Goal: Transaction & Acquisition: Purchase product/service

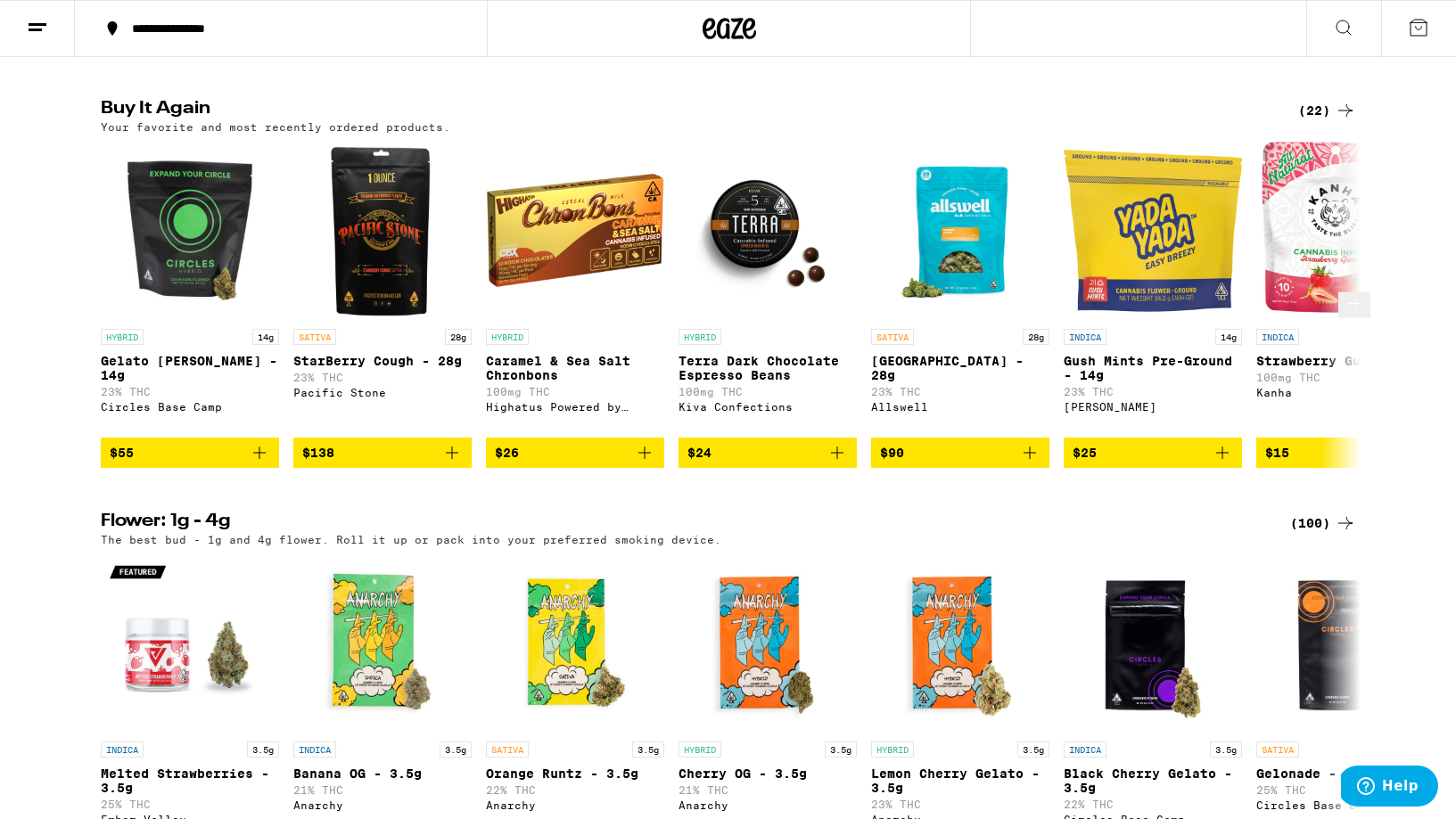
scroll to position [1798, 0]
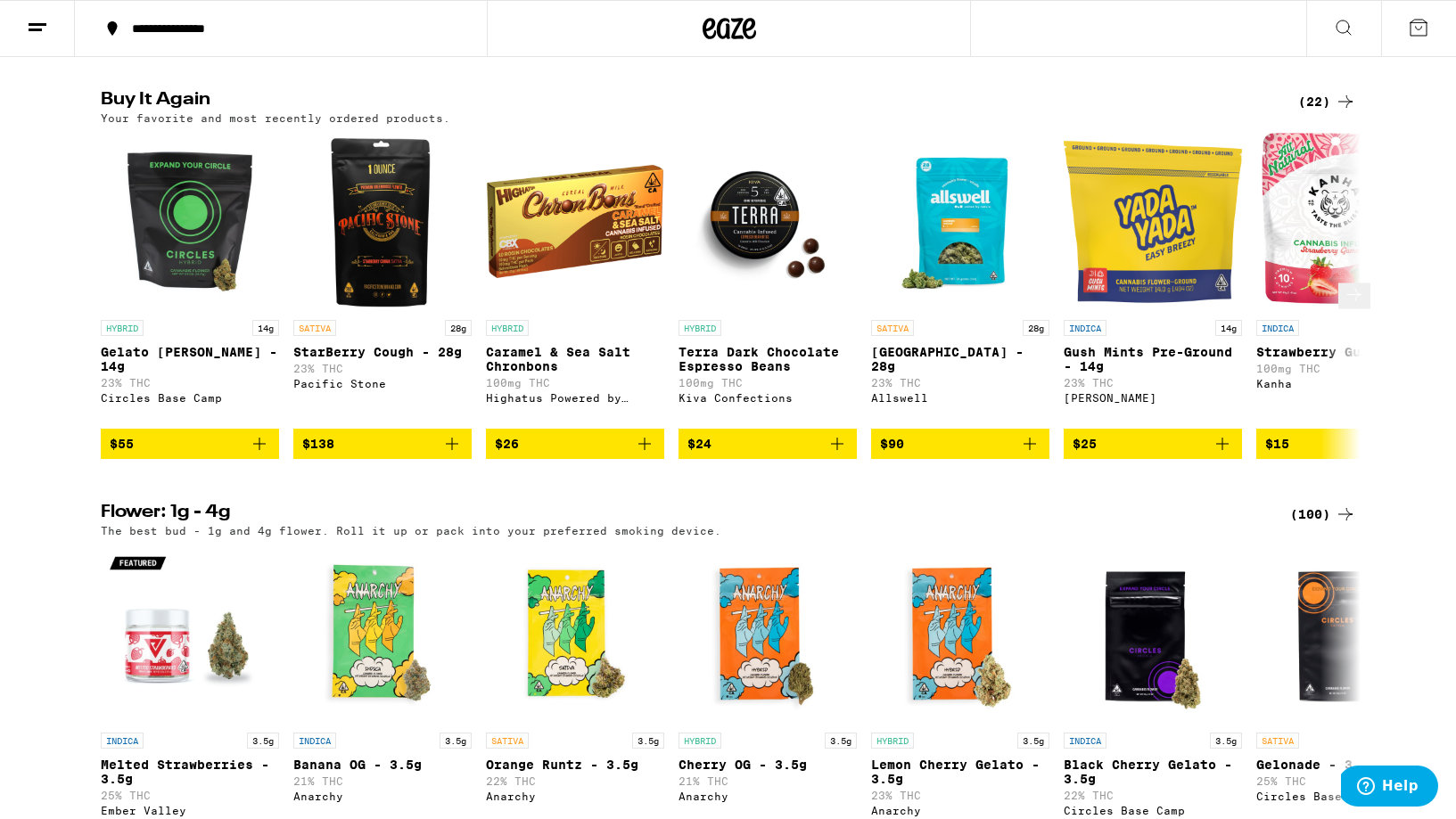
click at [1343, 305] on icon at bounding box center [1354, 294] width 22 height 22
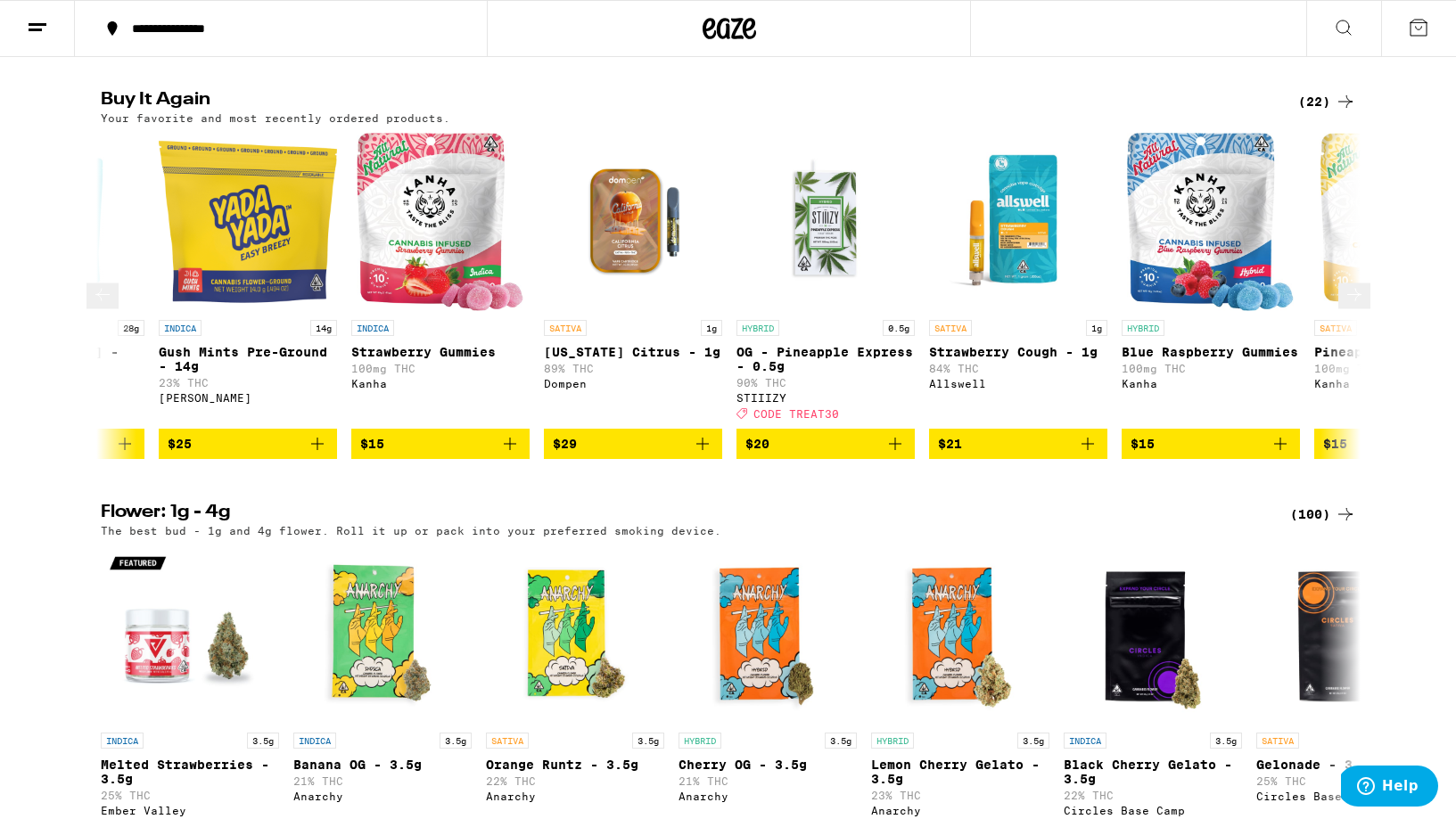
scroll to position [0, 1061]
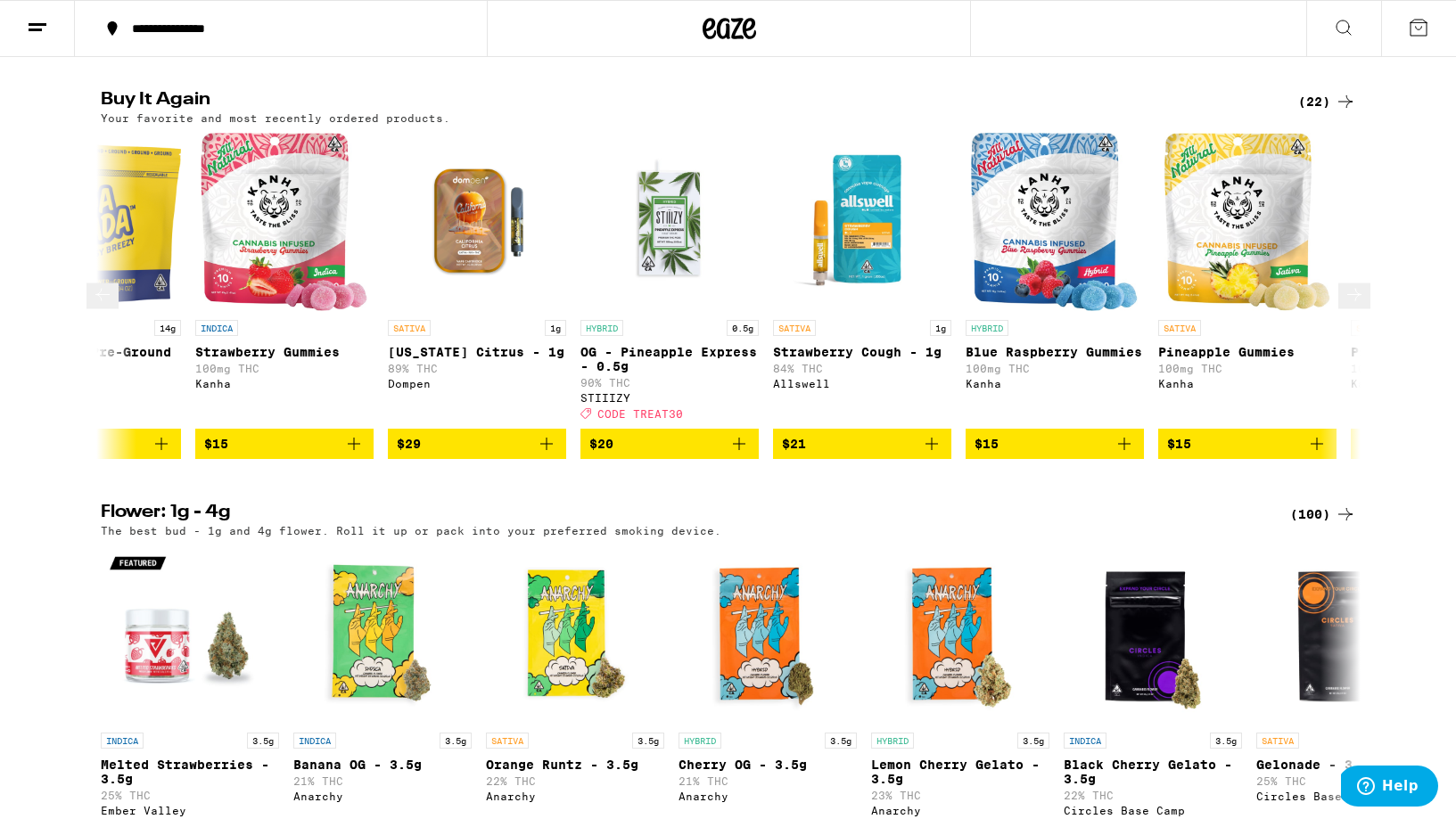
click at [1343, 305] on icon at bounding box center [1354, 294] width 22 height 22
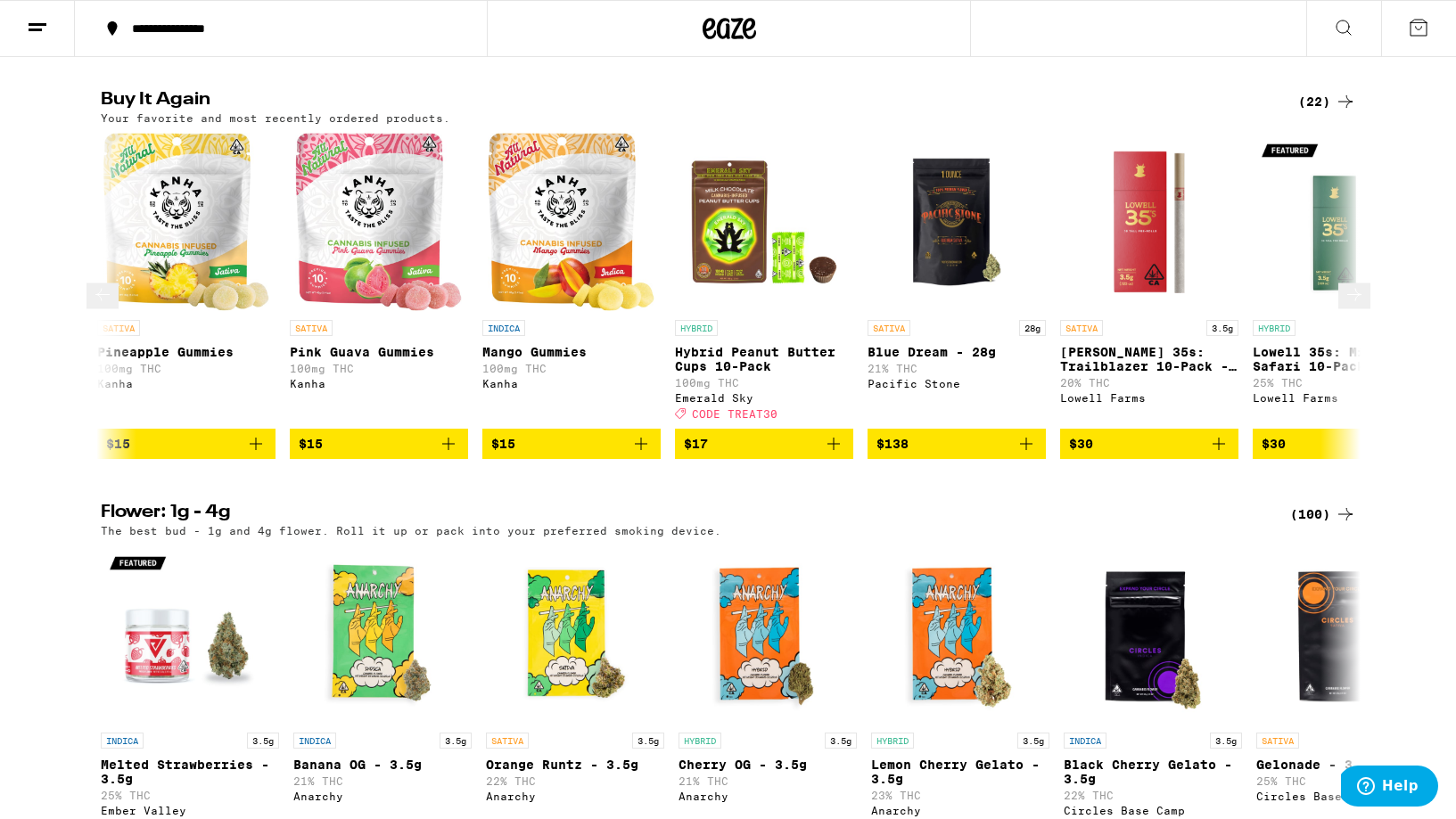
click at [1343, 305] on icon at bounding box center [1354, 294] width 22 height 22
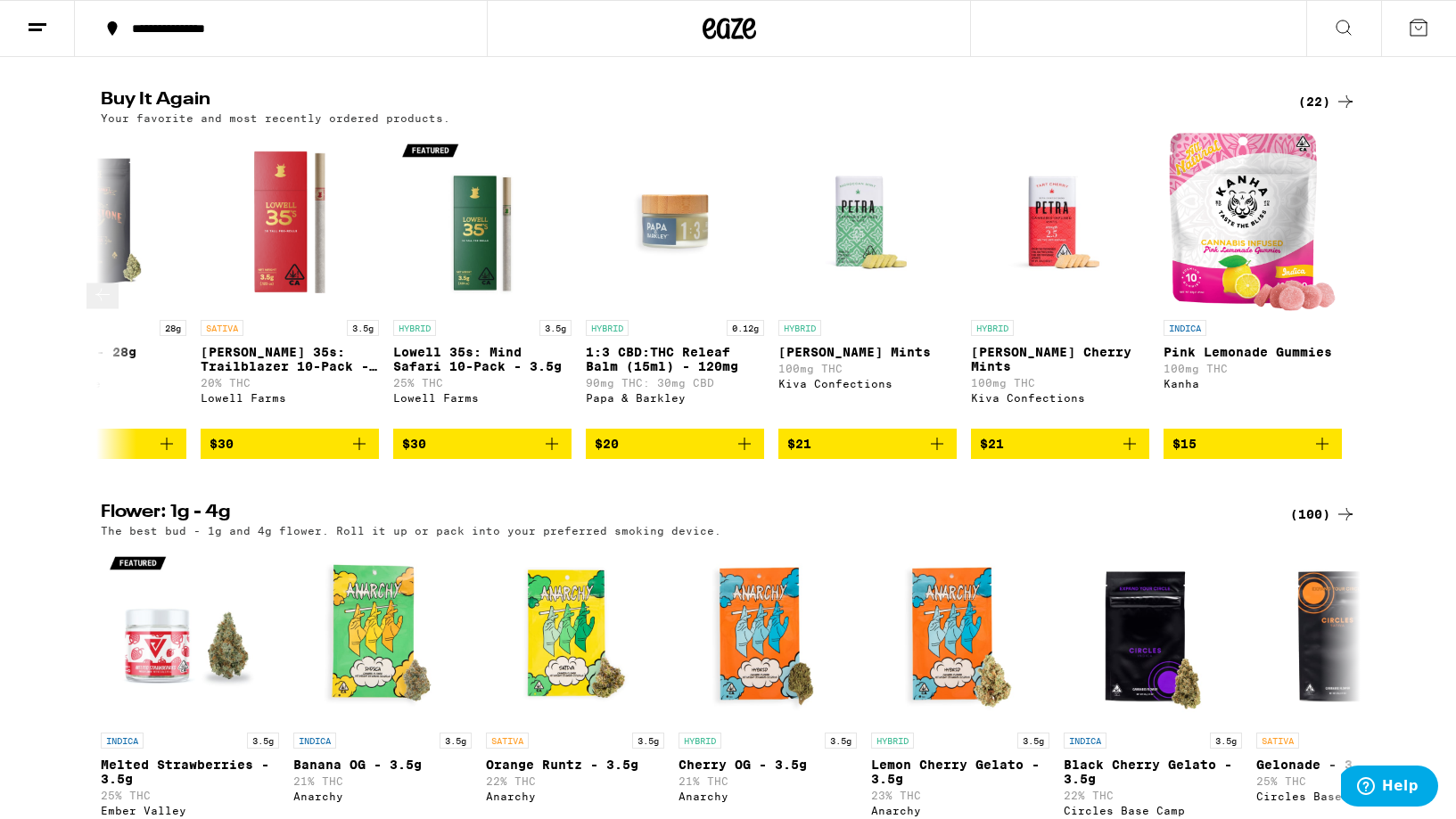
click at [1343, 321] on div at bounding box center [1345, 296] width 50 height 50
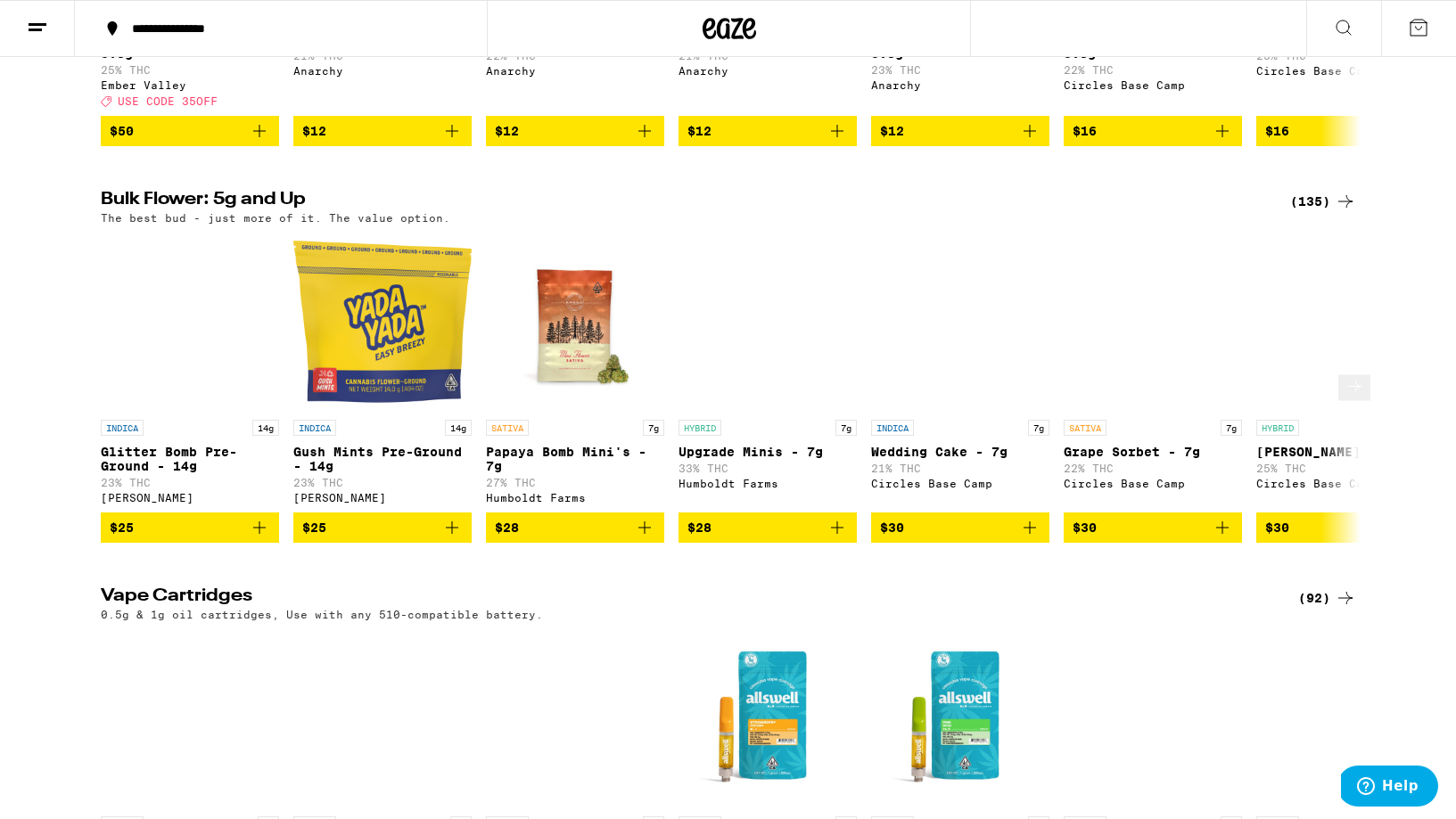
scroll to position [2673, 0]
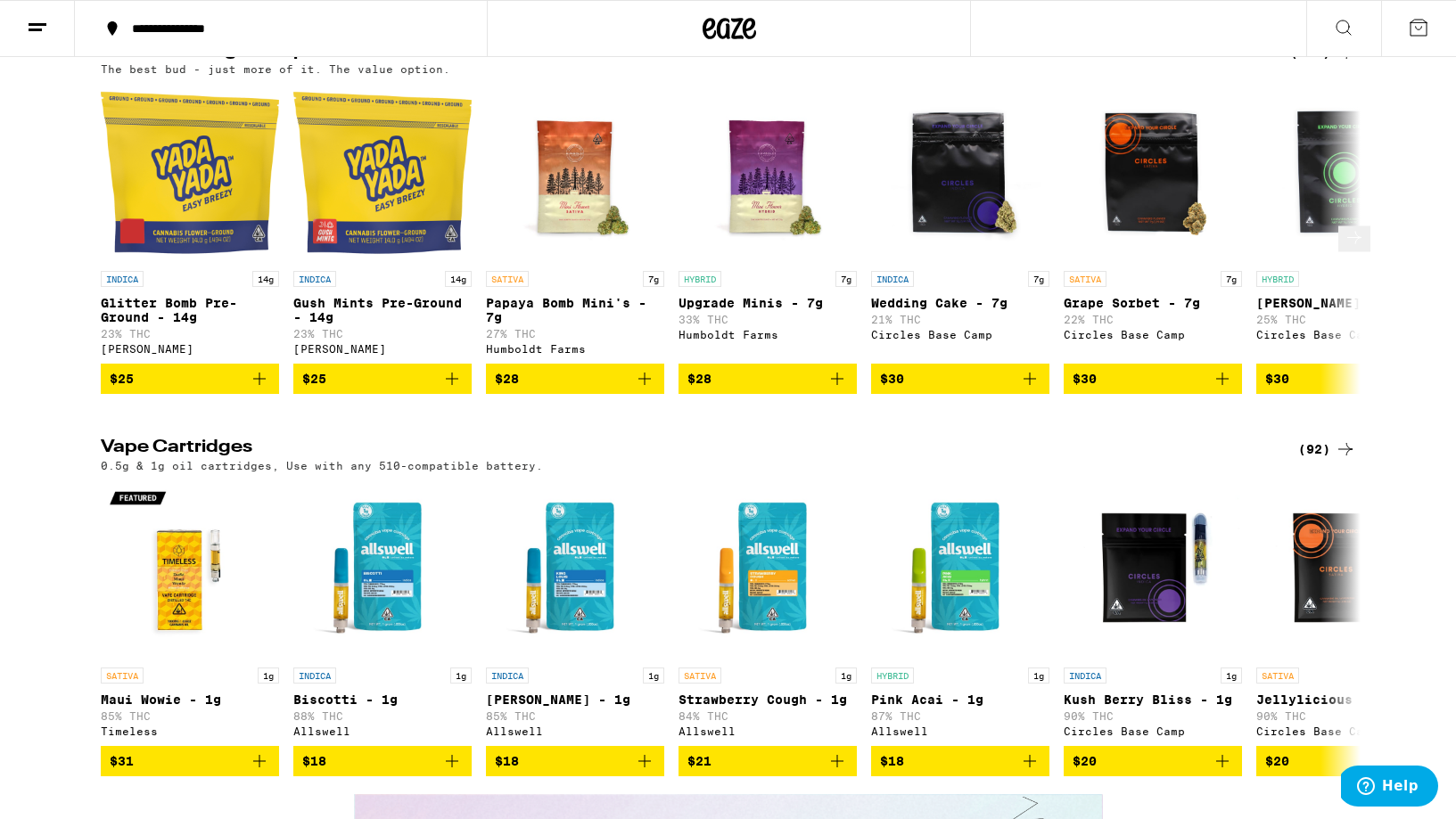
click at [1350, 253] on button at bounding box center [1354, 240] width 32 height 26
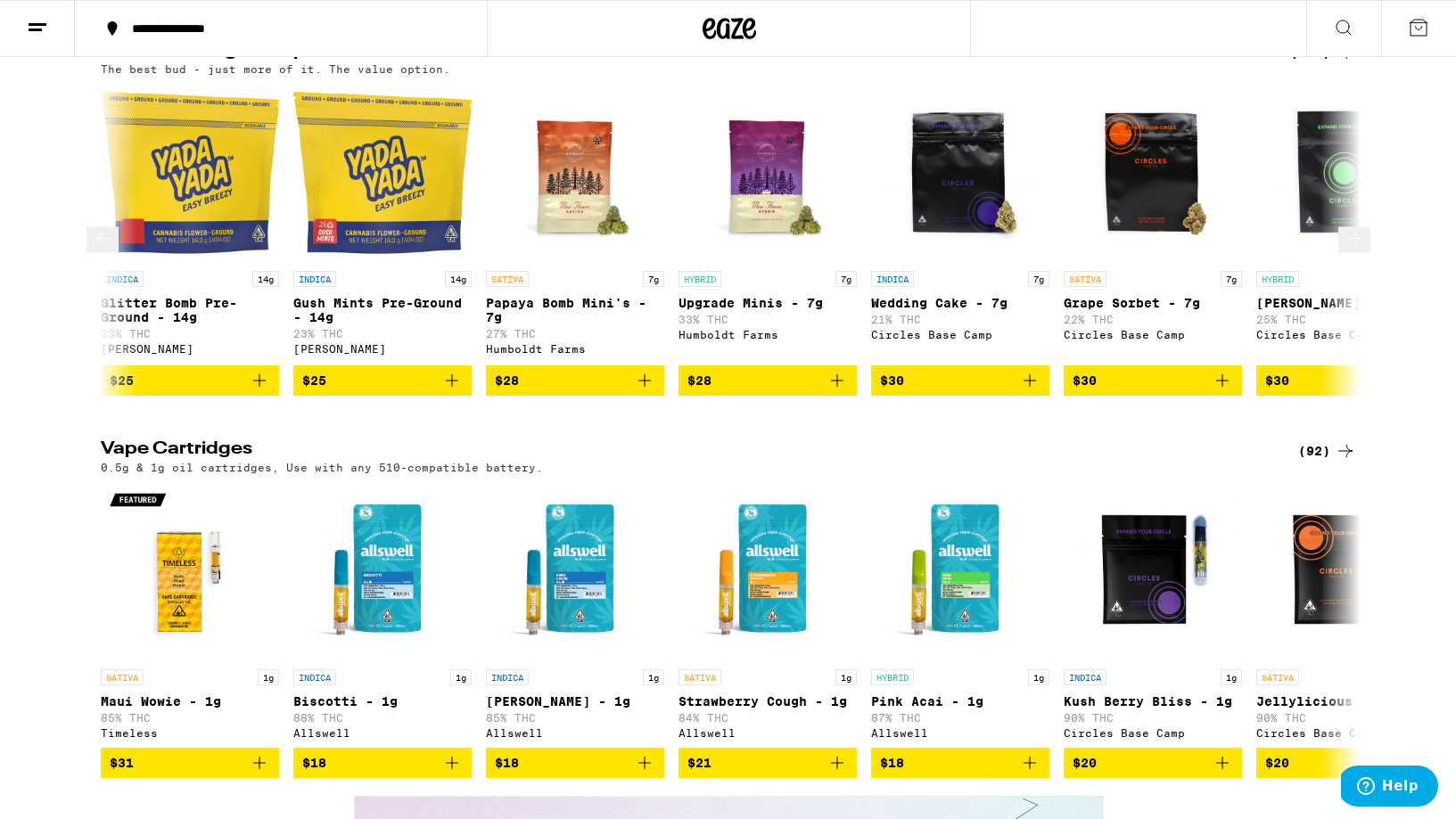
scroll to position [0, 1061]
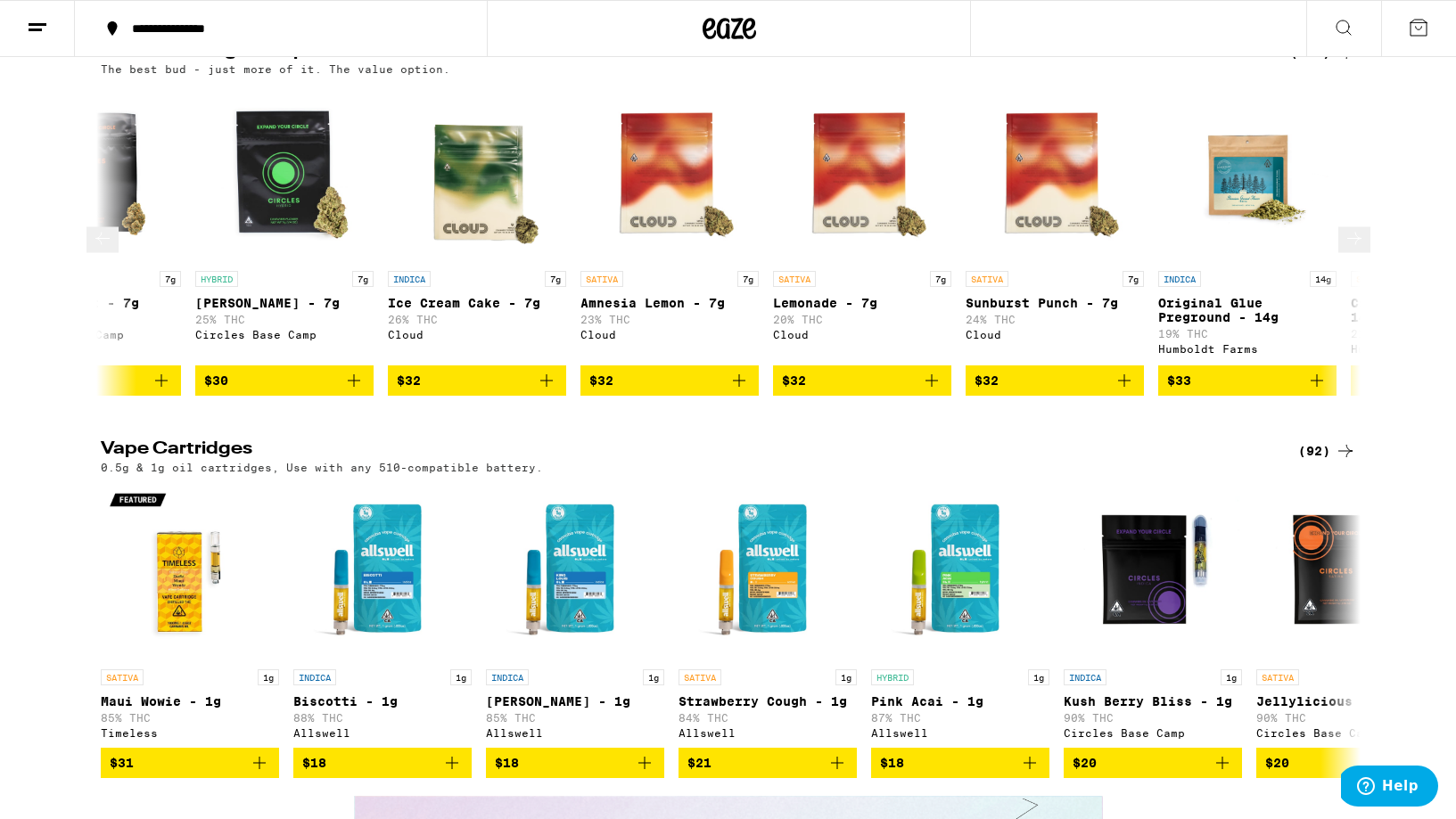
click at [1350, 254] on button at bounding box center [1354, 240] width 32 height 26
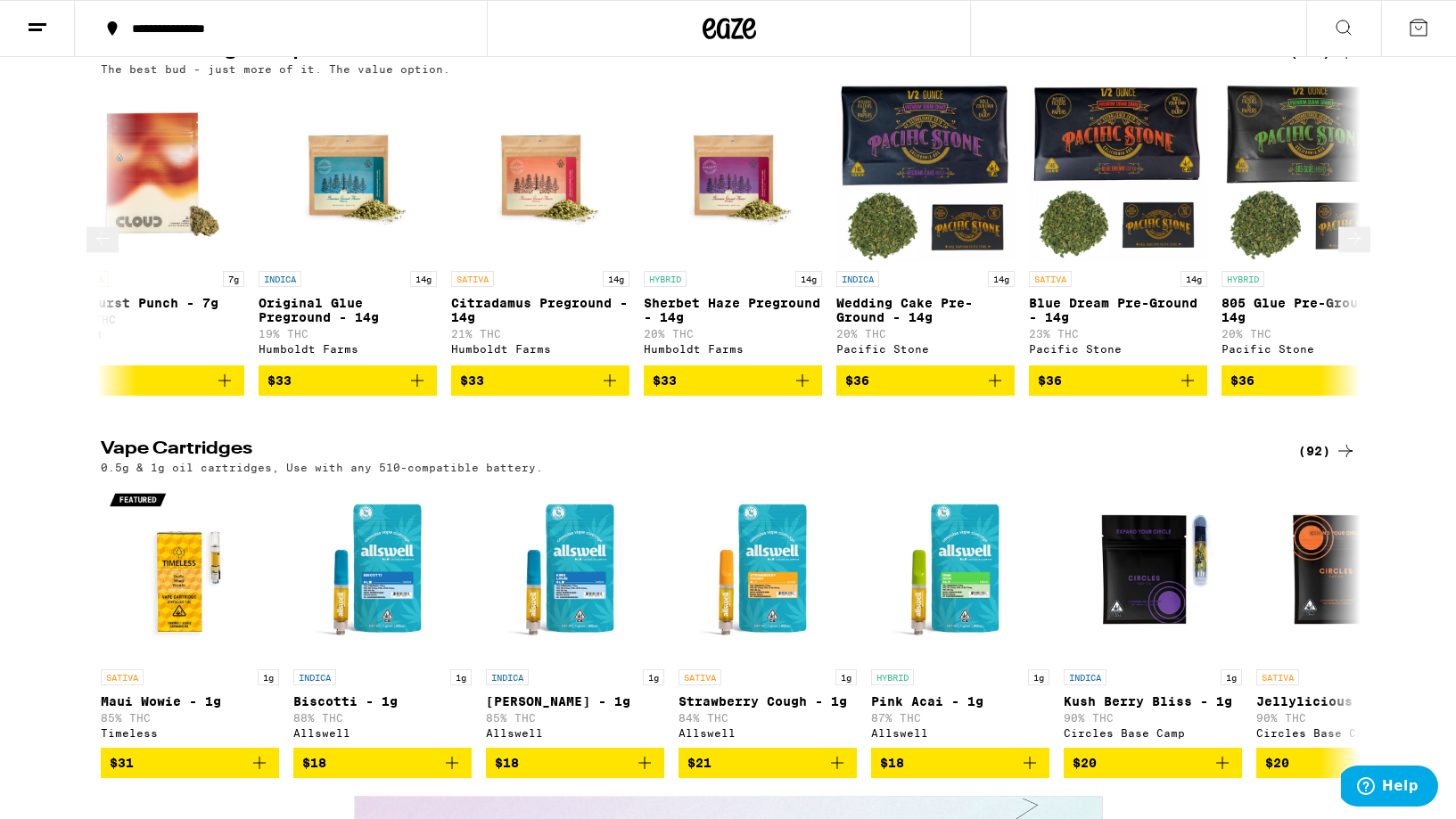
scroll to position [0, 2122]
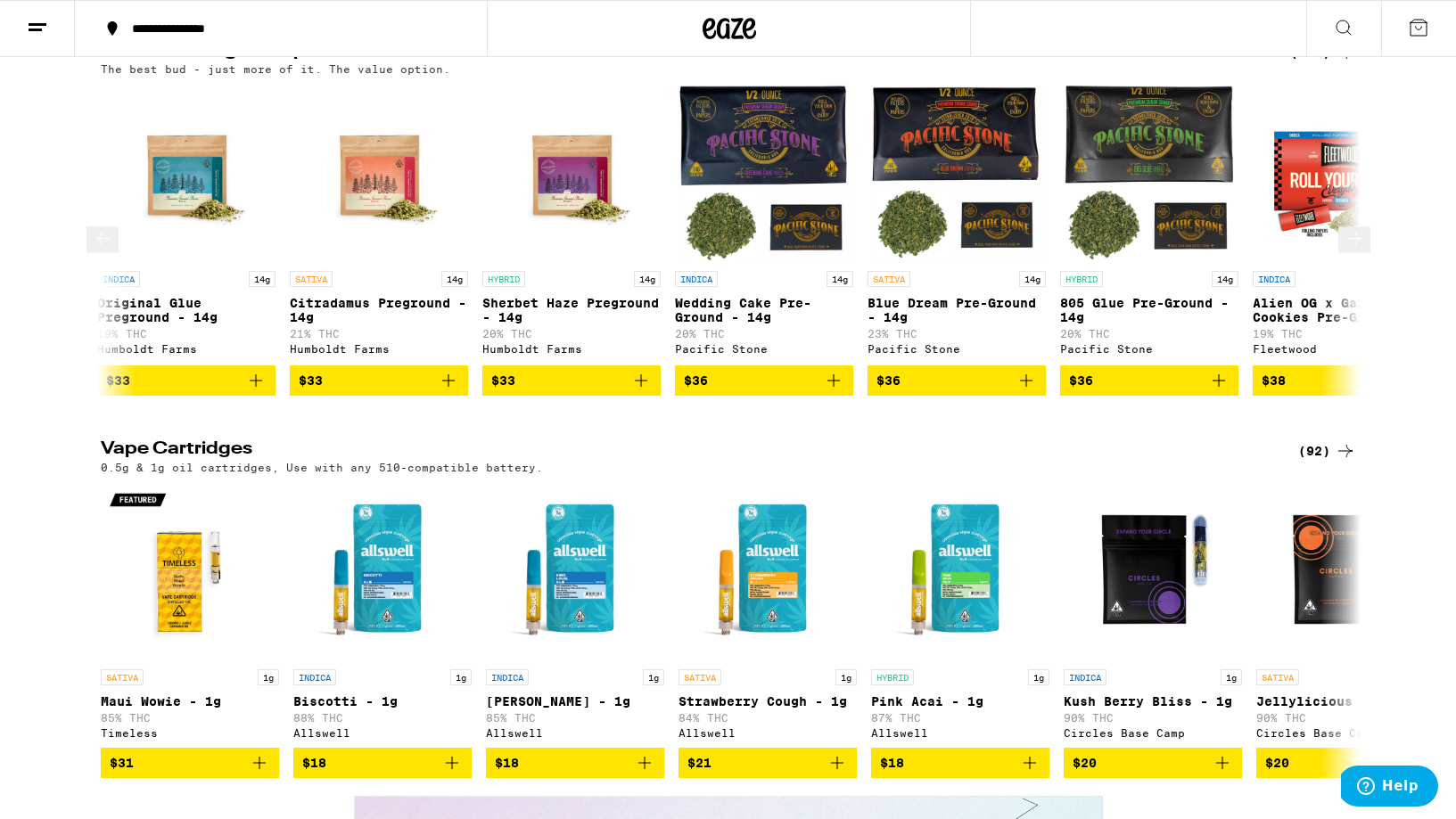
click at [1350, 254] on button at bounding box center [1354, 240] width 32 height 26
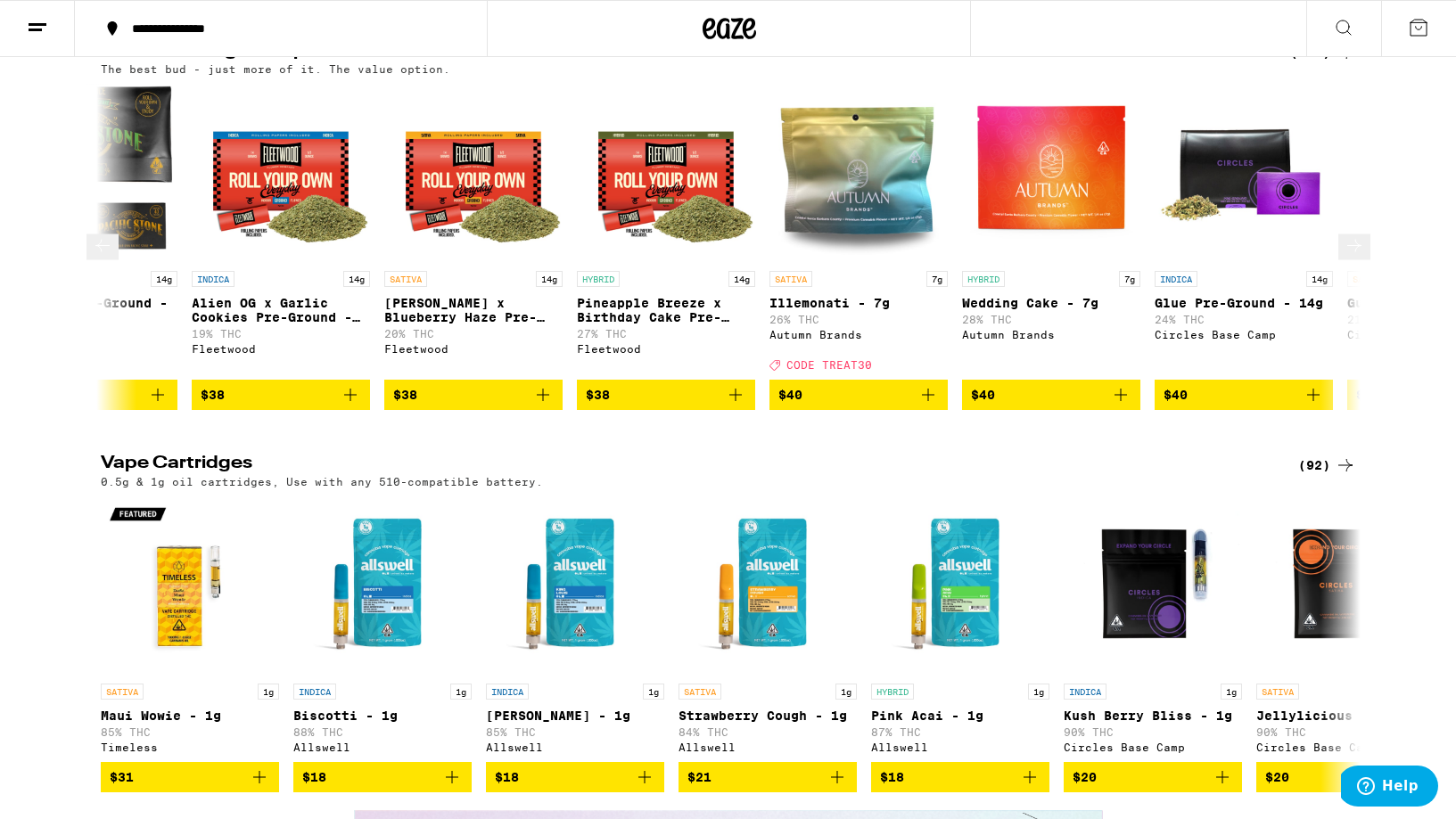
click at [1343, 256] on icon at bounding box center [1354, 247] width 22 height 22
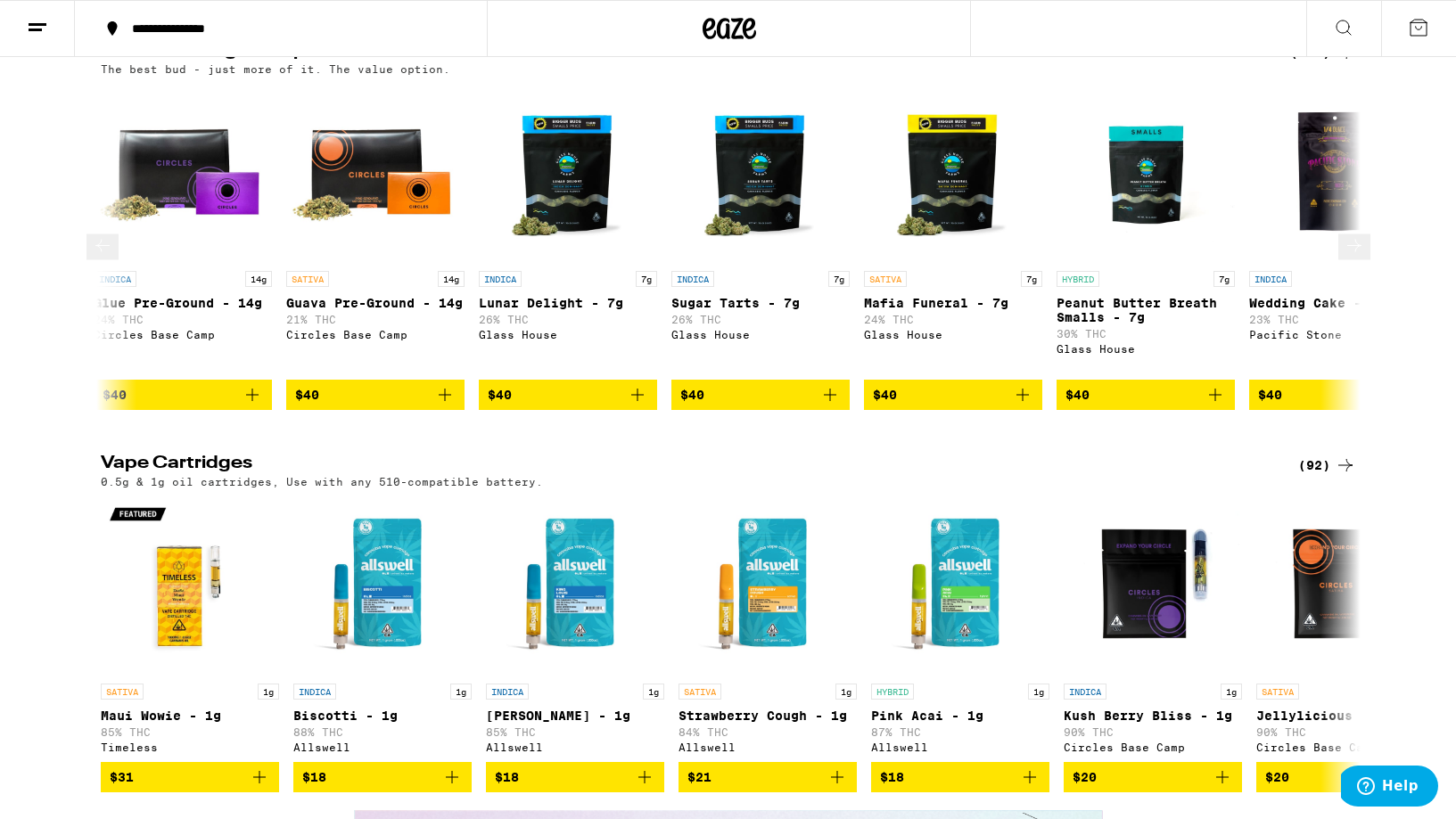
click at [1343, 256] on icon at bounding box center [1354, 247] width 22 height 22
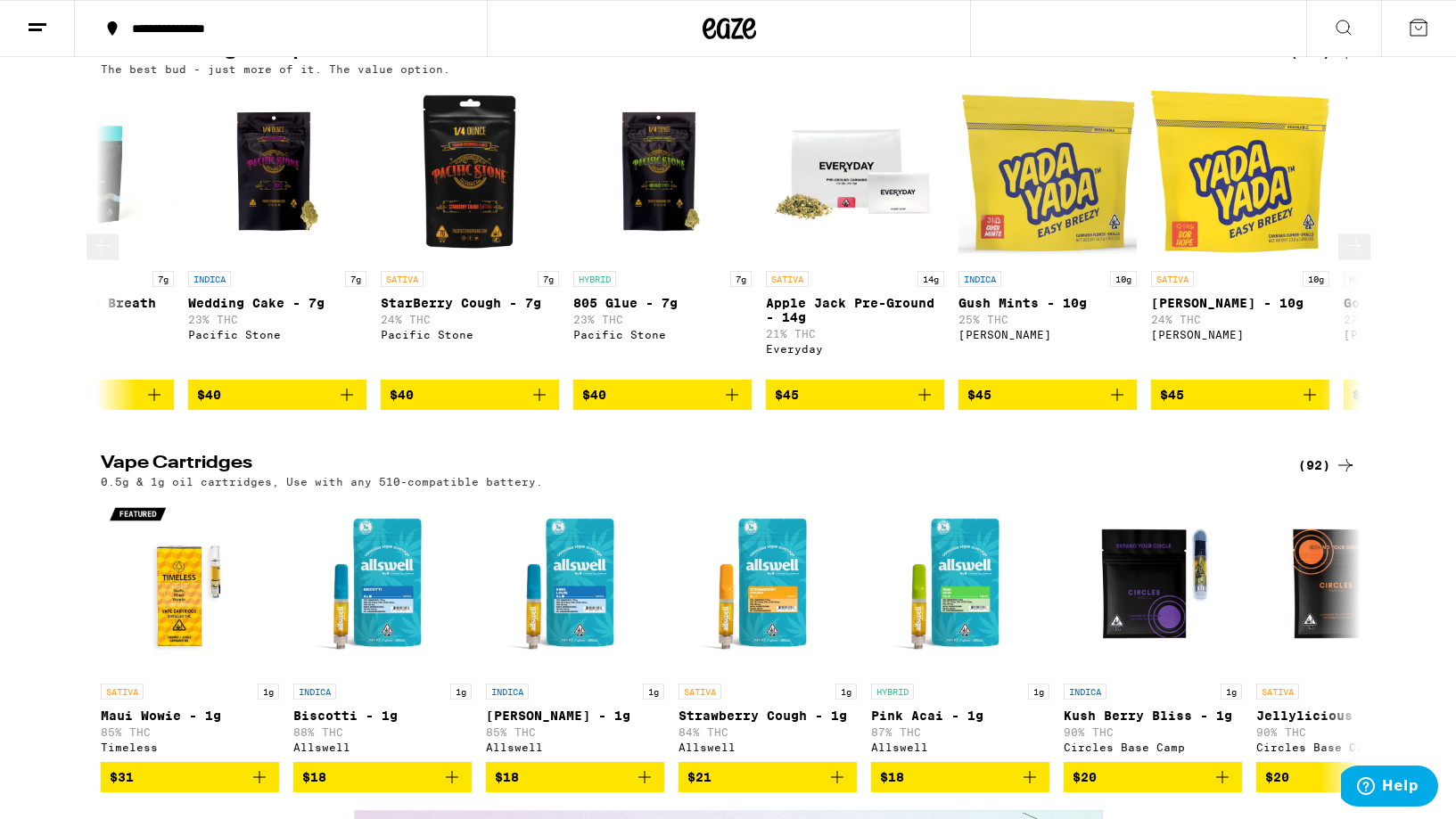
click at [1343, 256] on icon at bounding box center [1354, 247] width 22 height 22
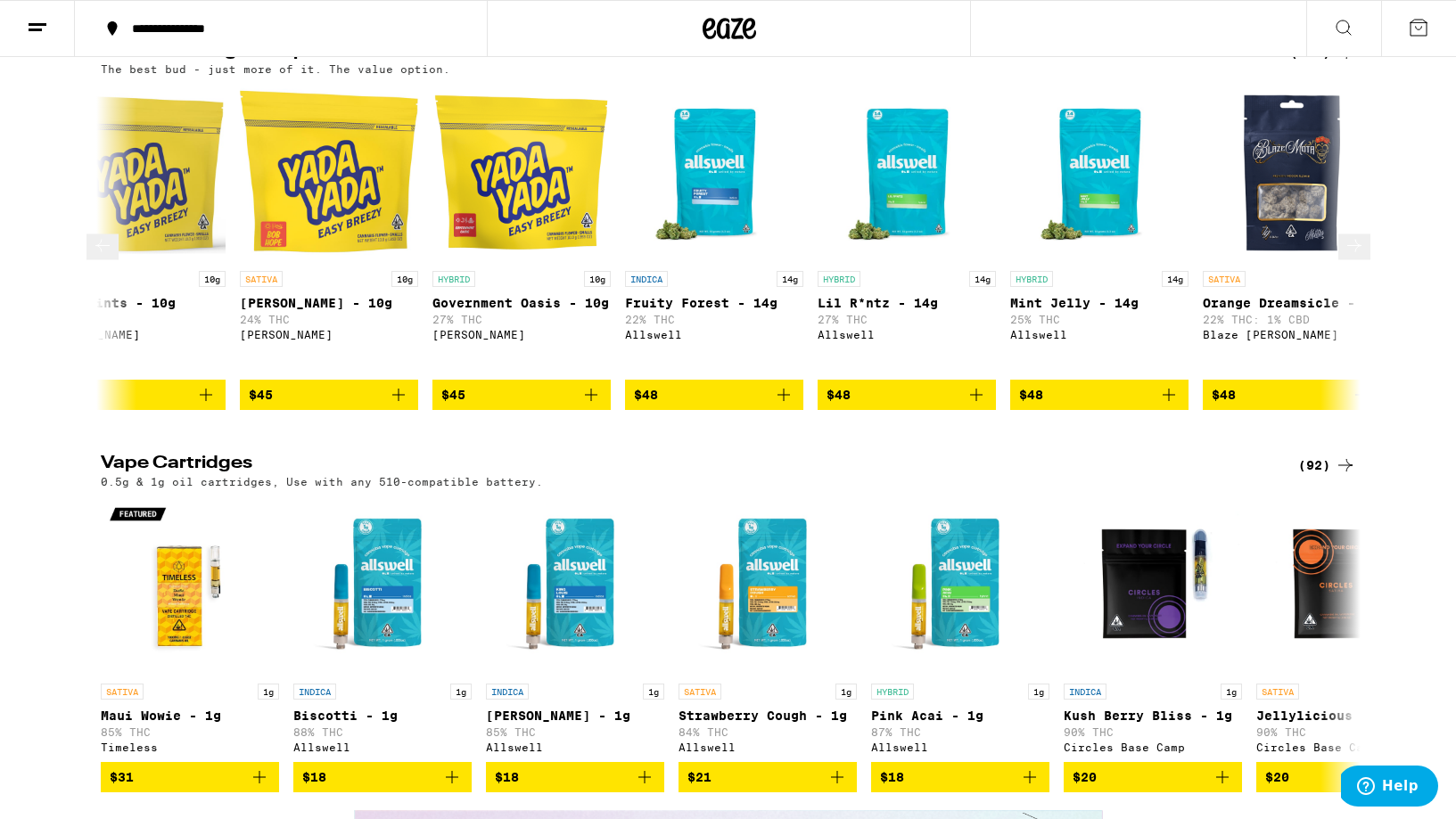
scroll to position [0, 6365]
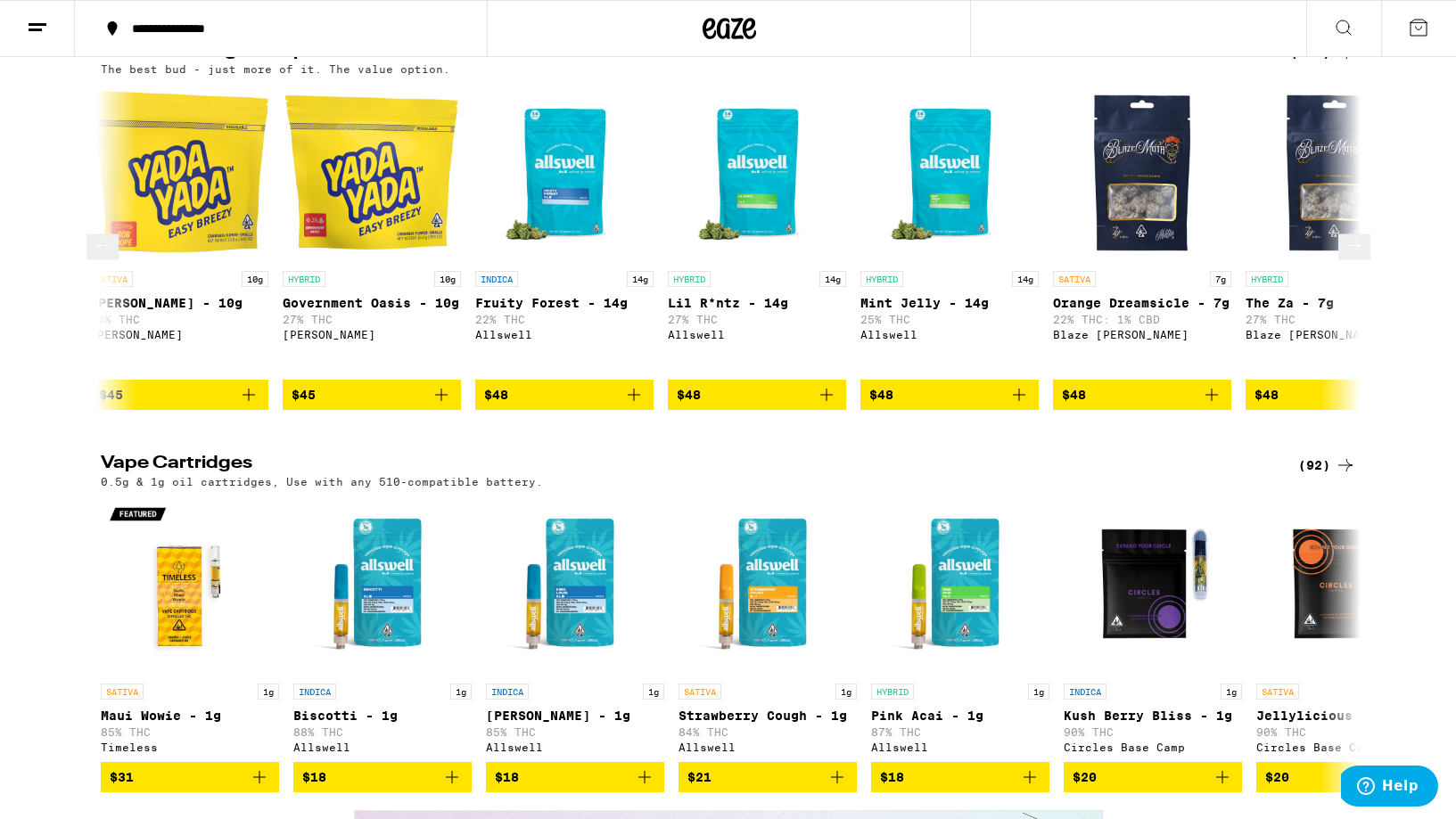
click at [1343, 256] on icon at bounding box center [1354, 247] width 22 height 22
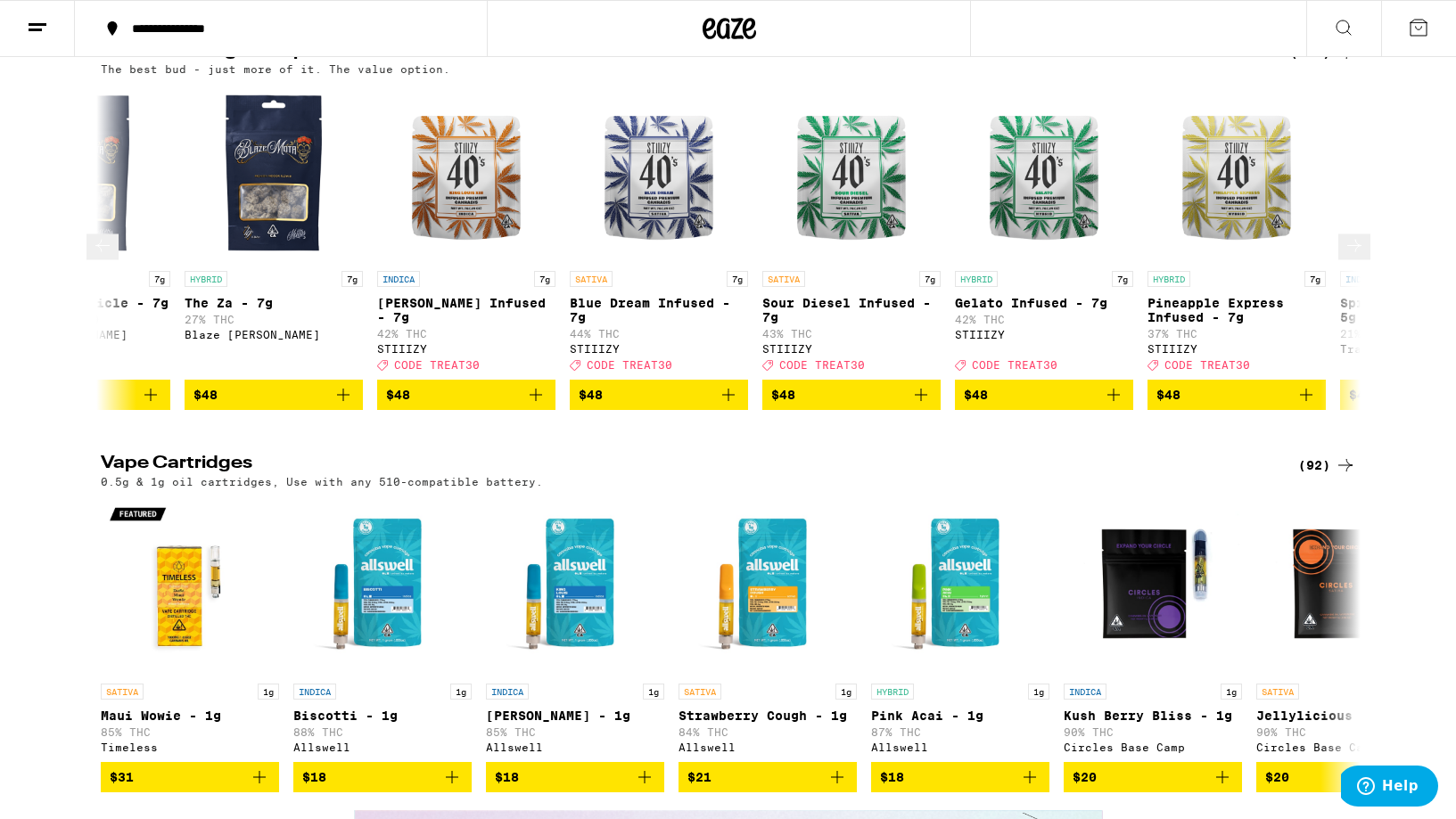
click at [115, 260] on button at bounding box center [102, 248] width 32 height 26
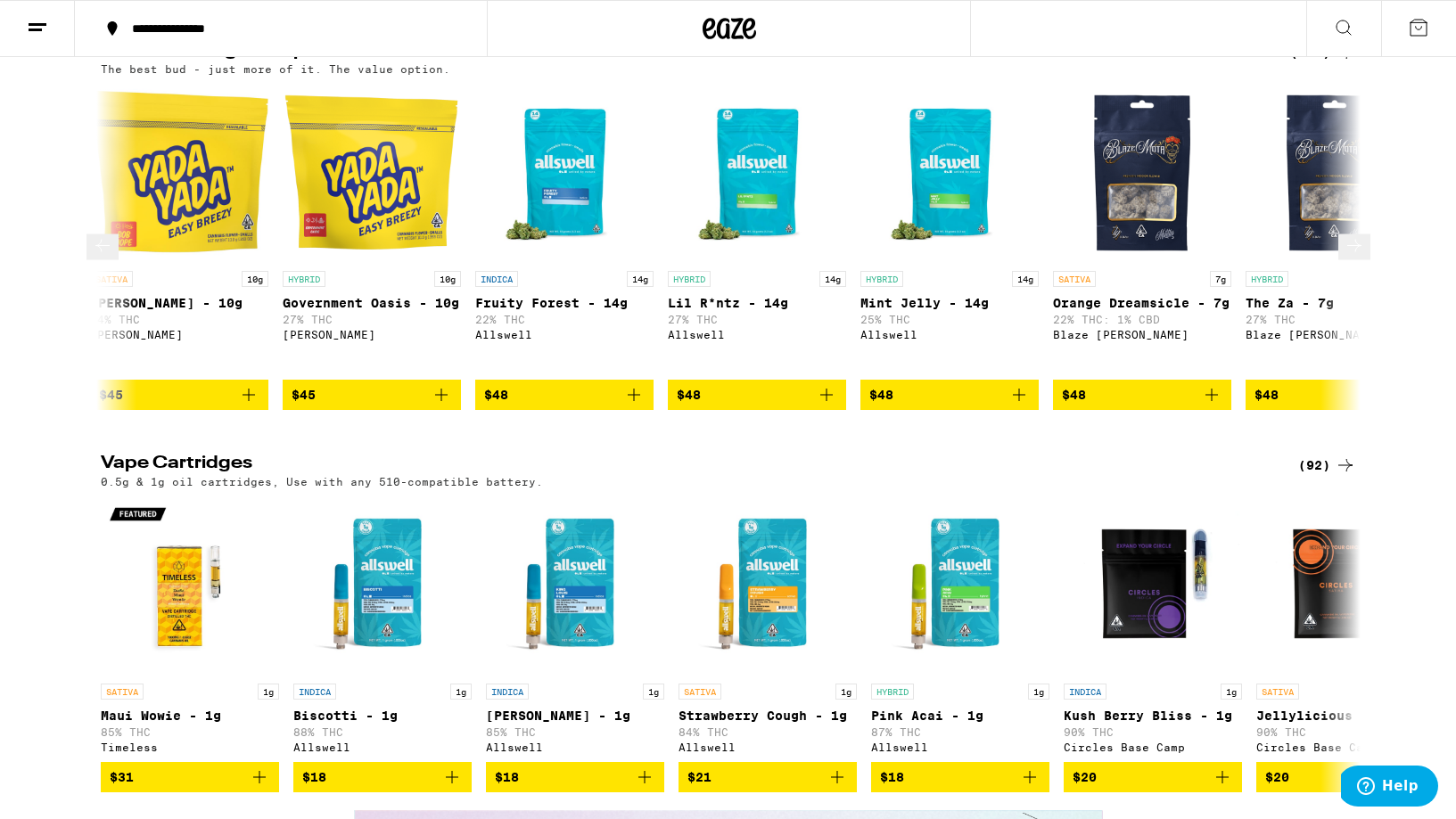
click at [1354, 260] on button at bounding box center [1354, 248] width 32 height 26
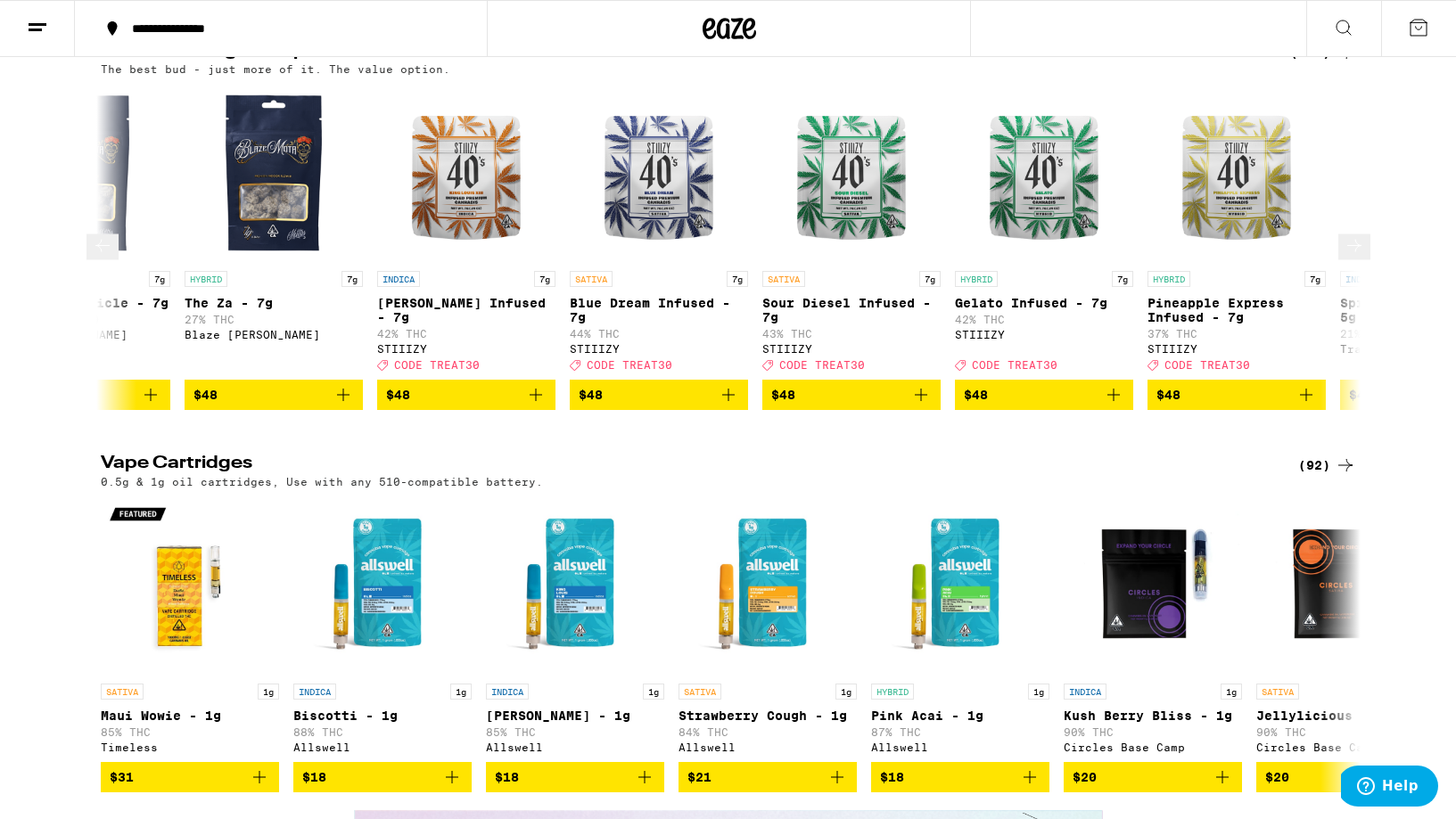
click at [1354, 260] on button at bounding box center [1354, 248] width 32 height 26
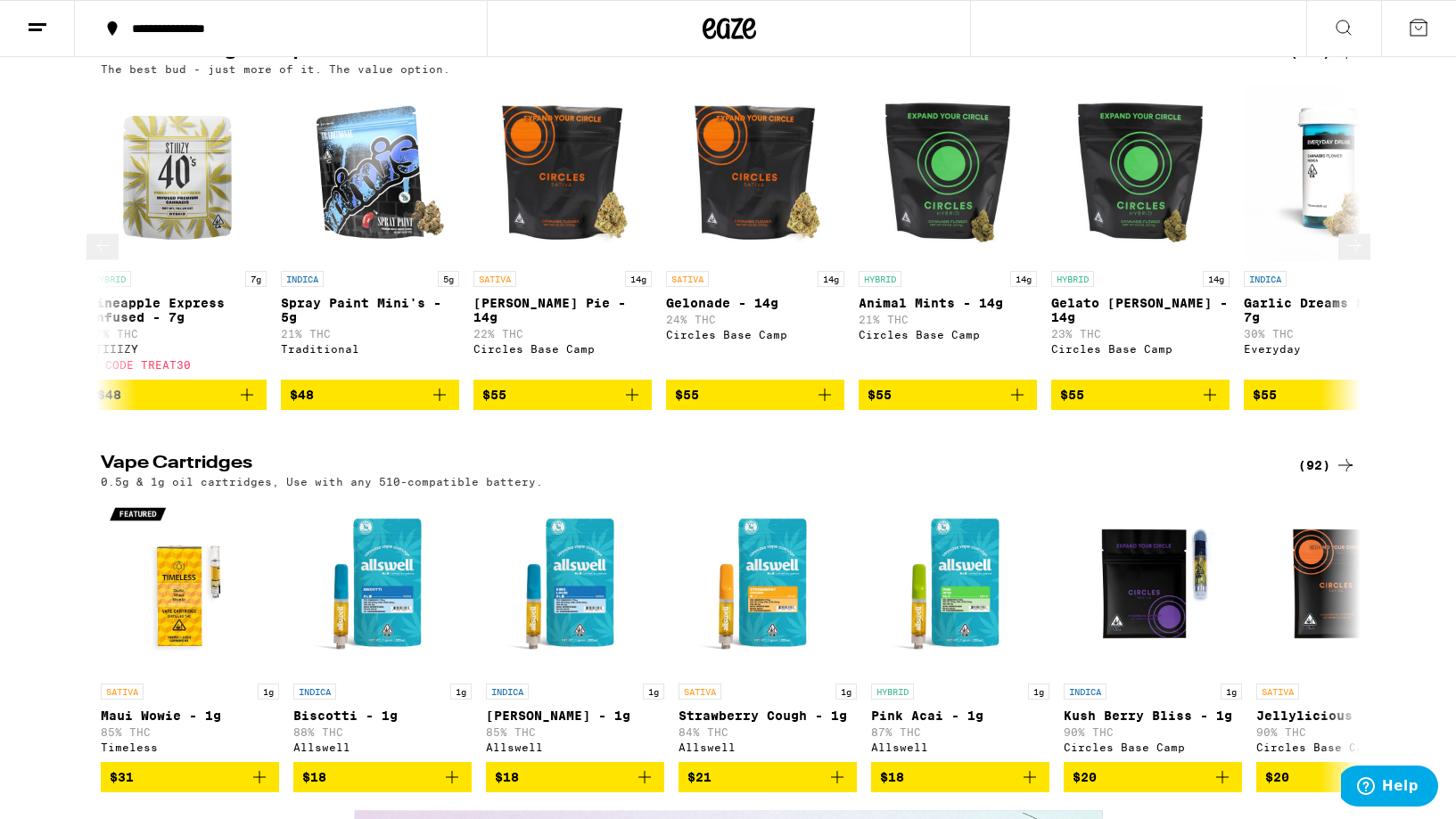
scroll to position [0, 8486]
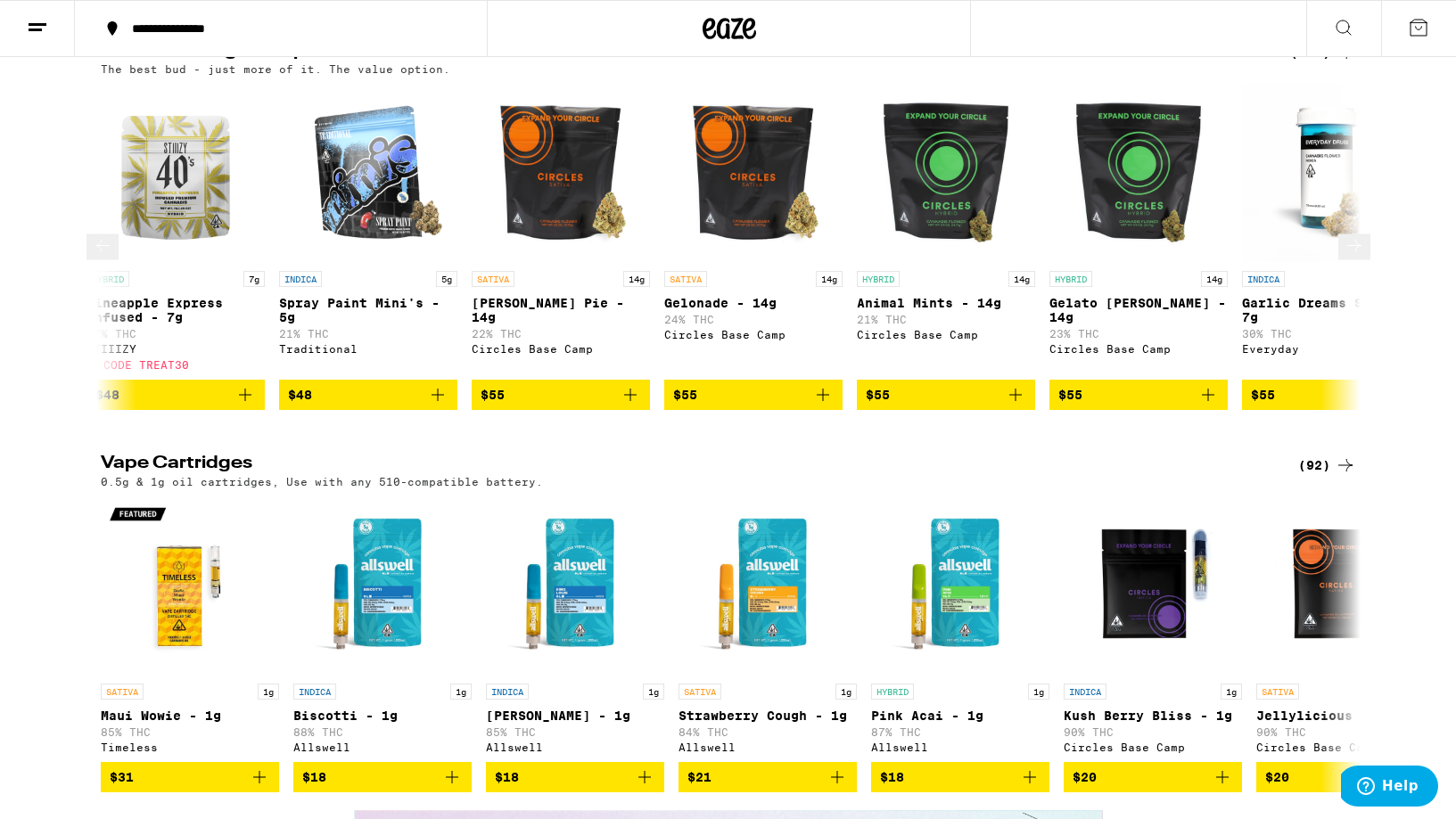
click at [1354, 260] on button at bounding box center [1354, 248] width 32 height 26
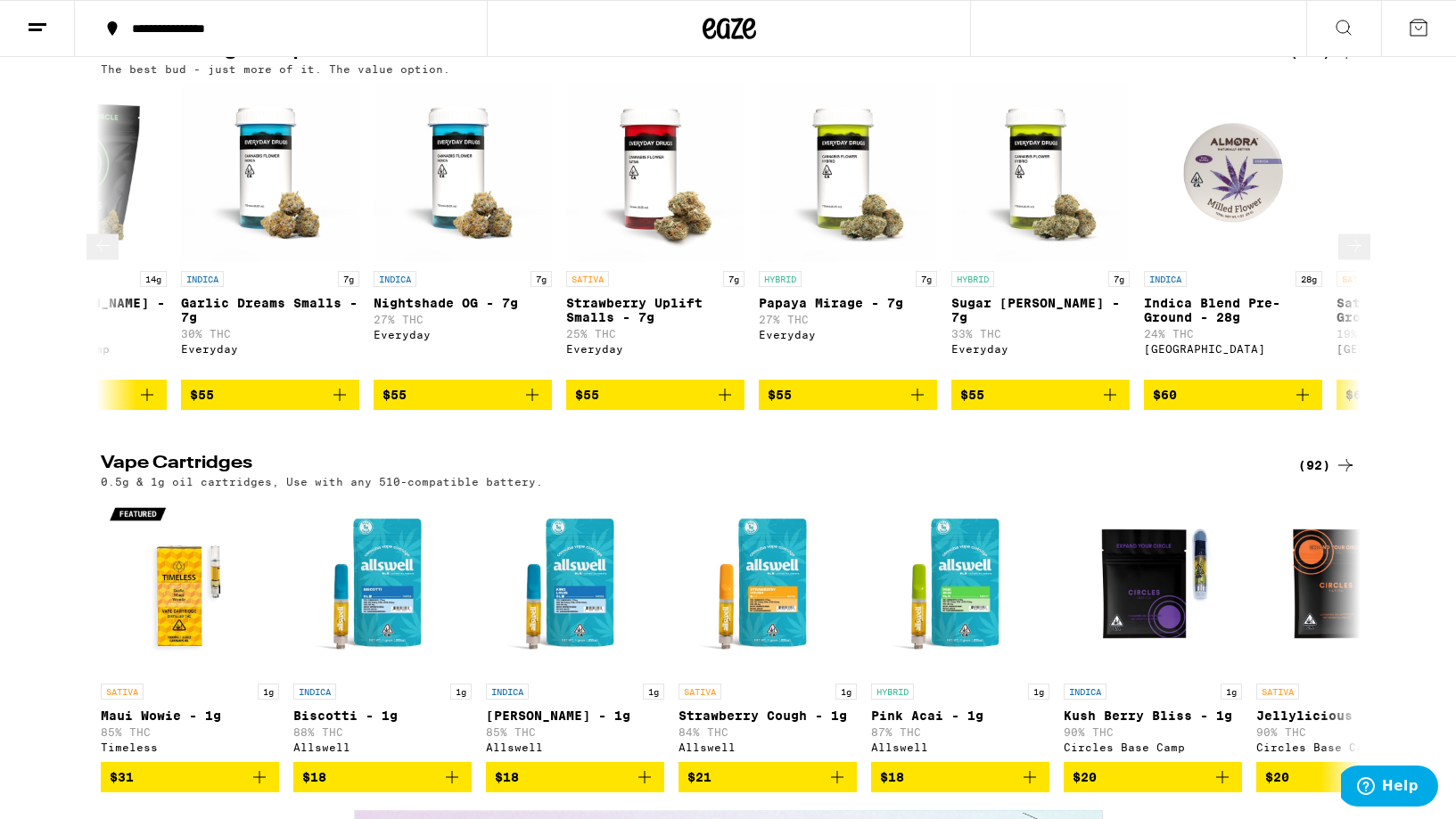
click at [1354, 260] on button at bounding box center [1354, 248] width 32 height 26
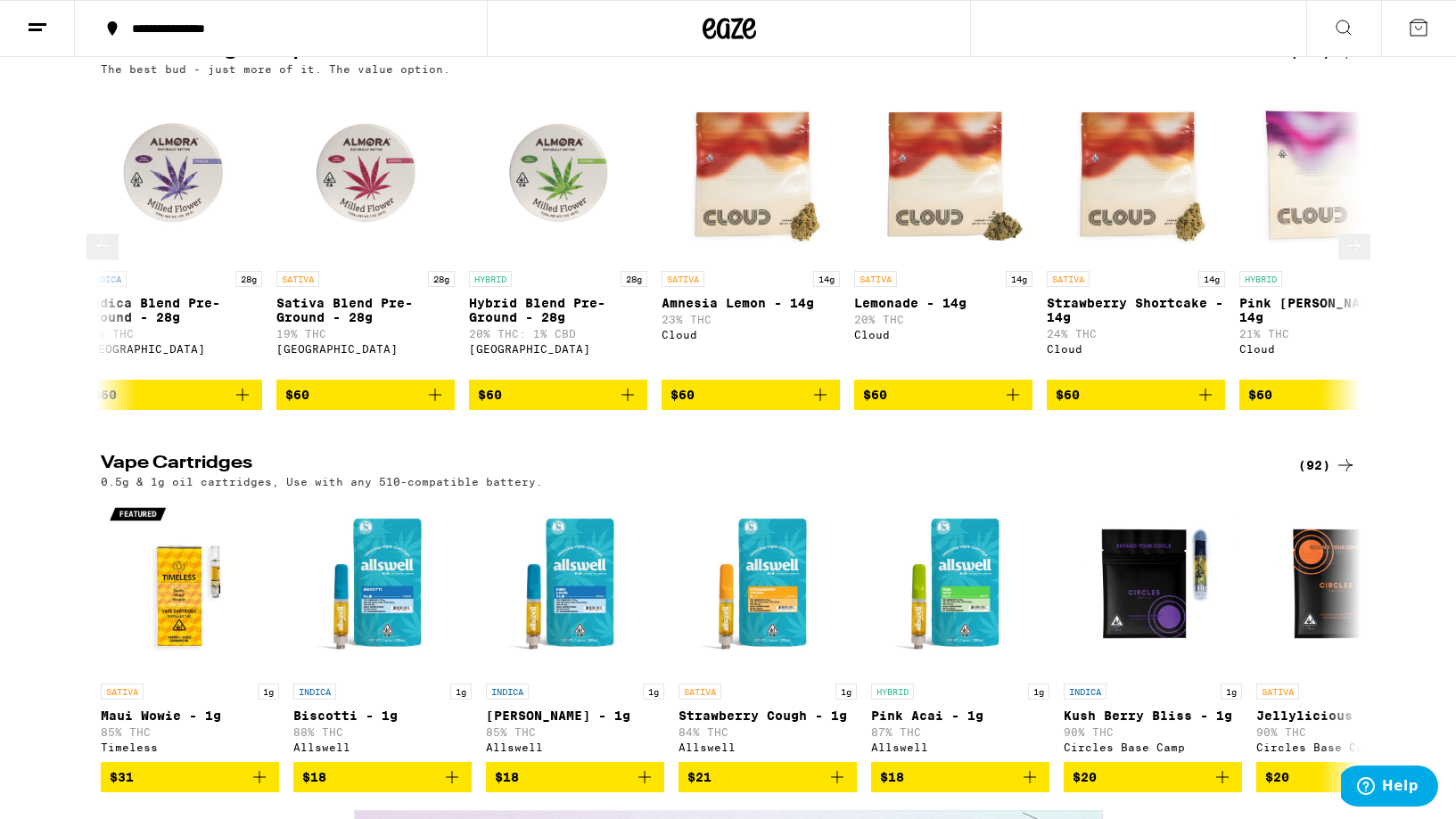
scroll to position [0, 10607]
click at [1354, 260] on button at bounding box center [1354, 248] width 32 height 26
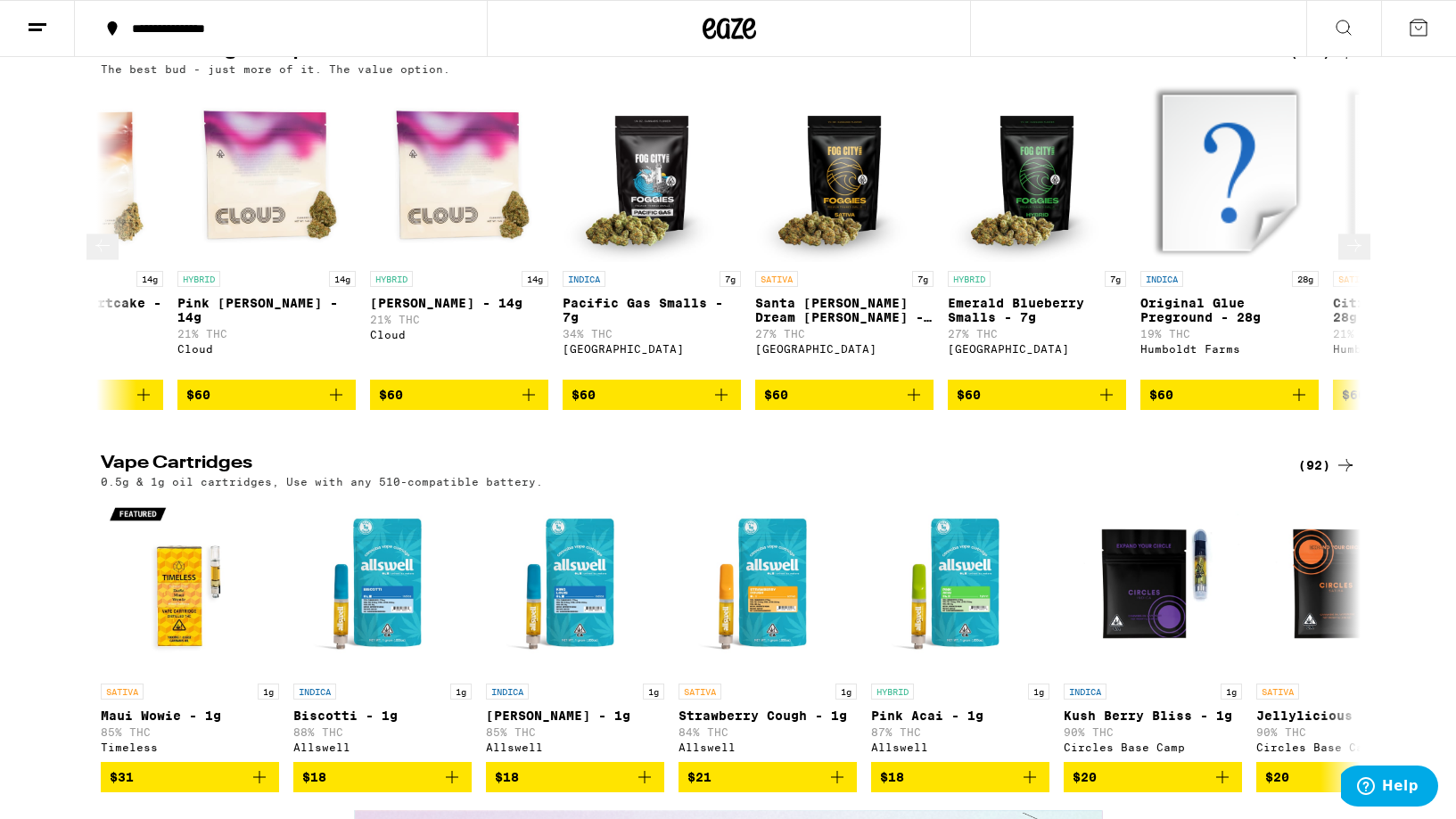
click at [1354, 260] on button at bounding box center [1354, 248] width 32 height 26
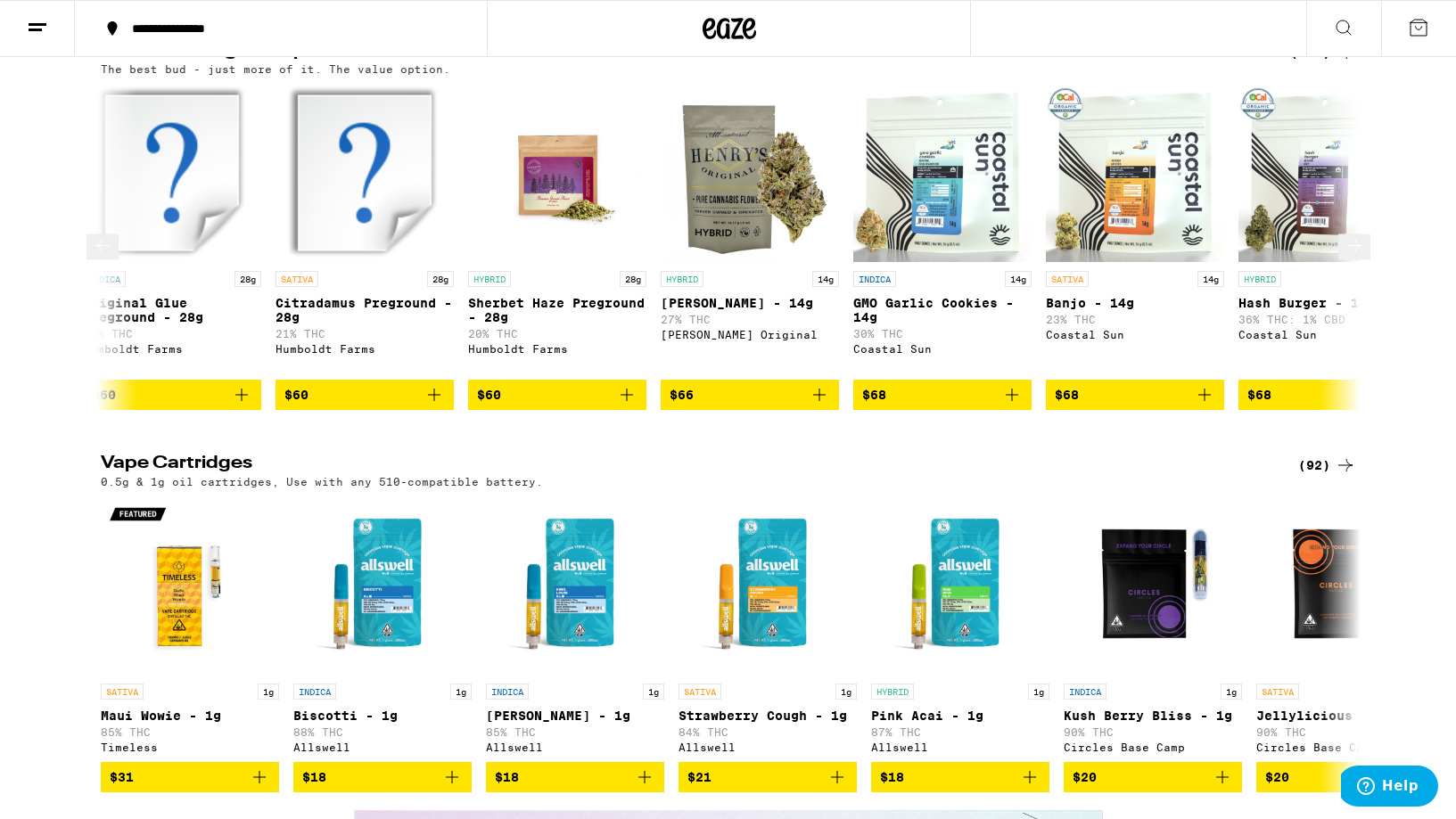
scroll to position [0, 12729]
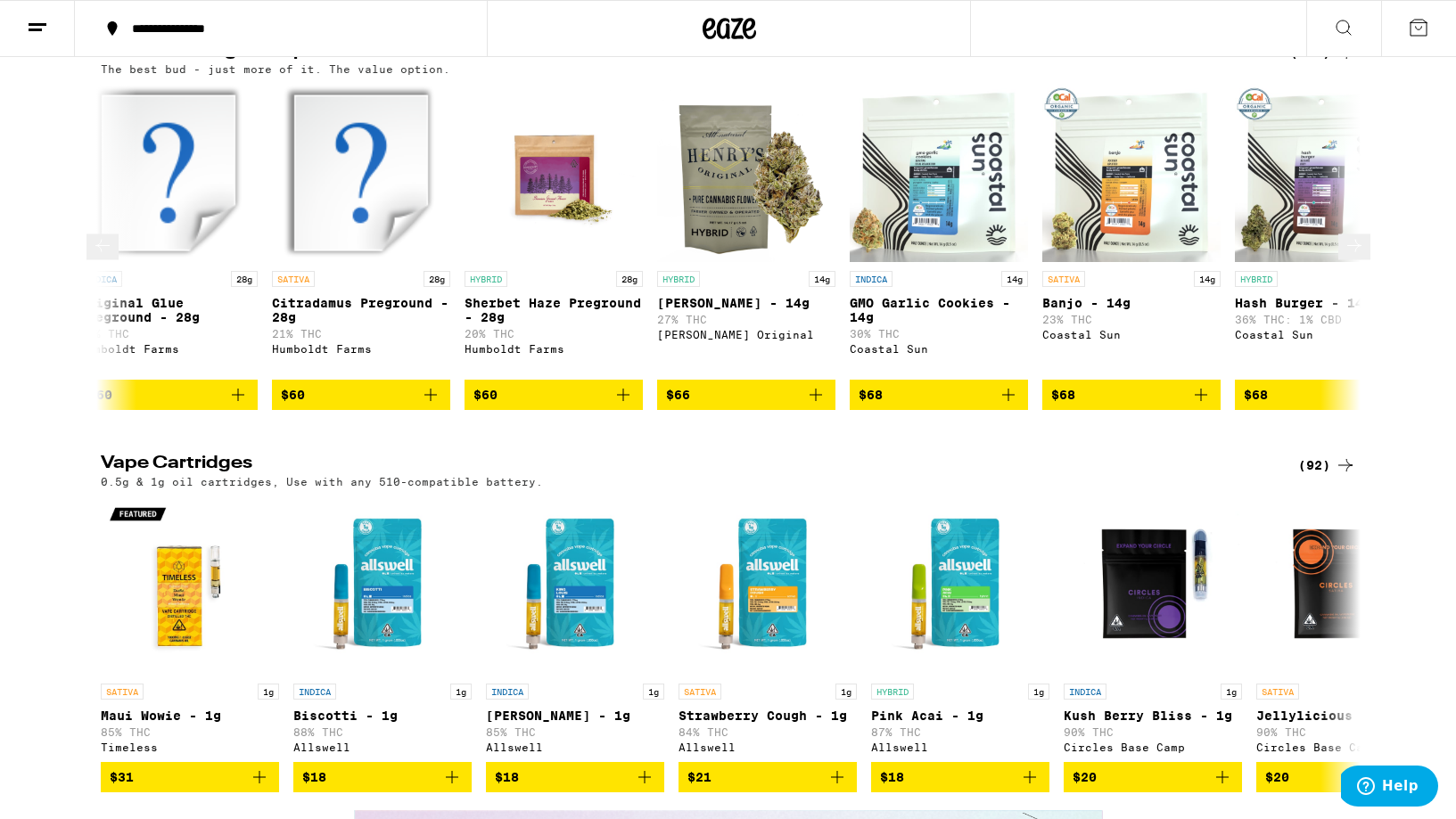
click at [113, 256] on icon at bounding box center [103, 247] width 22 height 22
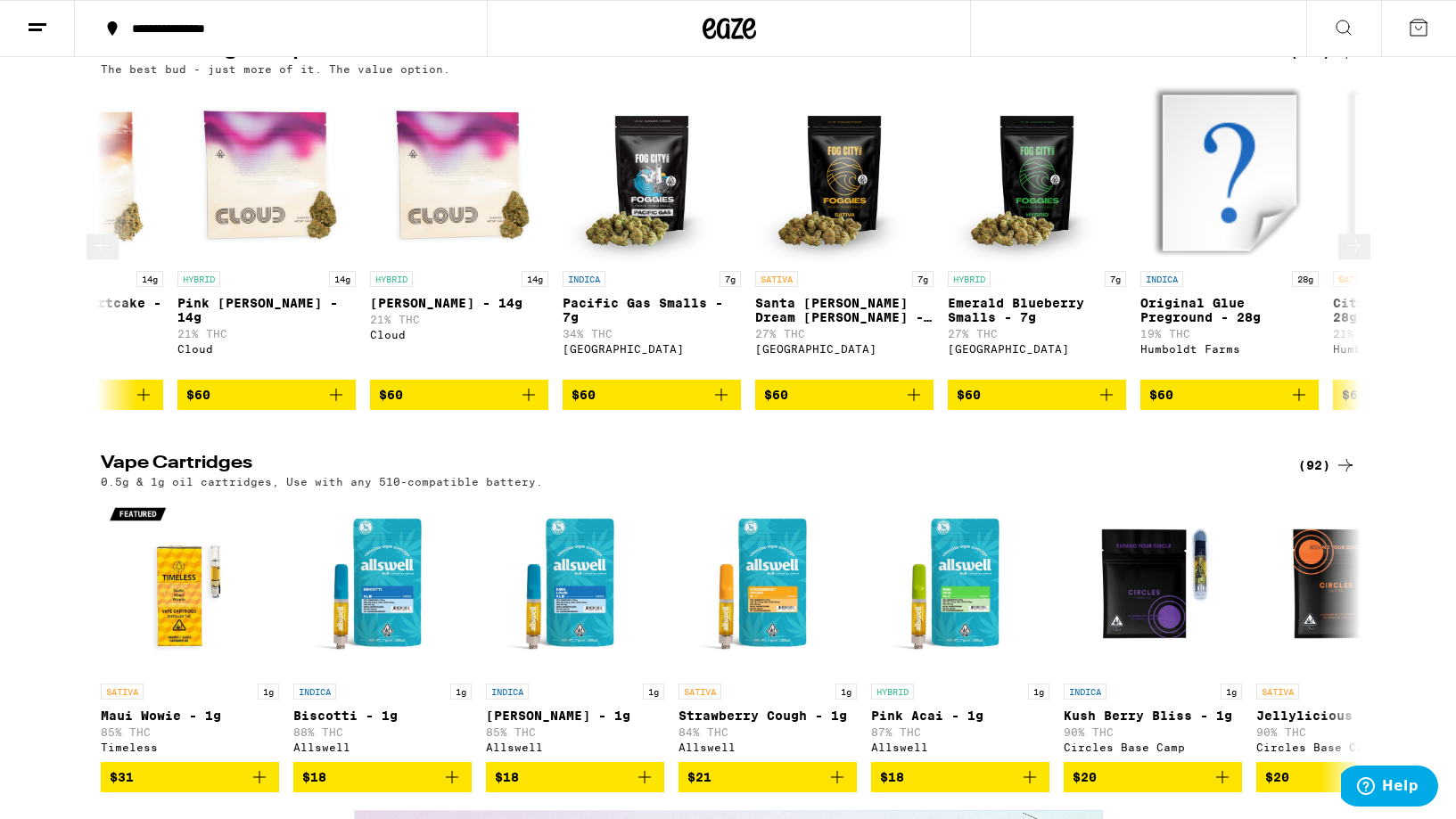
click at [113, 256] on icon at bounding box center [103, 247] width 22 height 22
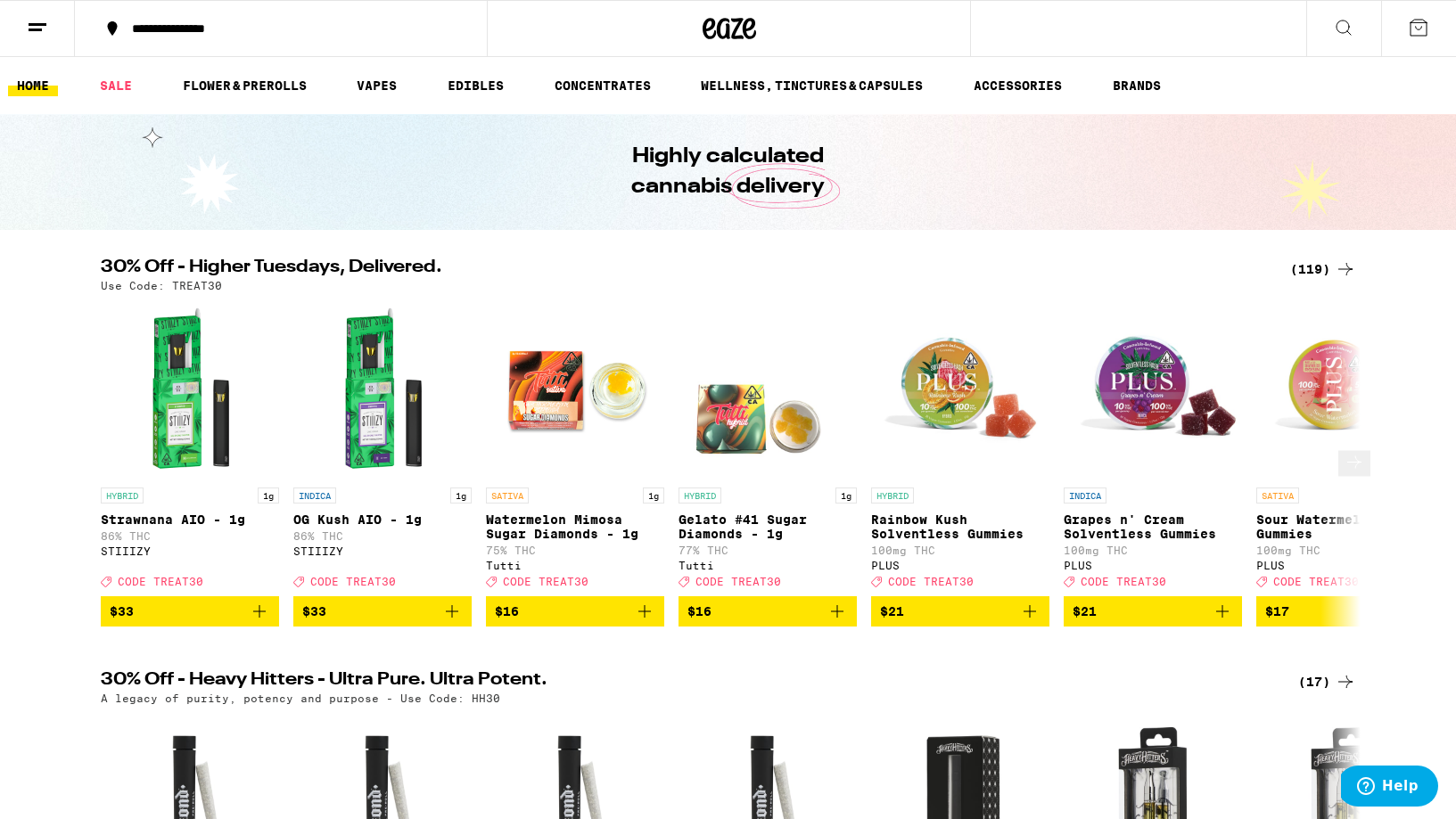
scroll to position [0, 0]
click at [1343, 473] on icon at bounding box center [1354, 462] width 22 height 22
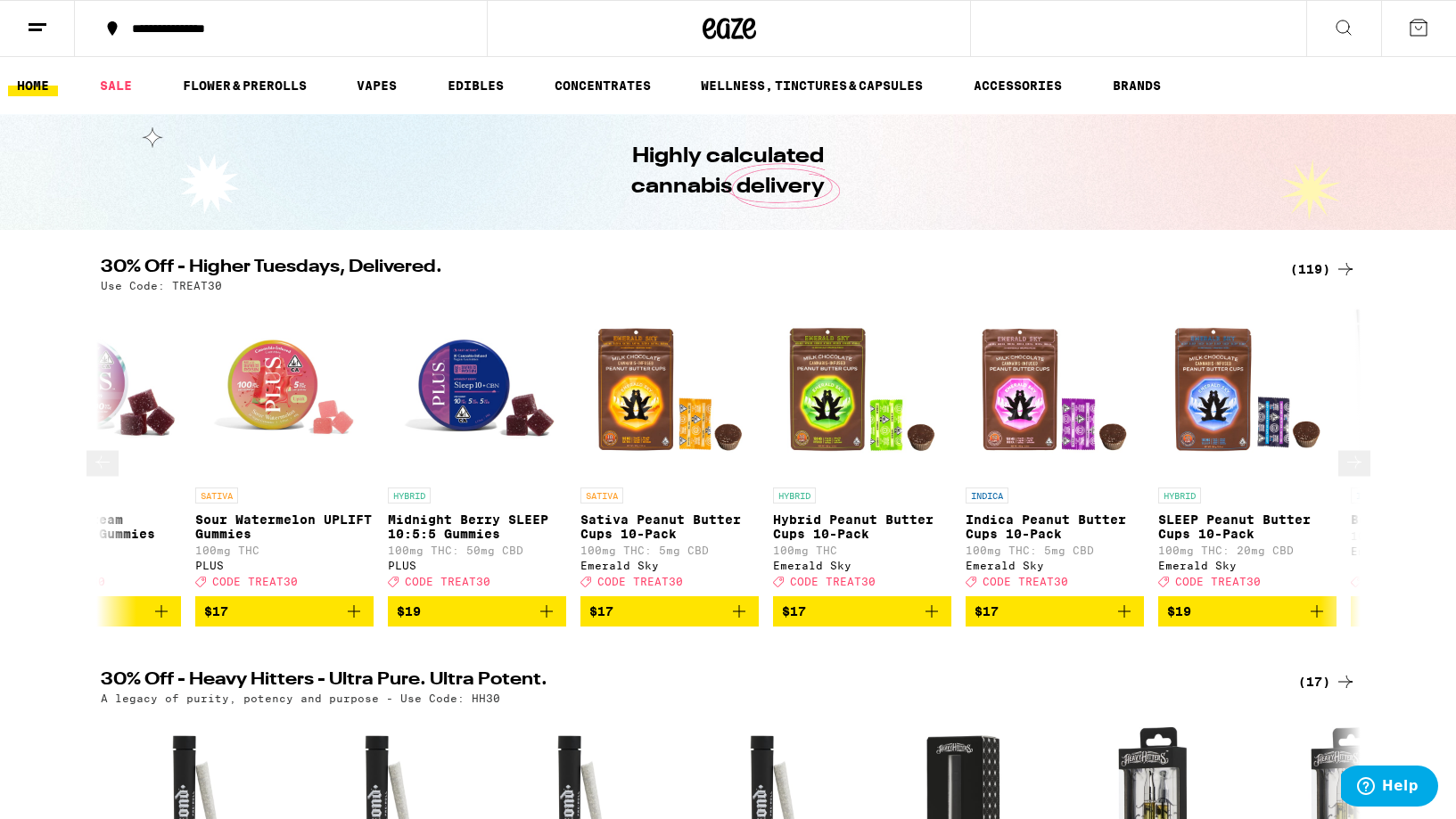
click at [1343, 473] on icon at bounding box center [1354, 462] width 22 height 22
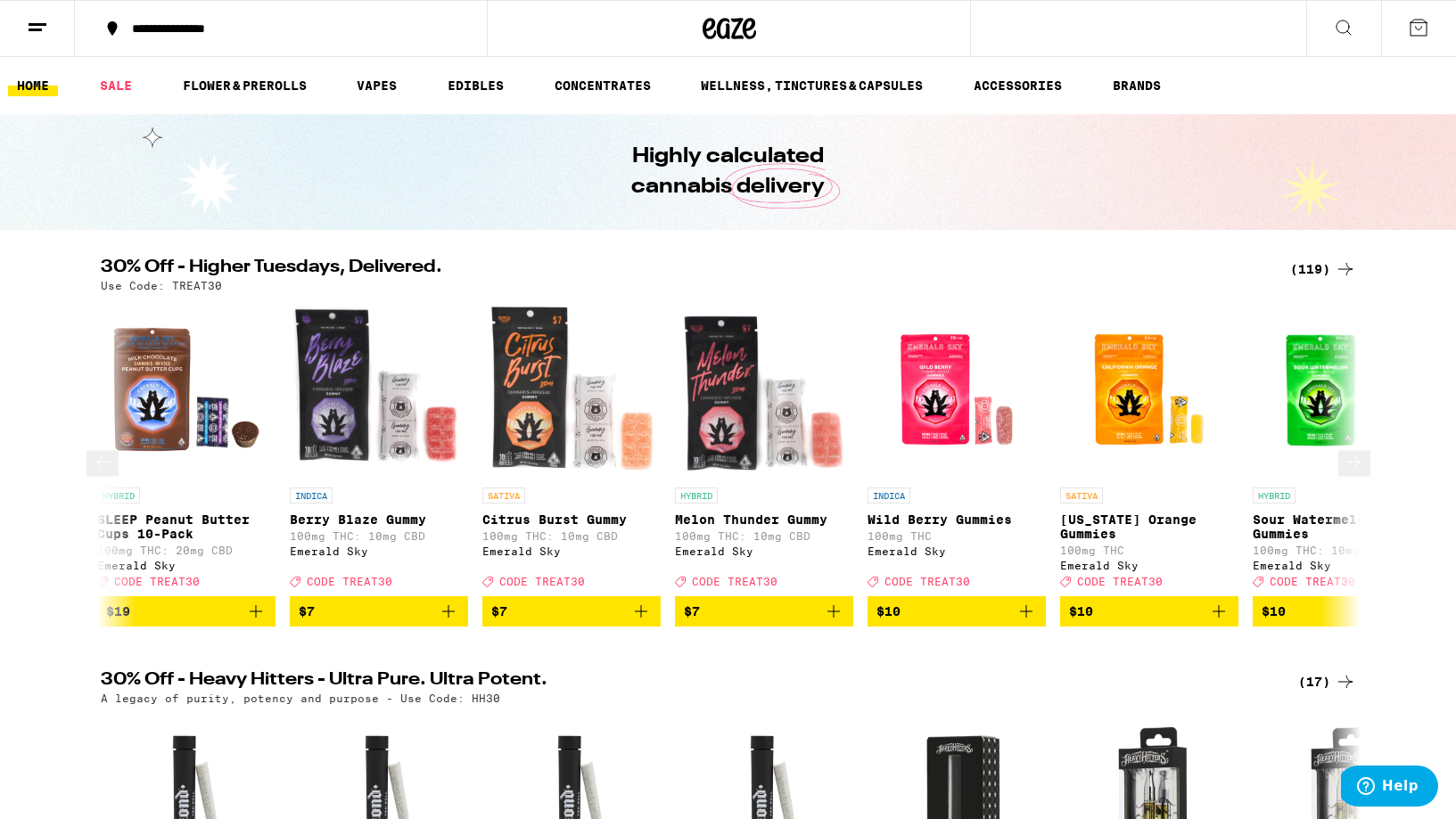
click at [1343, 473] on icon at bounding box center [1354, 462] width 22 height 22
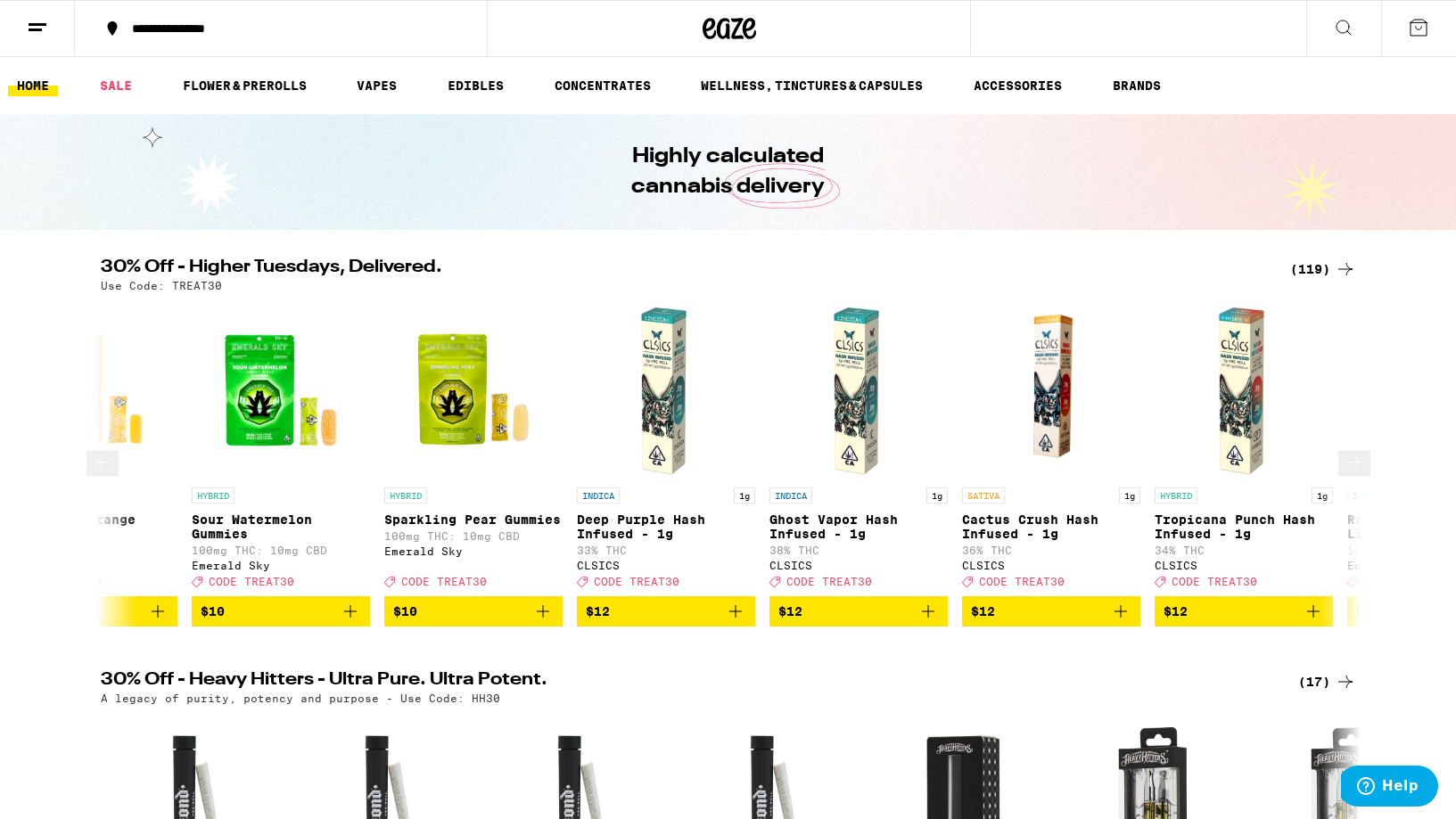
click at [1343, 473] on icon at bounding box center [1354, 462] width 22 height 22
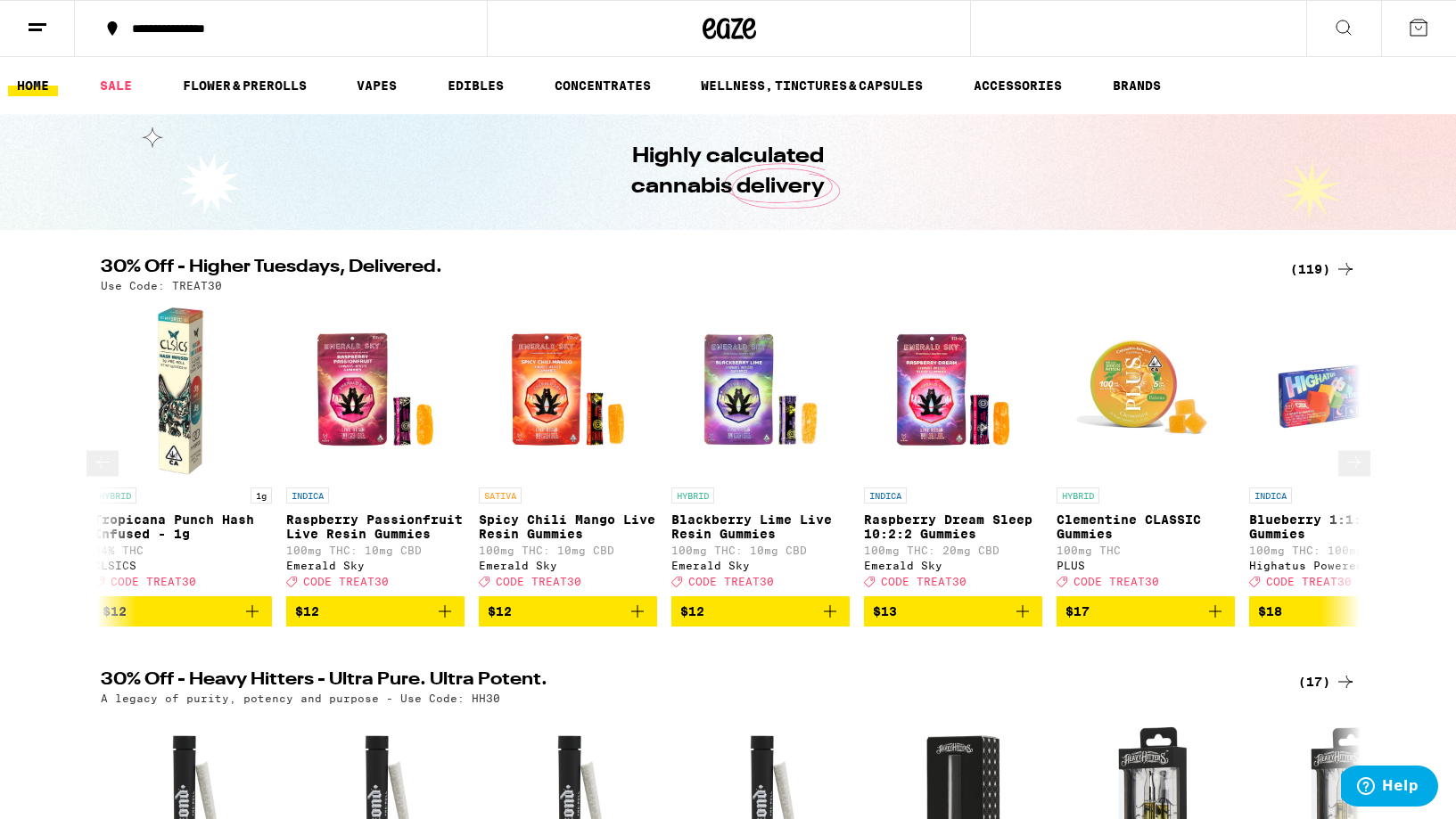
click at [1343, 473] on icon at bounding box center [1354, 462] width 22 height 22
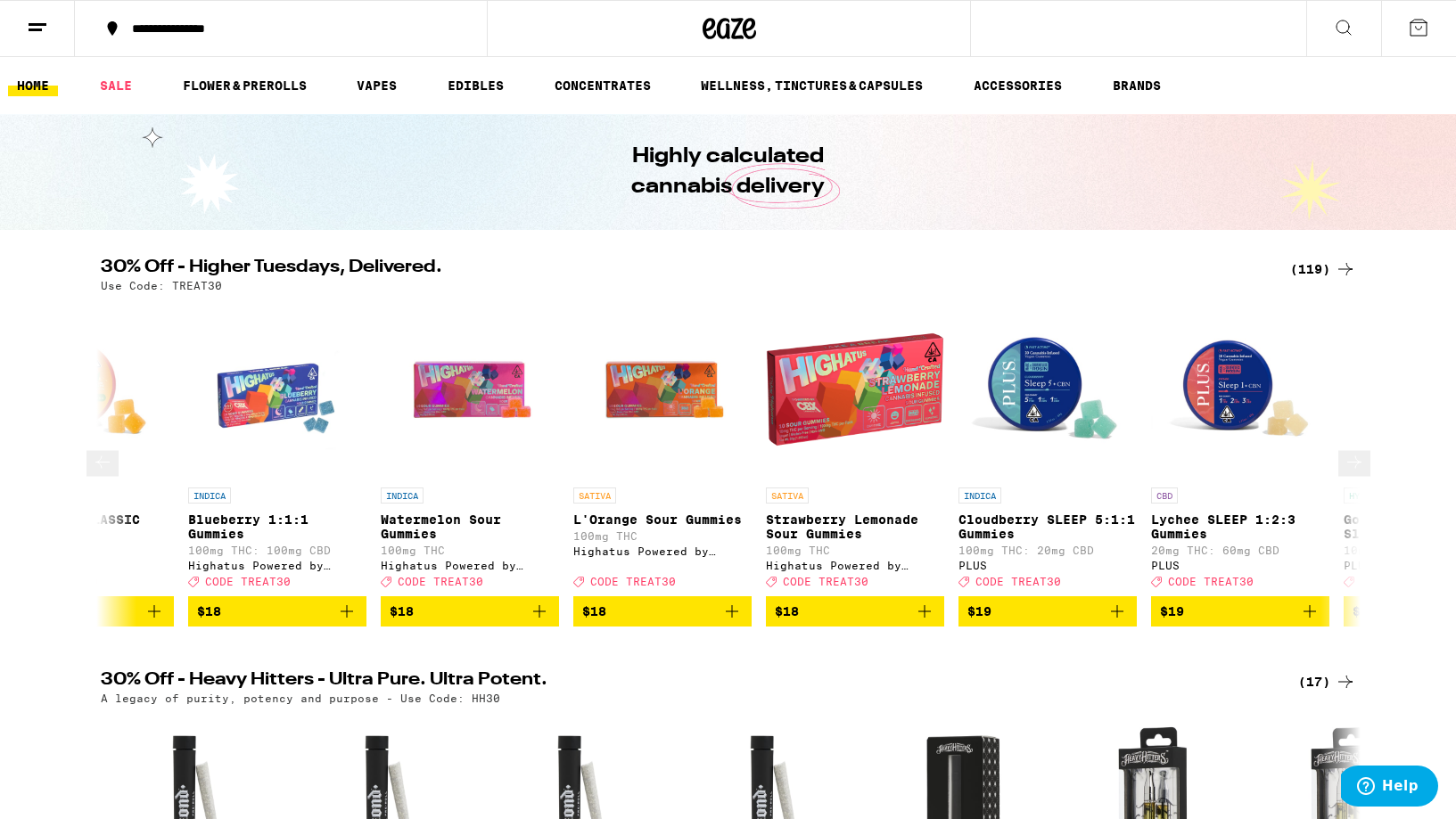
click at [1343, 473] on icon at bounding box center [1354, 462] width 22 height 22
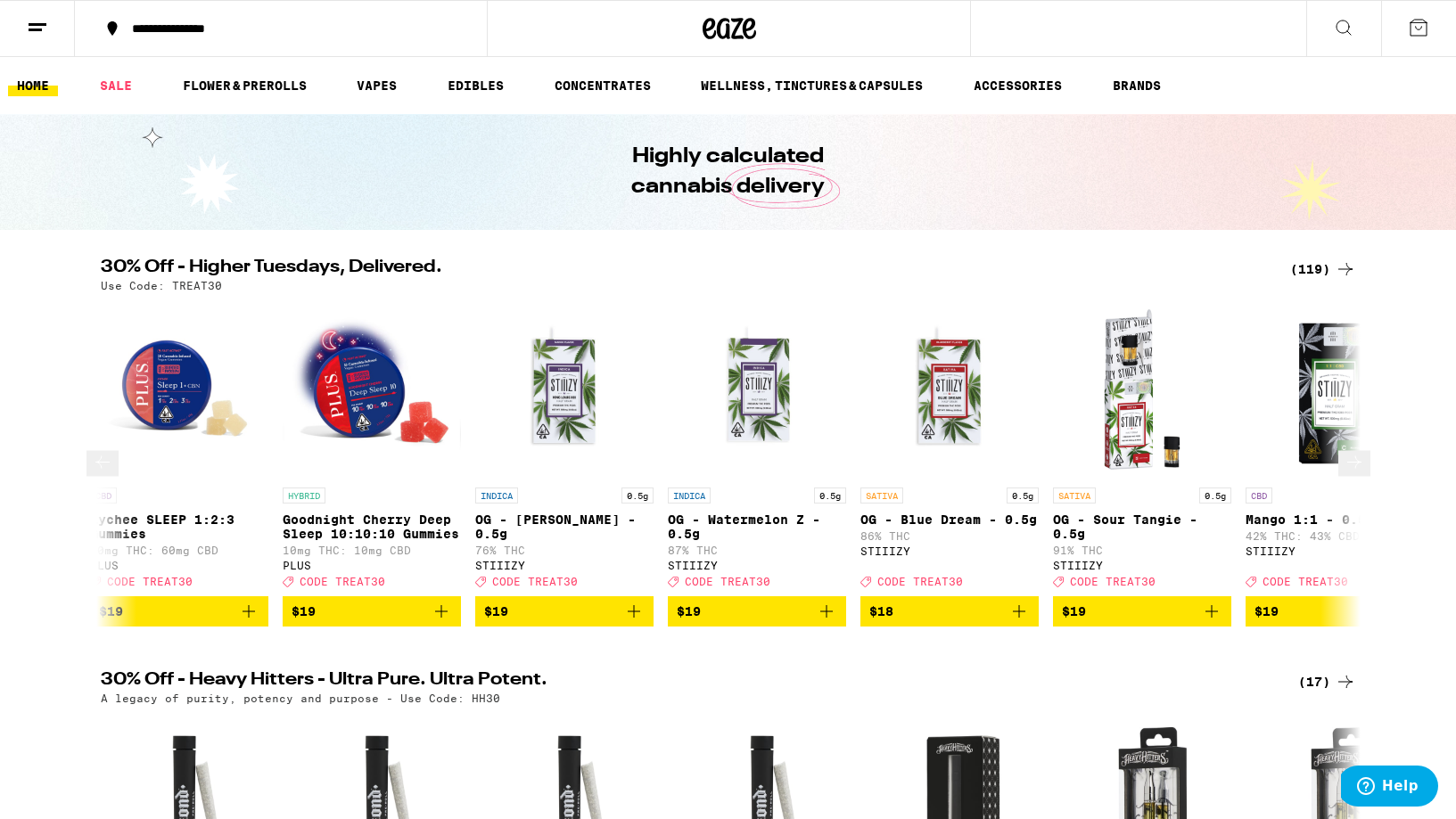
click at [1343, 473] on icon at bounding box center [1354, 462] width 22 height 22
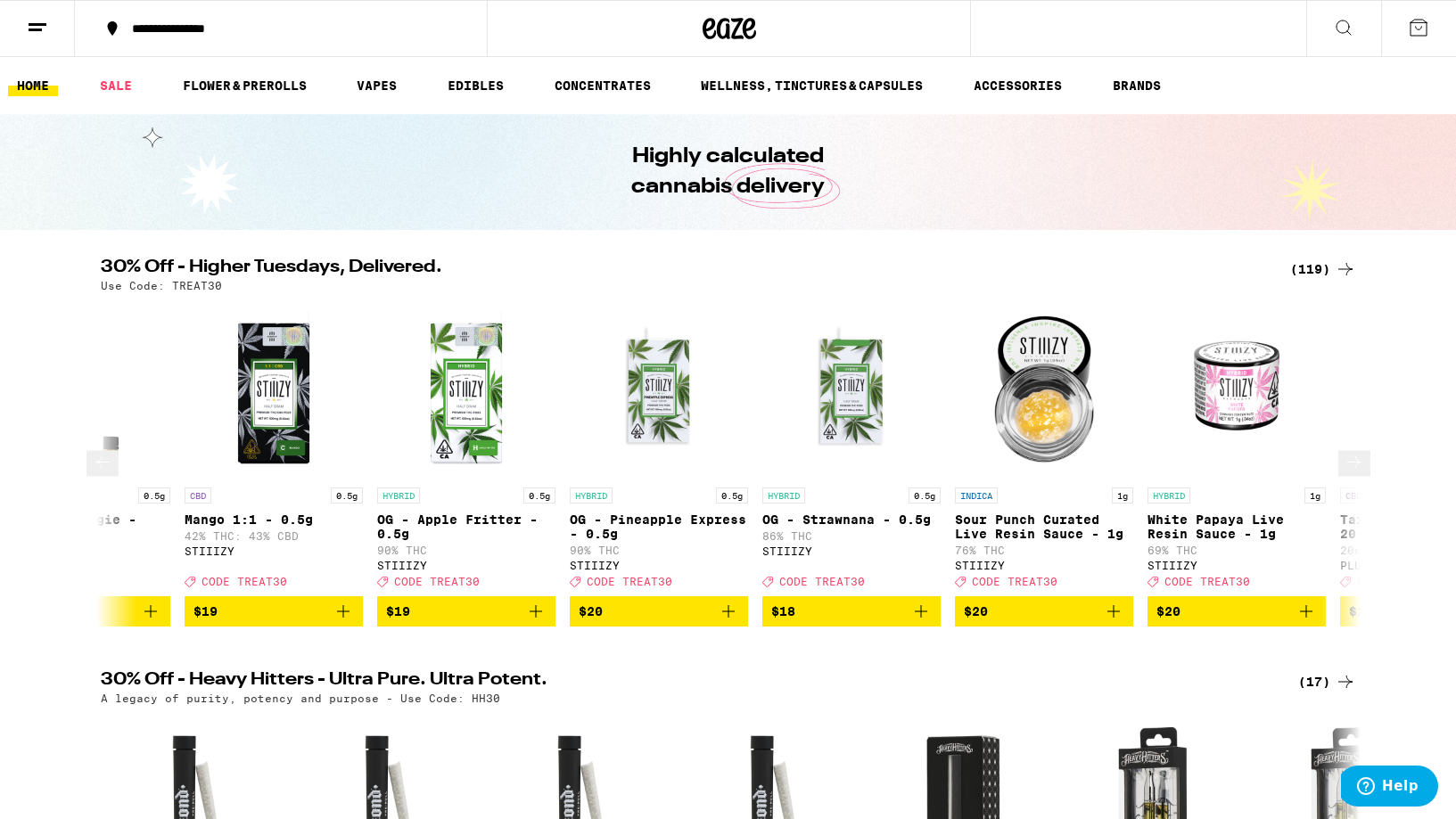
click at [1343, 473] on icon at bounding box center [1354, 462] width 22 height 22
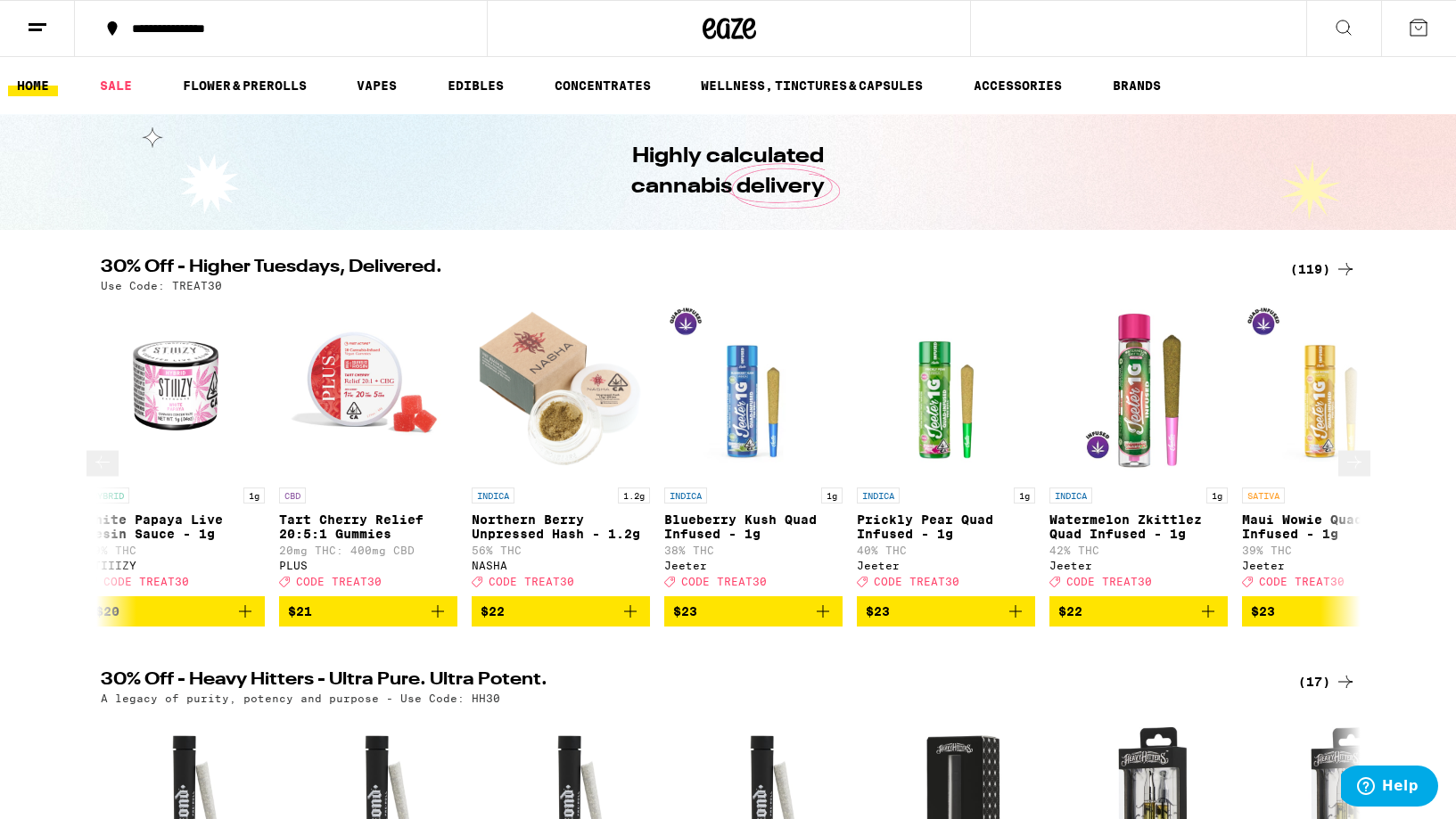
click at [1343, 473] on icon at bounding box center [1354, 462] width 22 height 22
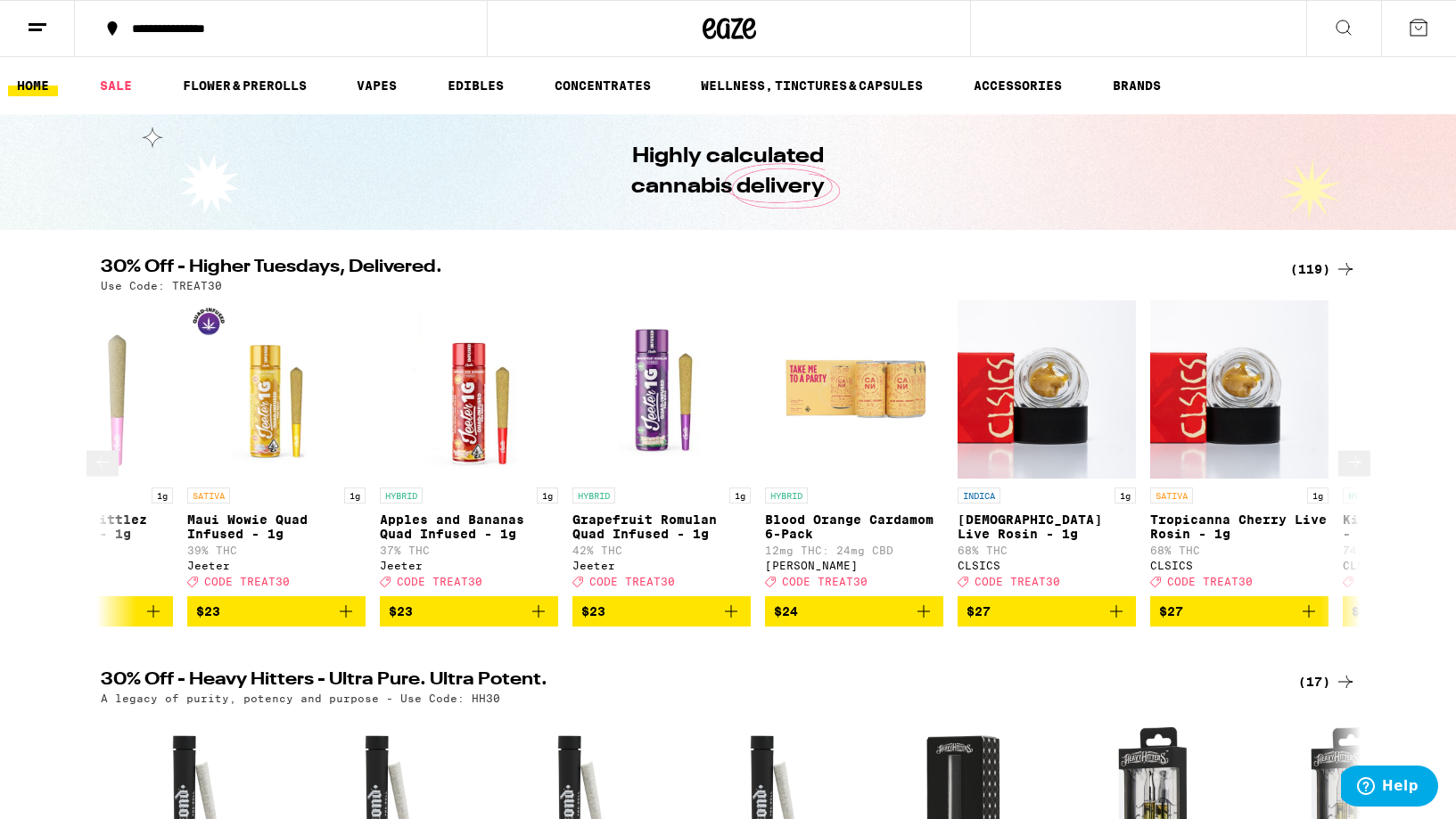
scroll to position [0, 9546]
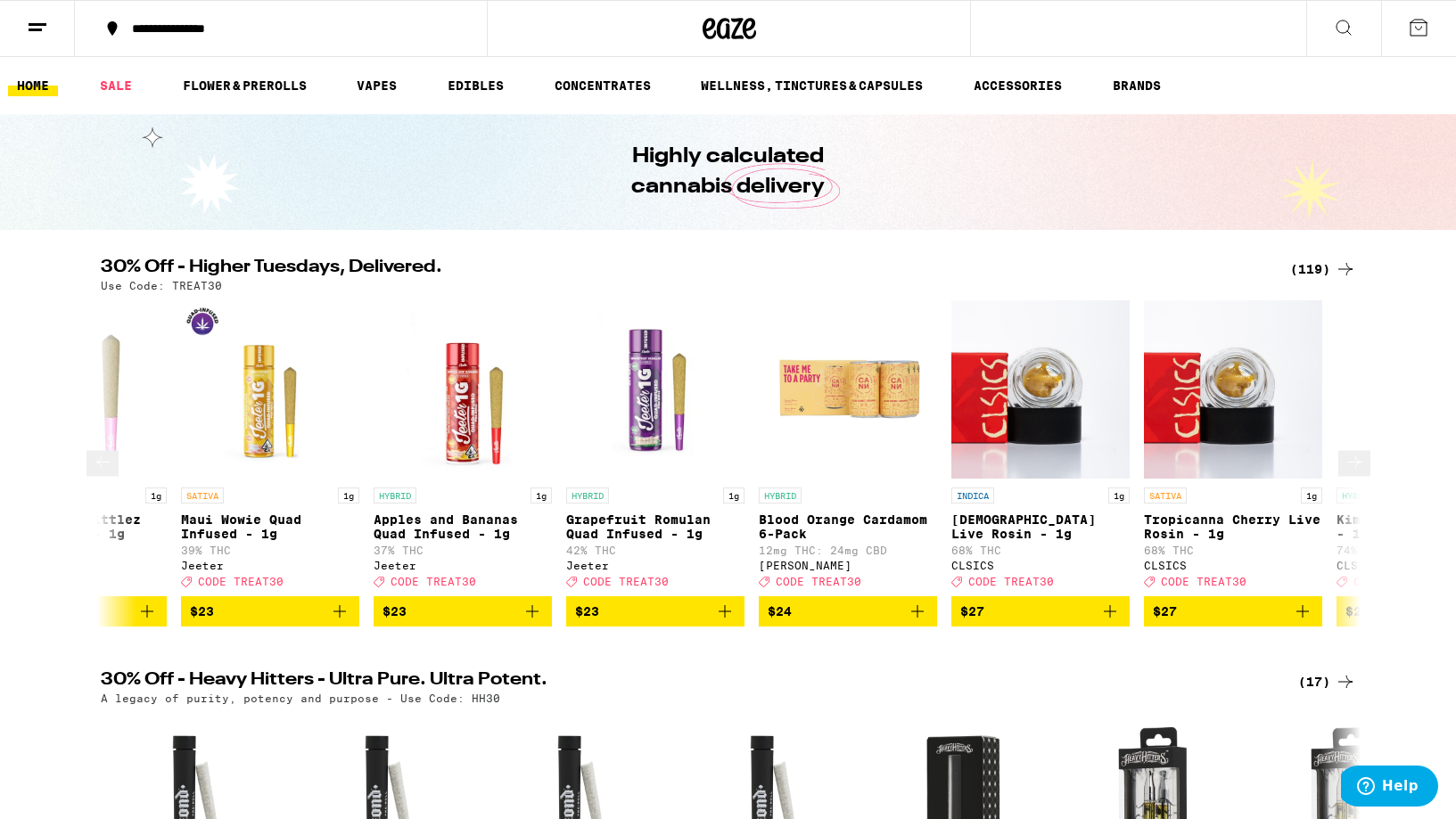
click at [1343, 473] on icon at bounding box center [1354, 462] width 22 height 22
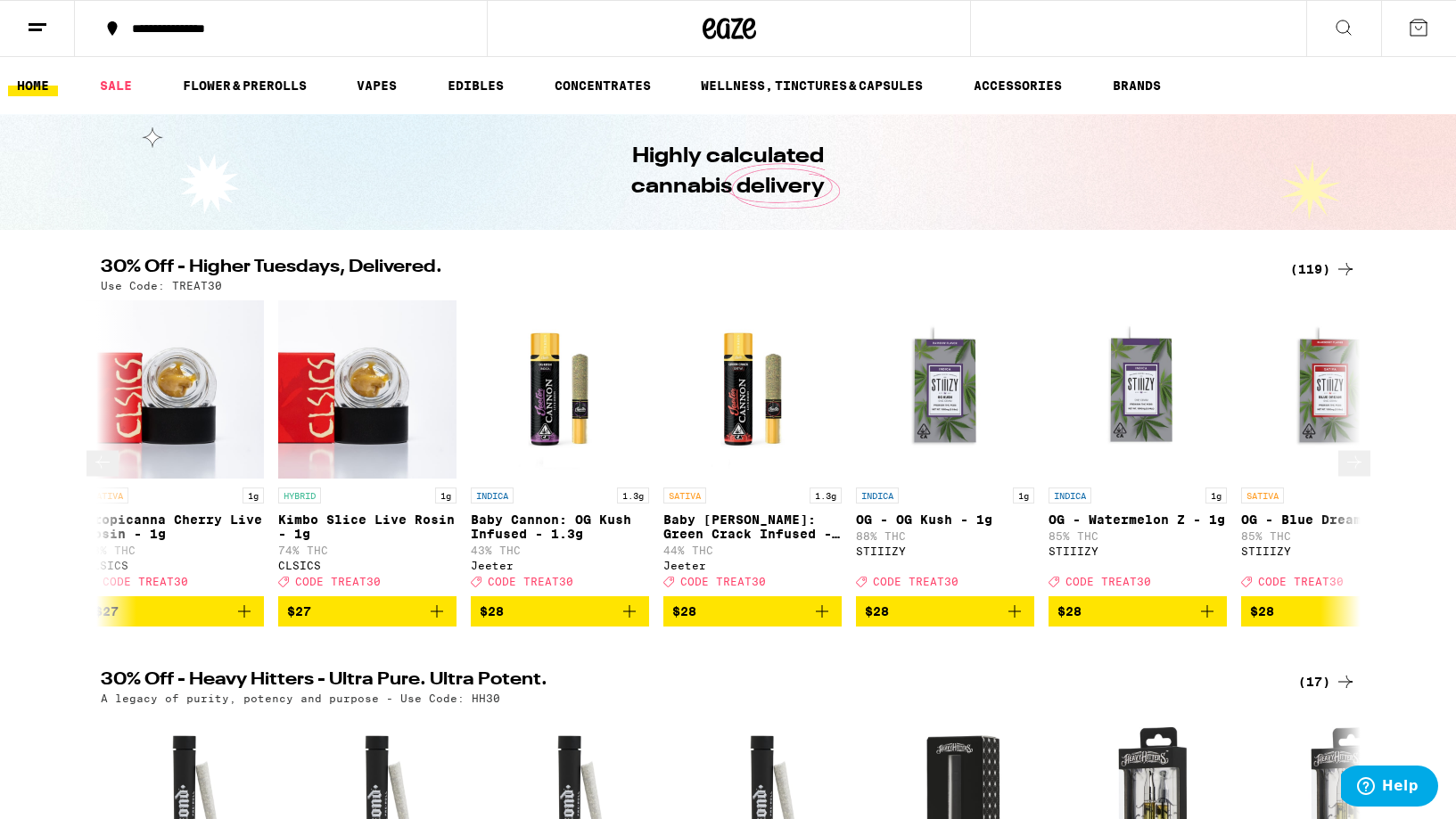
scroll to position [0, 10607]
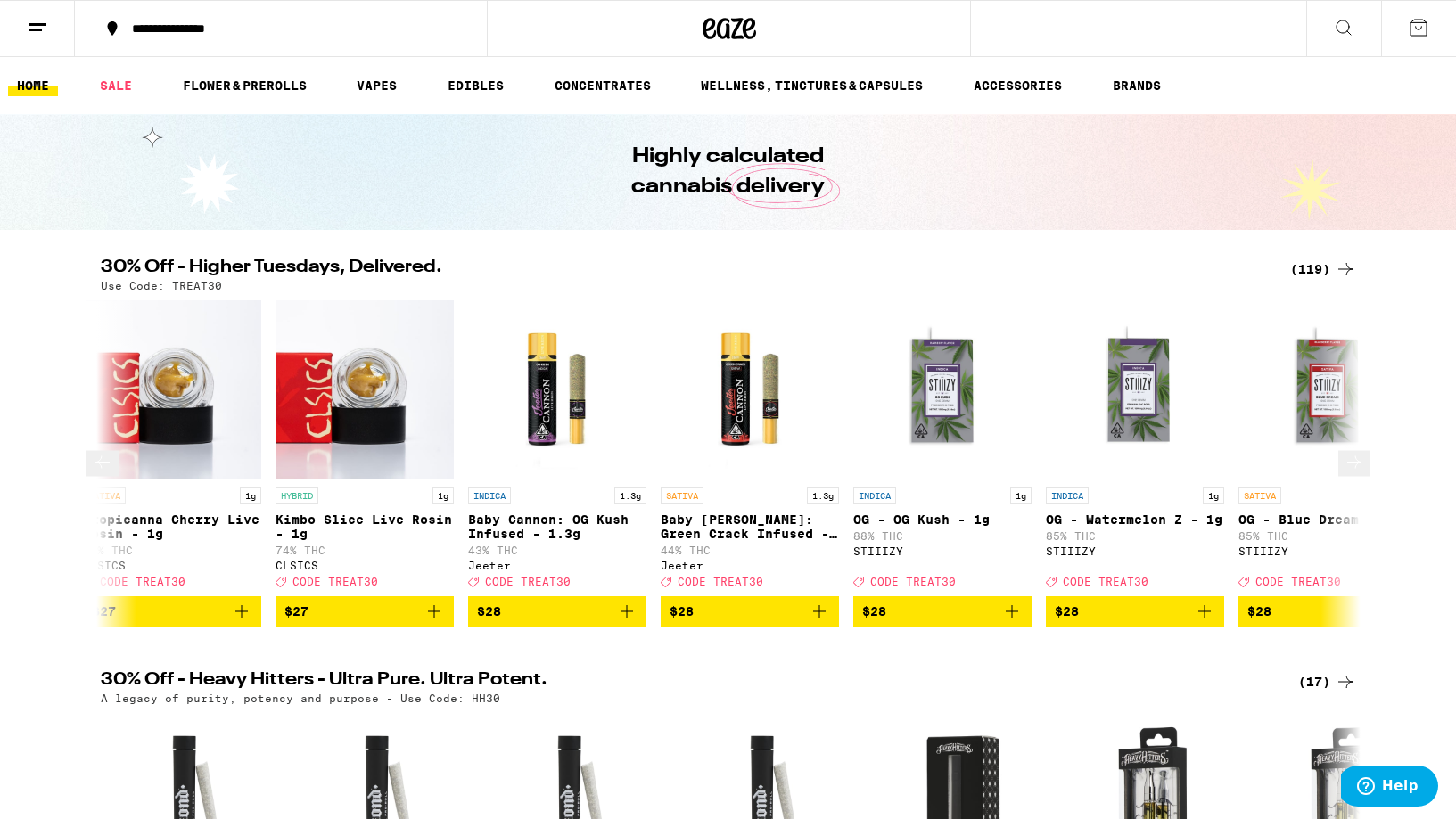
click at [1343, 473] on icon at bounding box center [1354, 462] width 22 height 22
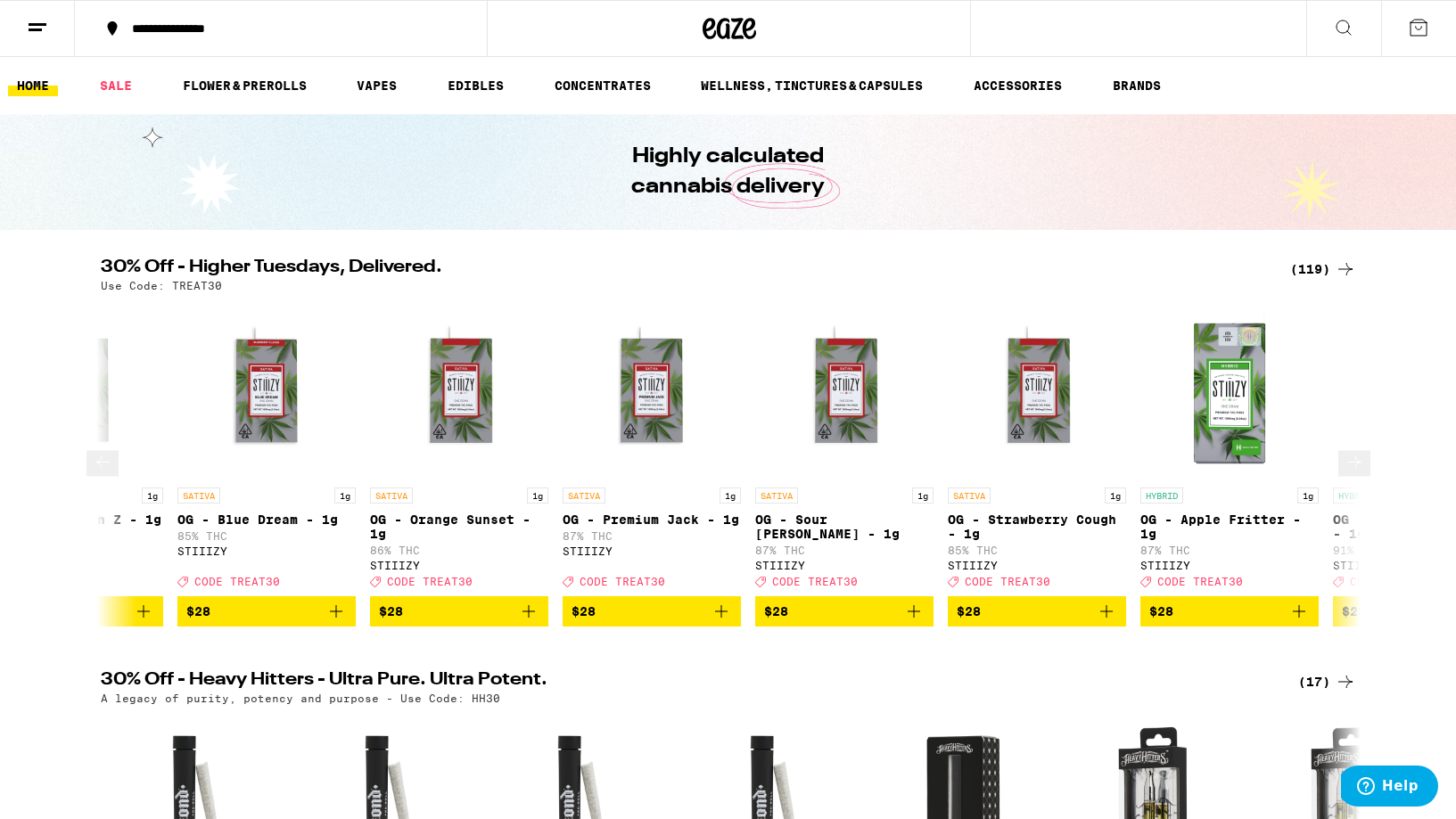
click at [1343, 473] on icon at bounding box center [1354, 462] width 22 height 22
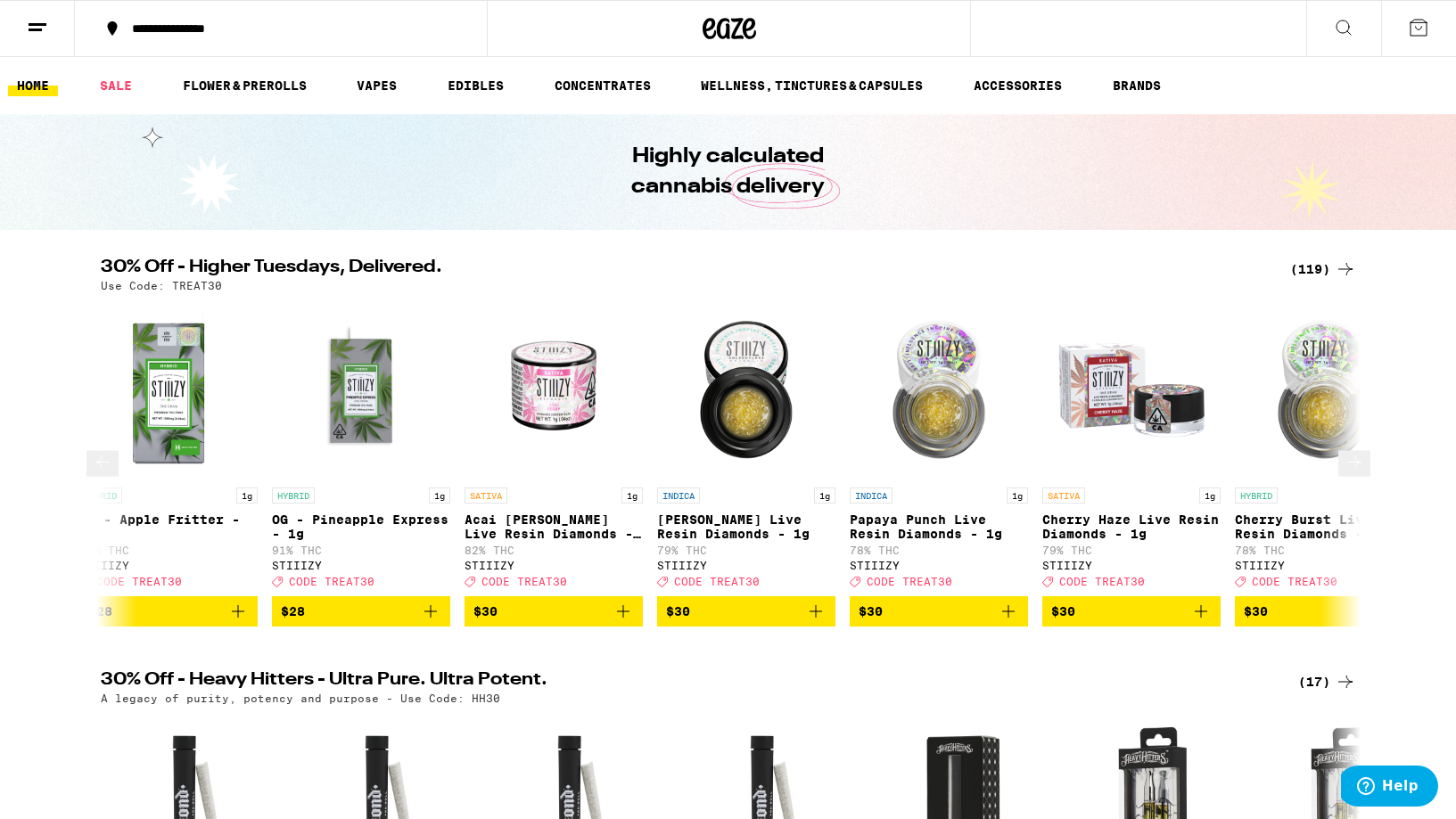
click at [1343, 473] on icon at bounding box center [1354, 462] width 22 height 22
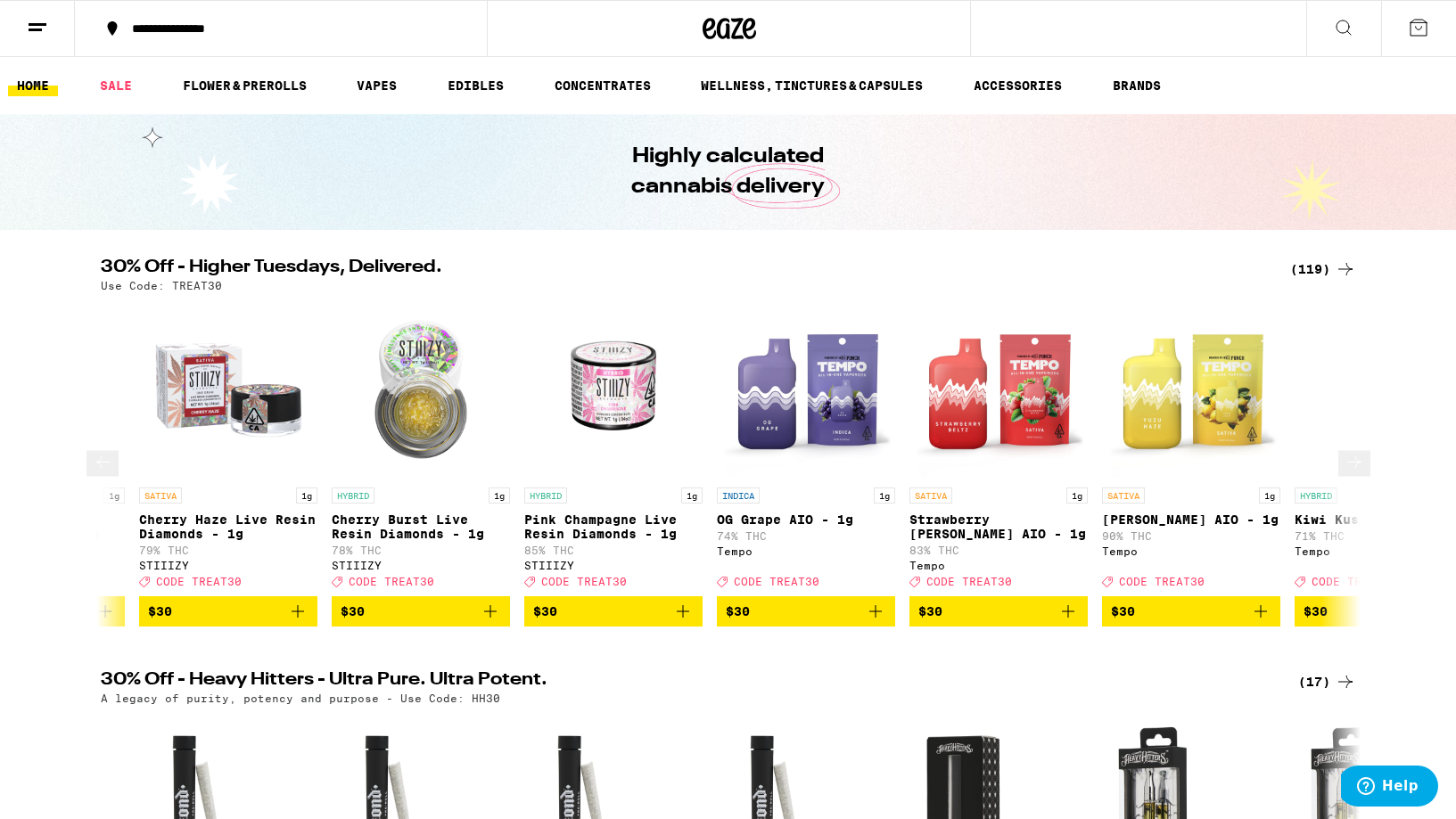
scroll to position [0, 13789]
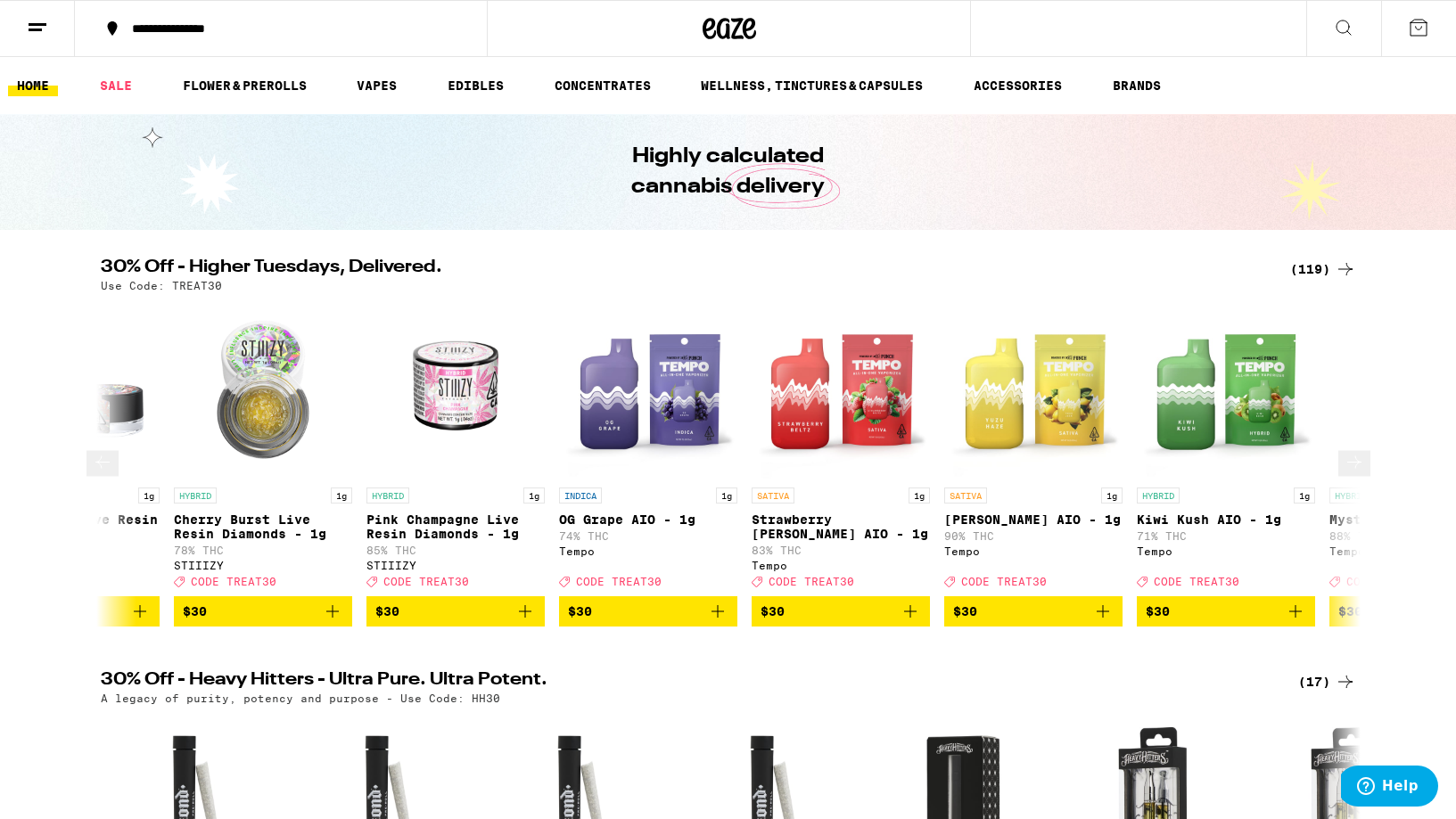
click at [1343, 473] on icon at bounding box center [1354, 462] width 22 height 22
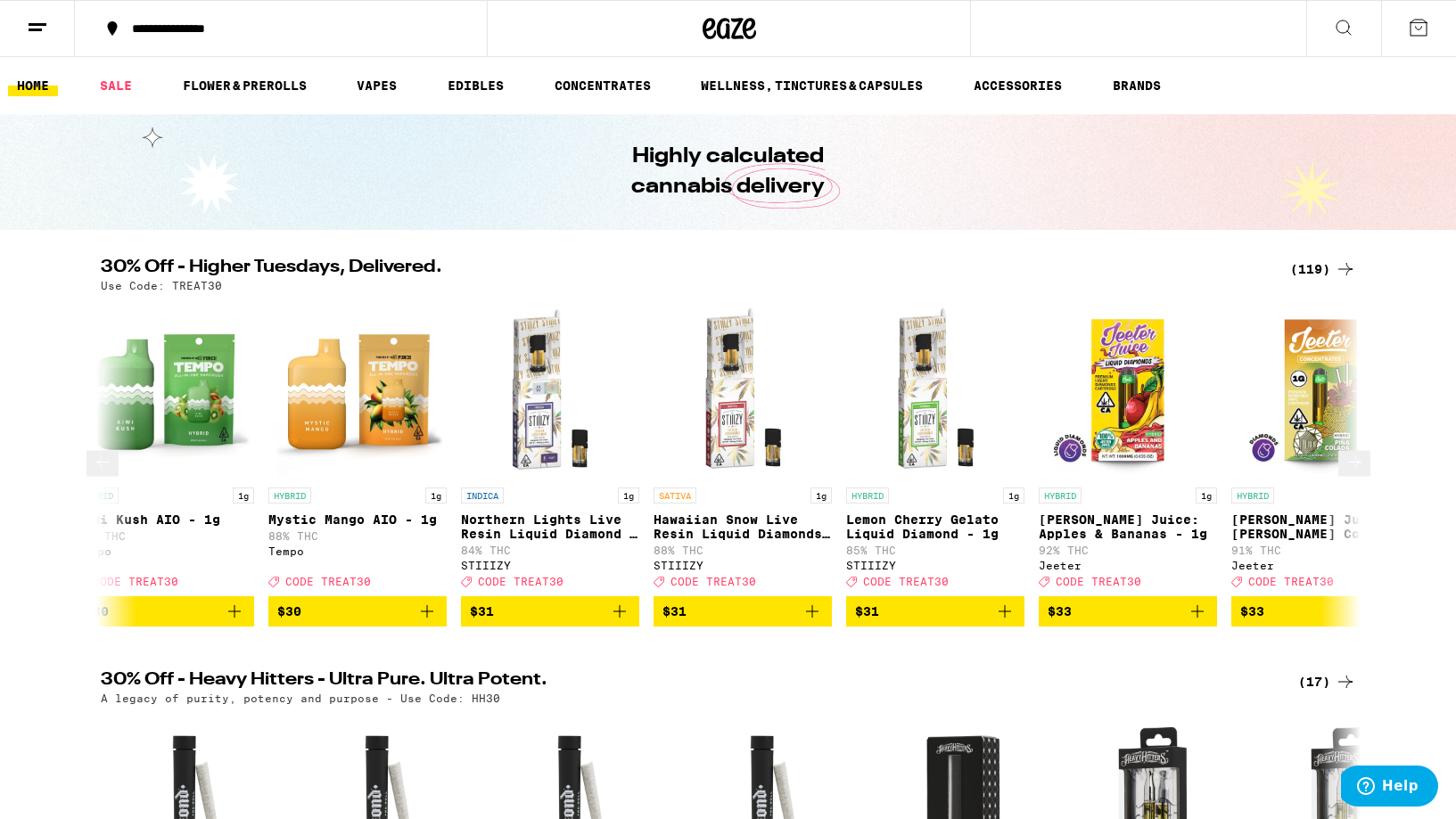
click at [1343, 473] on icon at bounding box center [1354, 462] width 22 height 22
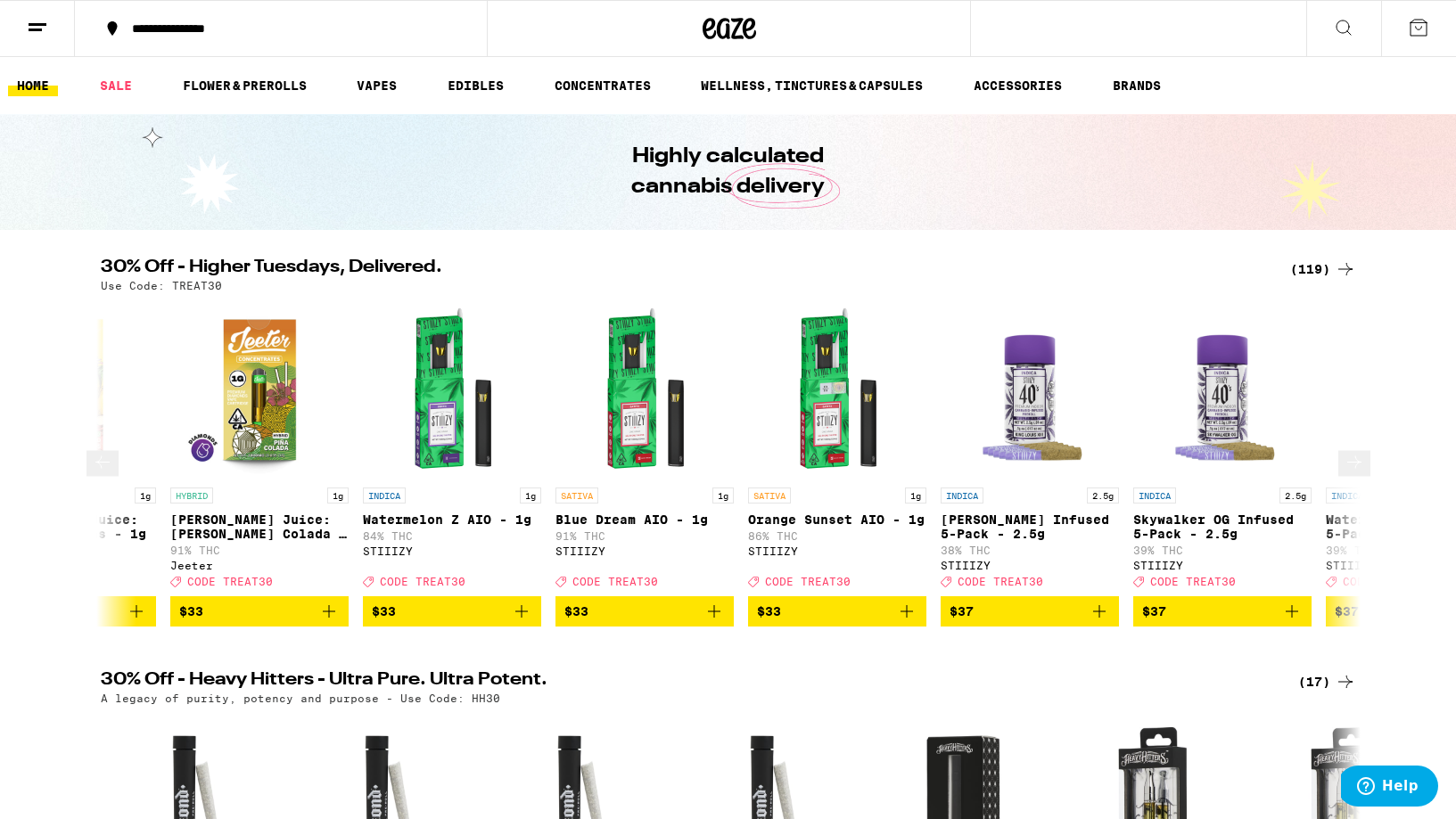
click at [1343, 473] on icon at bounding box center [1354, 462] width 22 height 22
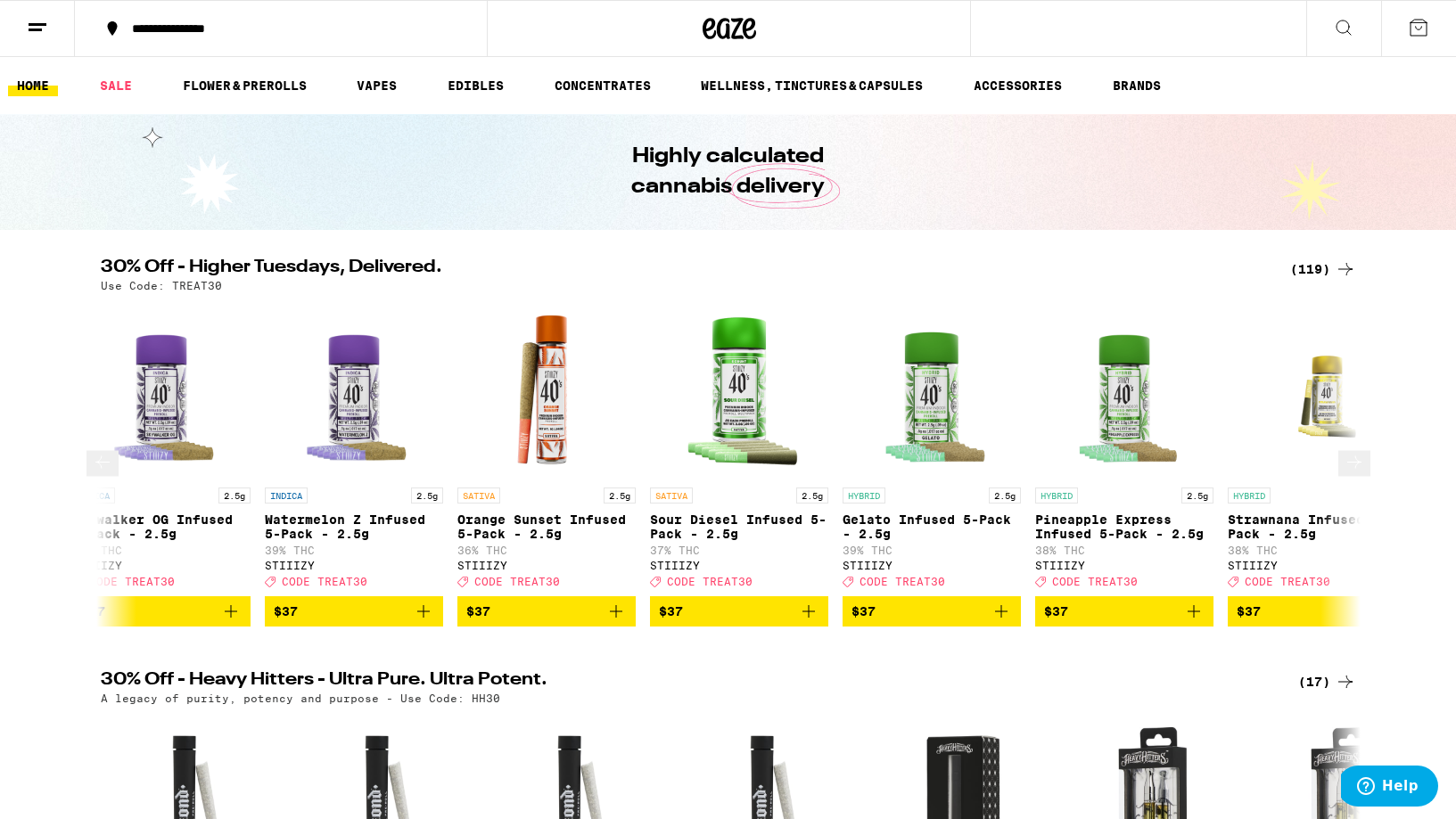
click at [1343, 473] on icon at bounding box center [1354, 462] width 22 height 22
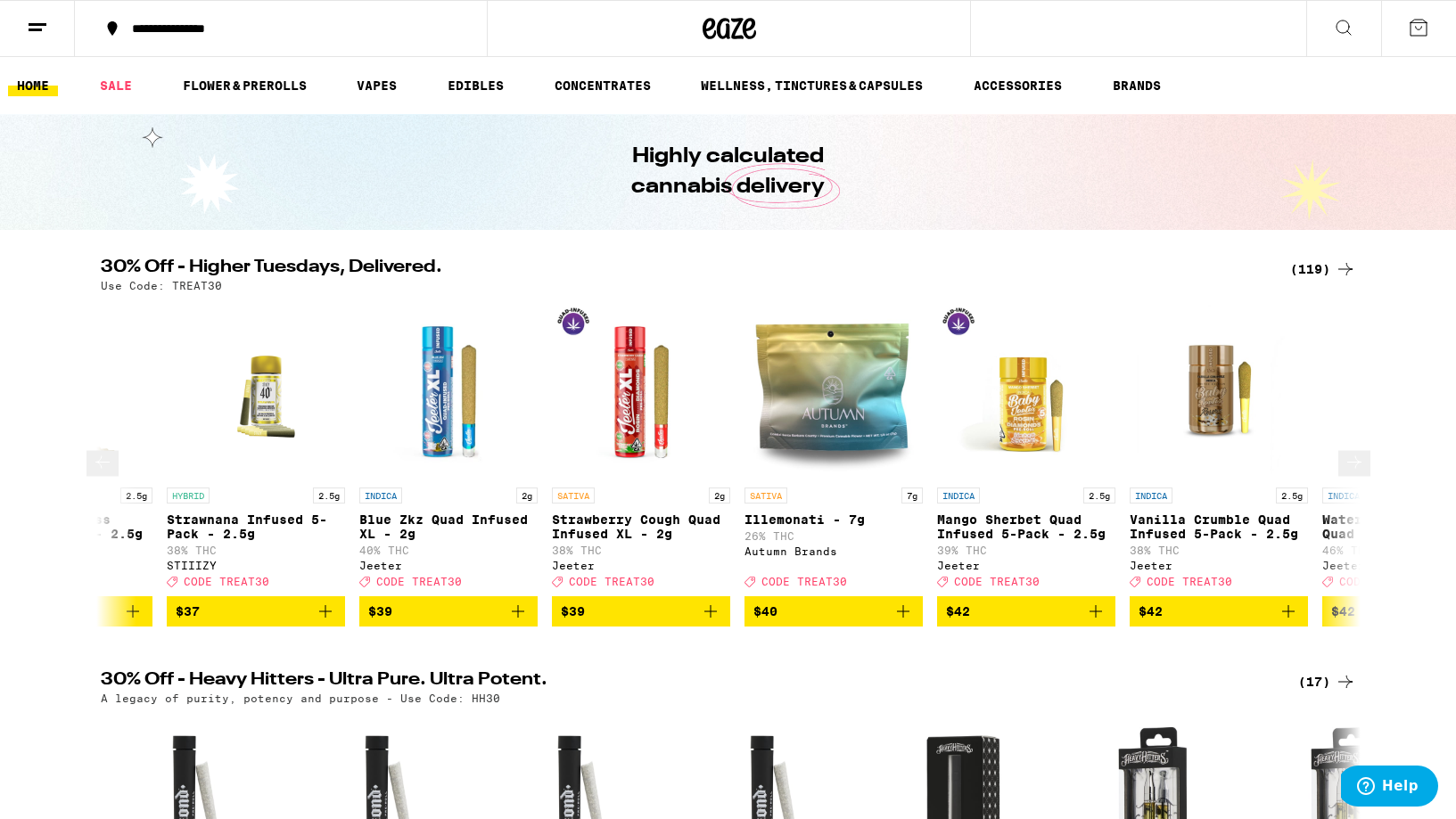
click at [1343, 473] on icon at bounding box center [1354, 462] width 22 height 22
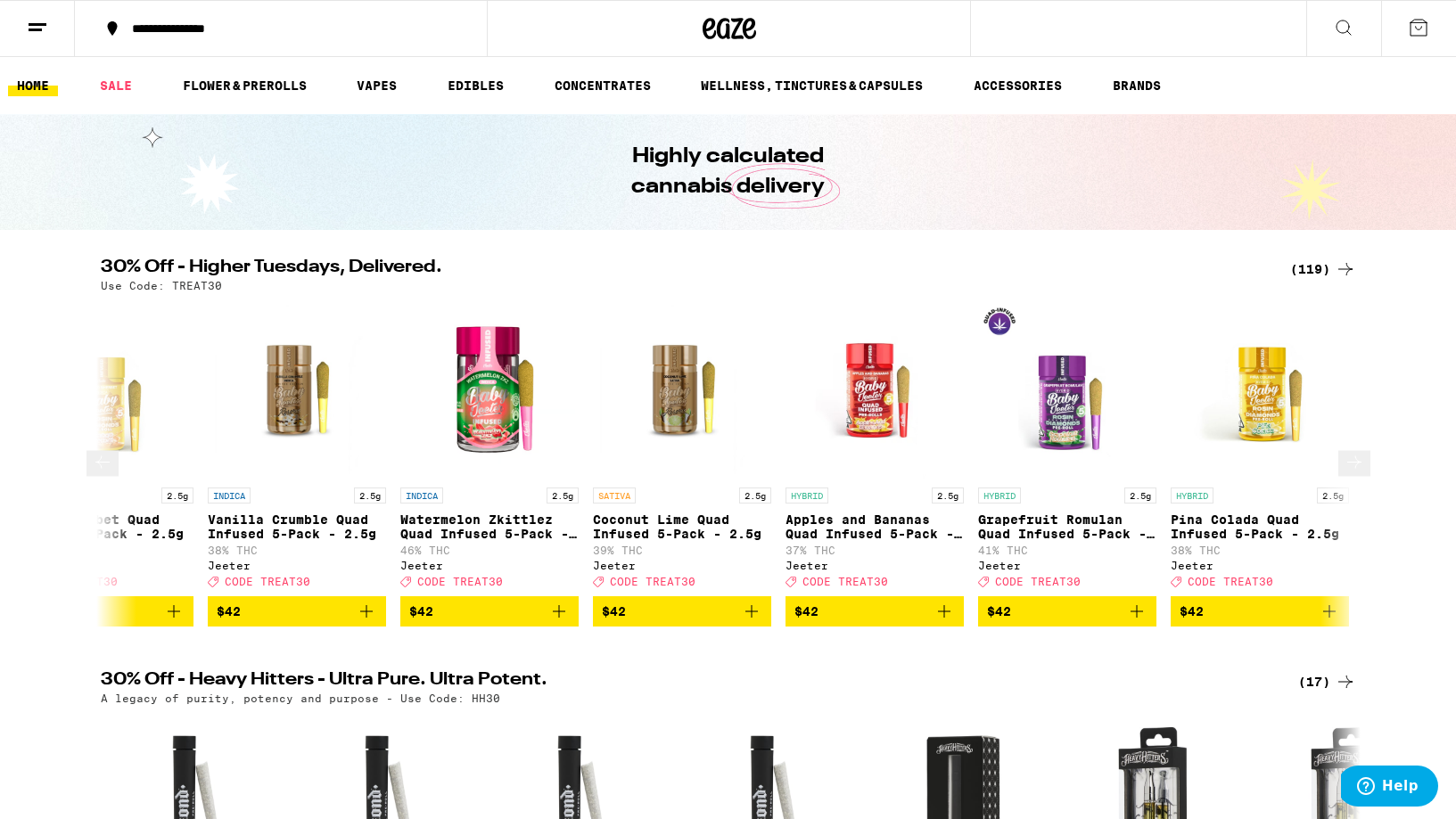
scroll to position [0, 19093]
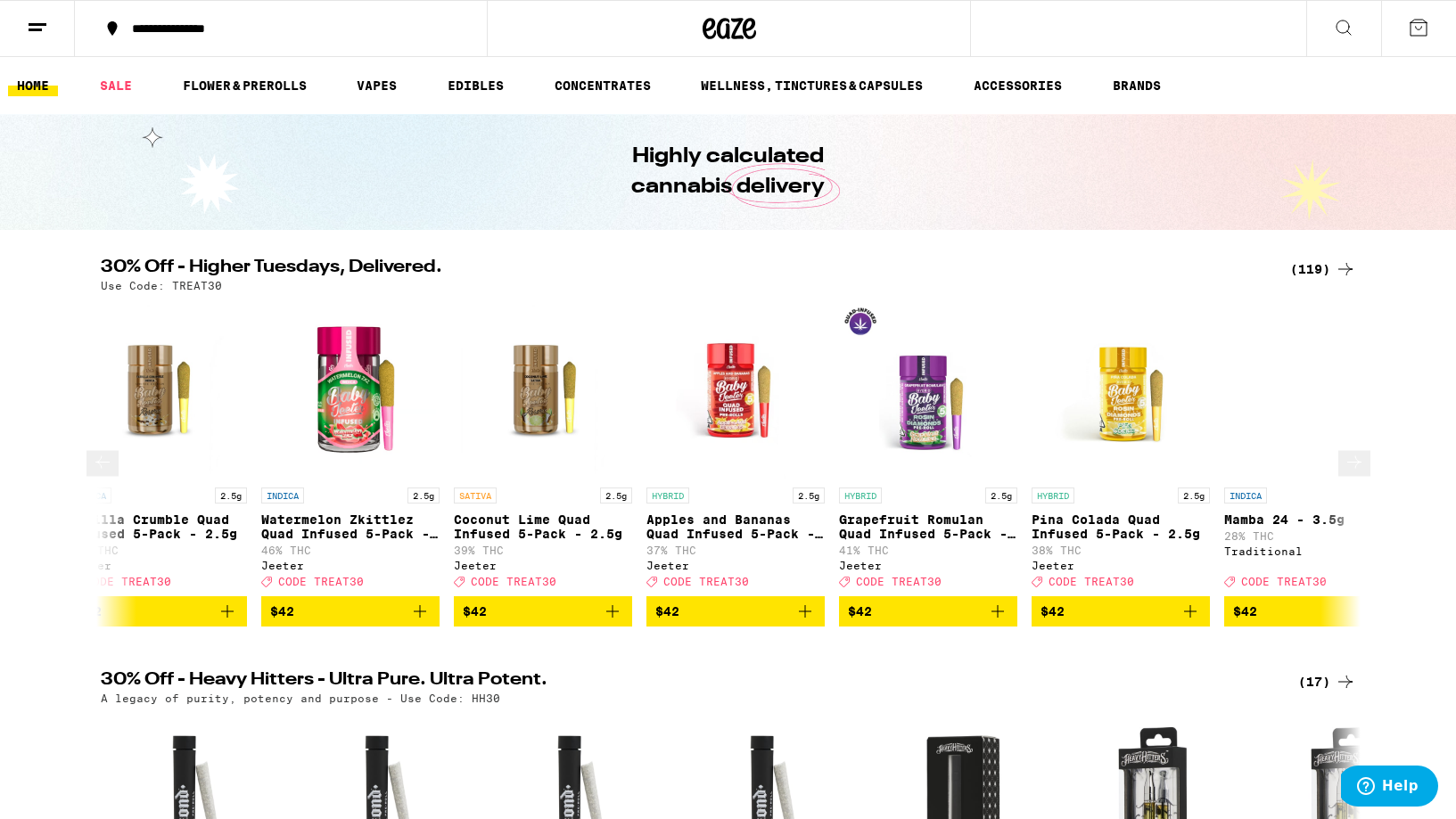
click at [111, 472] on icon at bounding box center [103, 462] width 22 height 22
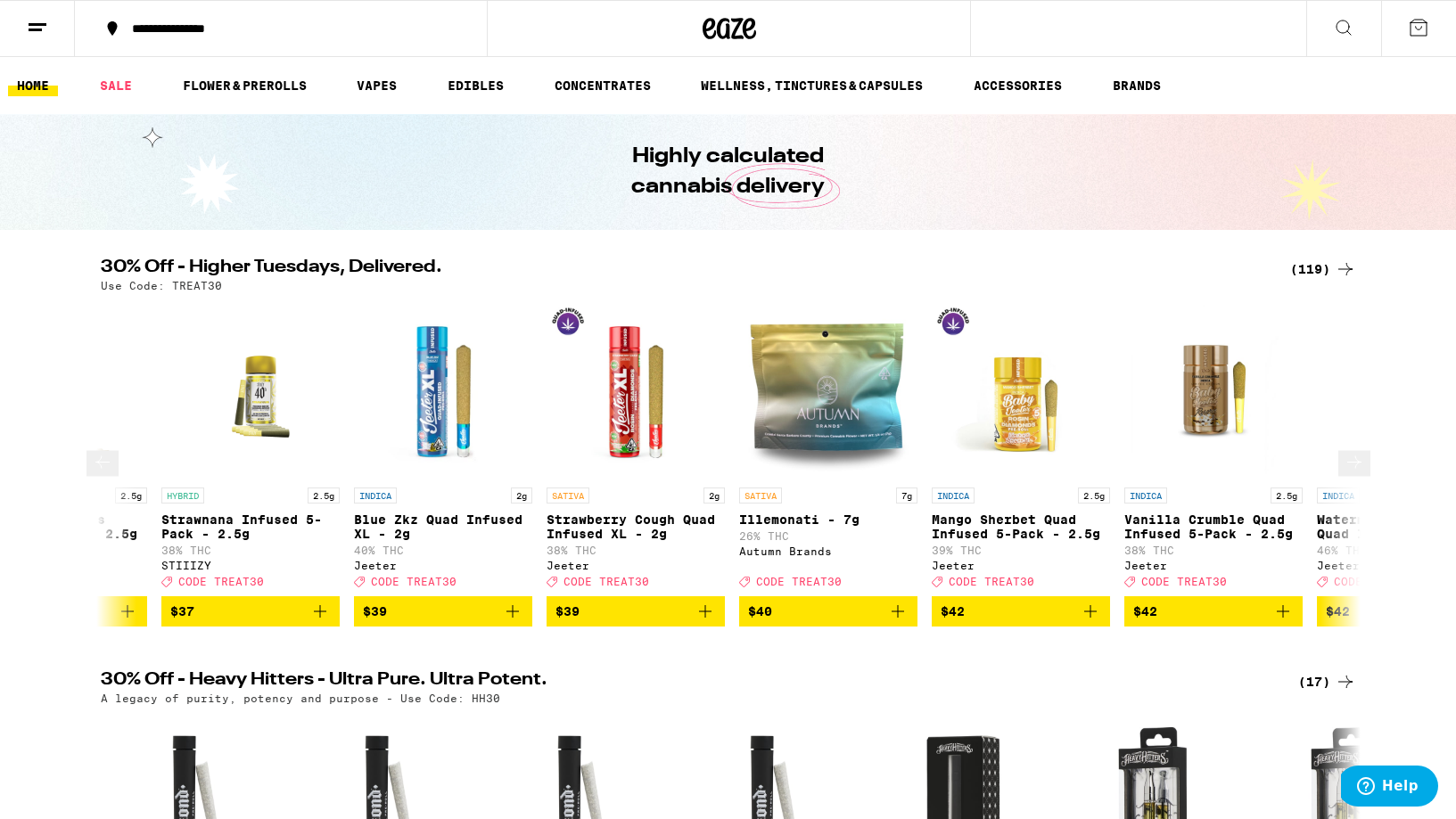
scroll to position [0, 18033]
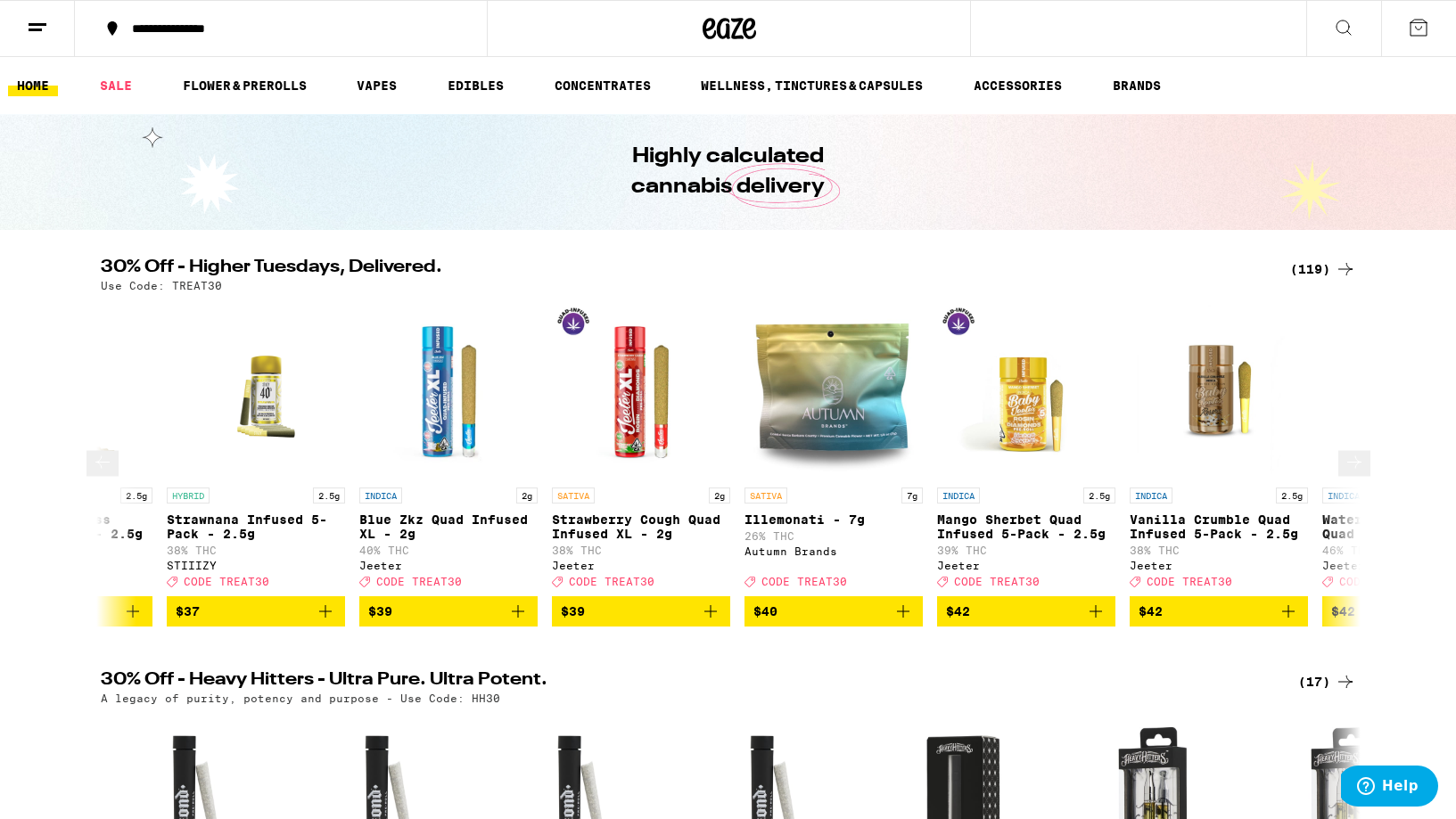
click at [1351, 467] on icon at bounding box center [1354, 462] width 22 height 22
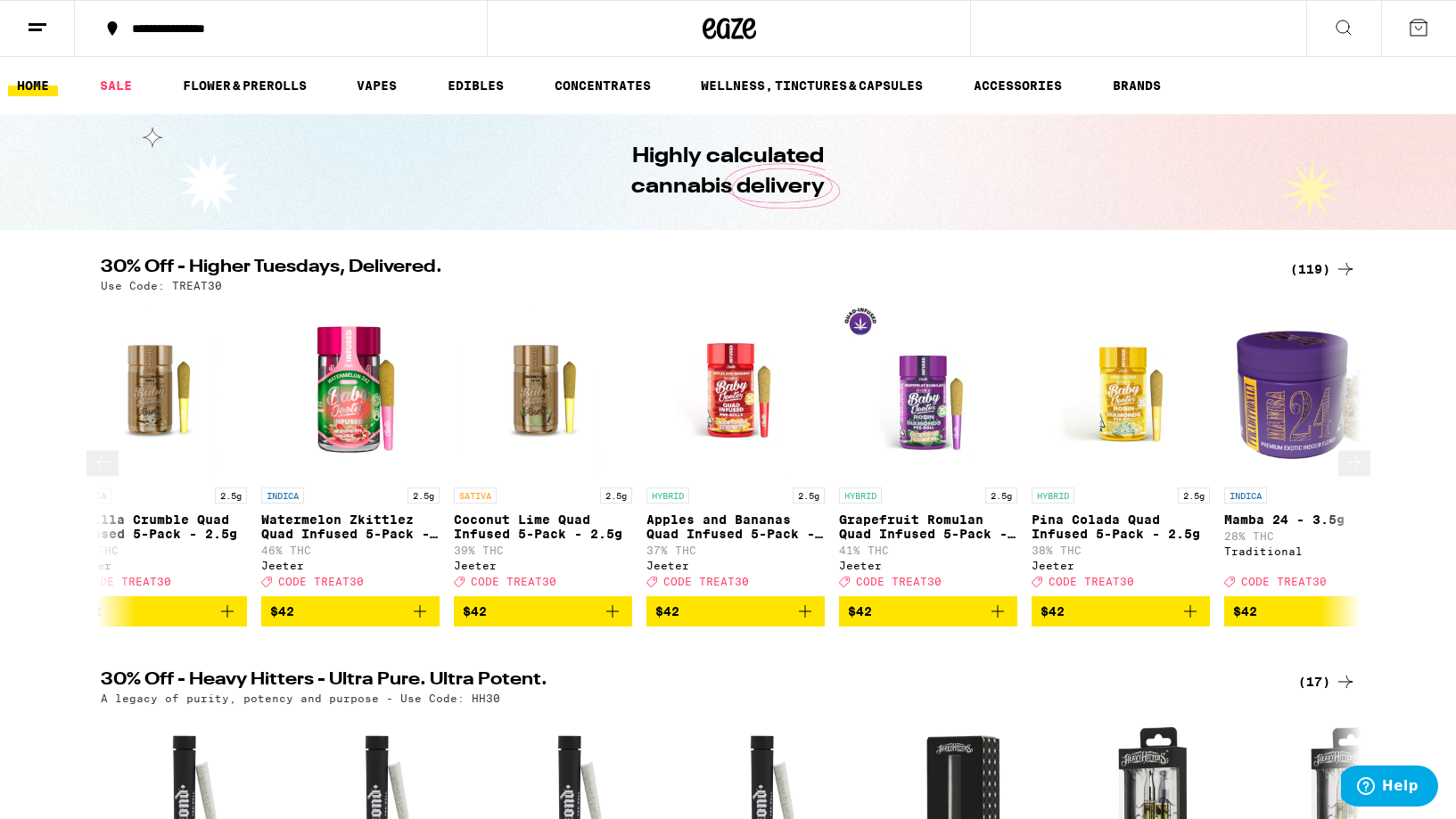
click at [1351, 467] on icon at bounding box center [1354, 462] width 22 height 22
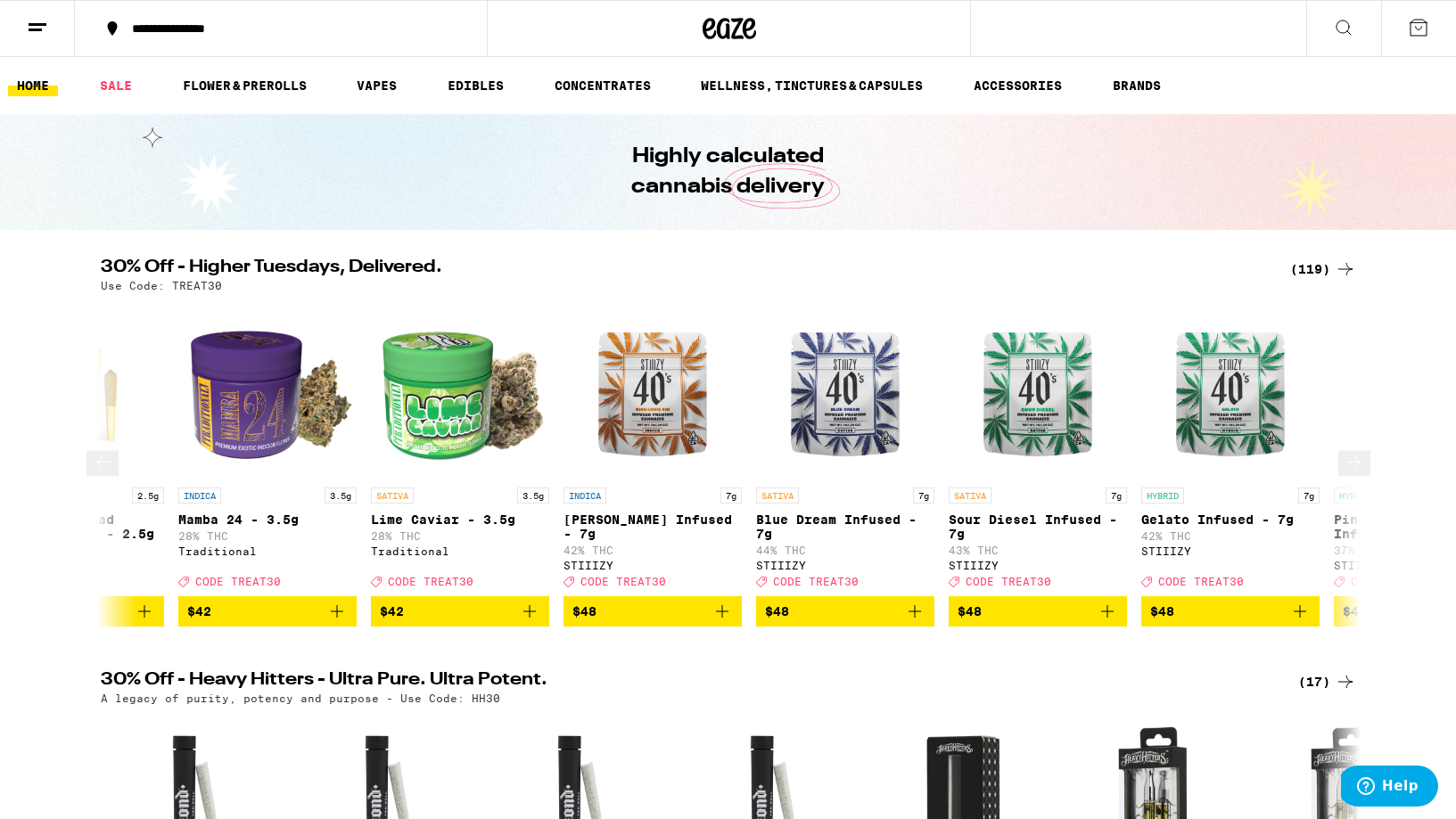
scroll to position [0, 20154]
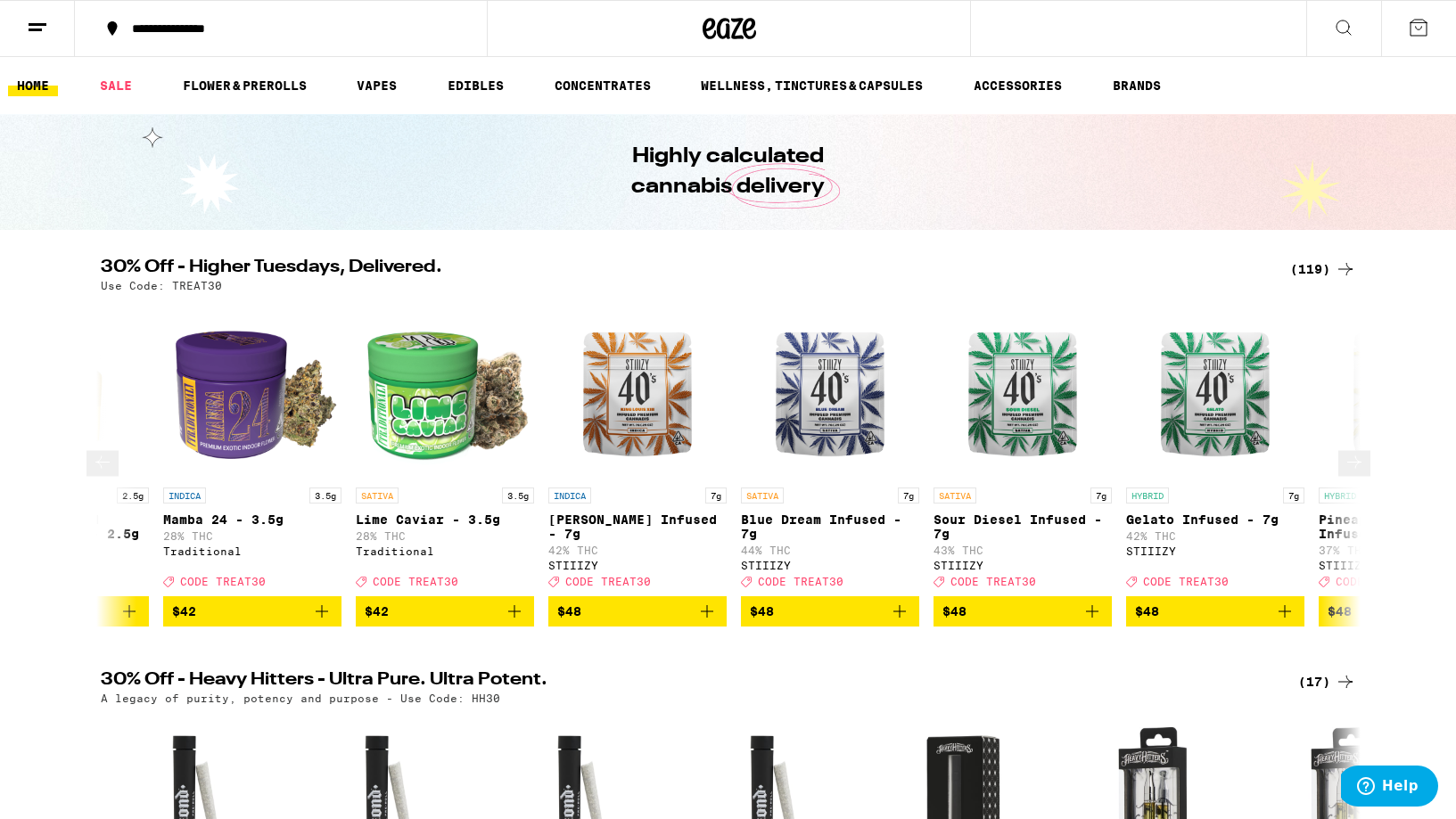
click at [1351, 467] on icon at bounding box center [1354, 462] width 22 height 22
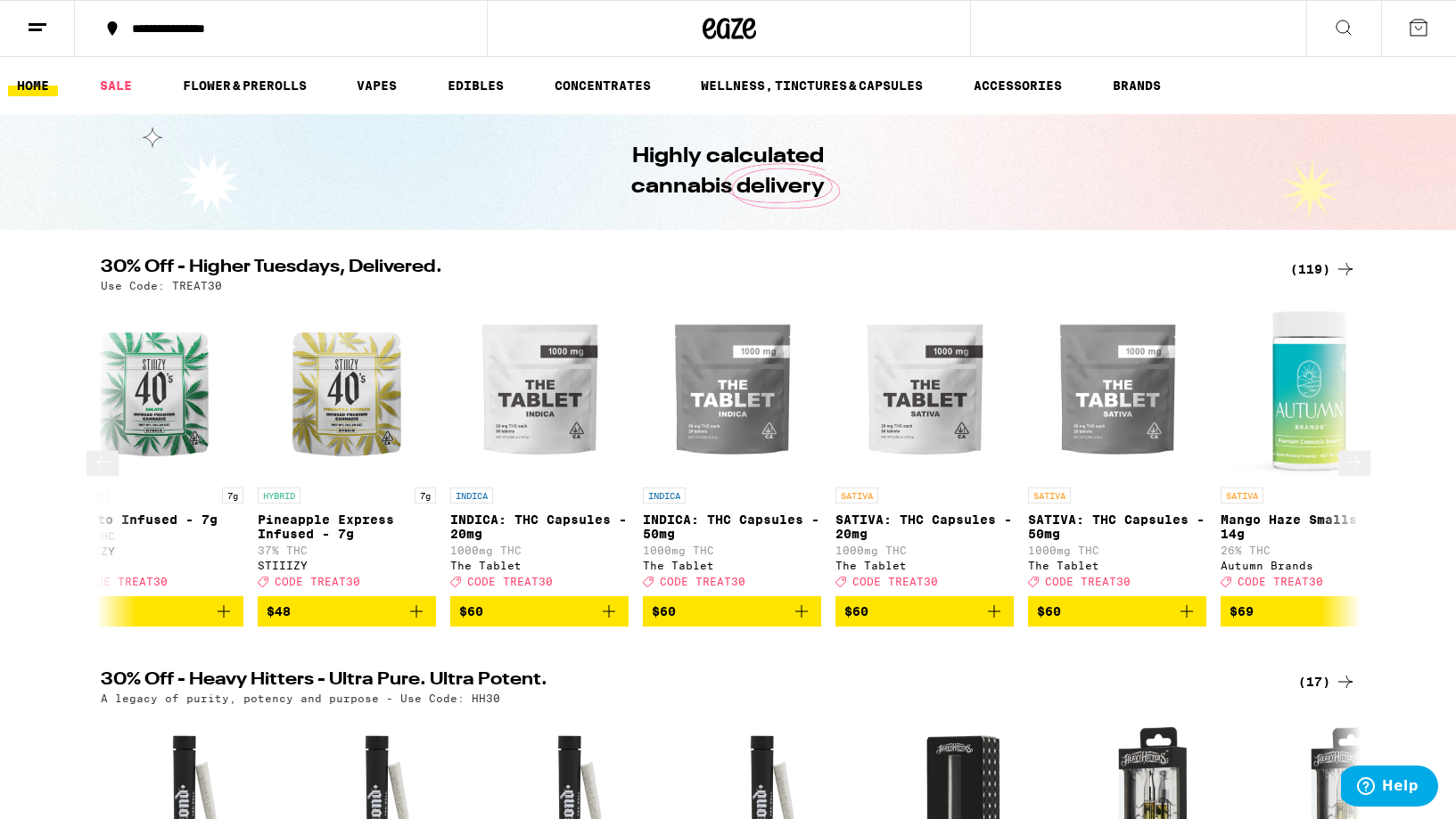
click at [1351, 467] on icon at bounding box center [1354, 462] width 22 height 22
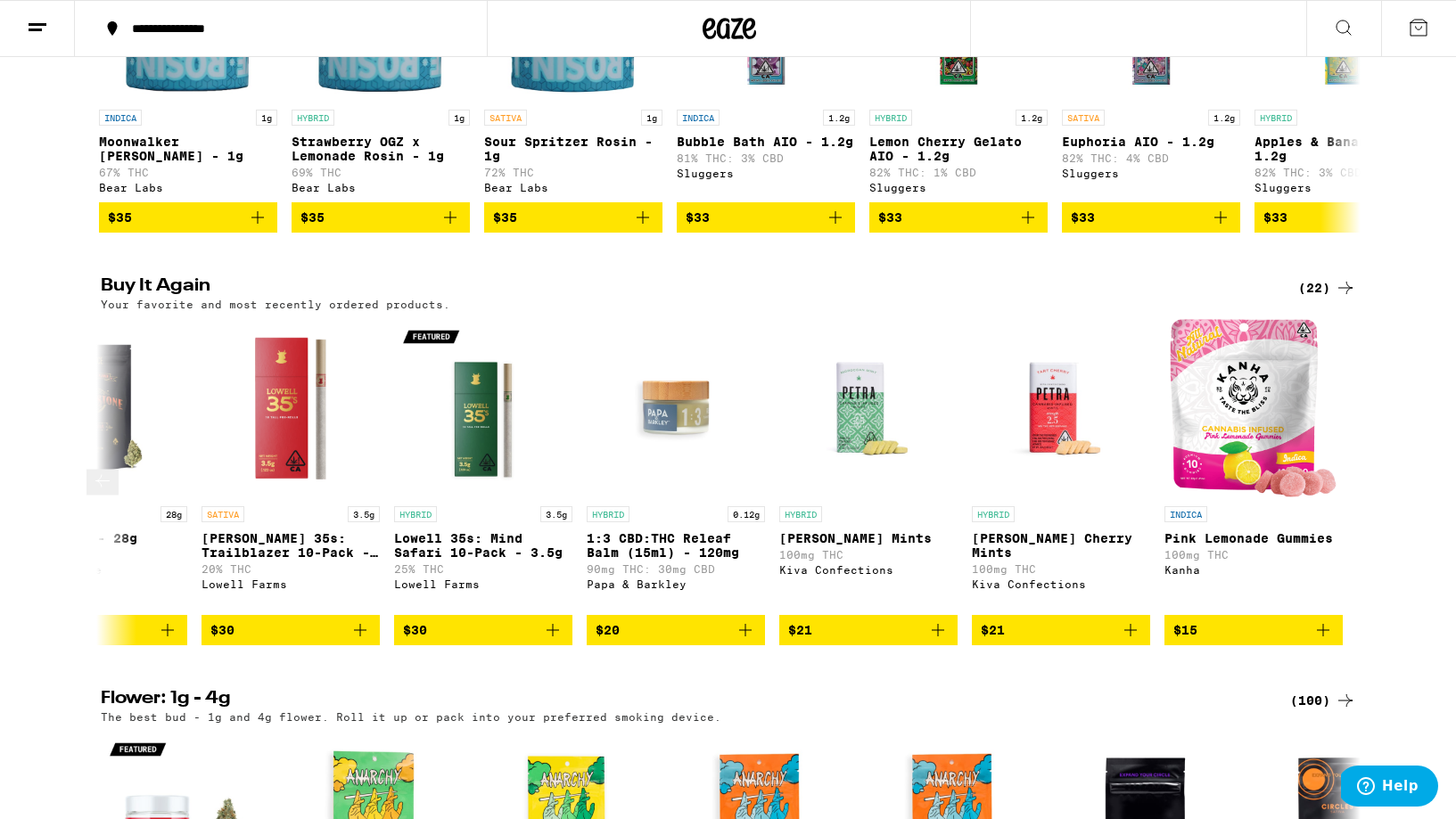
scroll to position [1610, 0]
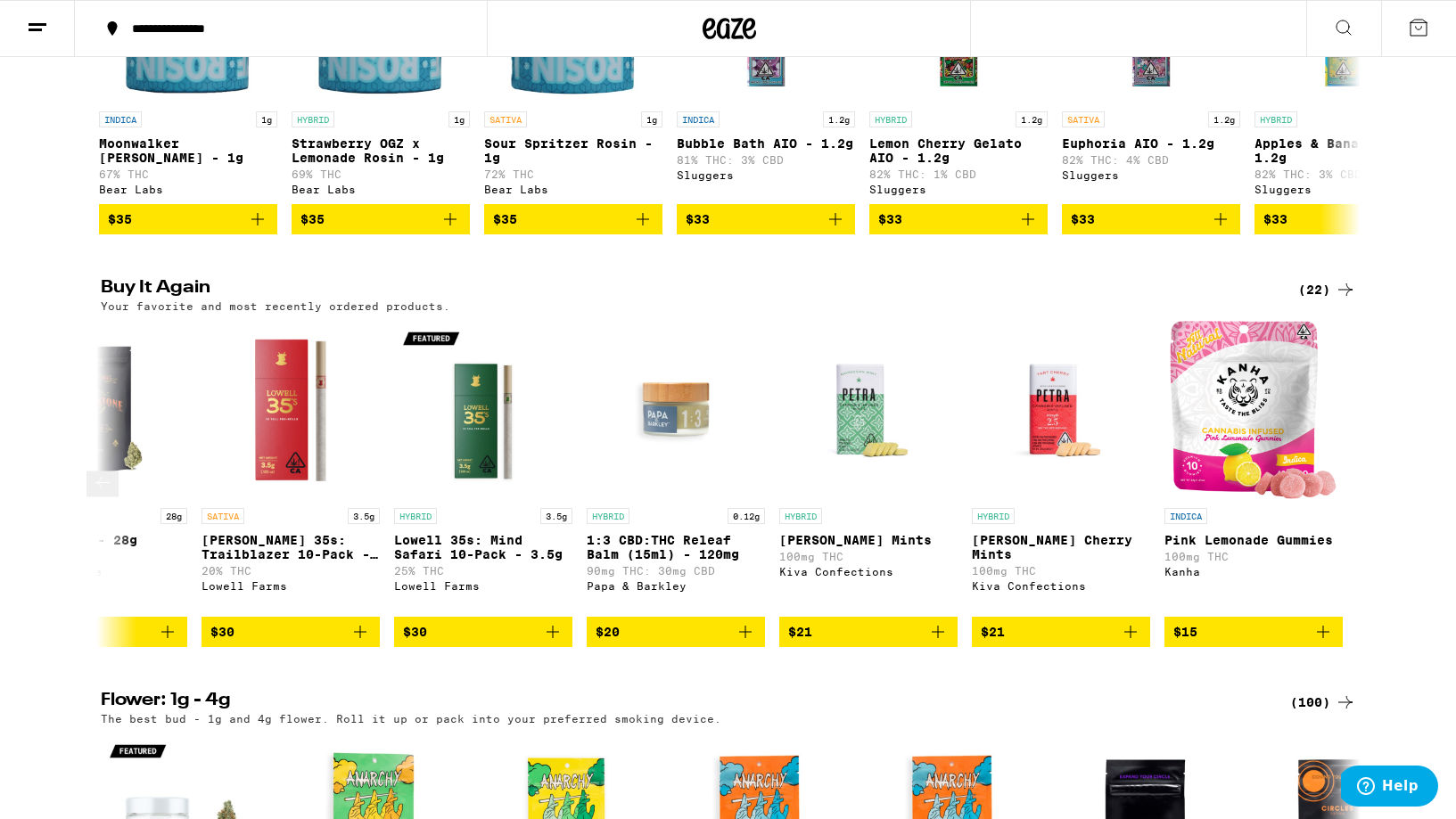
click at [103, 496] on button at bounding box center [102, 483] width 32 height 26
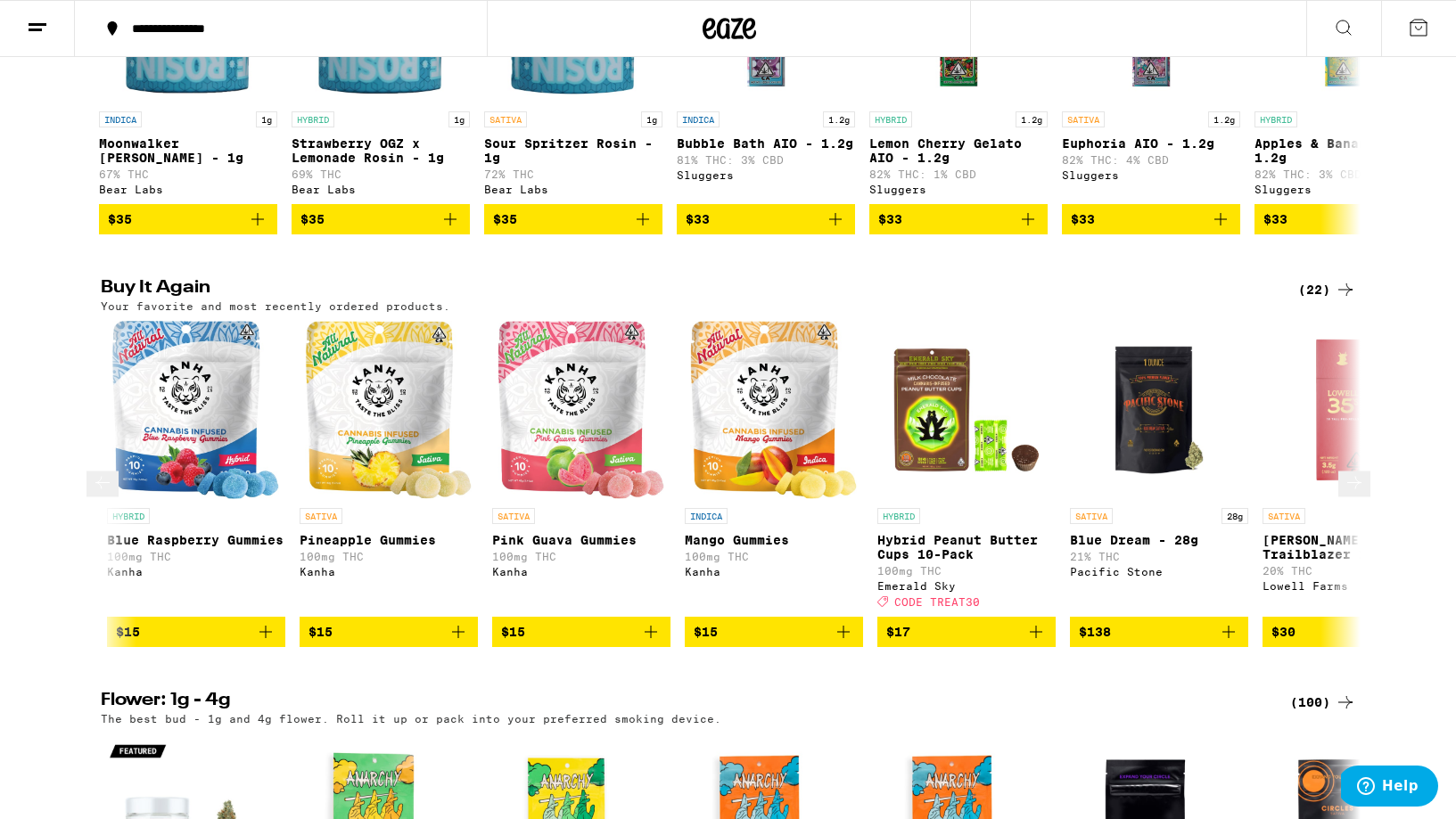
click at [103, 496] on button at bounding box center [102, 483] width 32 height 26
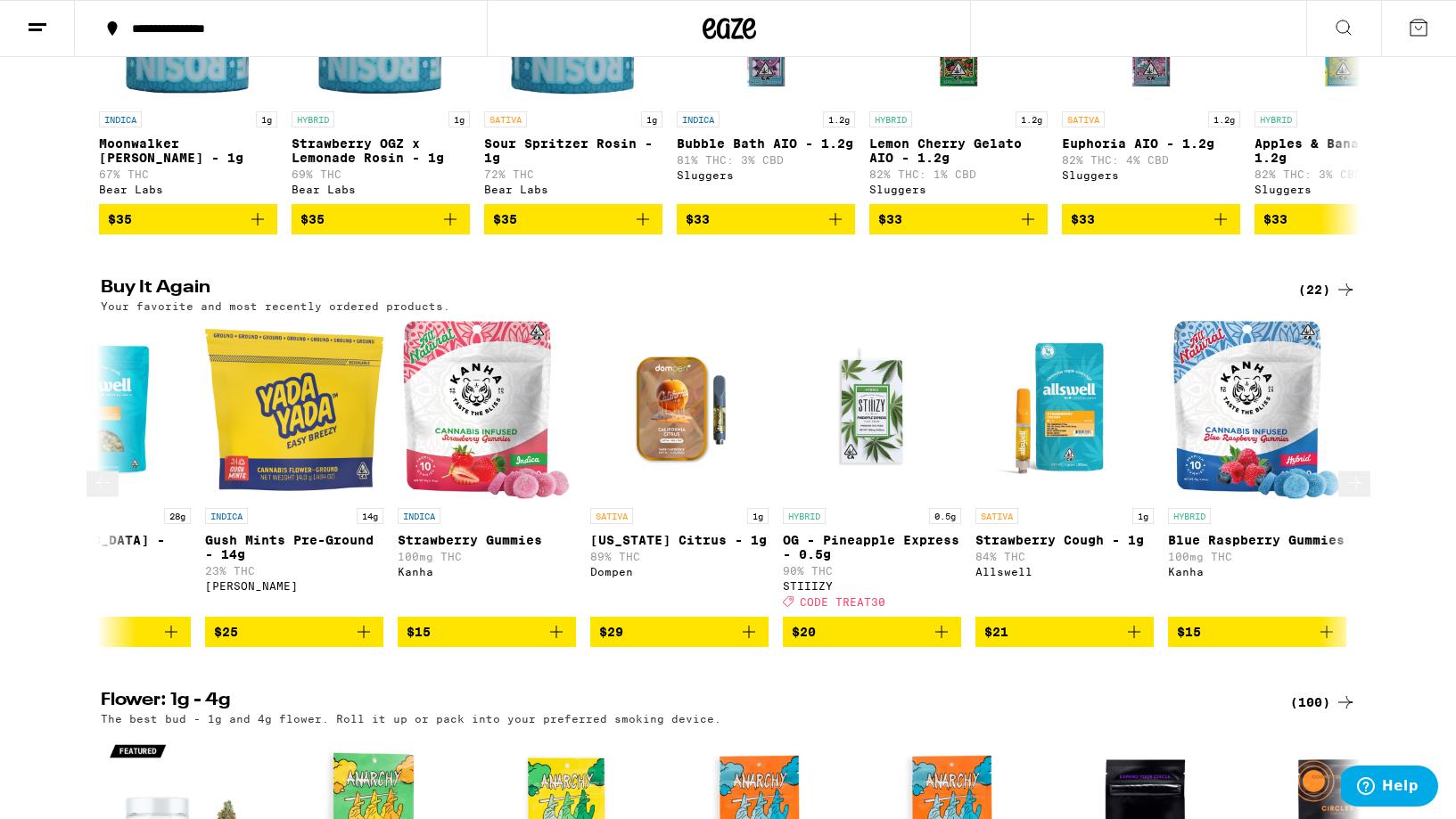
click at [103, 496] on button at bounding box center [102, 483] width 32 height 26
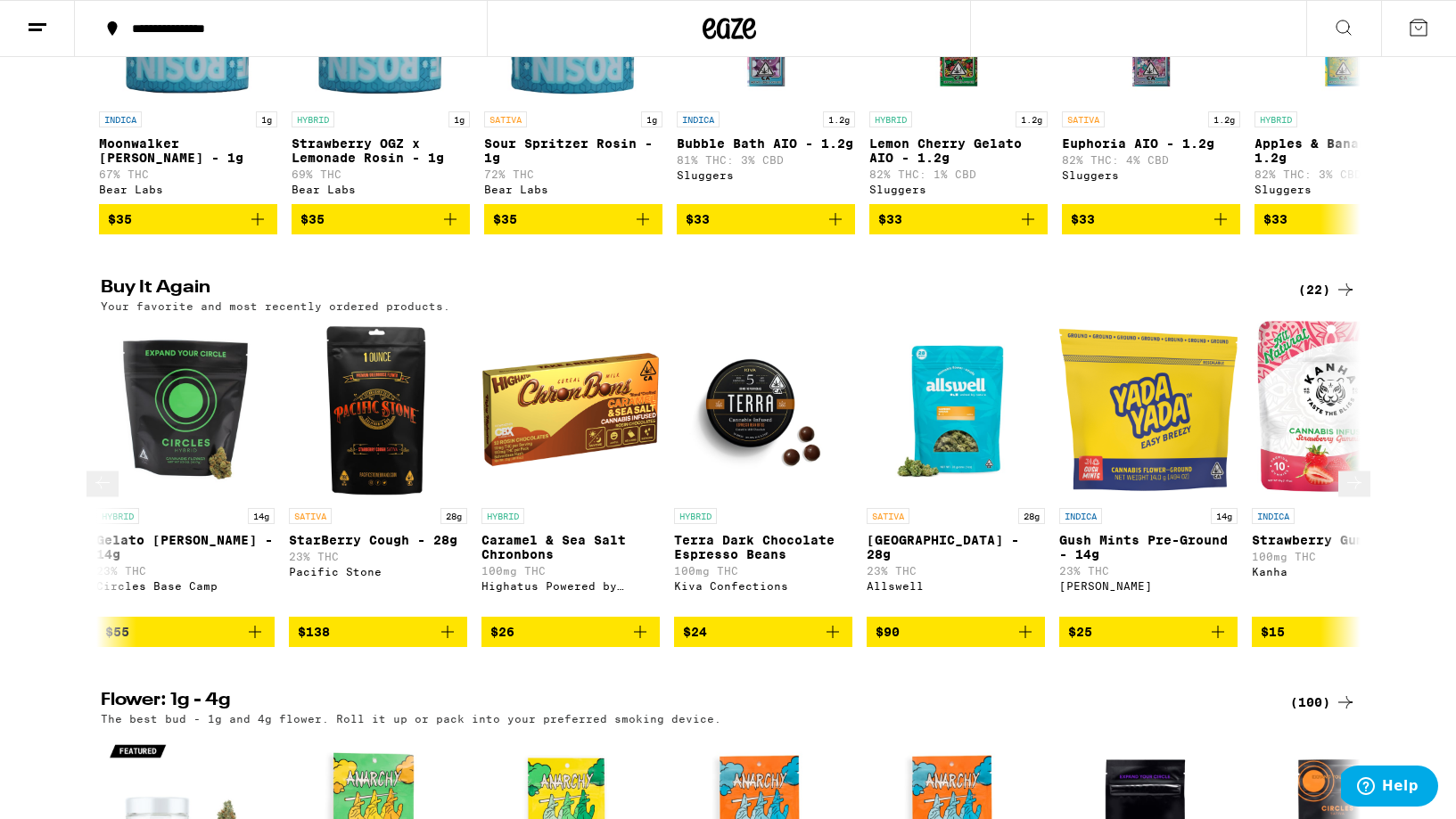
scroll to position [0, 0]
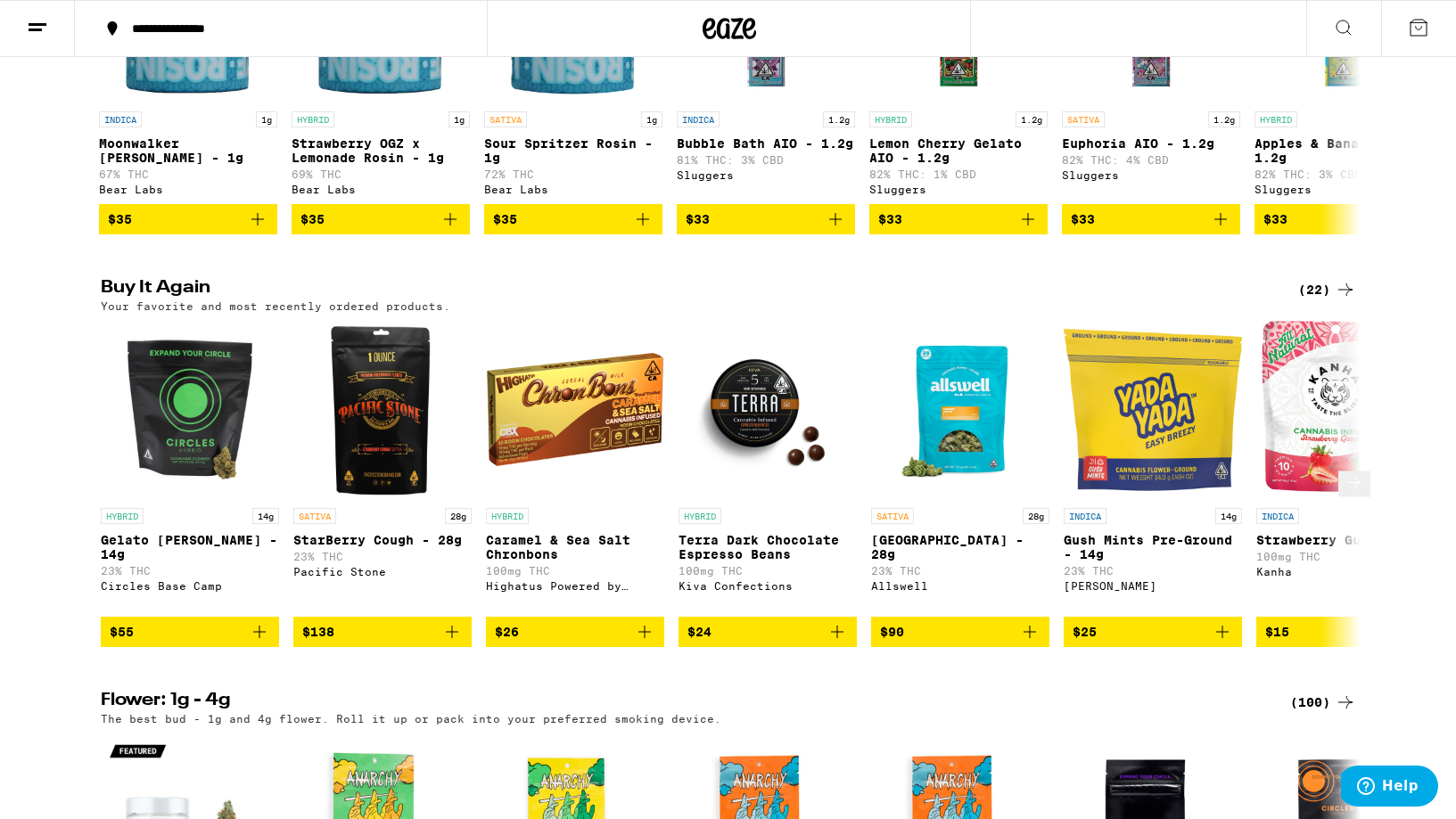
click at [997, 643] on span "$90" at bounding box center [960, 632] width 160 height 22
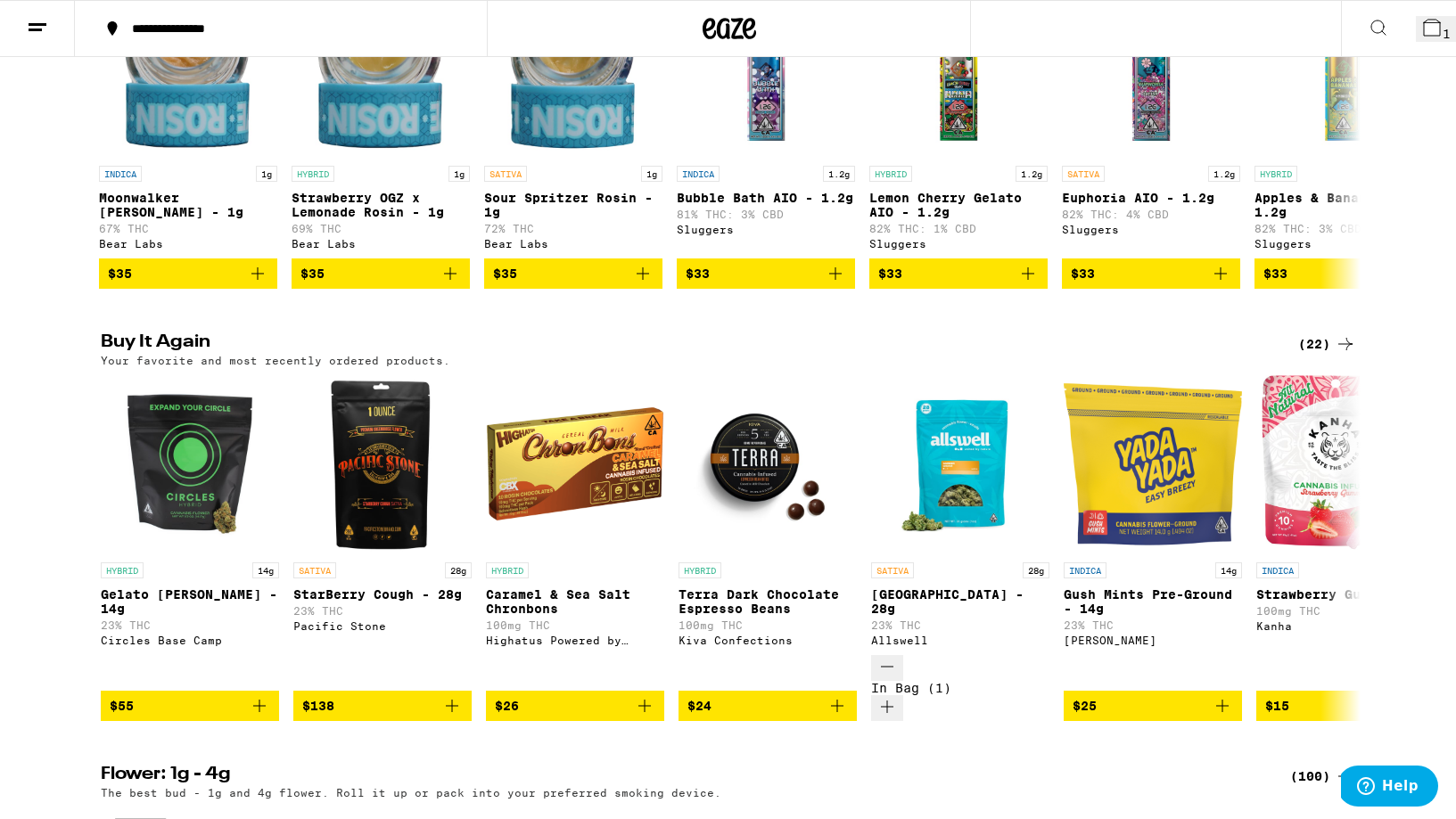
click at [1421, 20] on icon at bounding box center [1432, 28] width 22 height 22
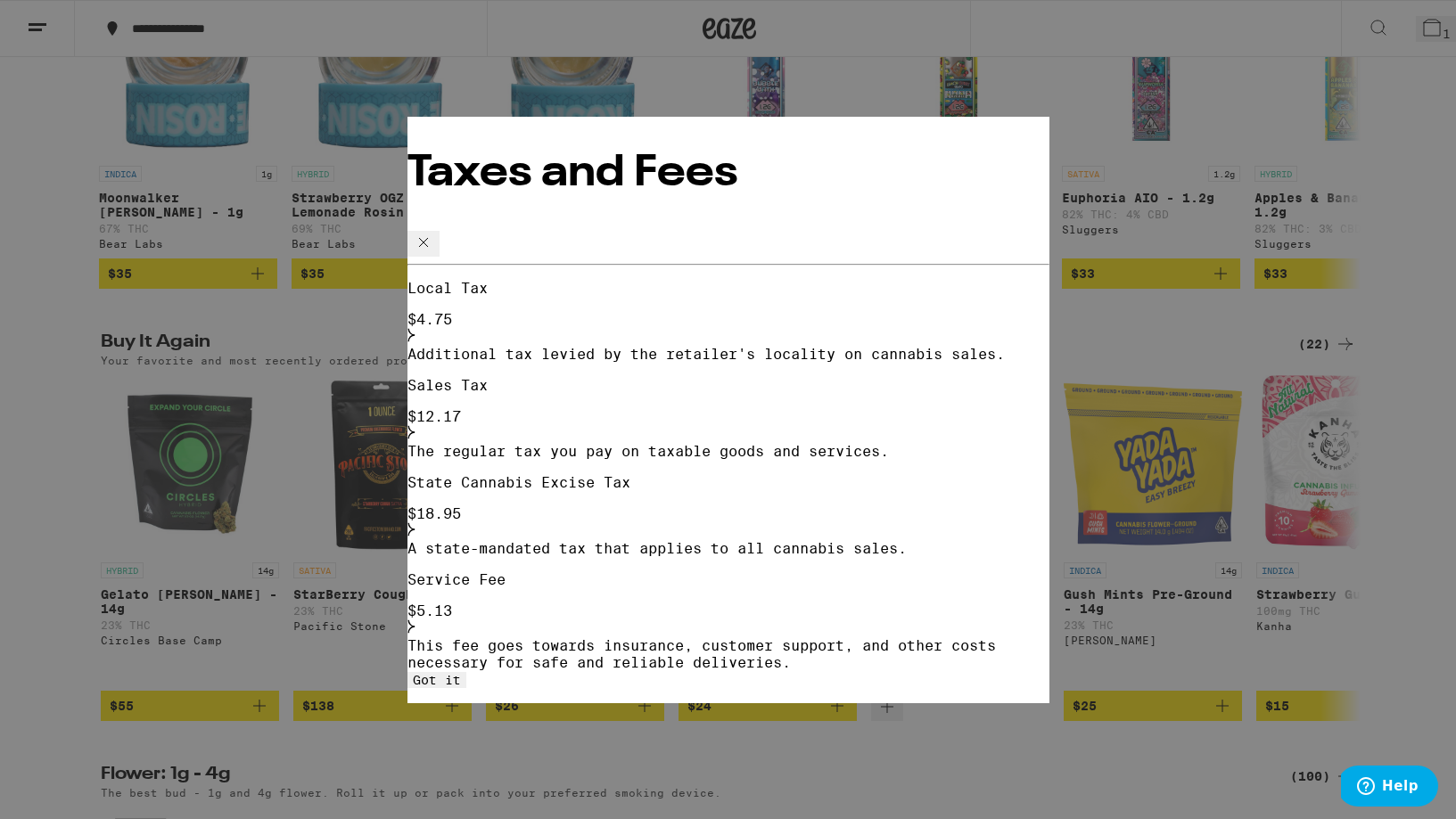
click at [434, 231] on icon at bounding box center [424, 242] width 22 height 22
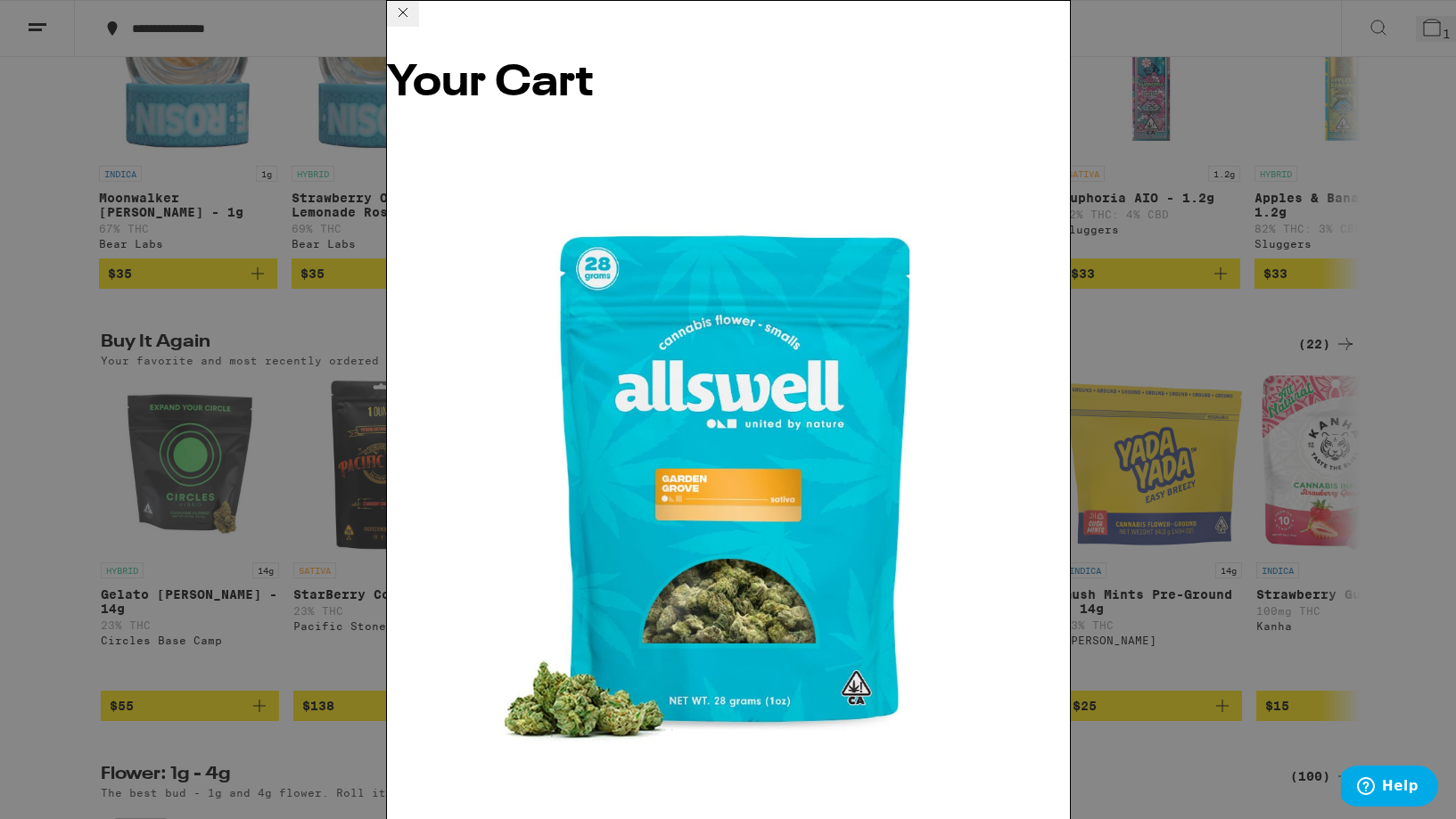
click at [414, 23] on icon at bounding box center [403, 13] width 22 height 22
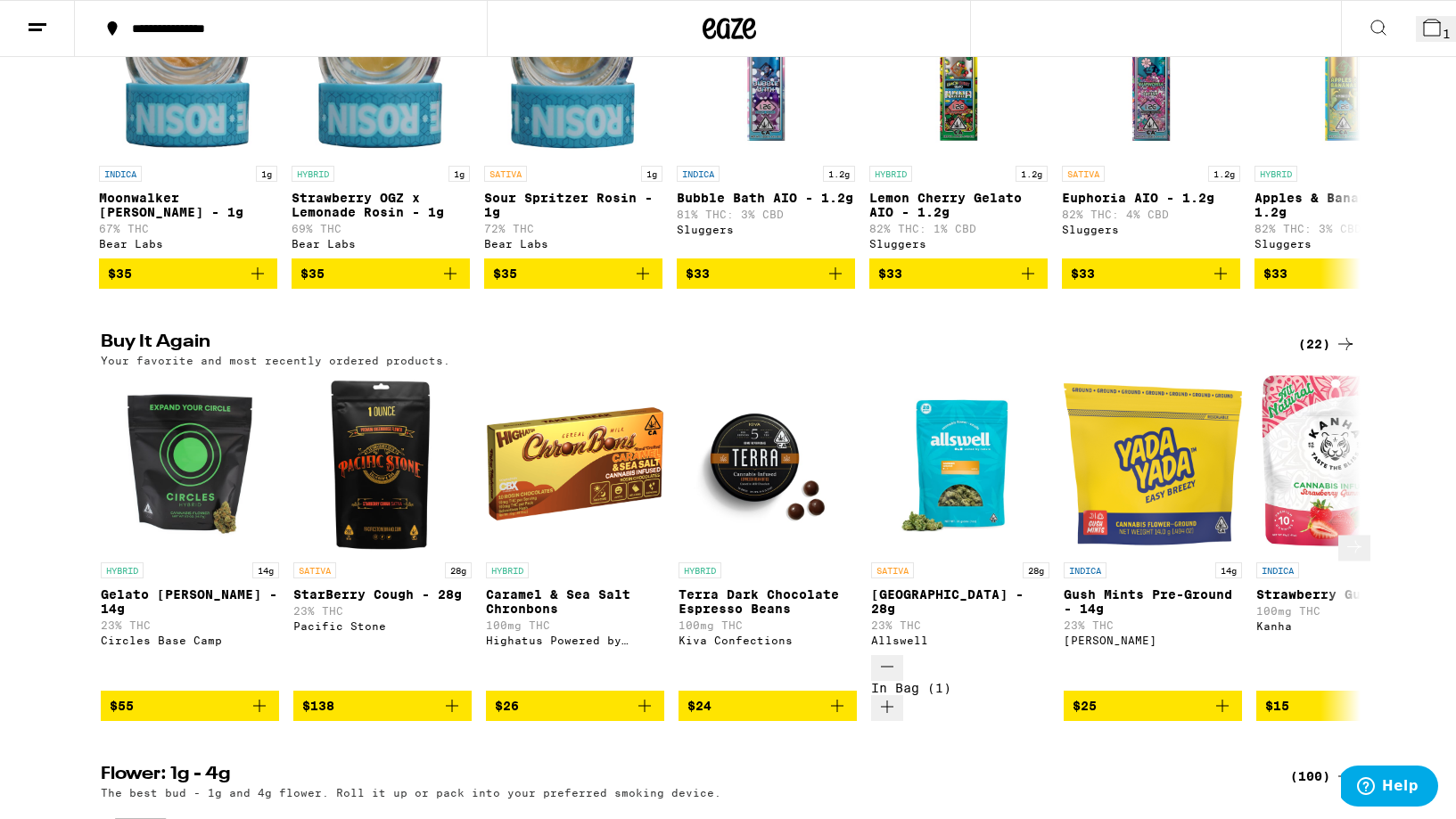
click at [886, 677] on icon "Decrement" at bounding box center [887, 666] width 22 height 22
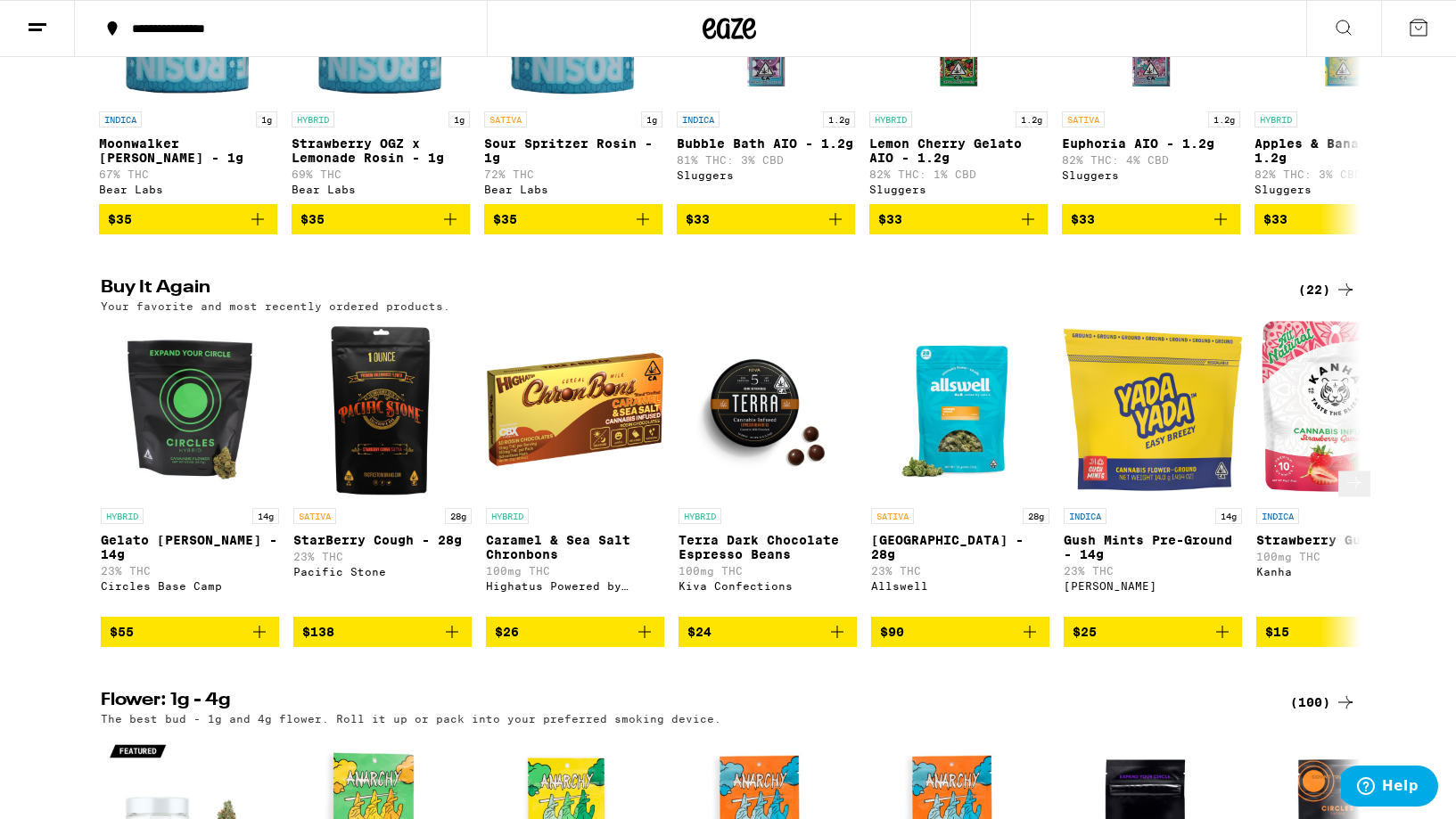
click at [1231, 643] on icon "Add to bag" at bounding box center [1222, 632] width 22 height 22
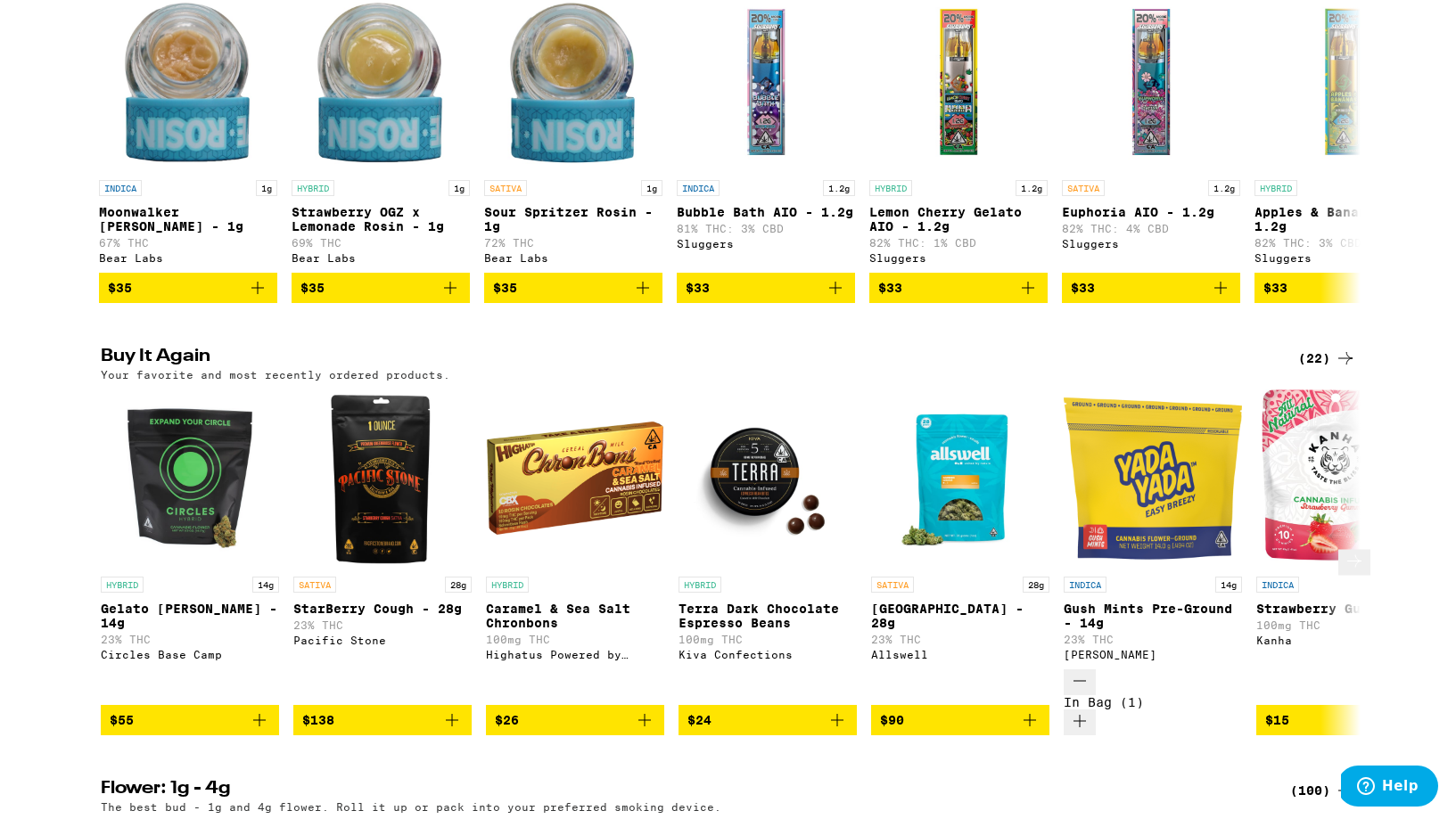
click at [1091, 732] on icon "Increment" at bounding box center [1080, 721] width 22 height 22
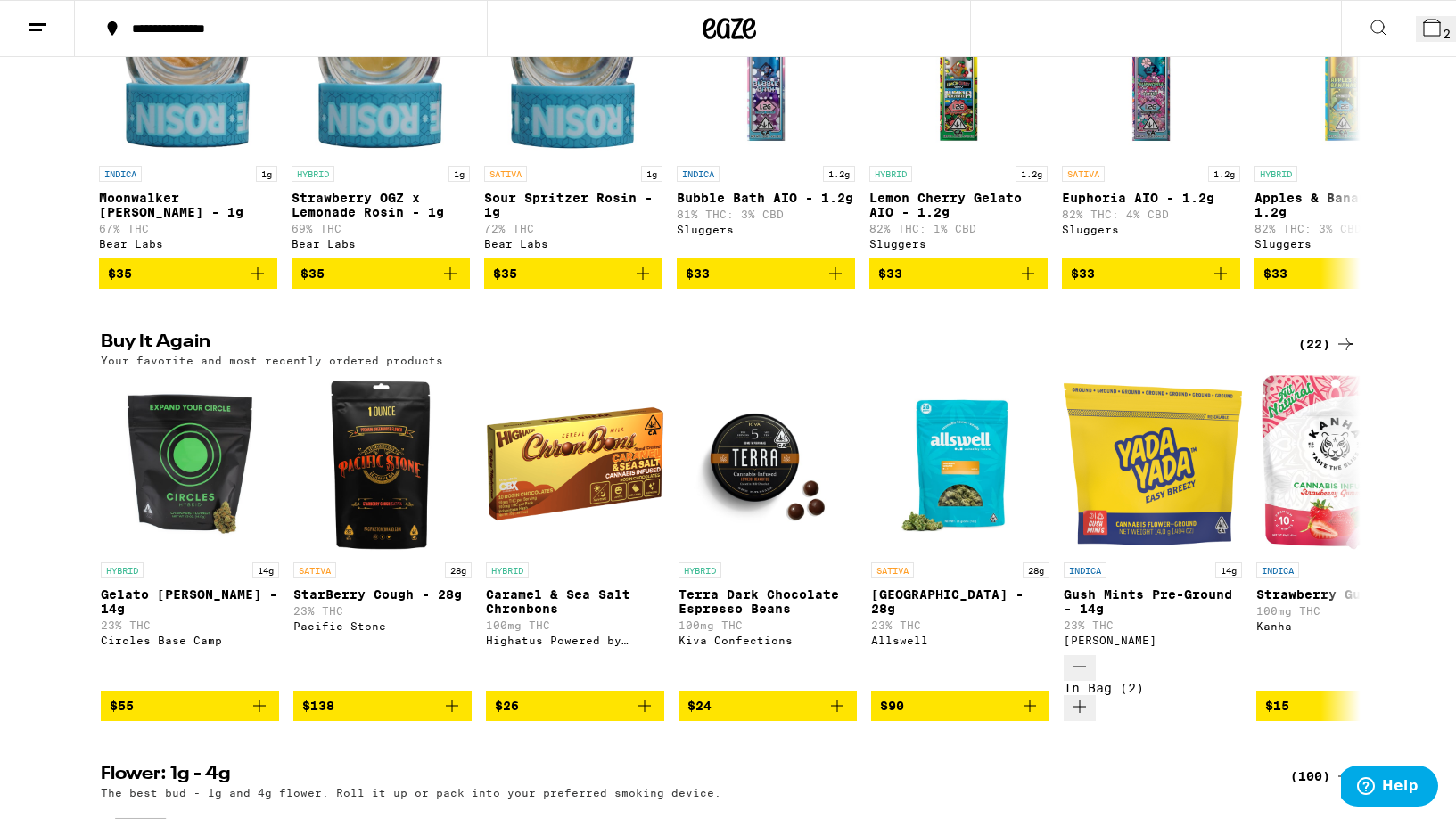
click at [1442, 30] on span "2" at bounding box center [1446, 34] width 8 height 14
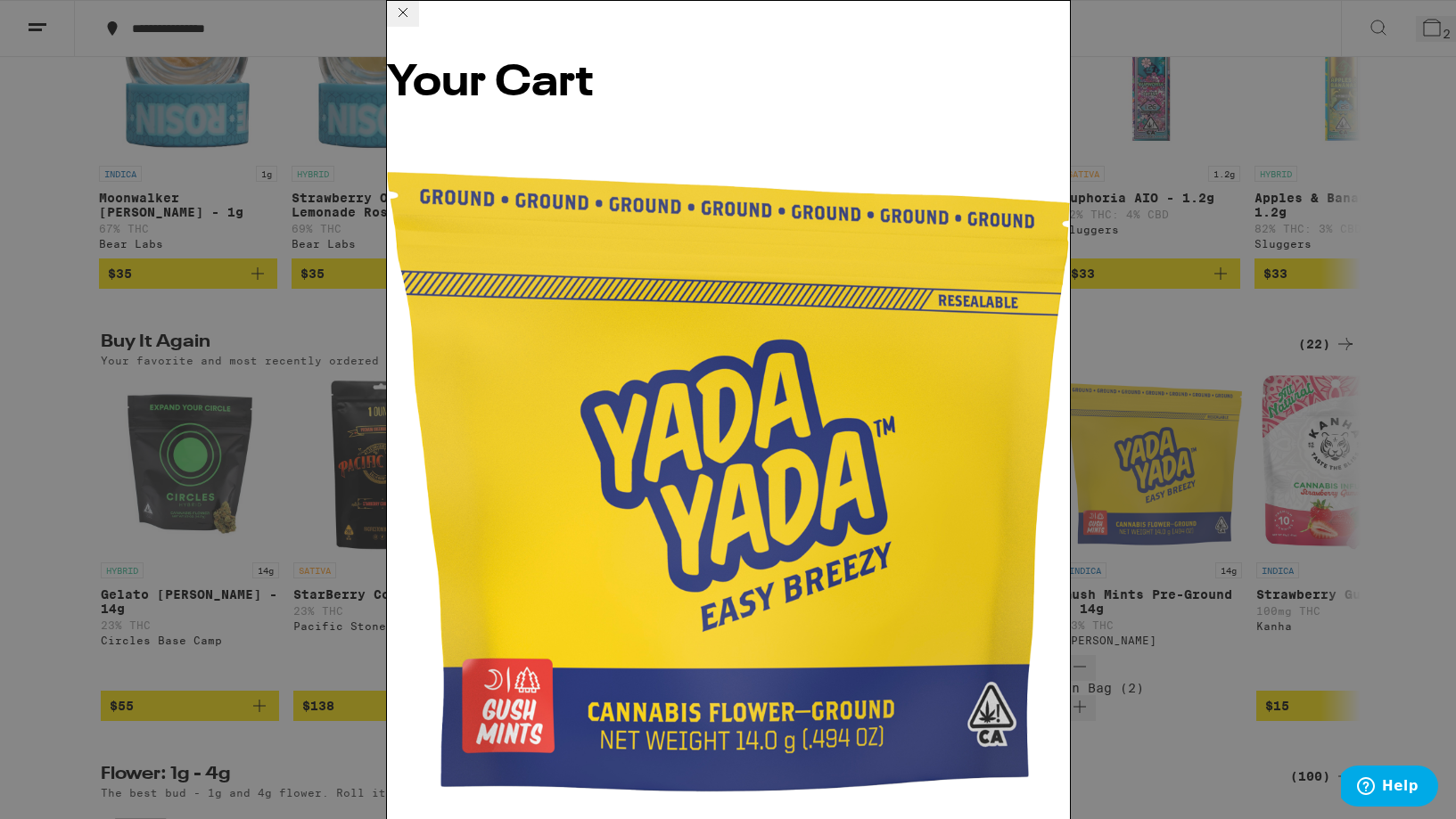
click at [414, 23] on icon at bounding box center [403, 13] width 22 height 22
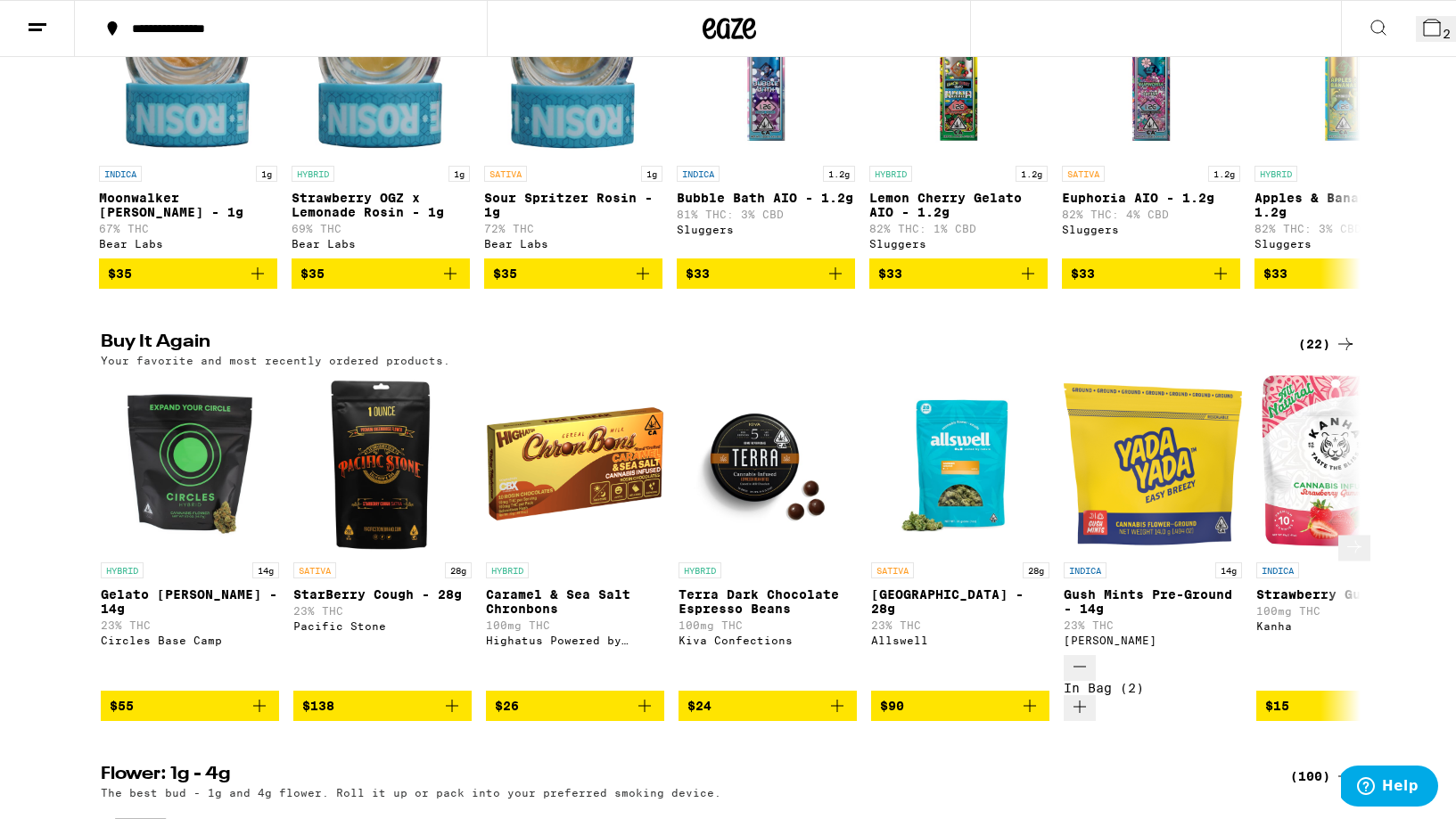
click at [1081, 677] on icon "Decrement" at bounding box center [1080, 666] width 22 height 22
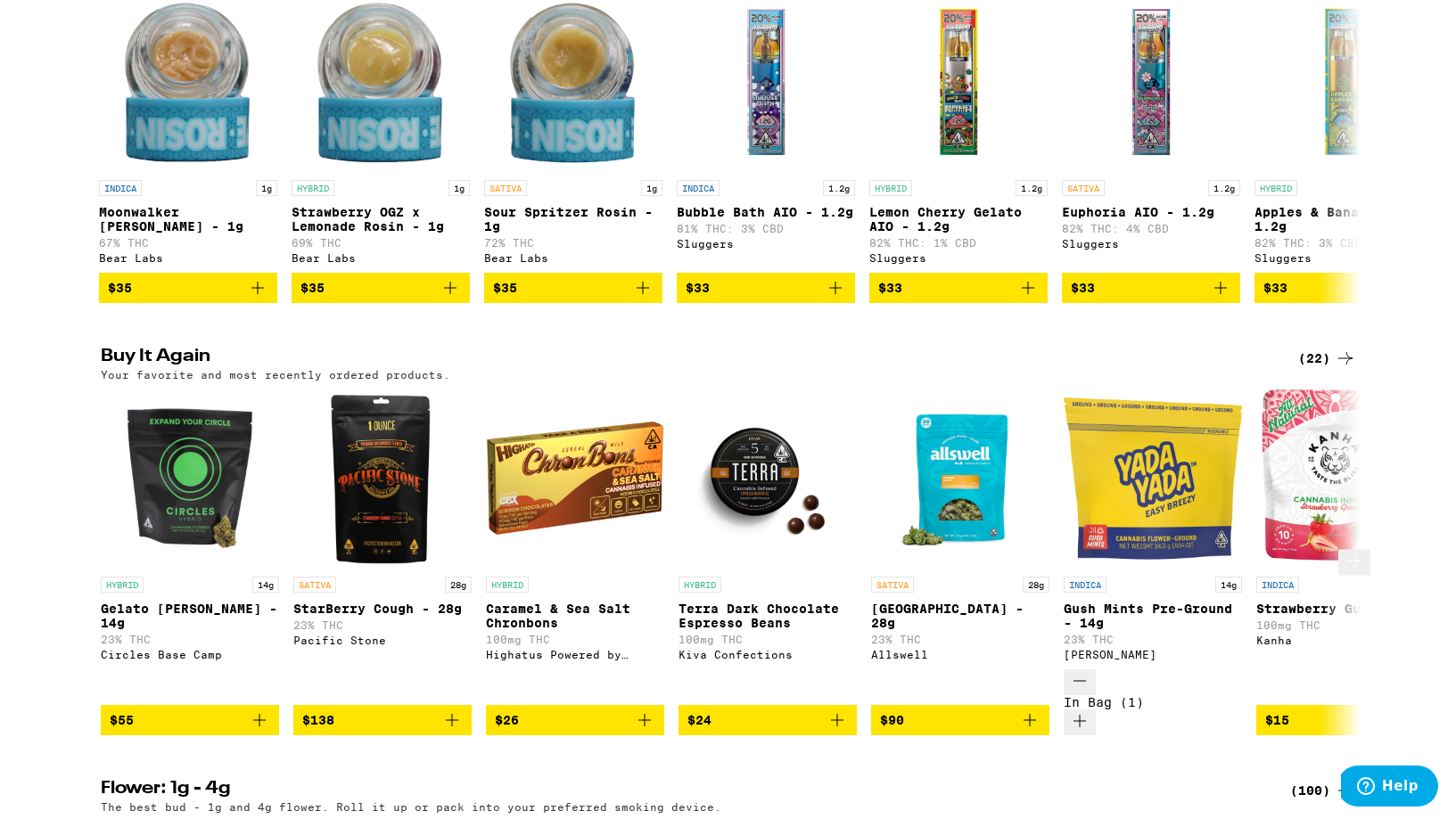
click at [1079, 691] on icon "Decrement" at bounding box center [1080, 681] width 22 height 22
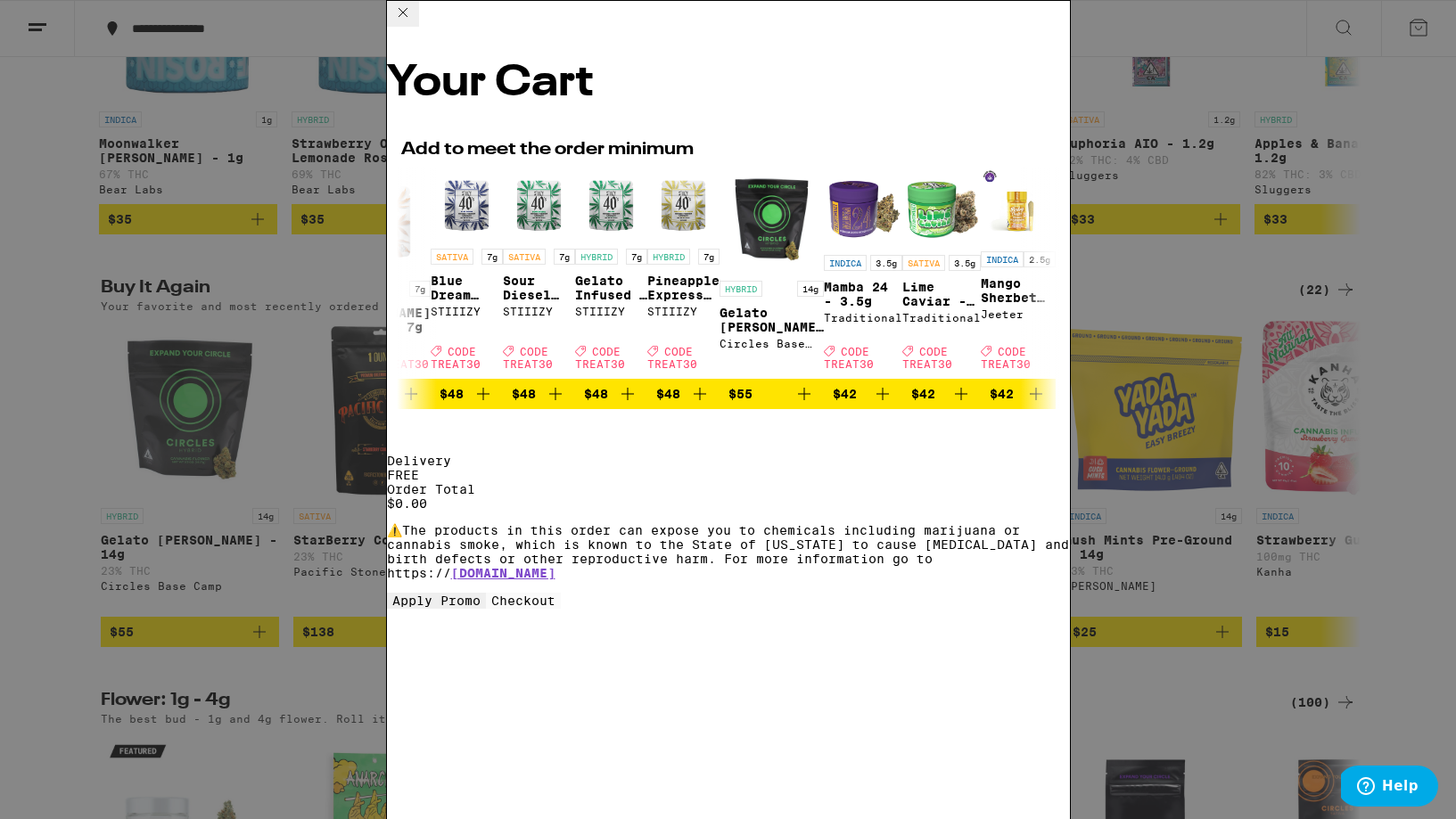
click at [407, 17] on icon at bounding box center [402, 12] width 9 height 9
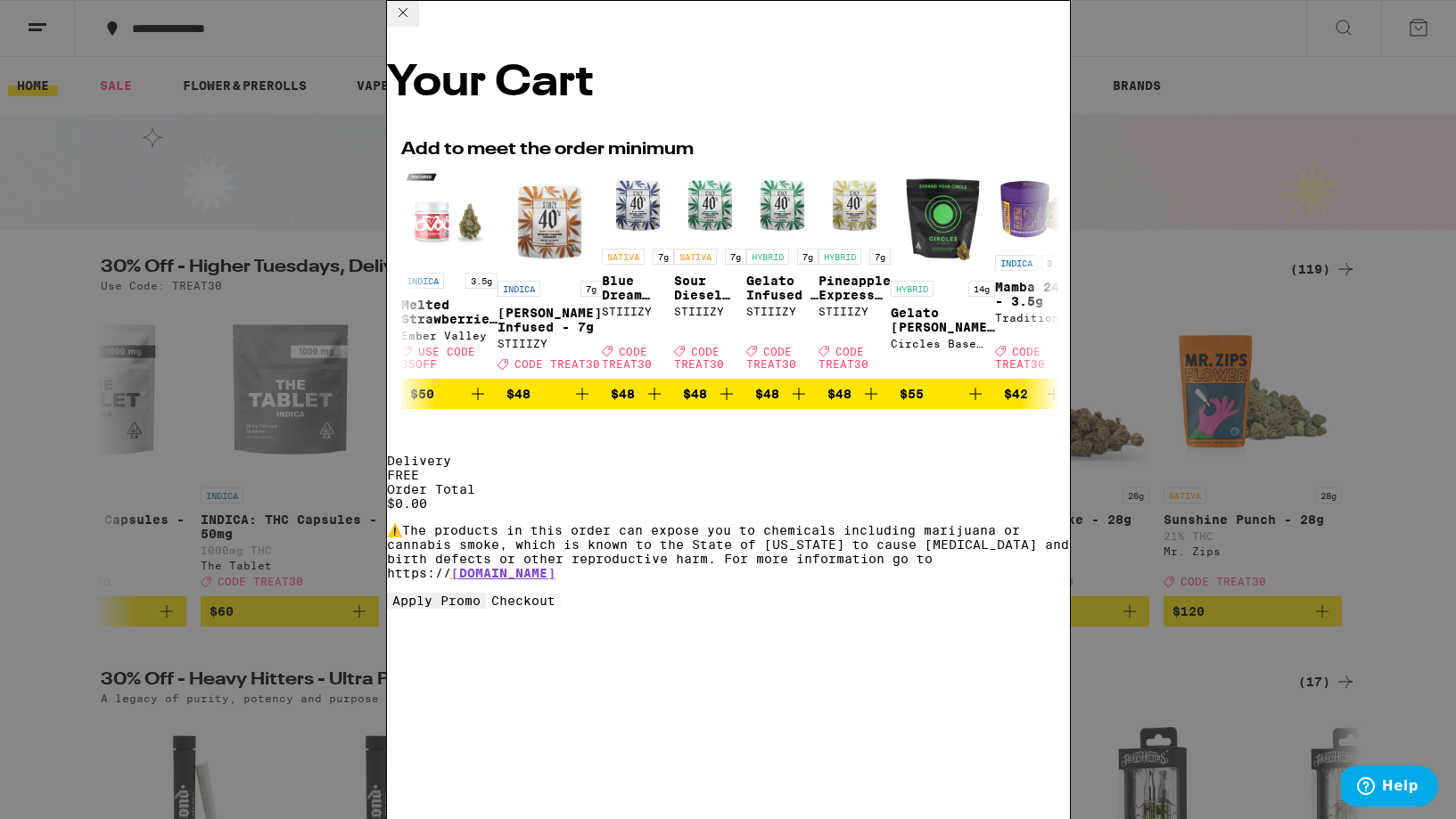
scroll to position [1610, 0]
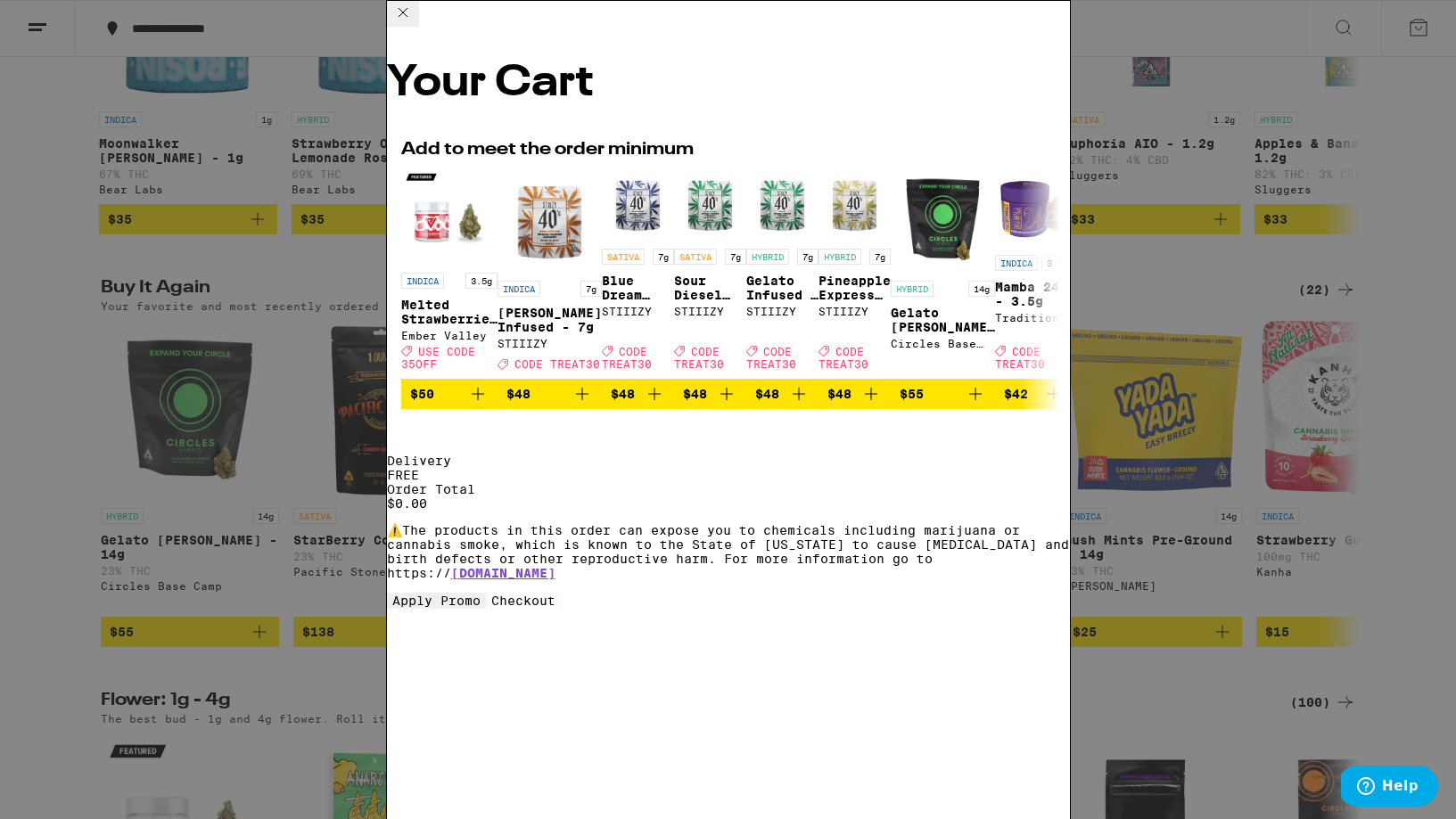
click at [407, 17] on icon at bounding box center [402, 12] width 9 height 9
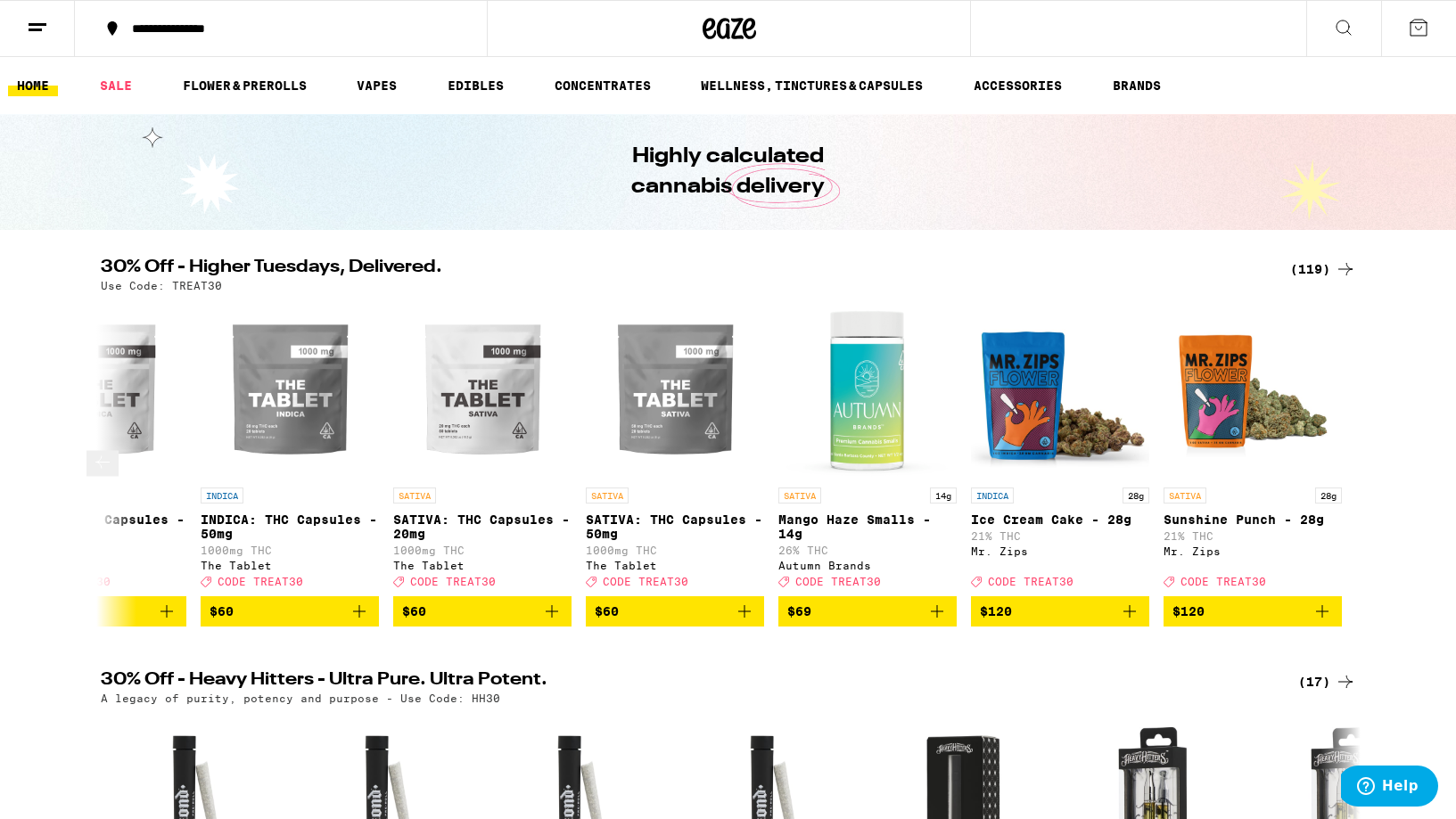
click at [111, 469] on icon at bounding box center [103, 462] width 22 height 22
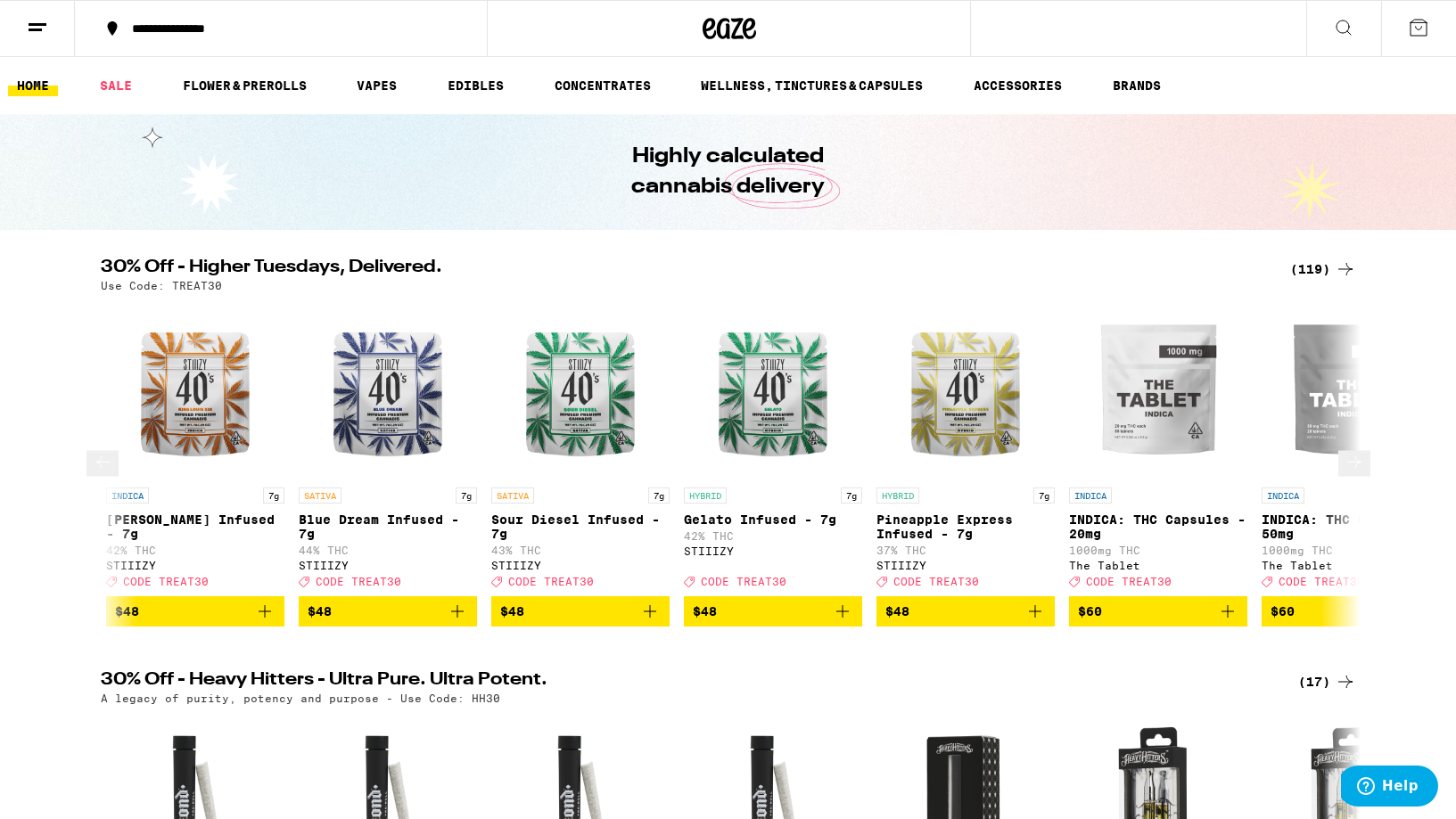
click at [111, 469] on icon at bounding box center [103, 462] width 22 height 22
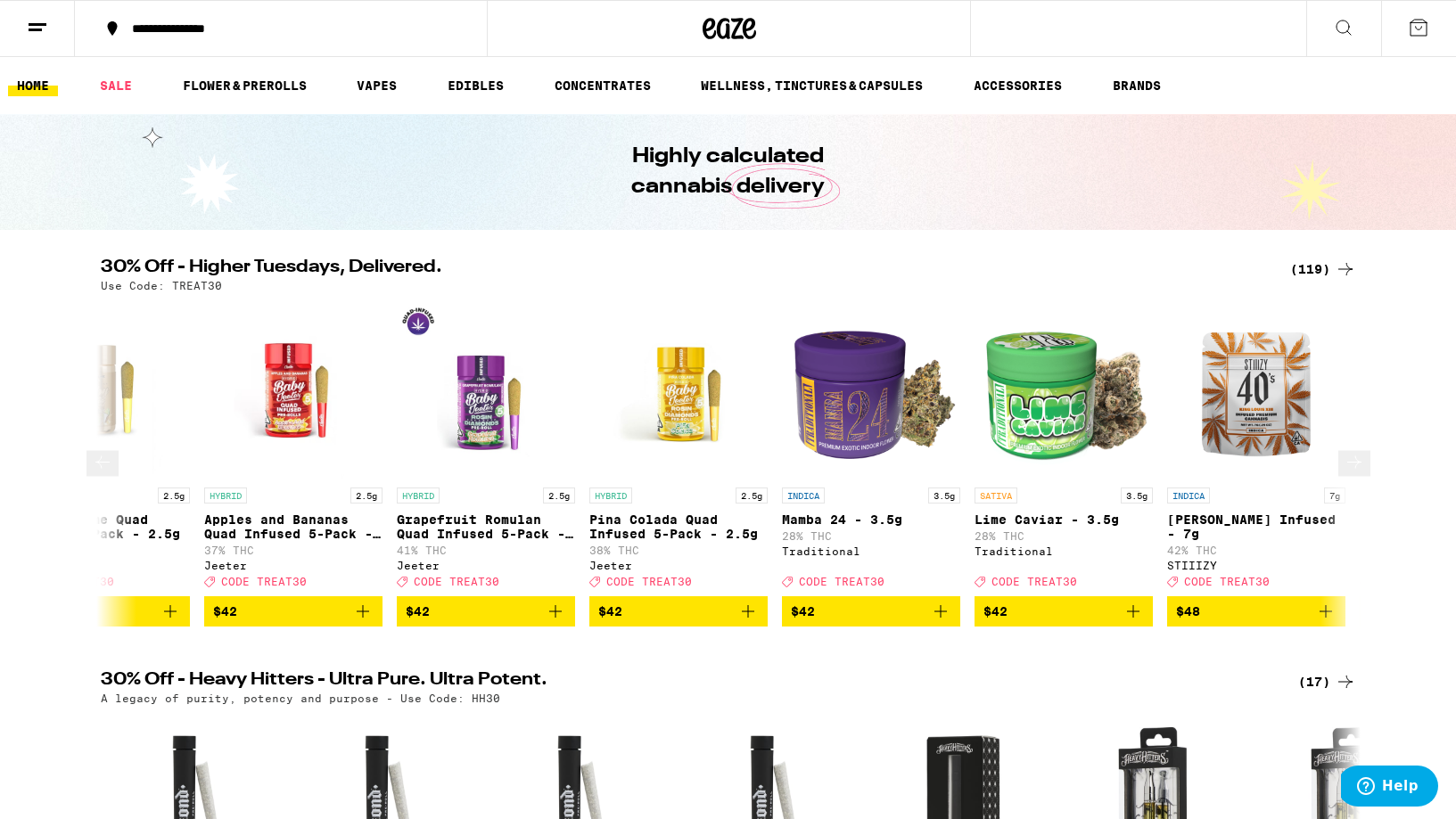
click at [111, 469] on icon at bounding box center [103, 462] width 22 height 22
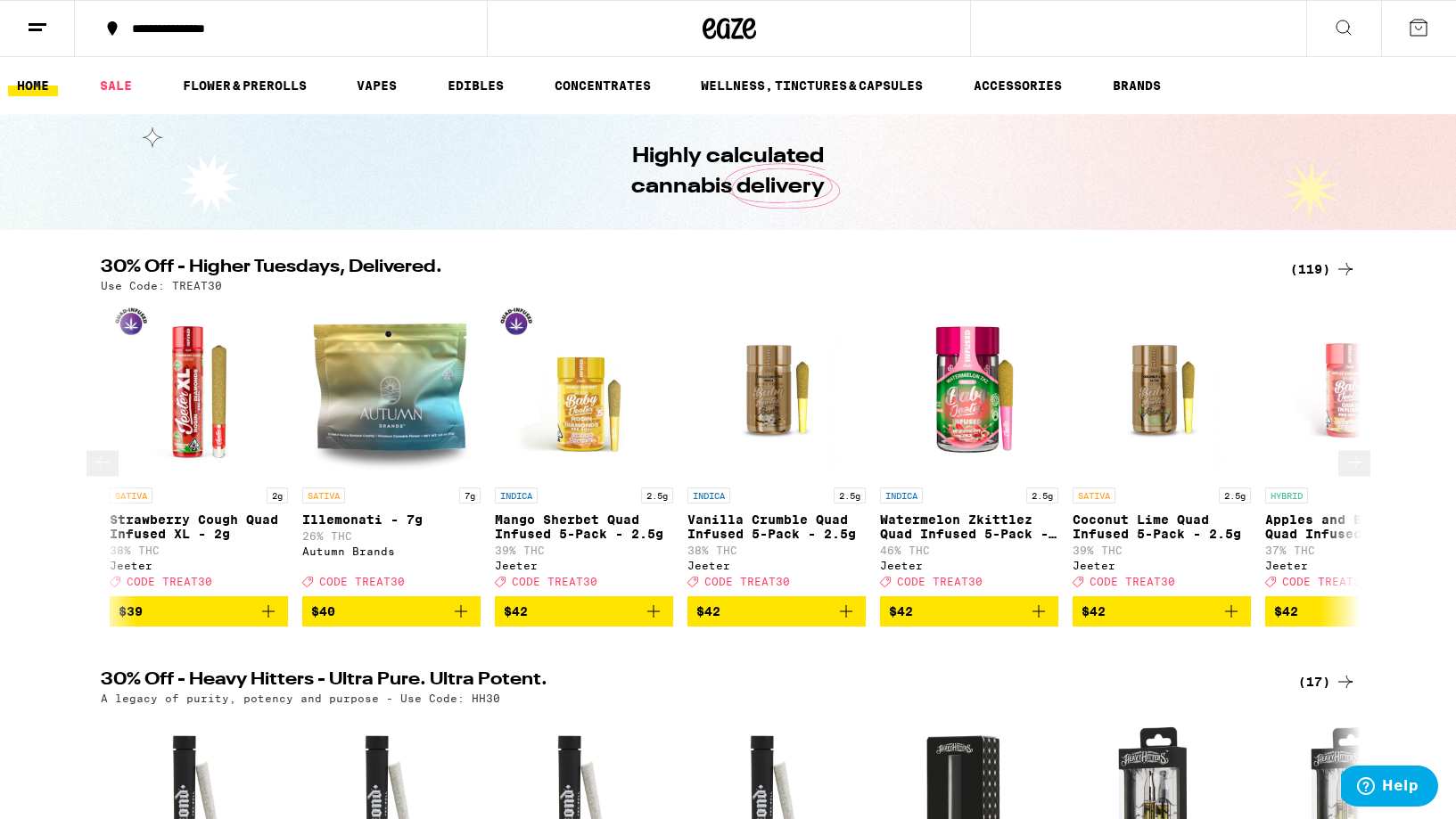
scroll to position [0, 0]
click at [111, 469] on icon at bounding box center [103, 462] width 22 height 22
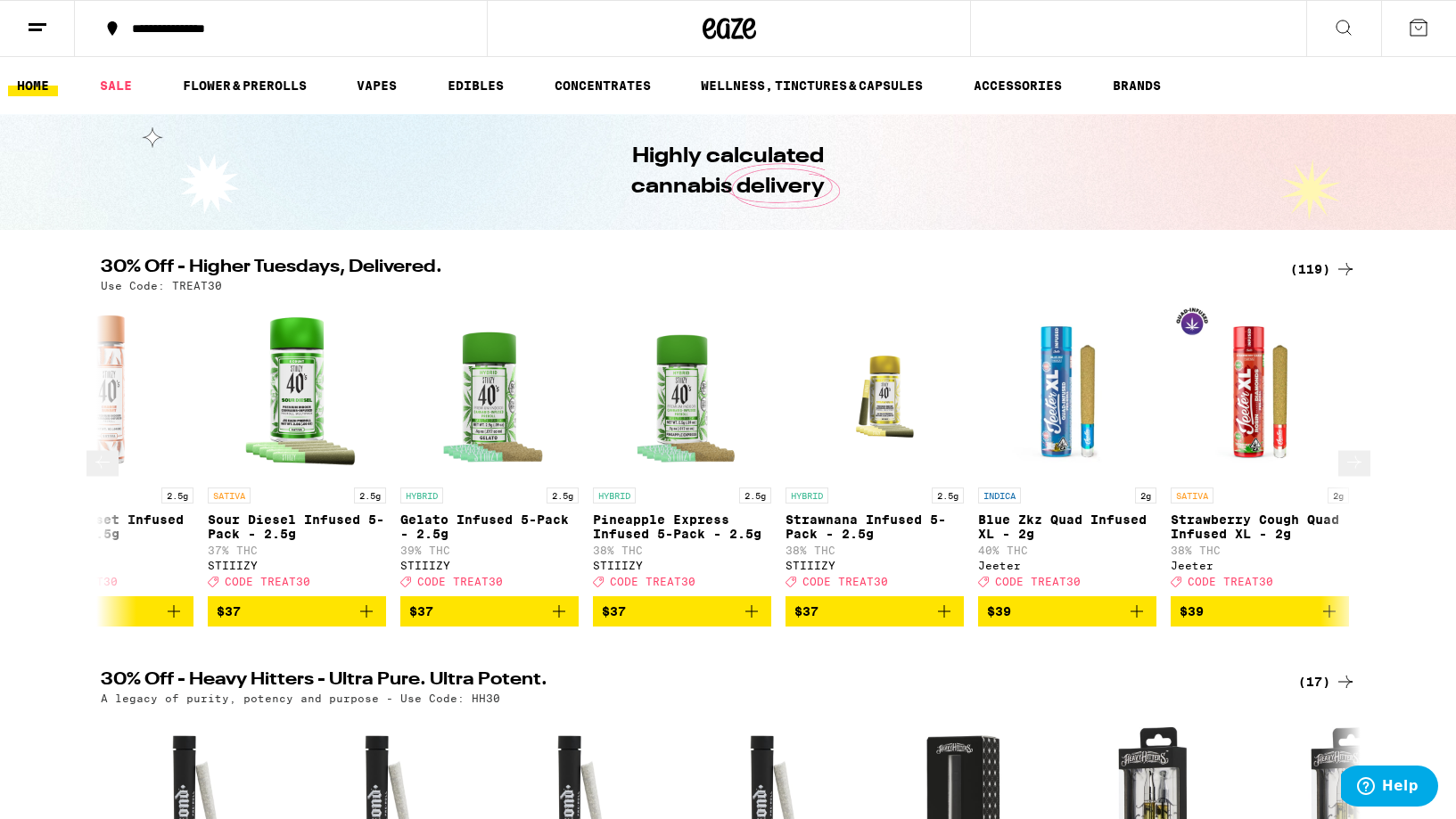
click at [1344, 467] on icon at bounding box center [1354, 462] width 22 height 22
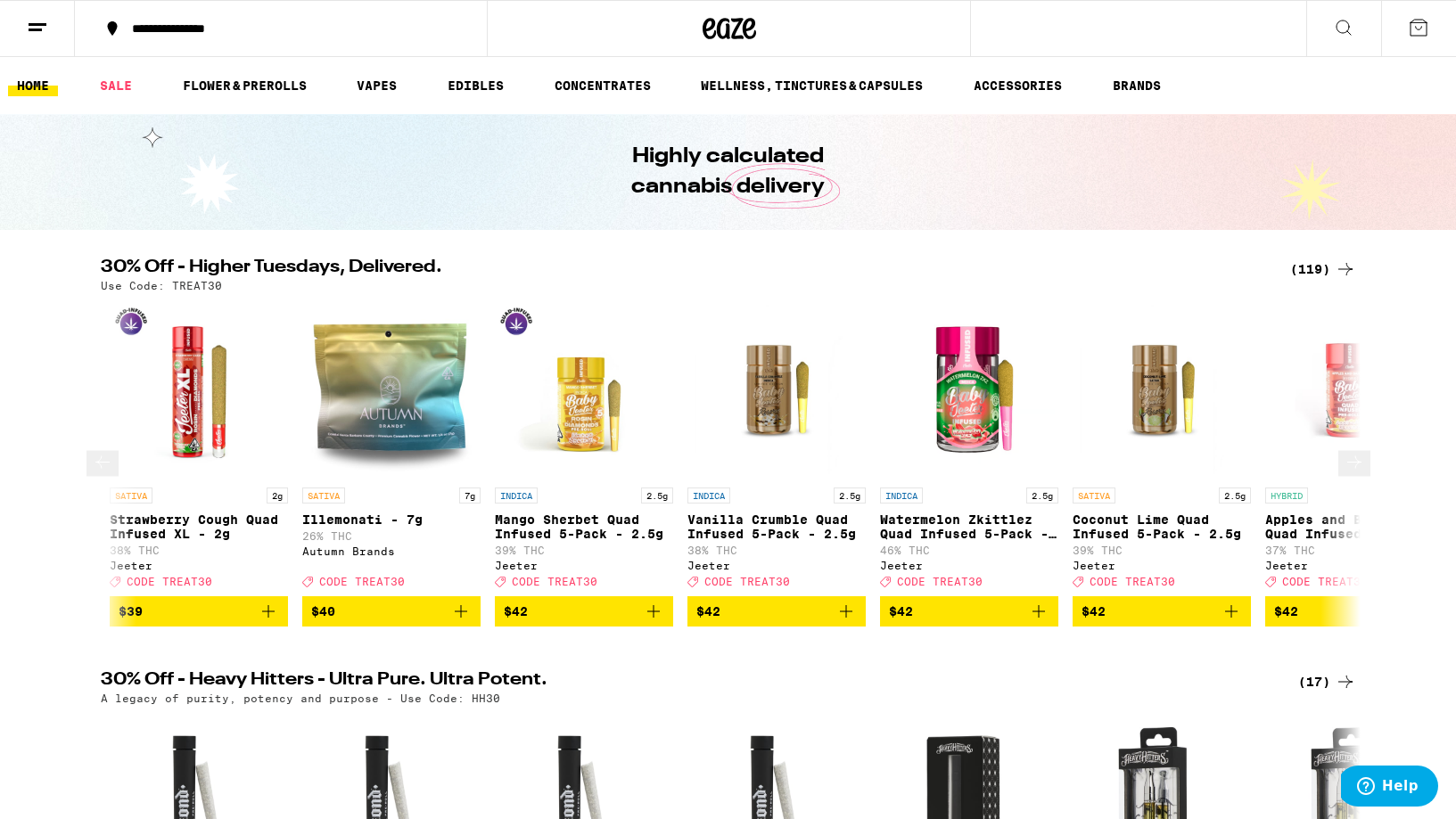
click at [1344, 467] on icon at bounding box center [1354, 462] width 22 height 22
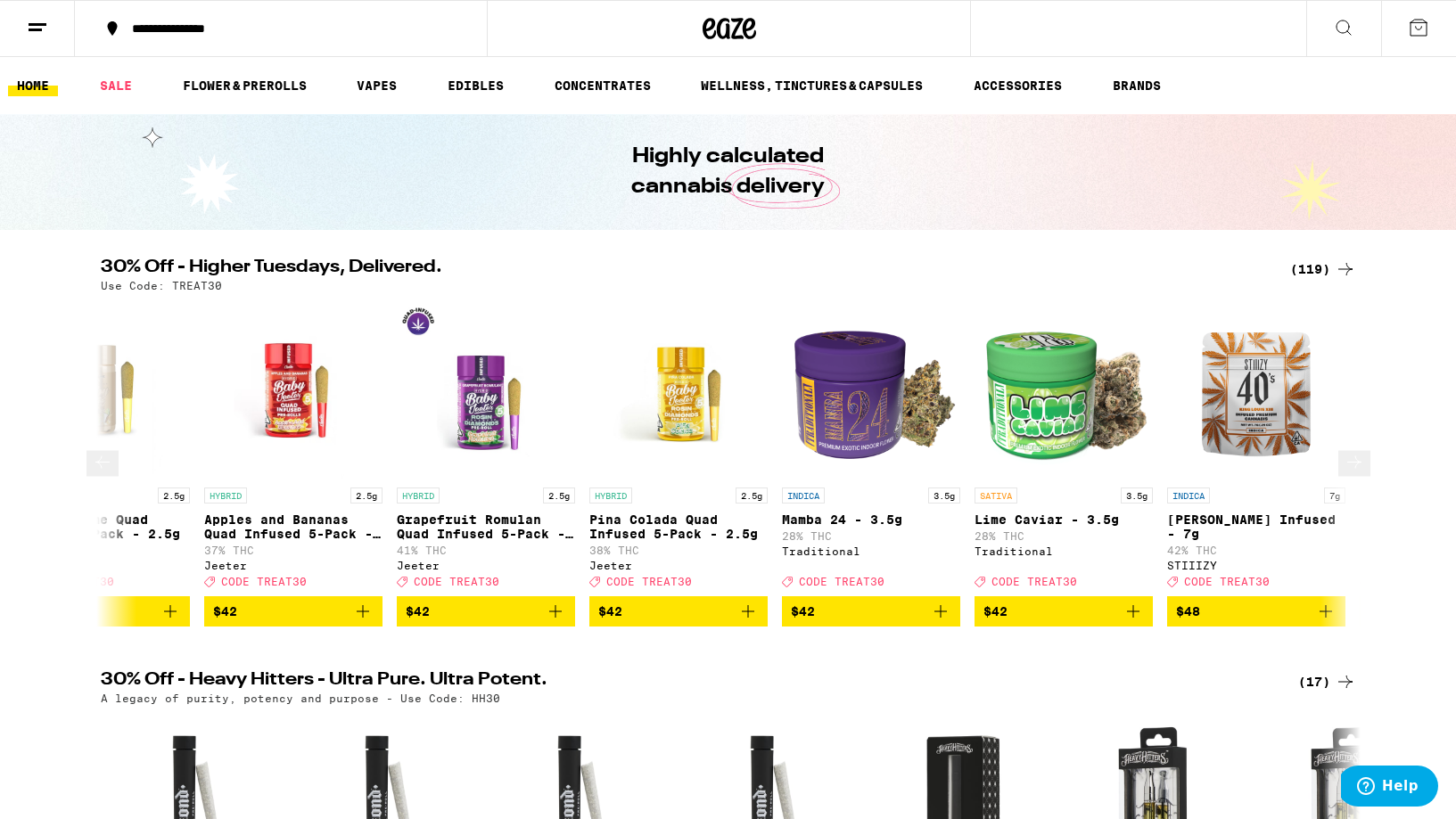
click at [1344, 467] on icon at bounding box center [1354, 462] width 22 height 22
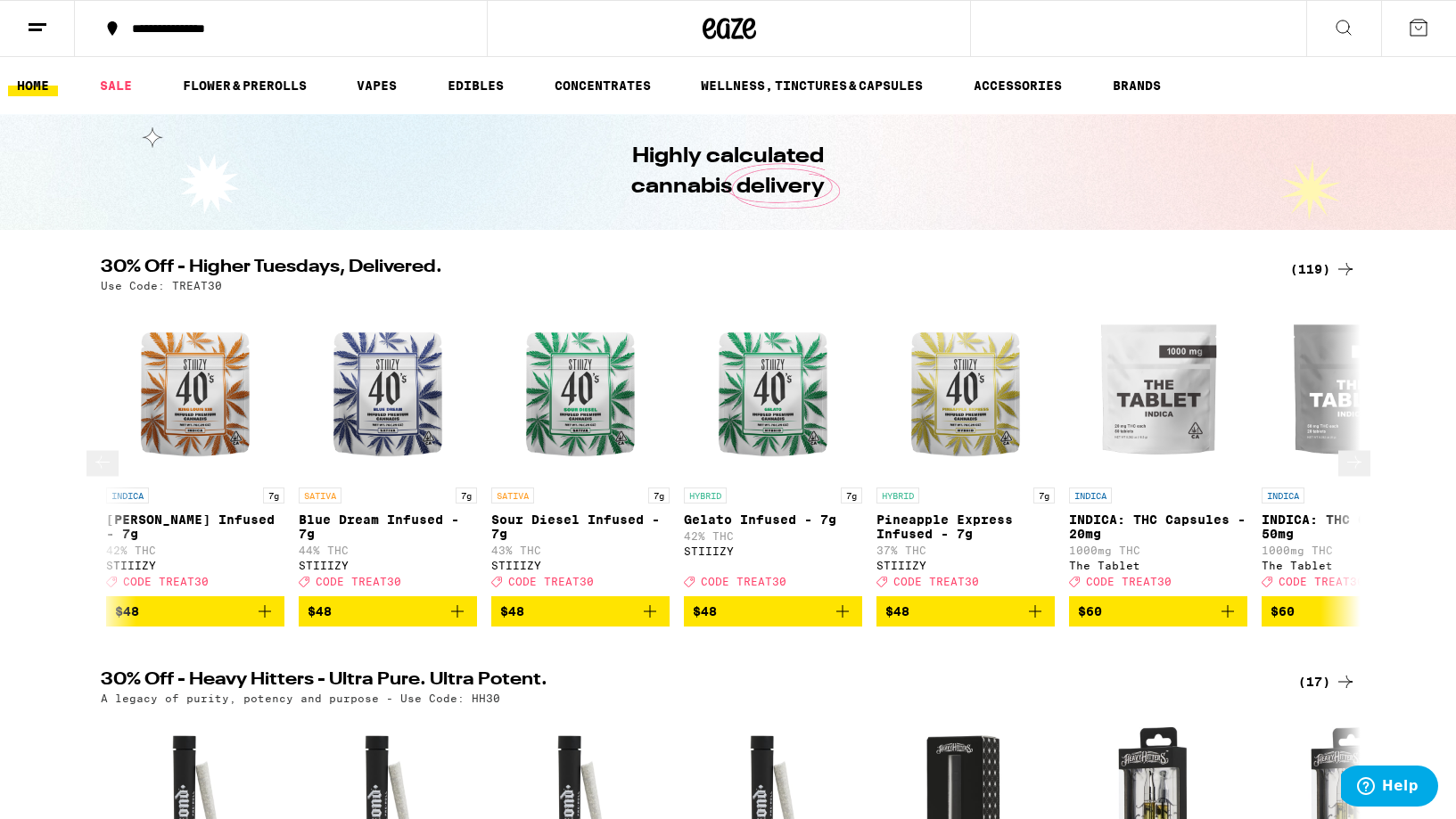
click at [1344, 467] on icon at bounding box center [1354, 462] width 22 height 22
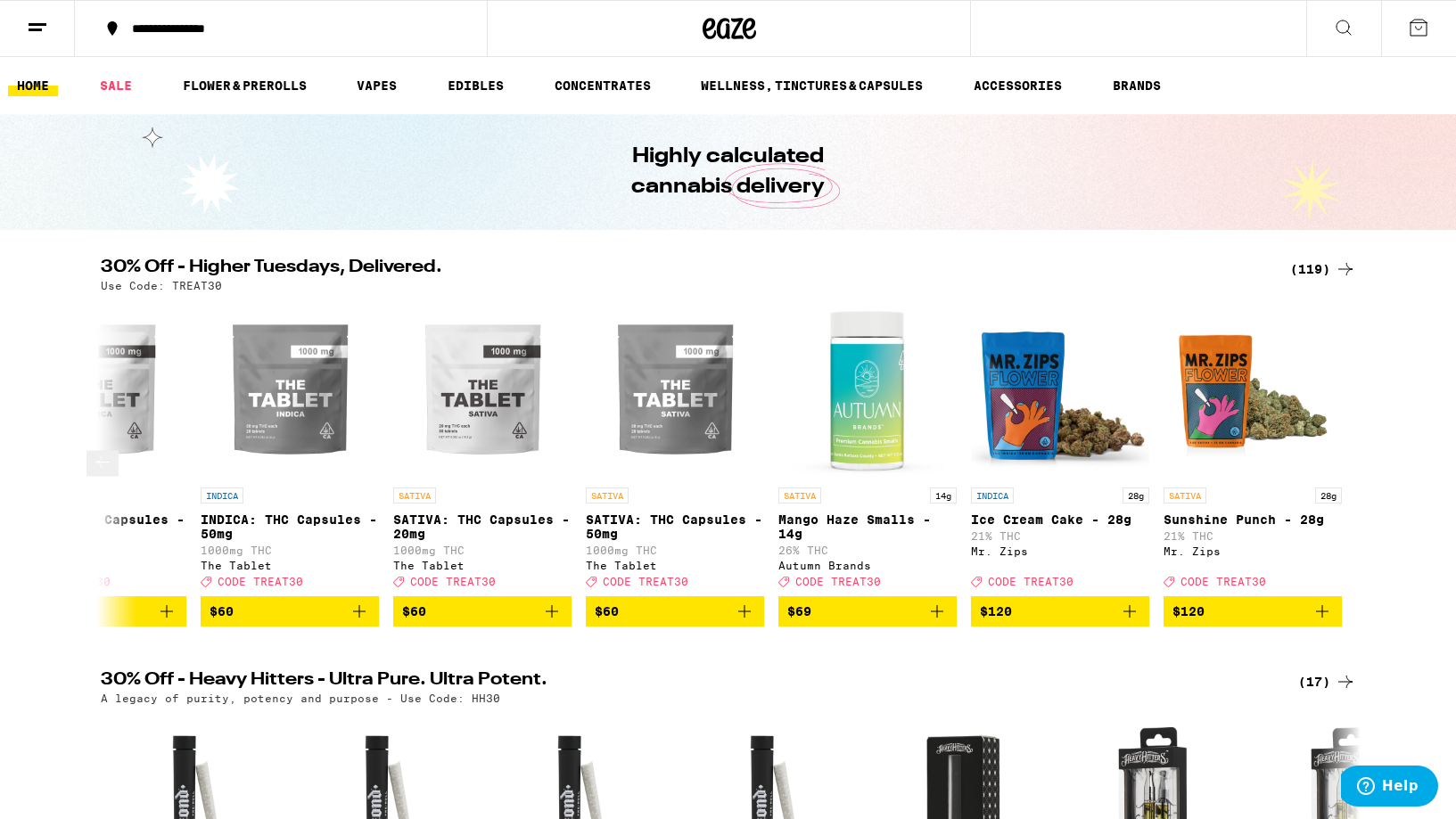
click at [1297, 621] on span "$120" at bounding box center [1252, 612] width 160 height 22
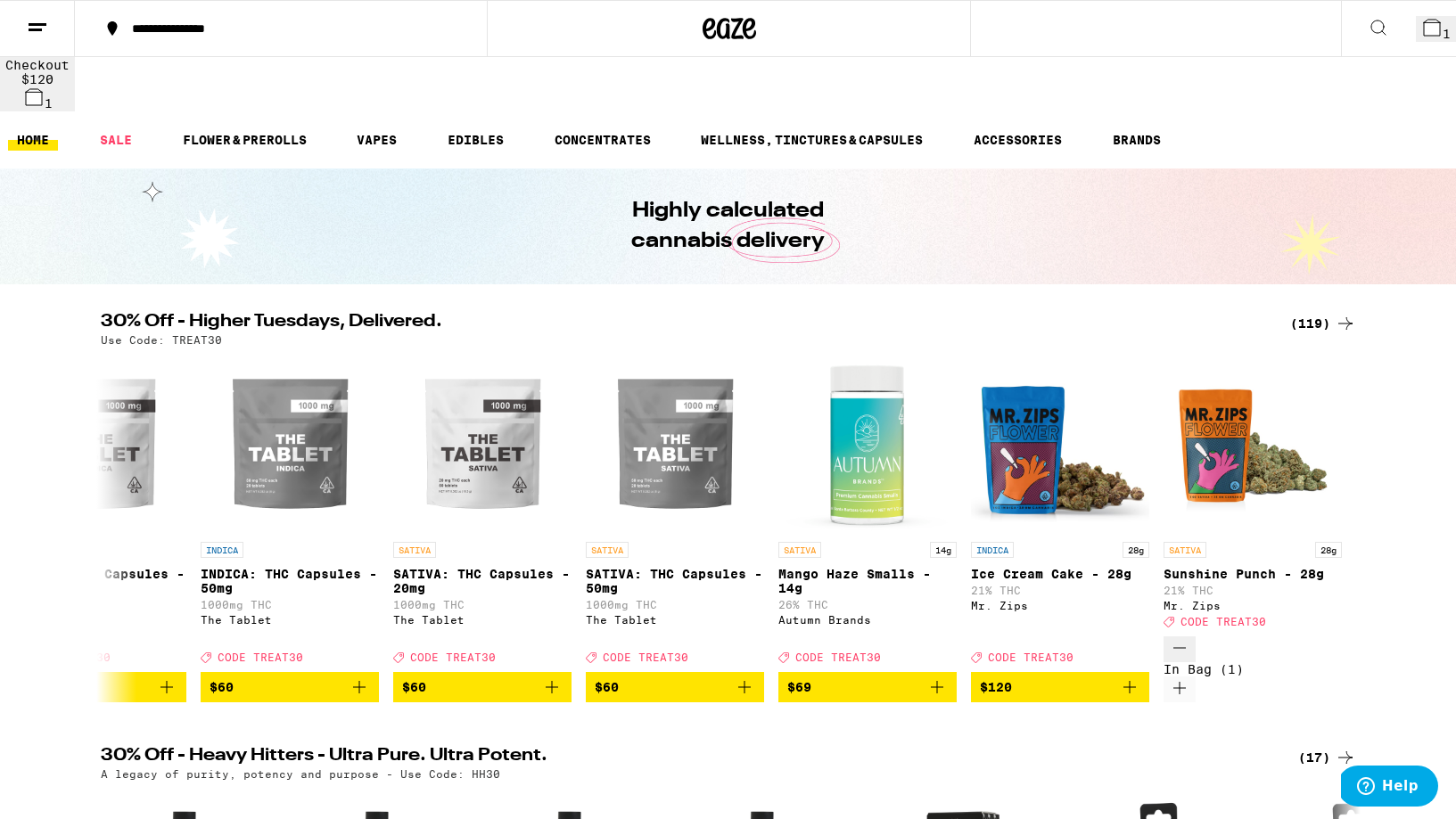
click at [1423, 35] on icon at bounding box center [1431, 28] width 16 height 16
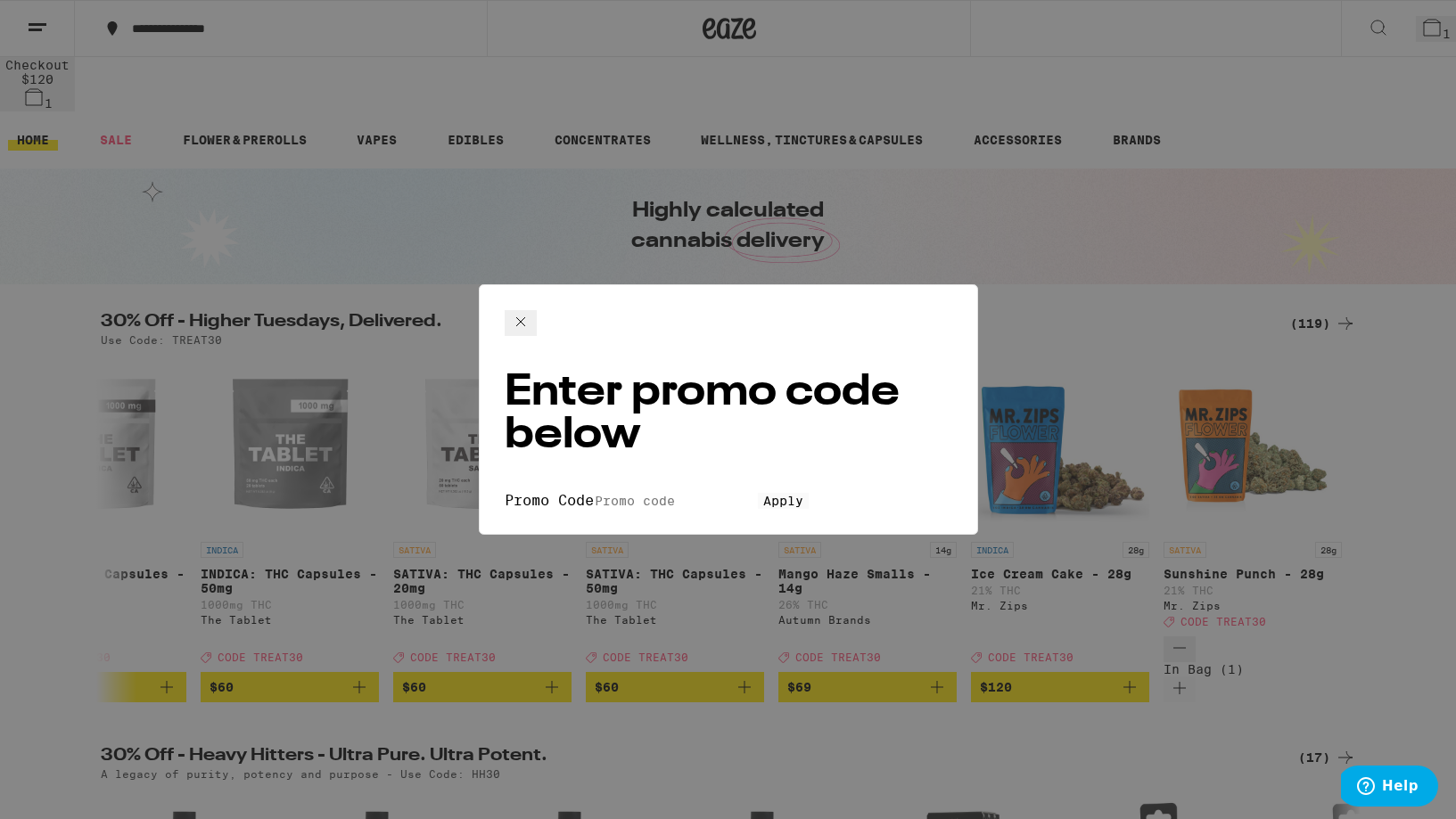
click at [702, 493] on input "Promo Code" at bounding box center [676, 501] width 164 height 16
type input "TREAT30"
click at [758, 493] on button "Apply" at bounding box center [782, 501] width 51 height 16
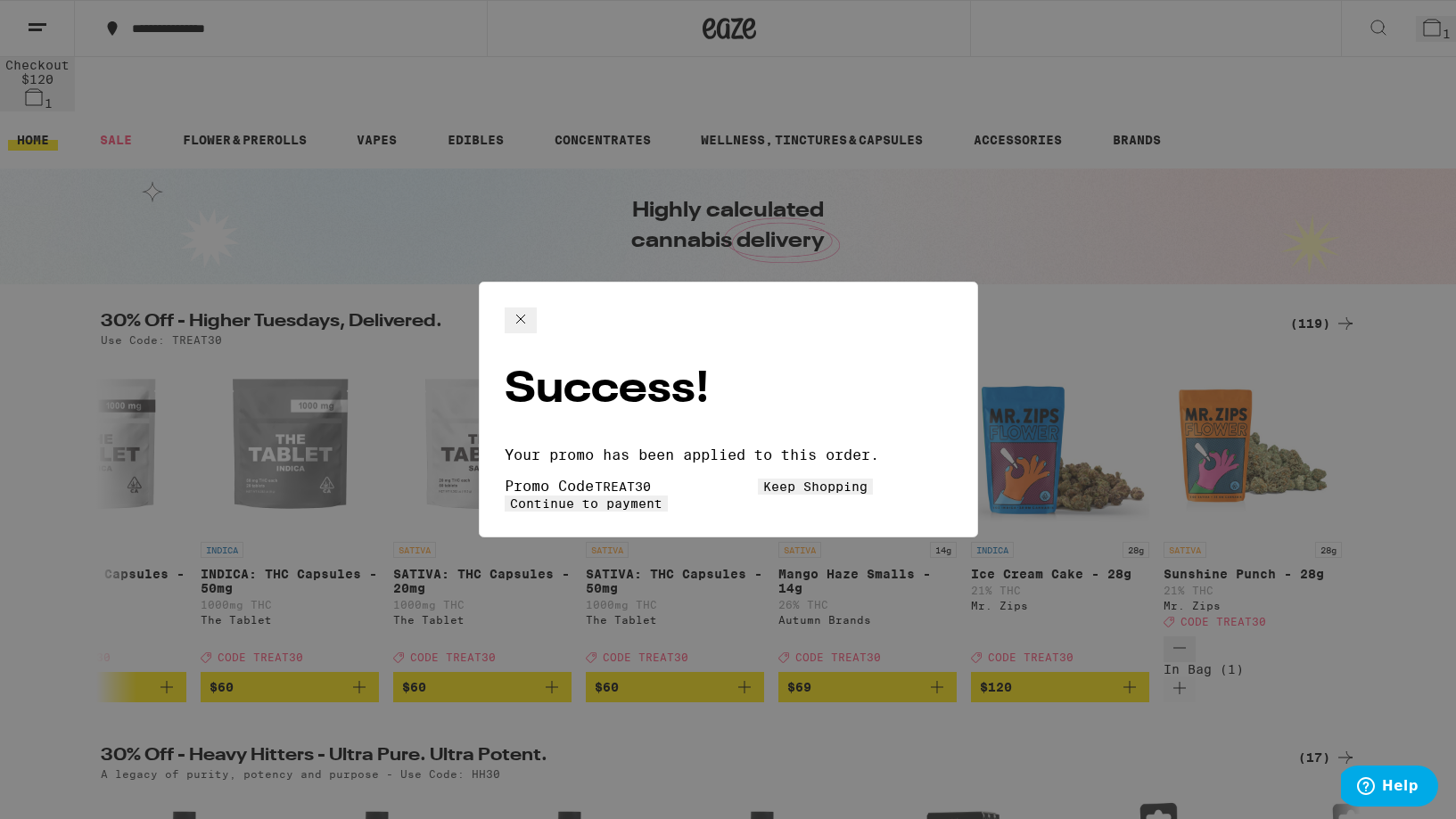
click at [663, 496] on span "Continue to payment" at bounding box center [586, 503] width 153 height 14
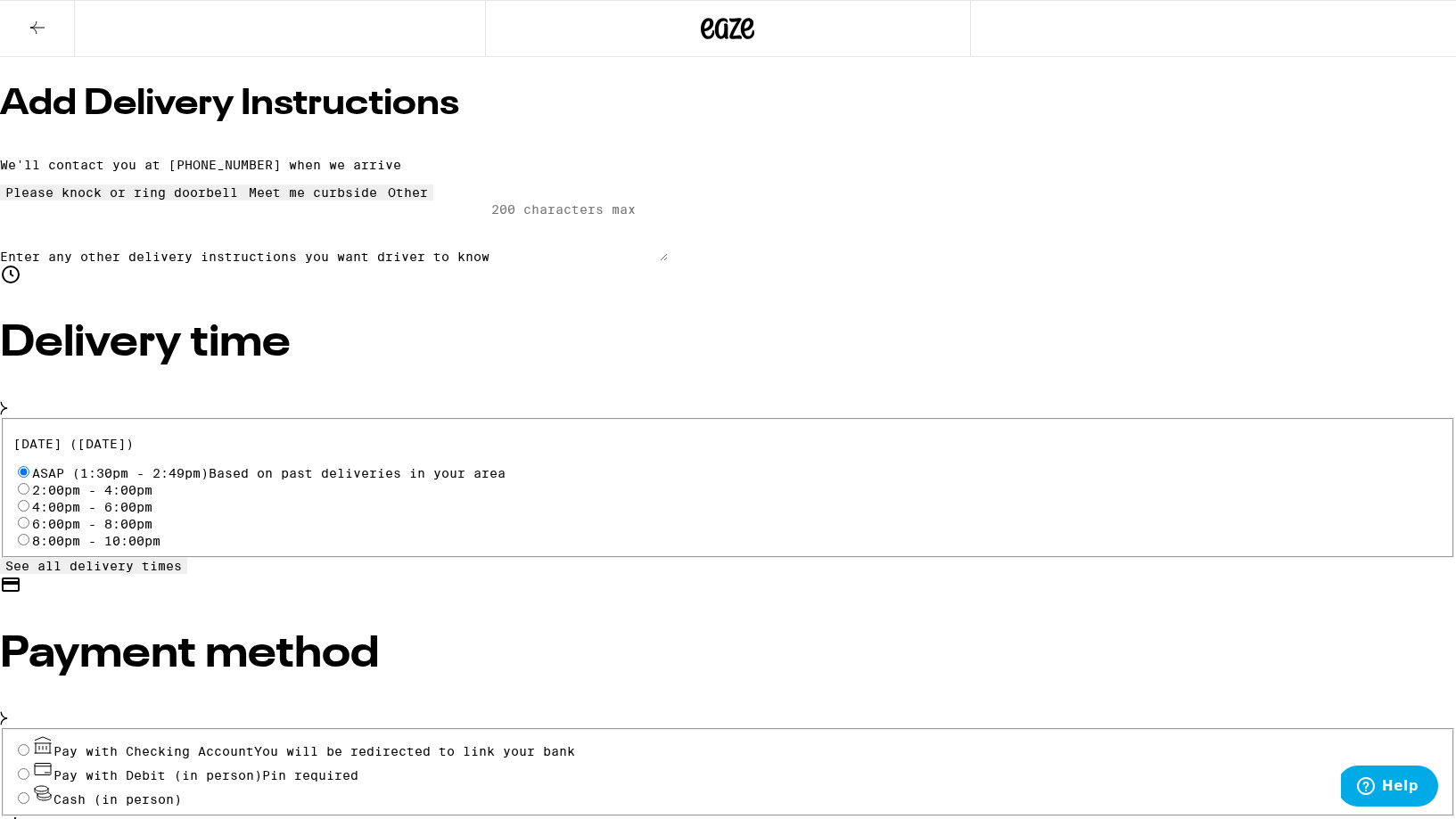
scroll to position [310, 0]
click at [30, 793] on input "Cash (in person)" at bounding box center [24, 799] width 12 height 12
radio input "true"
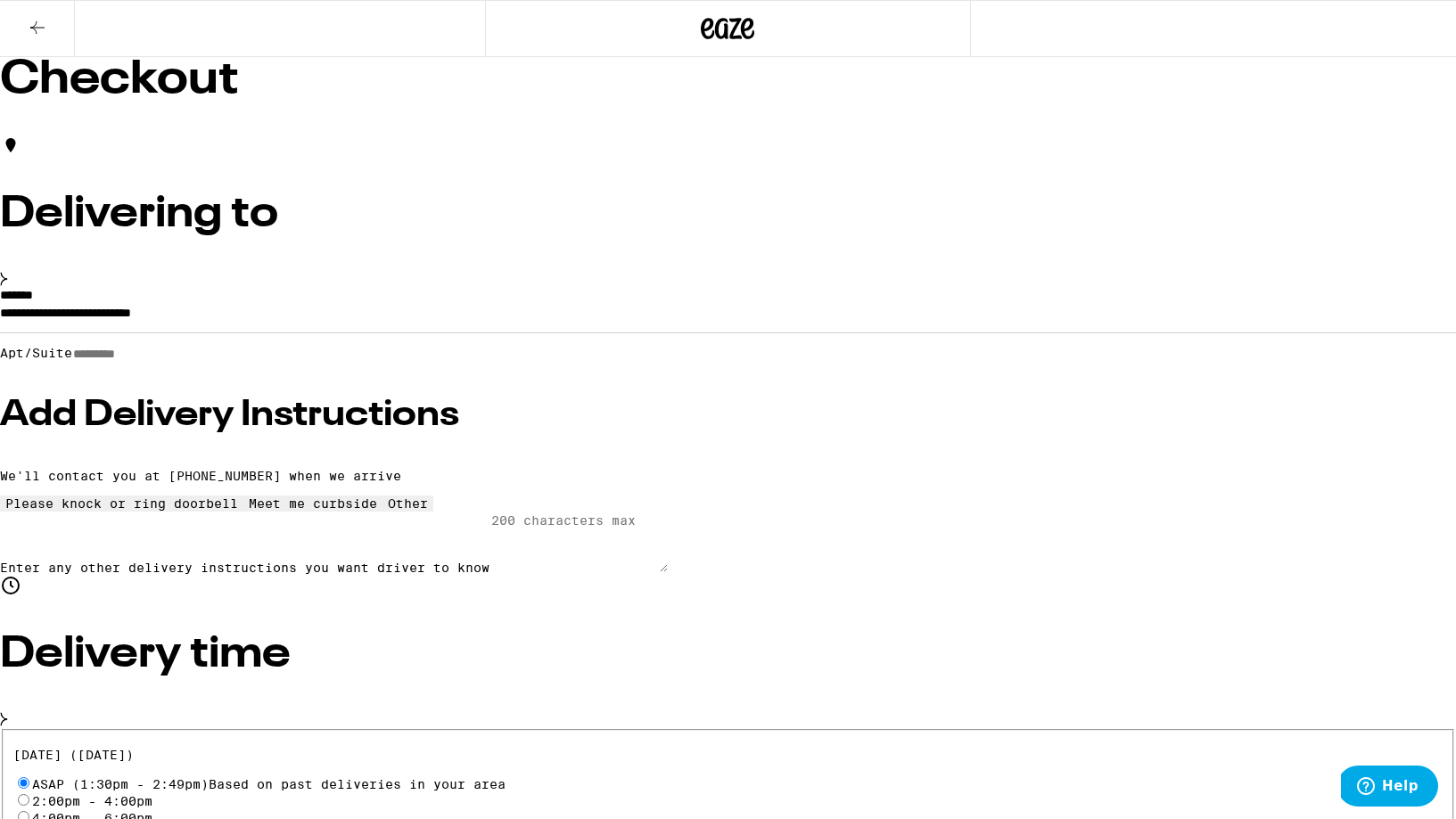
scroll to position [0, 0]
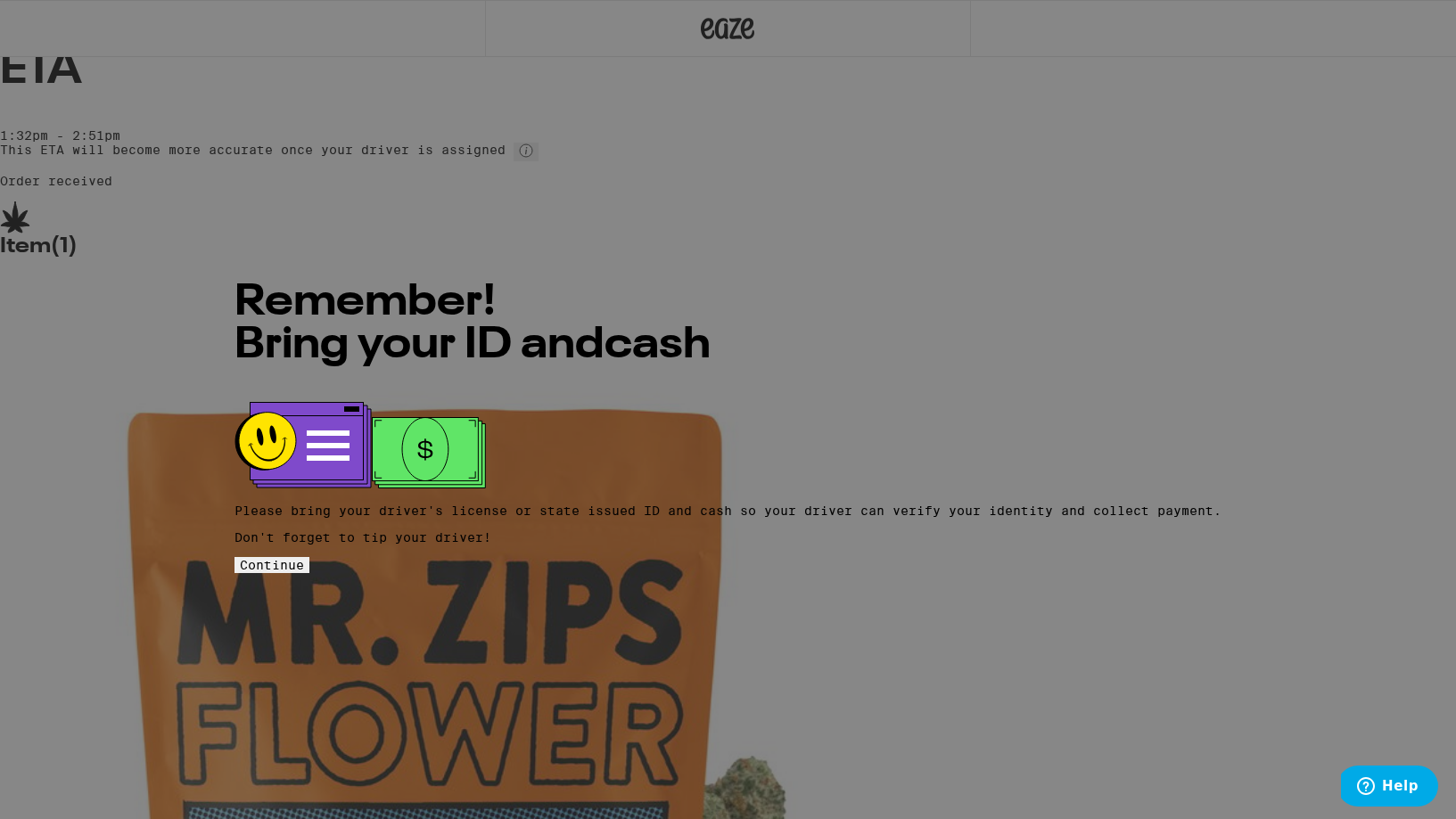
click at [304, 558] on span "Continue" at bounding box center [271, 564] width 64 height 14
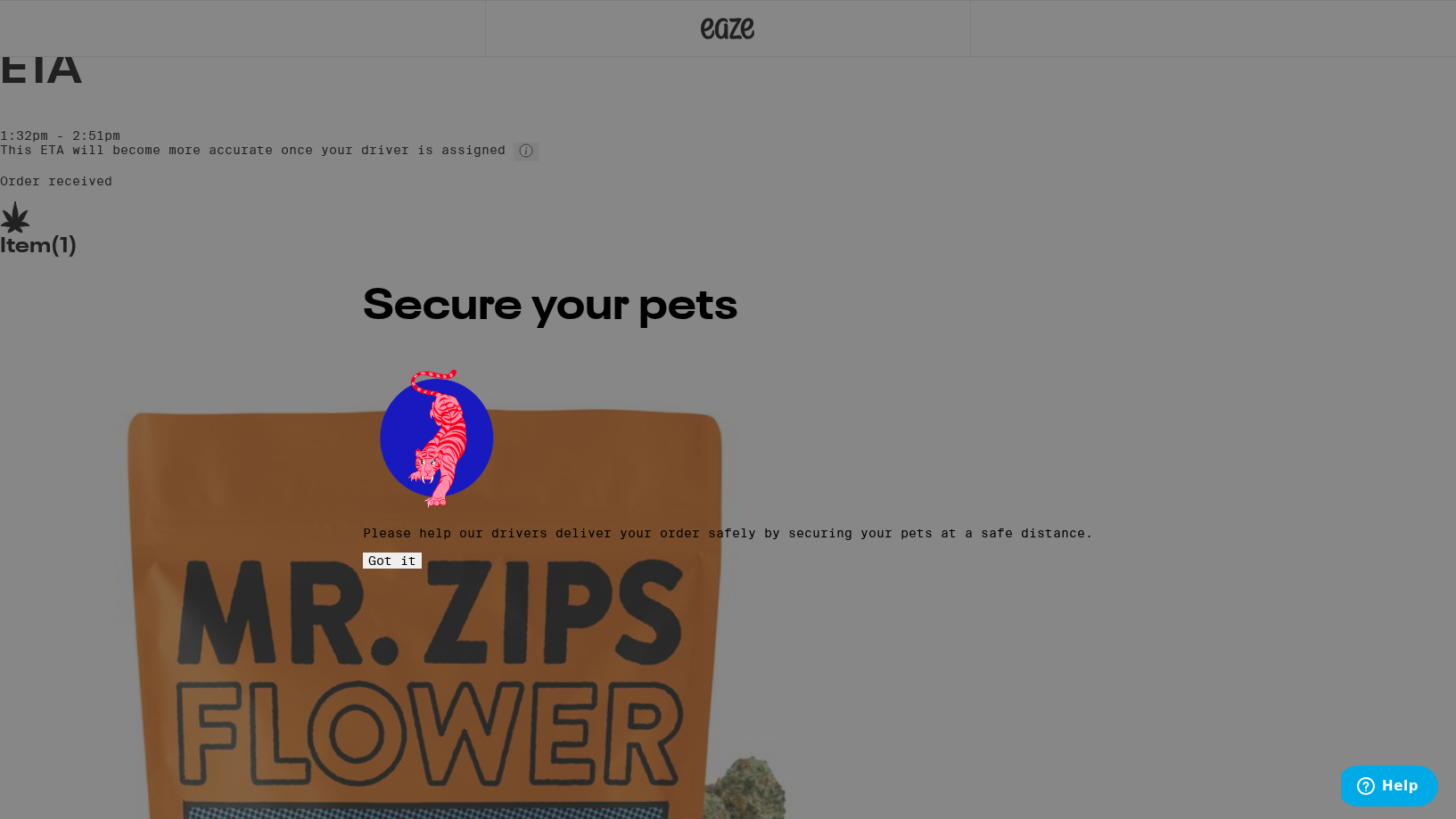
click at [422, 553] on button "Got it" at bounding box center [391, 561] width 58 height 16
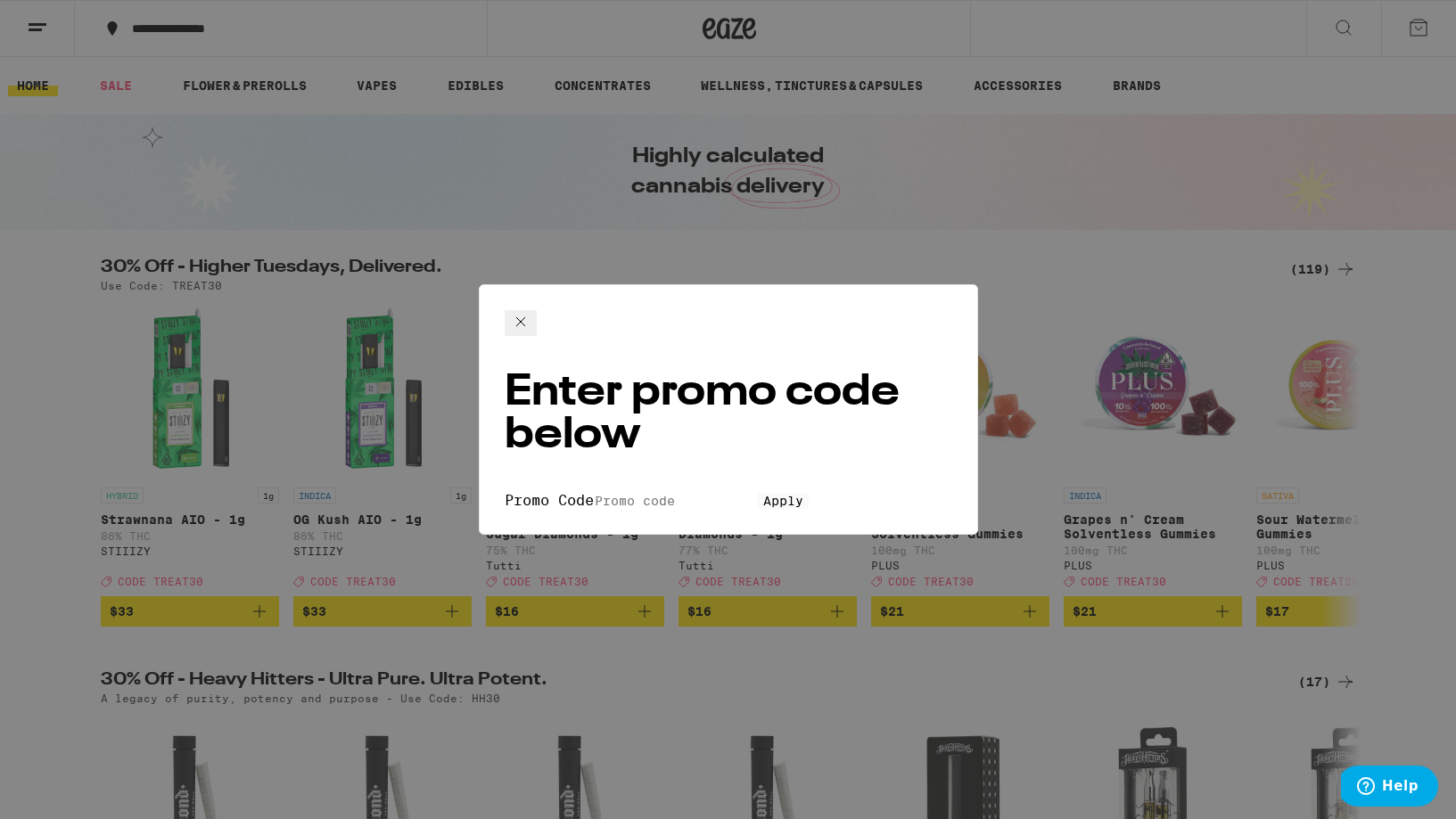
click at [531, 318] on icon at bounding box center [521, 322] width 22 height 22
click at [531, 323] on icon at bounding box center [521, 322] width 22 height 22
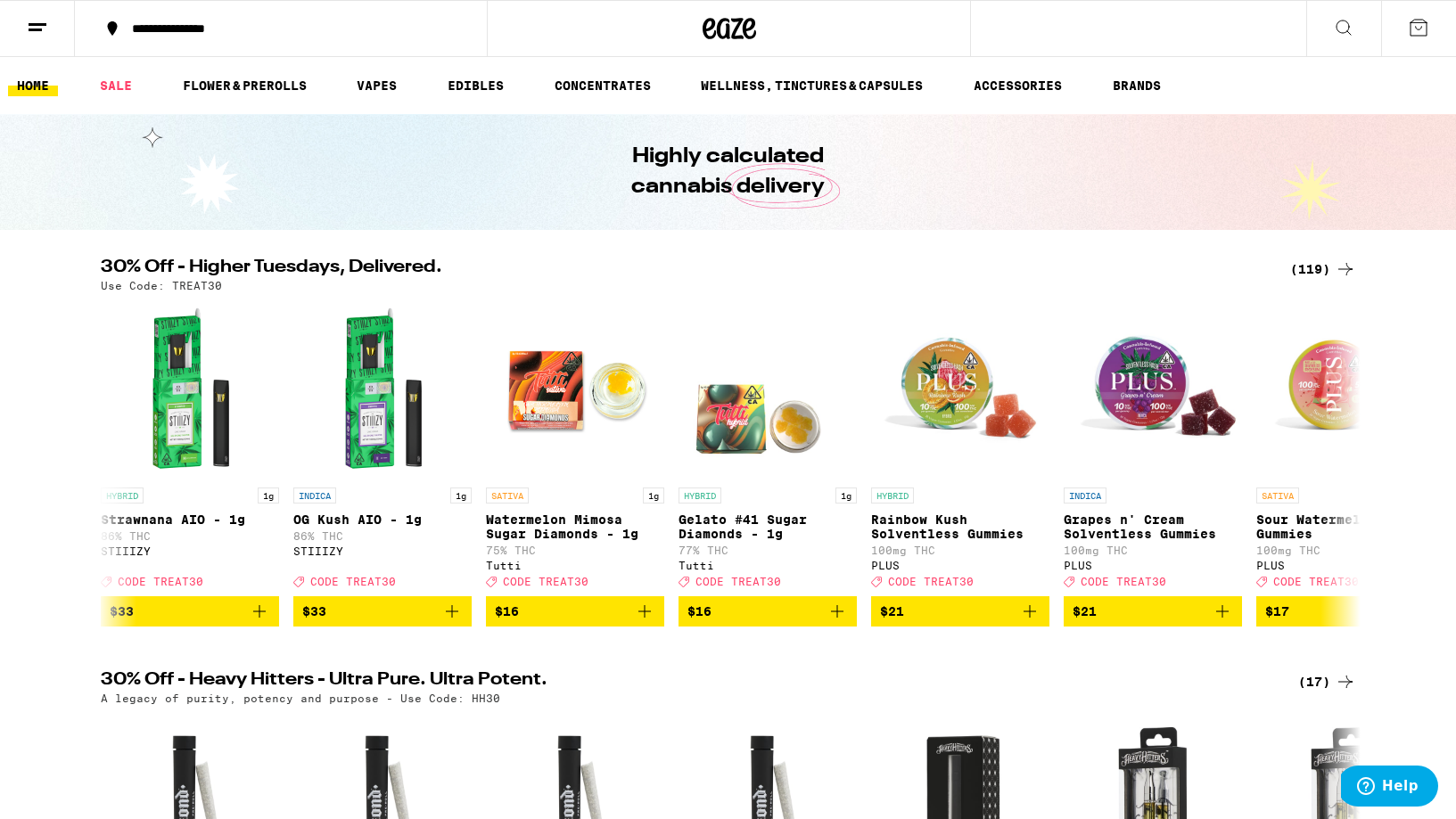
click at [948, 316] on div "Your Cart Add to meet the order minimum INDICA 3.5g Melted Strawberries - 3.5g …" at bounding box center [728, 409] width 1456 height 819
click at [1340, 474] on icon at bounding box center [1345, 463] width 22 height 22
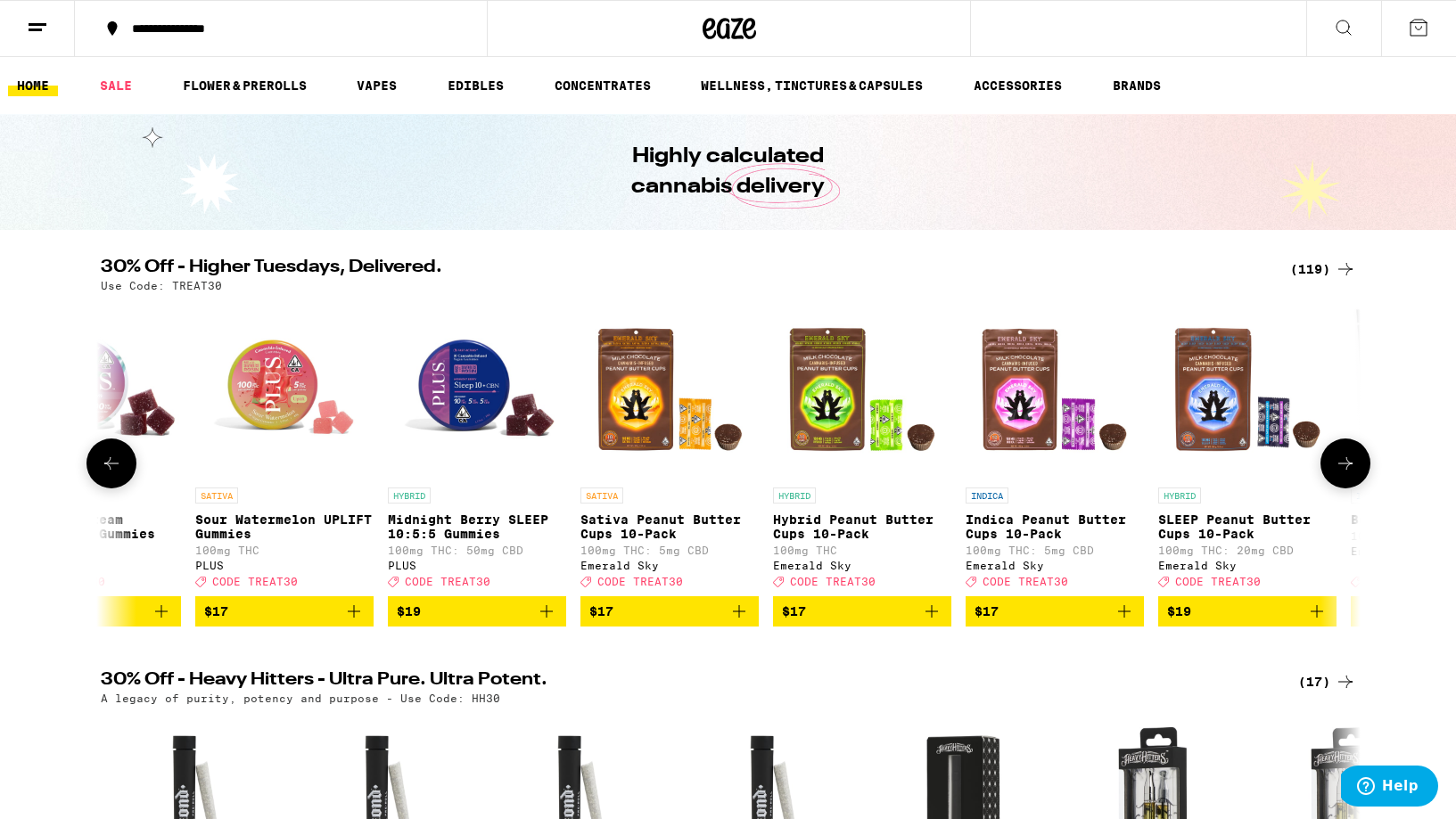
click at [1340, 474] on icon at bounding box center [1345, 463] width 22 height 22
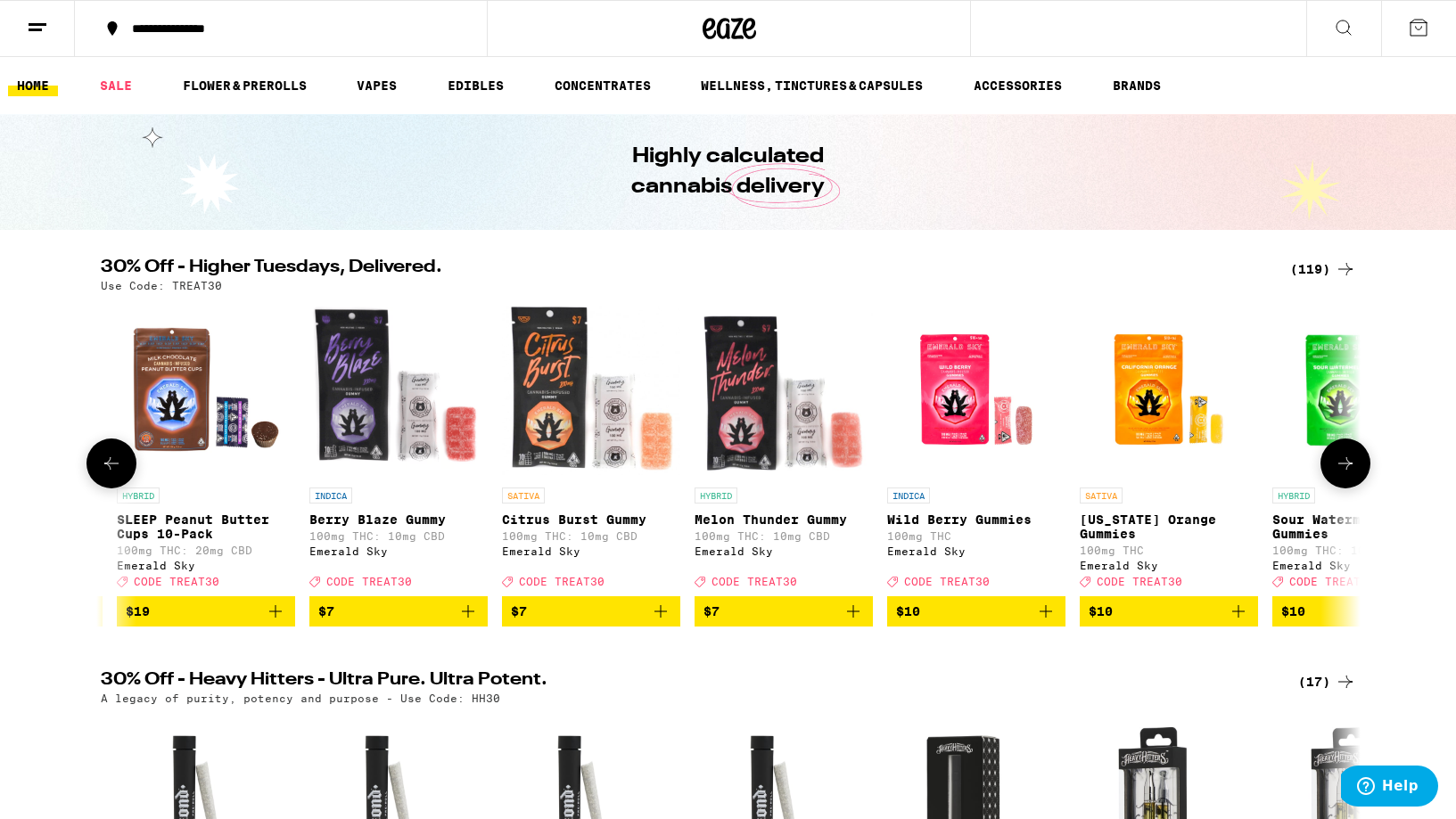
scroll to position [0, 2122]
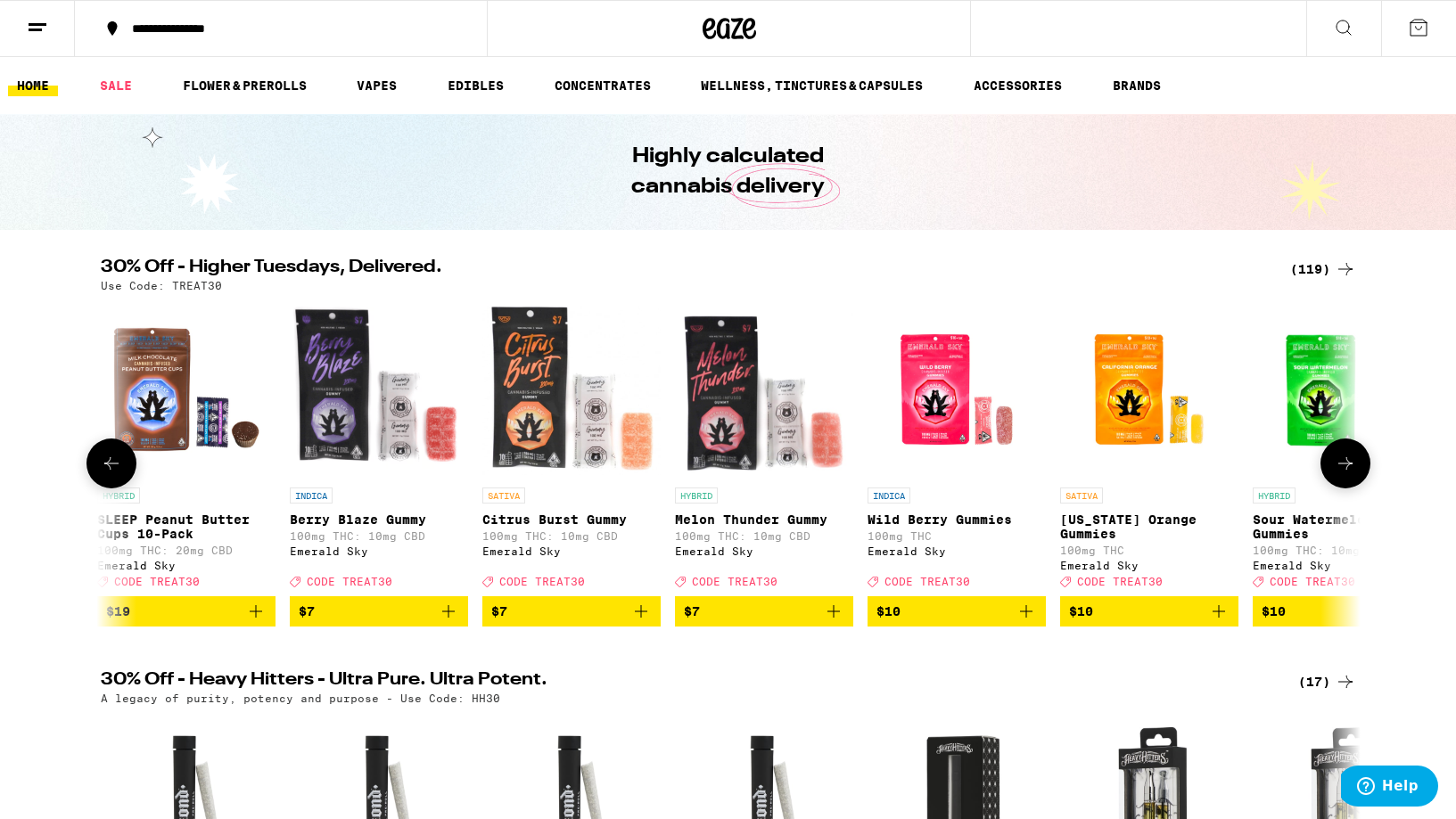
click at [1337, 471] on icon at bounding box center [1345, 463] width 22 height 22
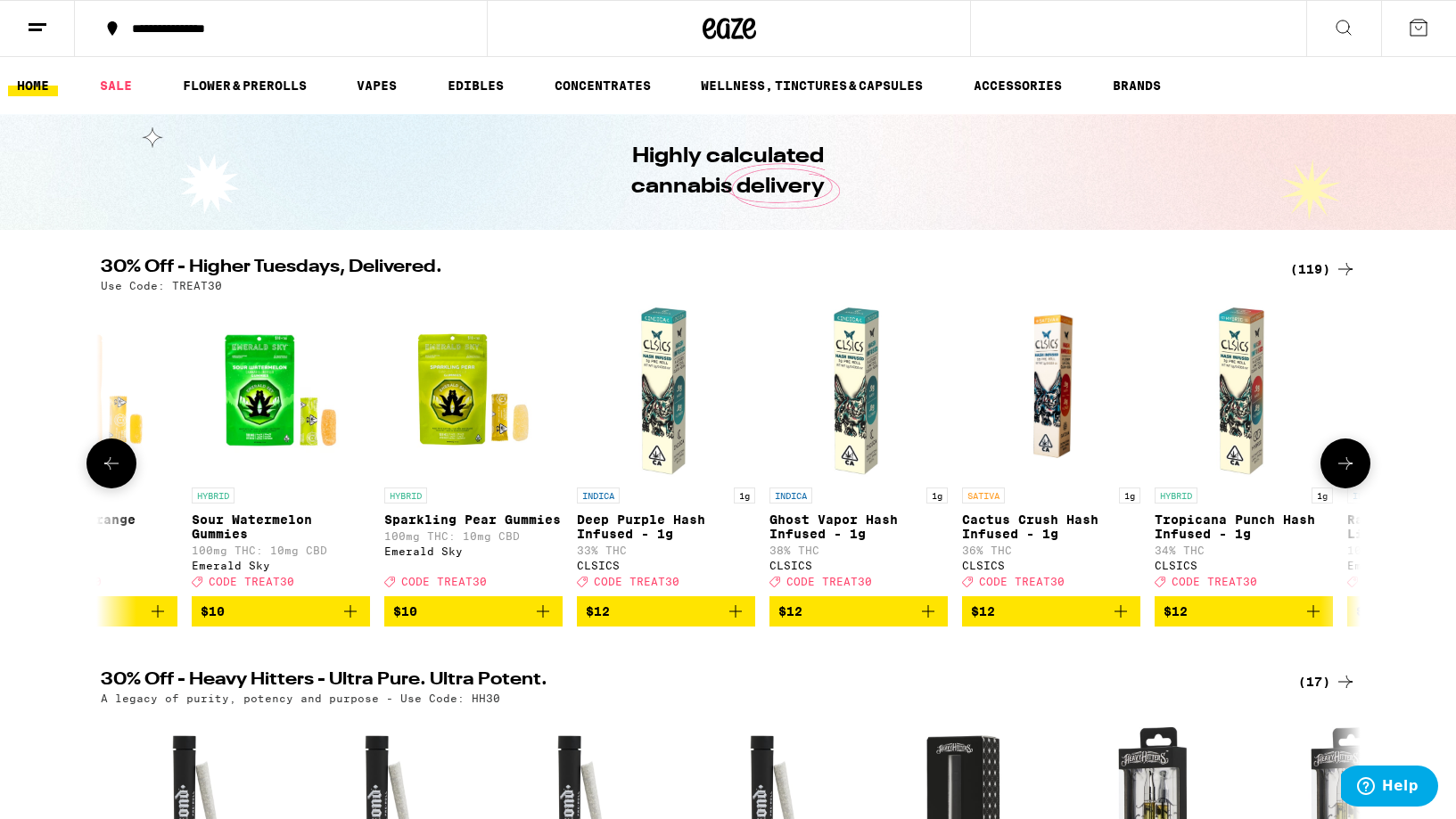
click at [1337, 471] on icon at bounding box center [1345, 463] width 22 height 22
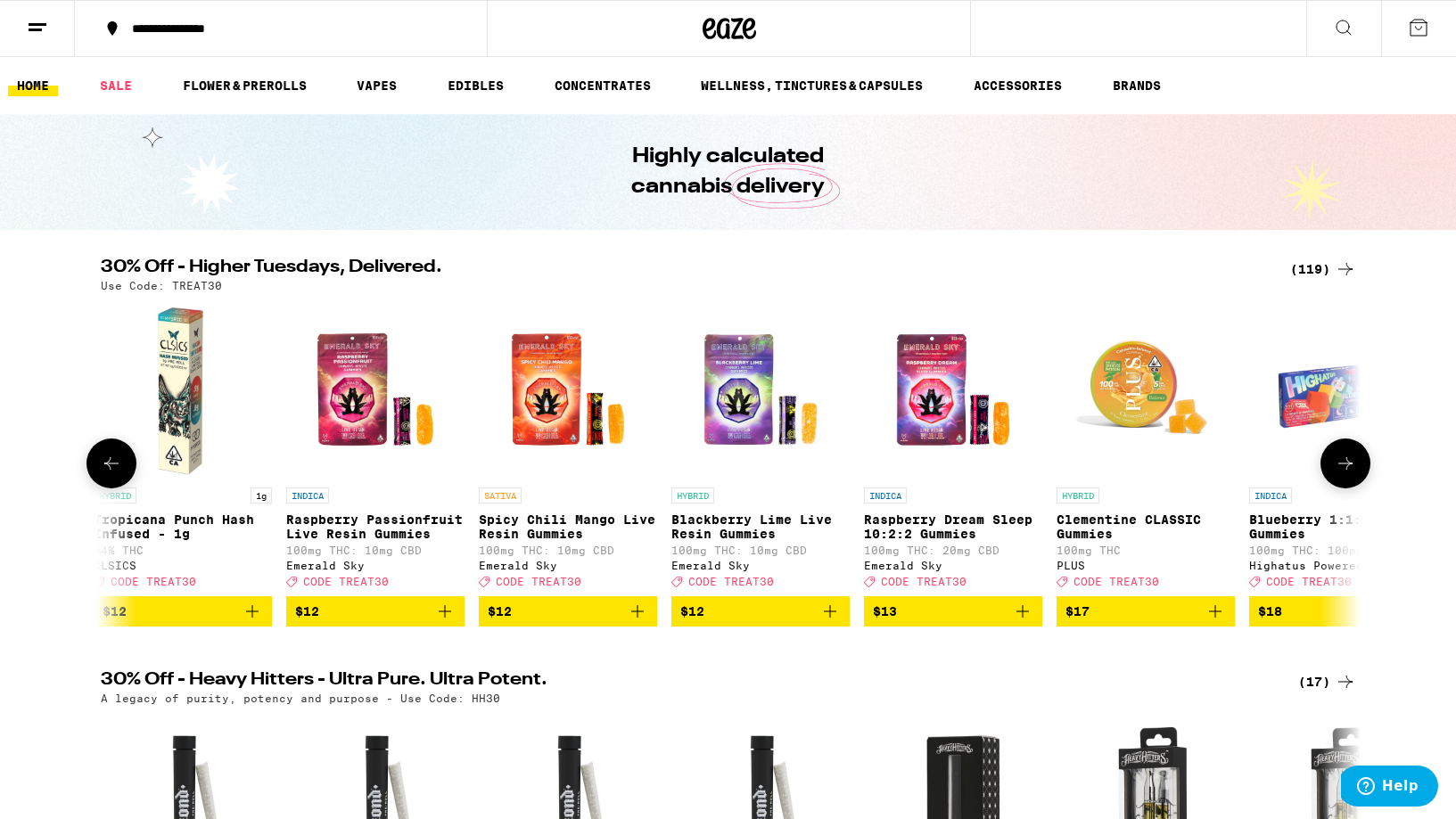
click at [1337, 471] on icon at bounding box center [1345, 463] width 22 height 22
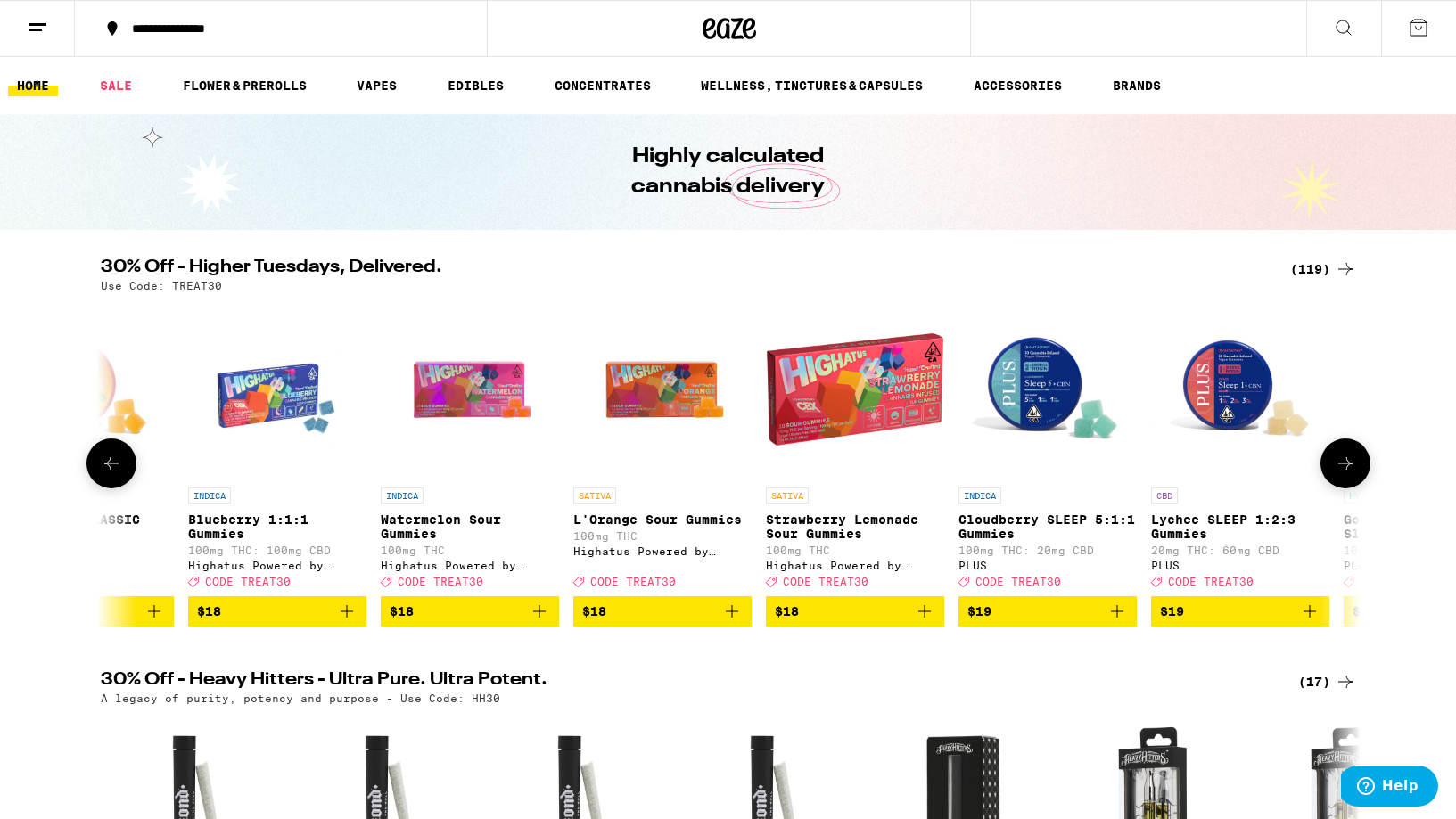
click at [1337, 471] on icon at bounding box center [1345, 463] width 22 height 22
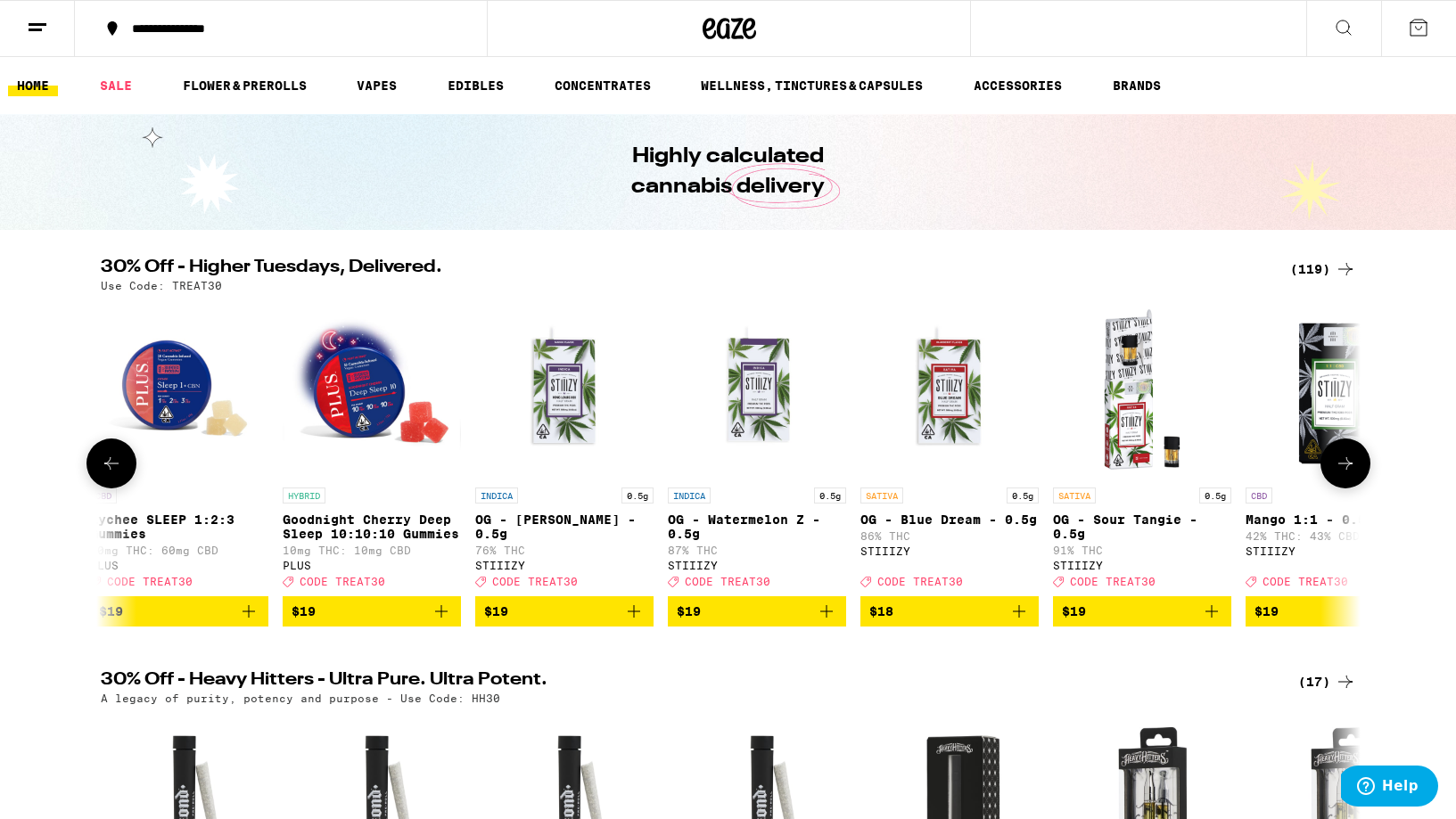
click at [1337, 471] on icon at bounding box center [1345, 463] width 22 height 22
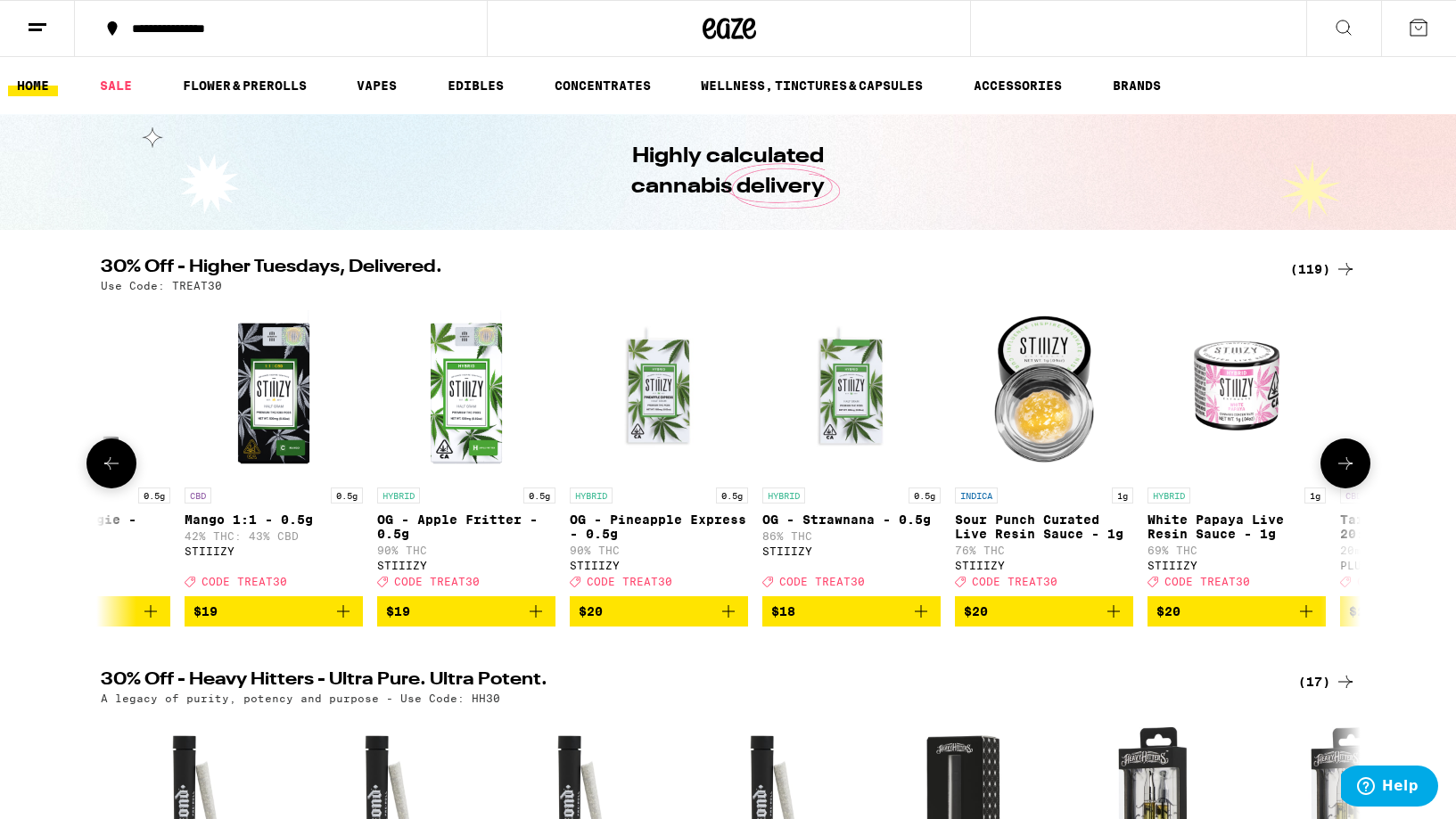
click at [1337, 471] on icon at bounding box center [1345, 463] width 22 height 22
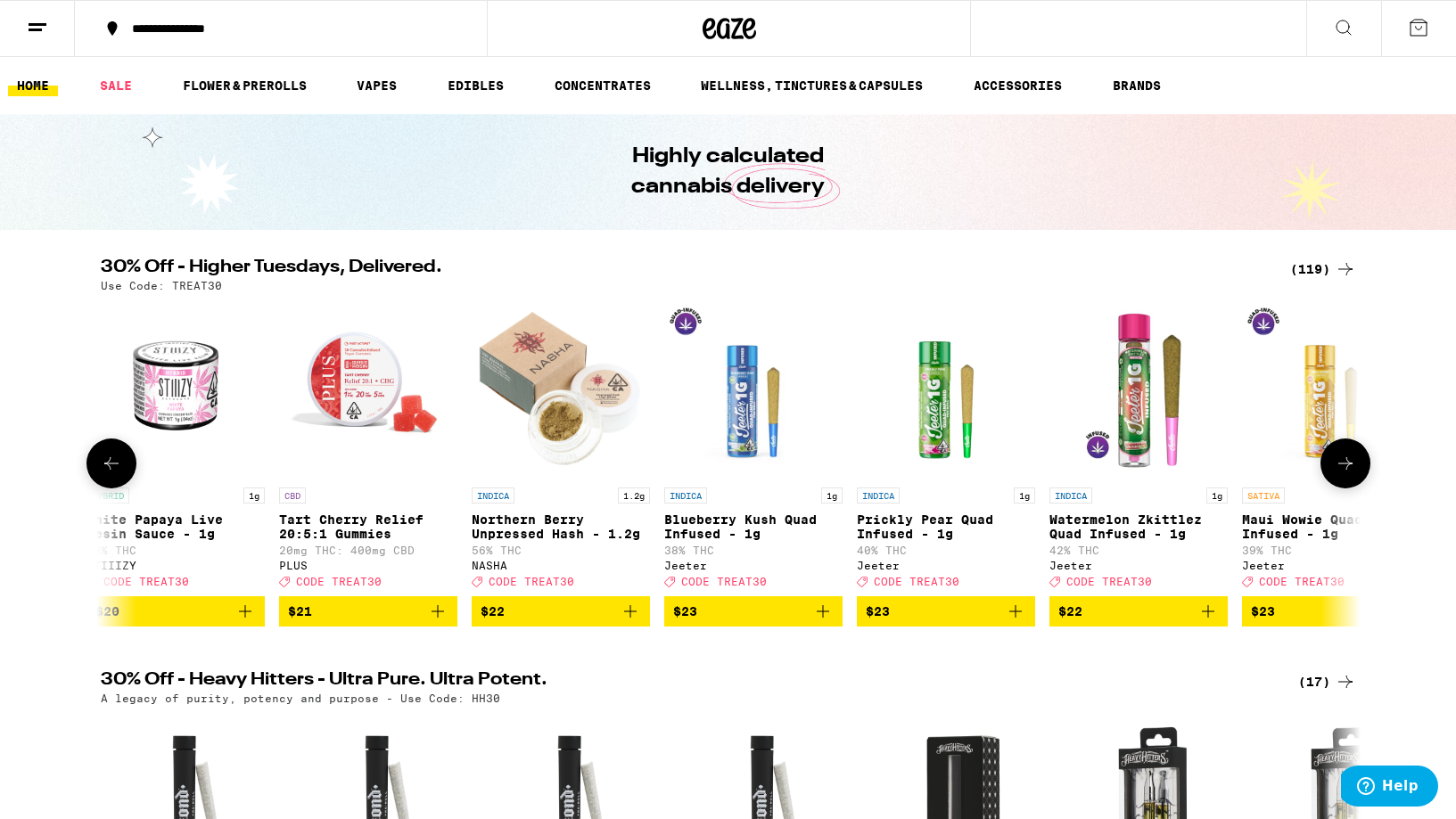
click at [1337, 471] on icon at bounding box center [1345, 463] width 22 height 22
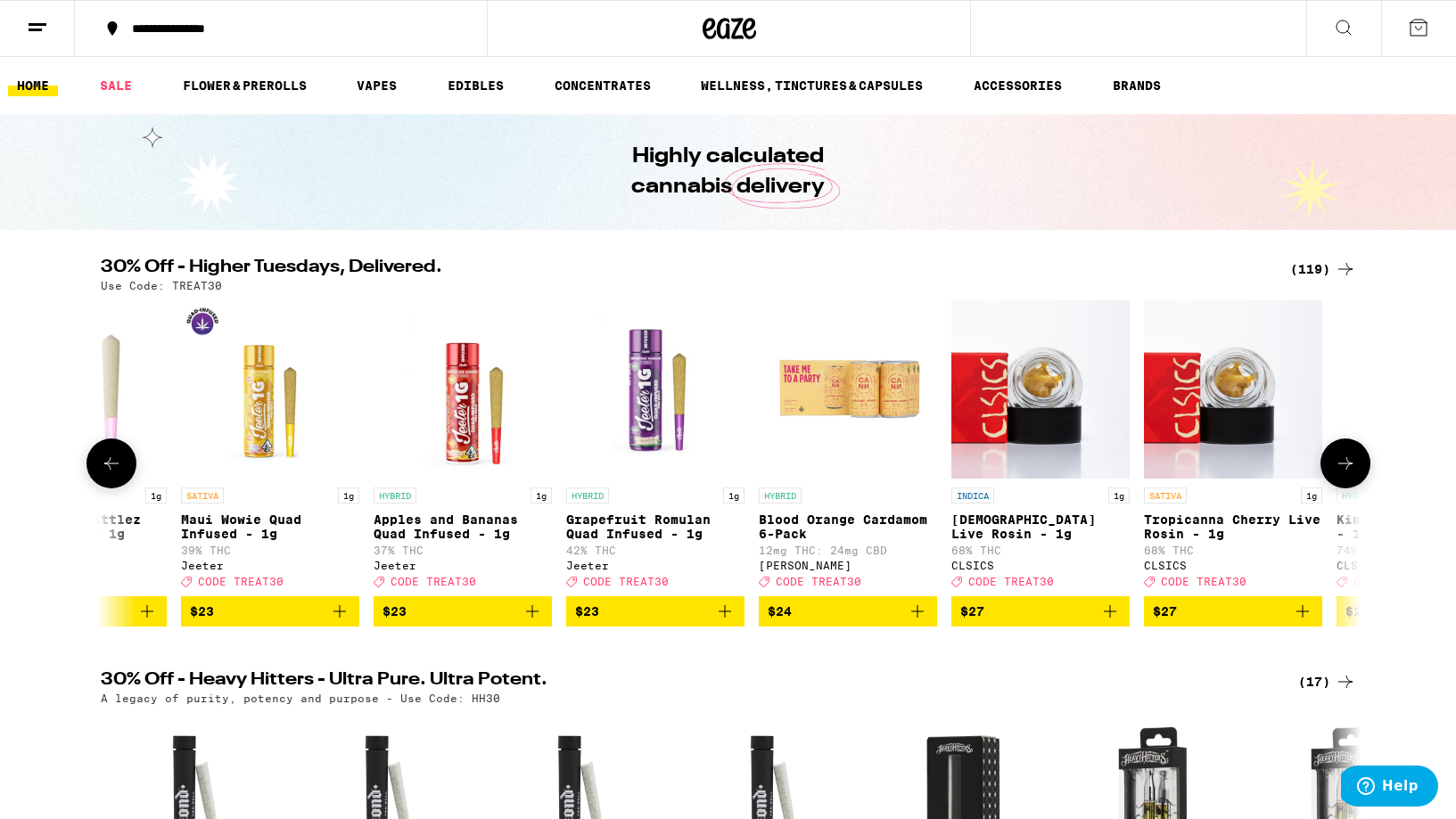
click at [1337, 471] on icon at bounding box center [1345, 463] width 22 height 22
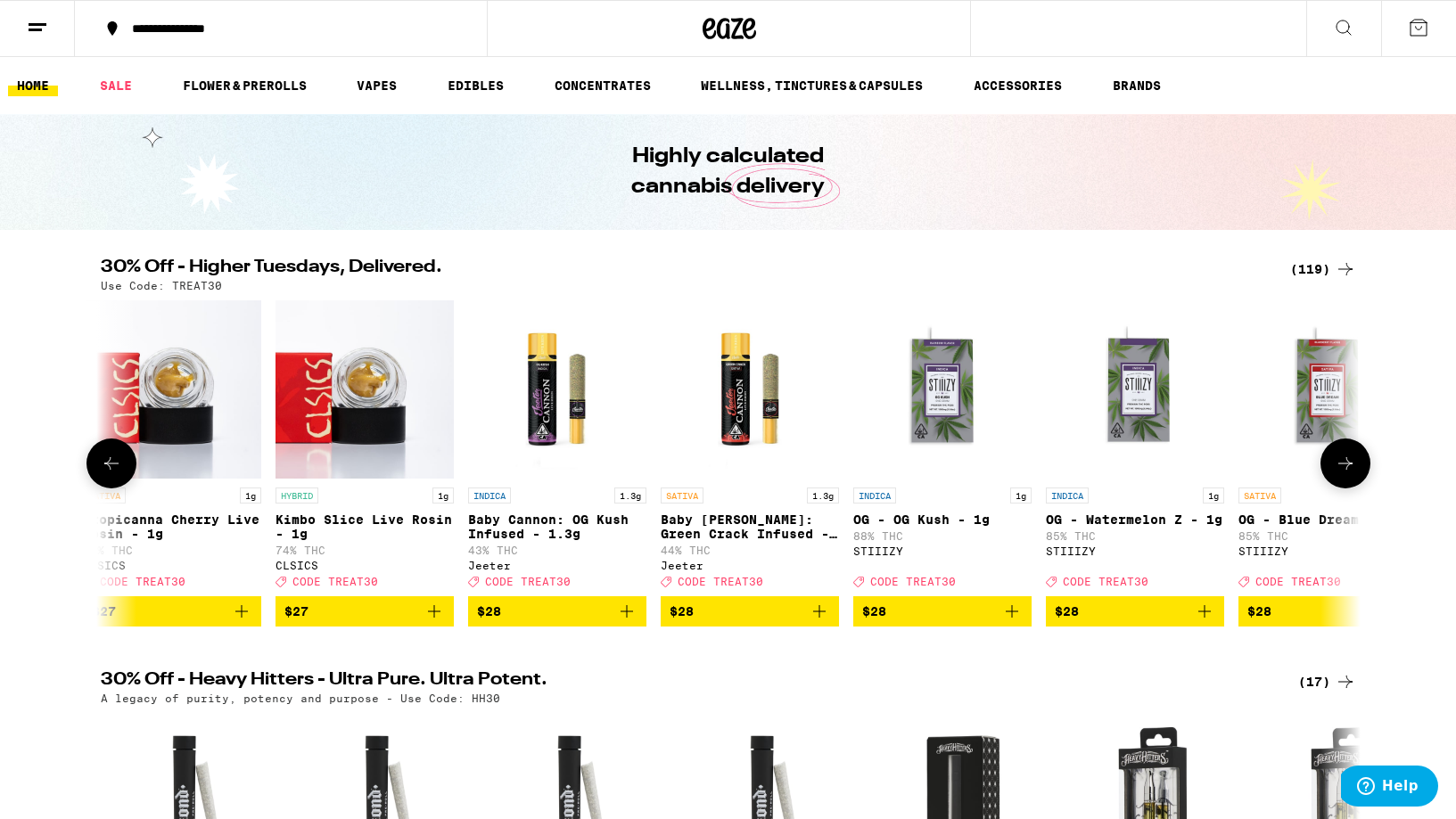
click at [1337, 471] on icon at bounding box center [1345, 463] width 22 height 22
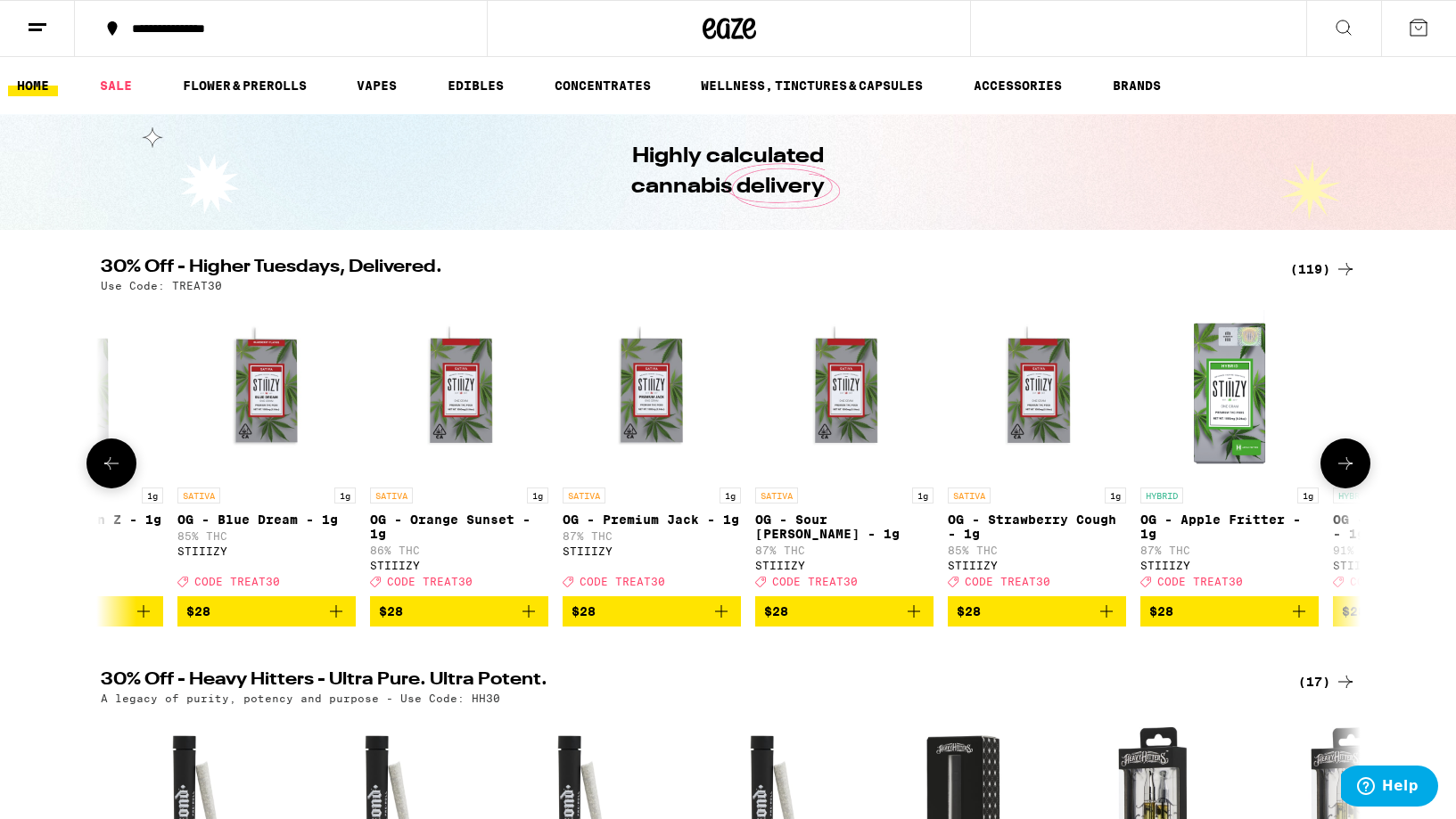
click at [1337, 468] on icon at bounding box center [1345, 463] width 22 height 22
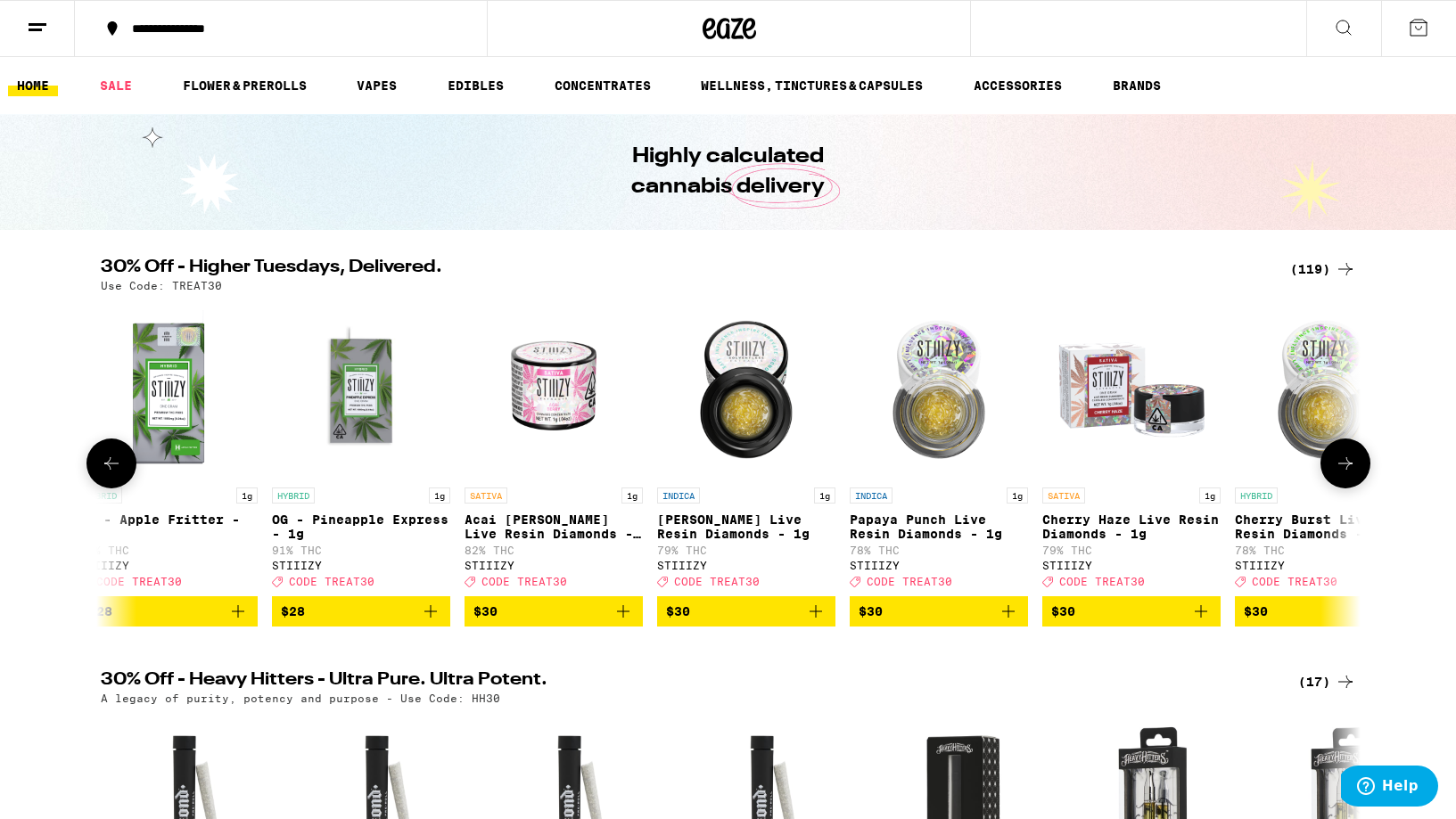
click at [1337, 468] on icon at bounding box center [1345, 463] width 22 height 22
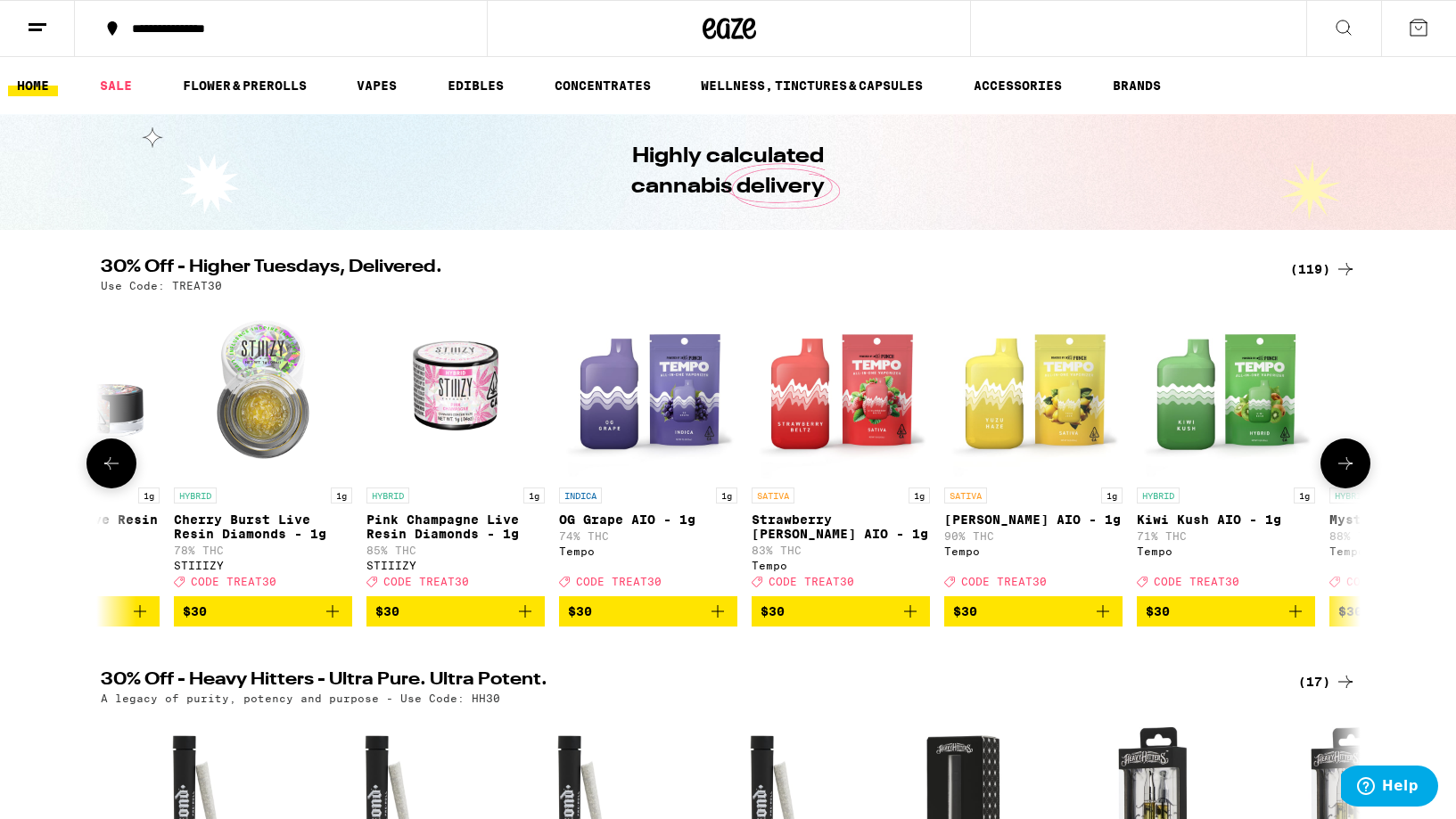
click at [1337, 468] on icon at bounding box center [1345, 463] width 22 height 22
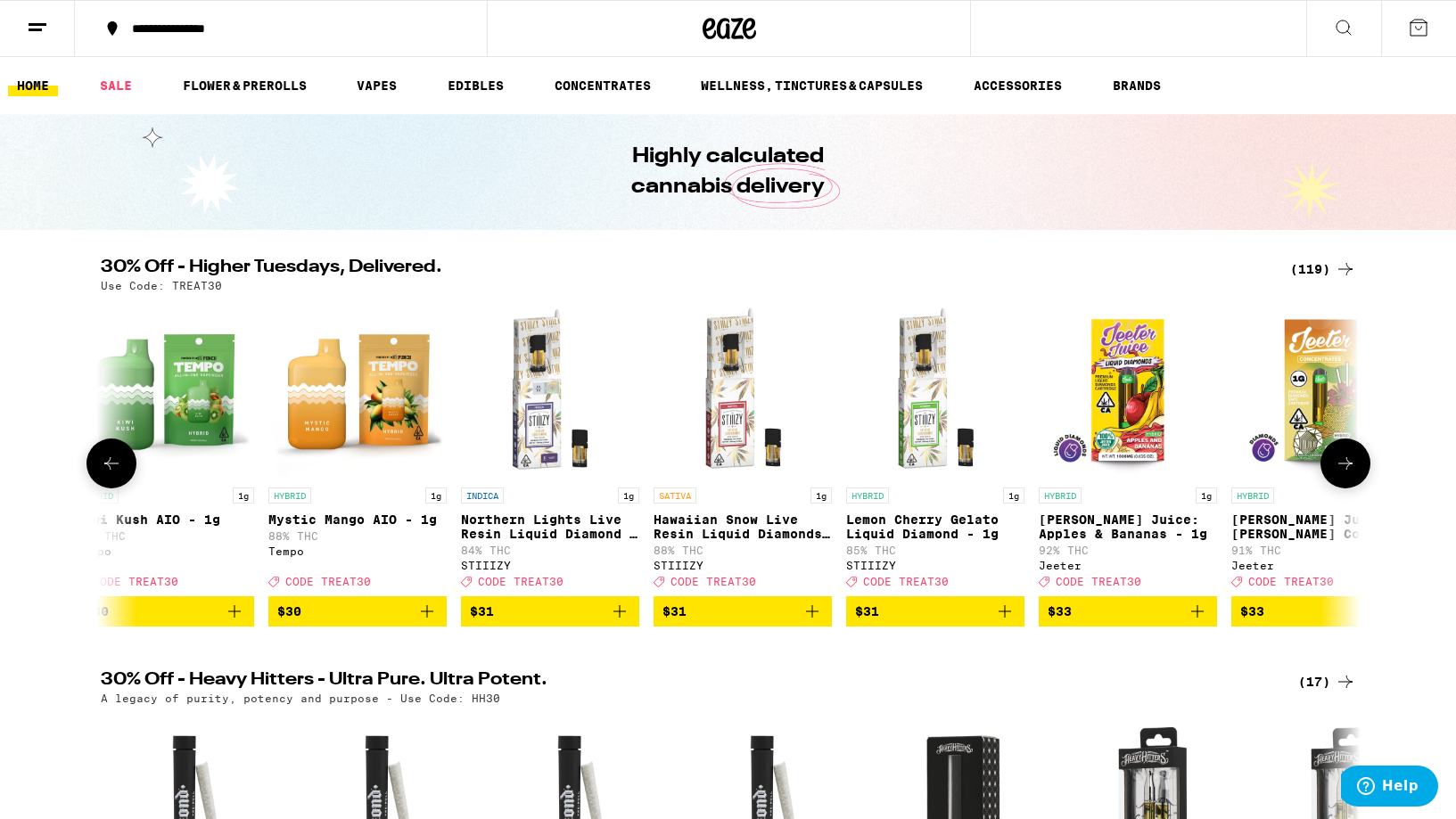
click at [1337, 468] on icon at bounding box center [1345, 463] width 22 height 22
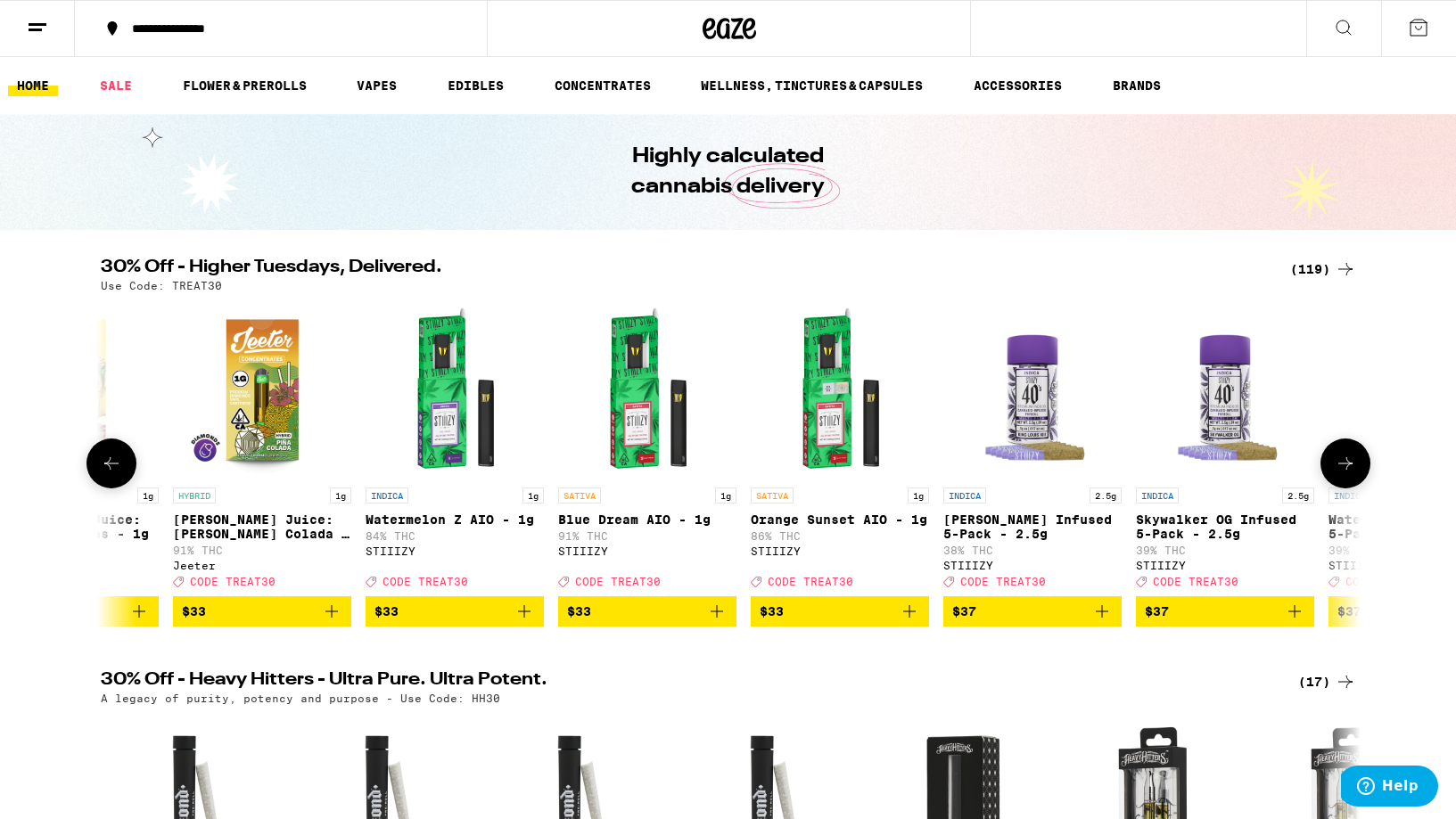
scroll to position [0, 15911]
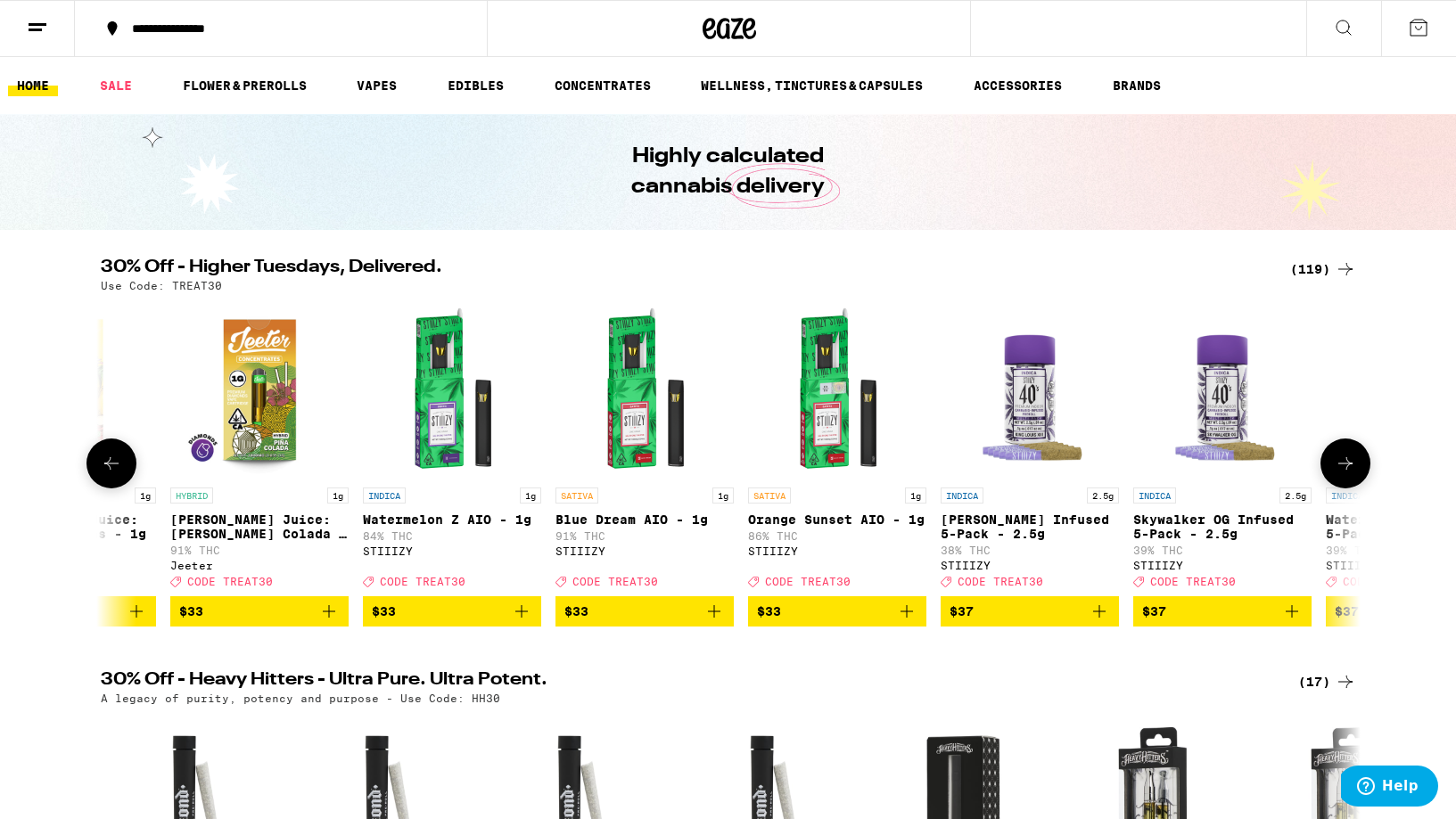
click at [1337, 468] on icon at bounding box center [1345, 463] width 22 height 22
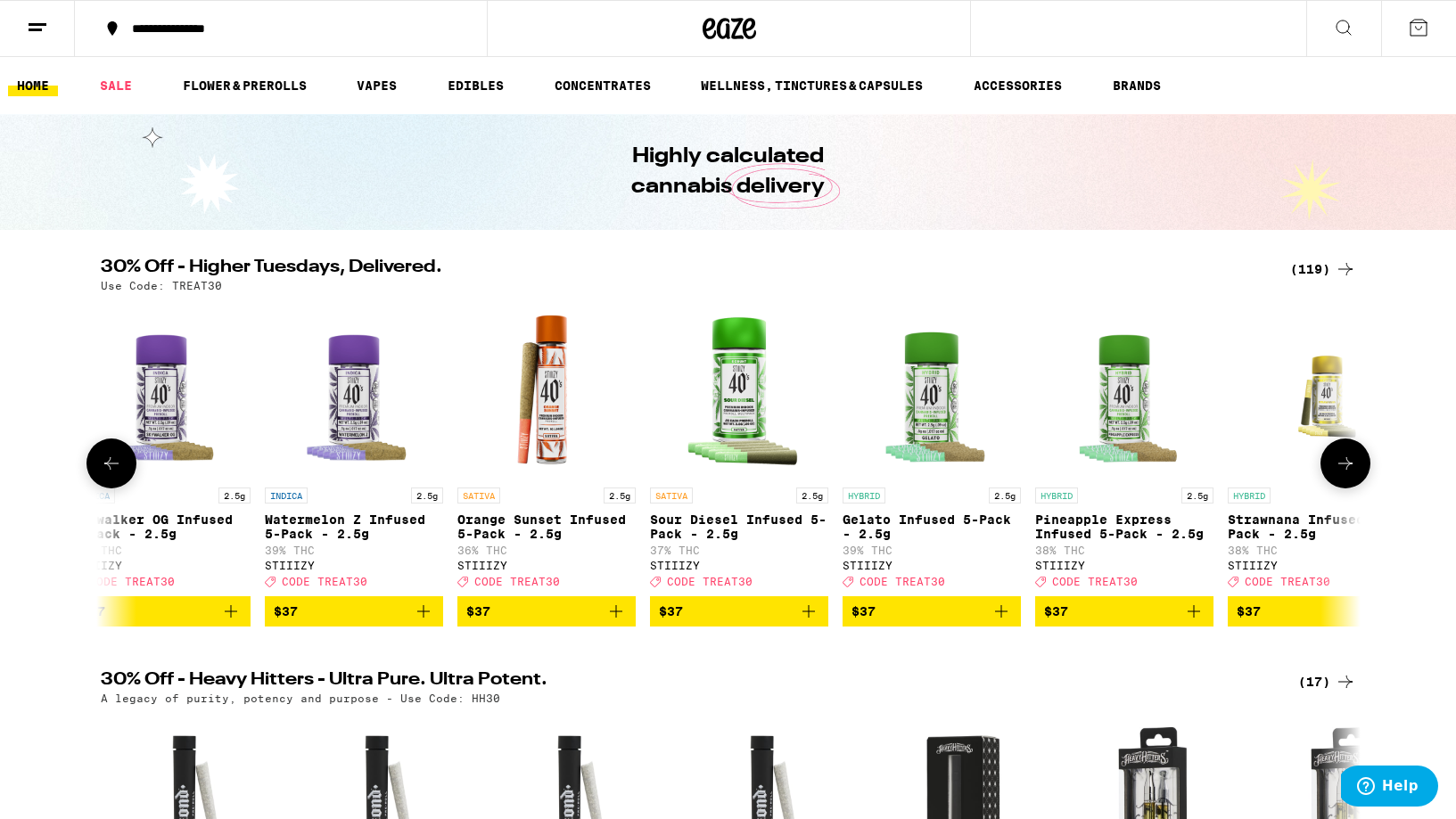
click at [1337, 468] on icon at bounding box center [1345, 463] width 22 height 22
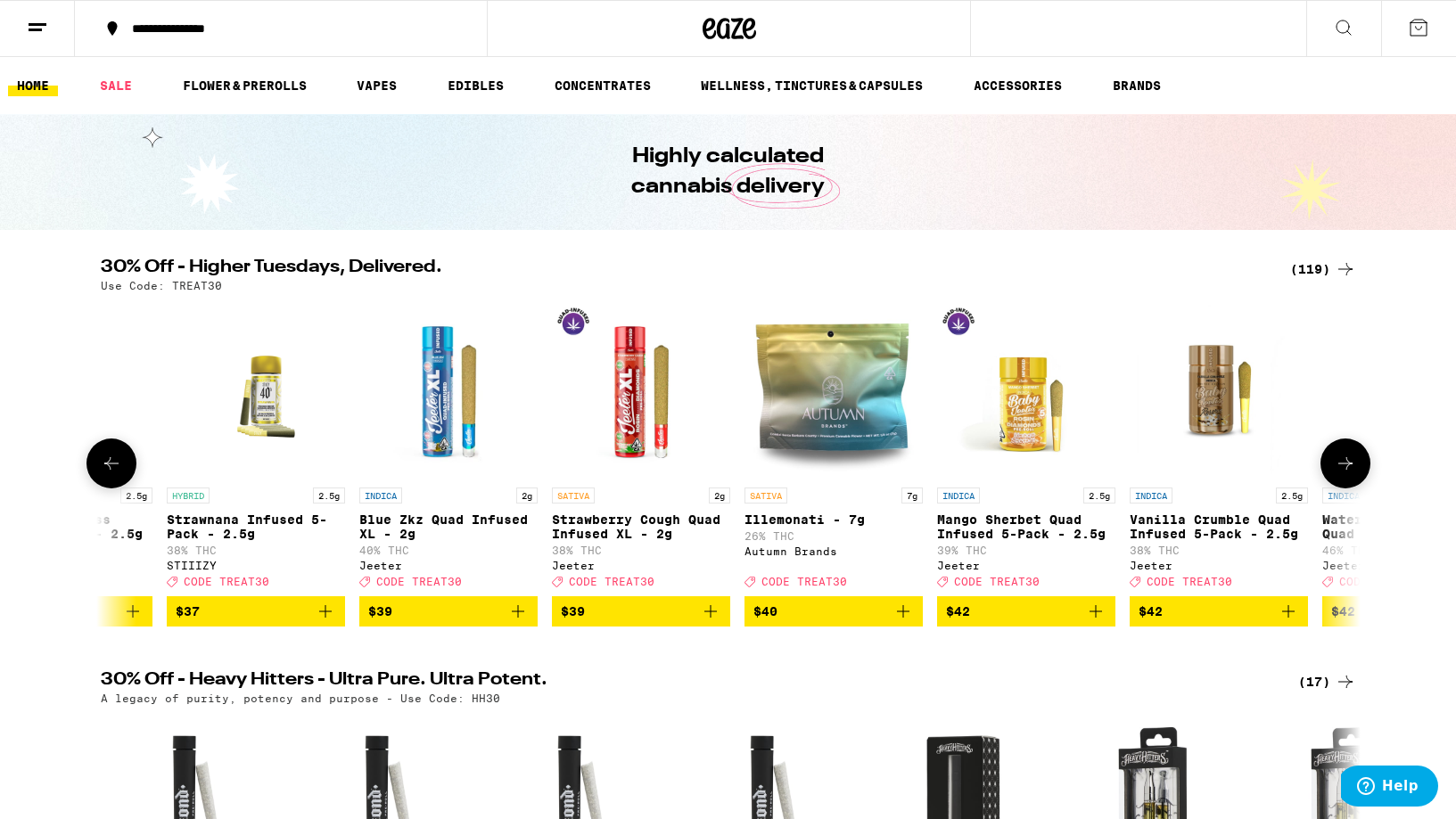
scroll to position [0, 0]
click at [1337, 468] on icon at bounding box center [1345, 463] width 22 height 22
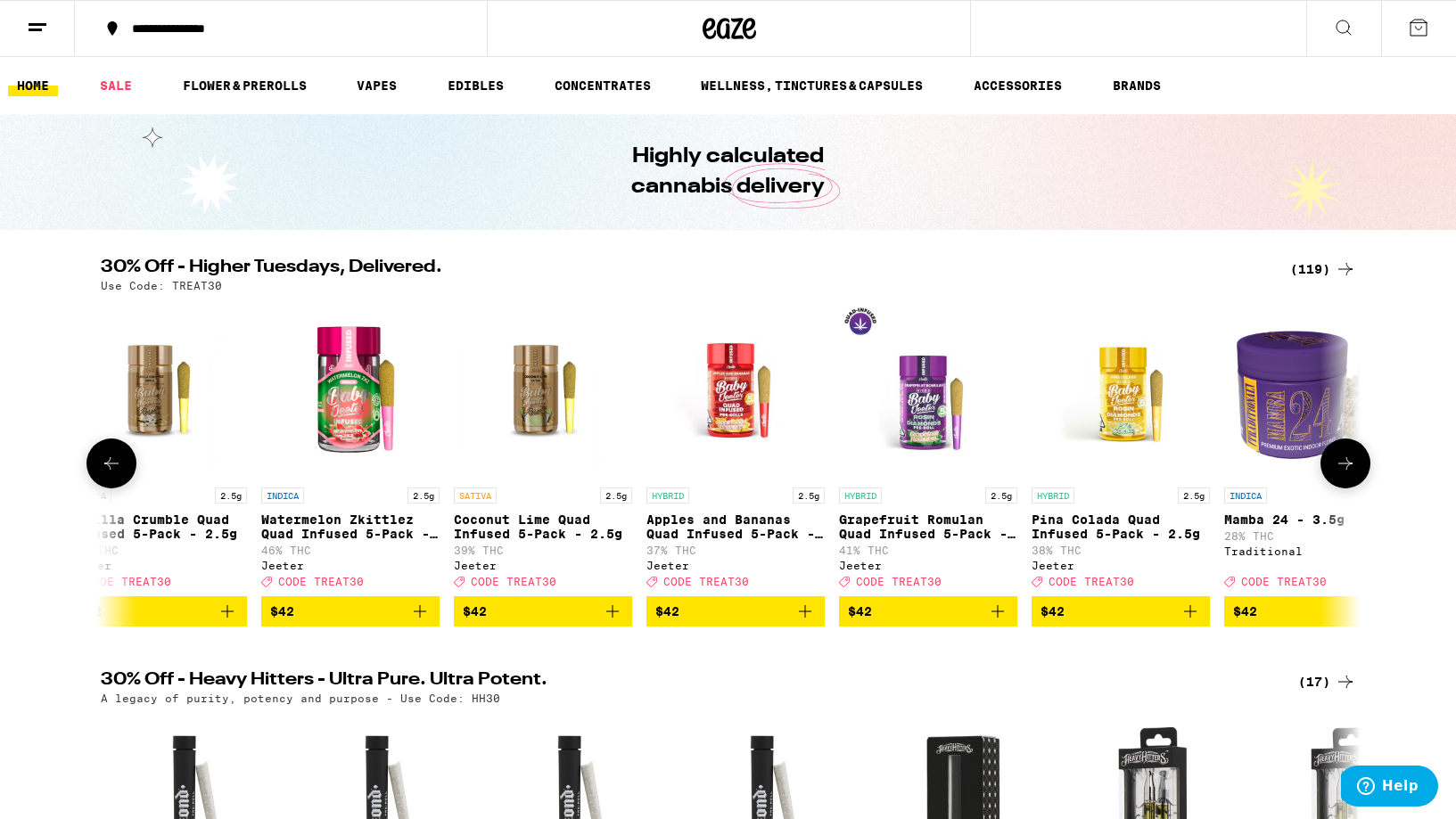
click at [1337, 468] on icon at bounding box center [1345, 463] width 22 height 22
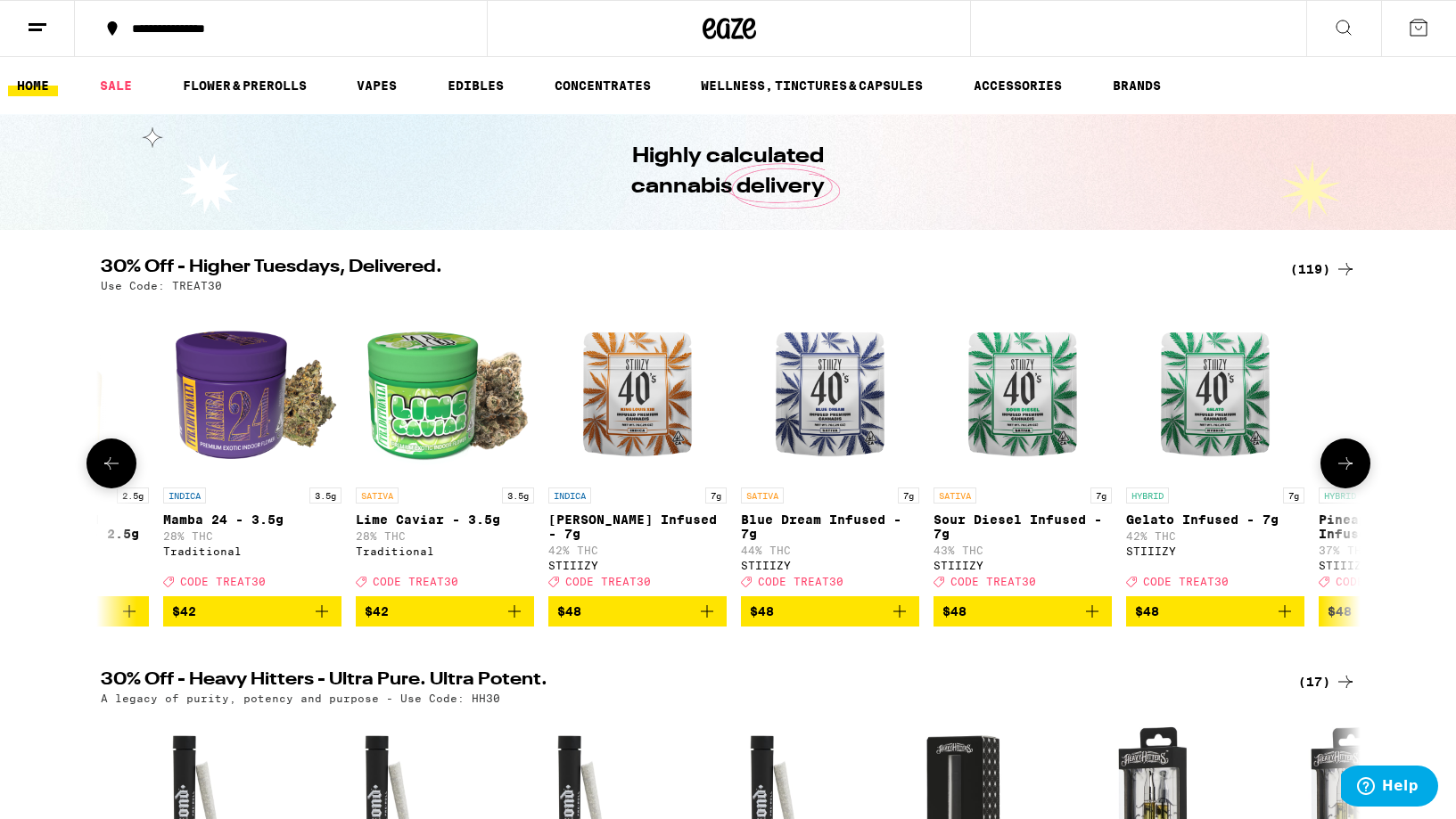
click at [1337, 468] on icon at bounding box center [1345, 463] width 22 height 22
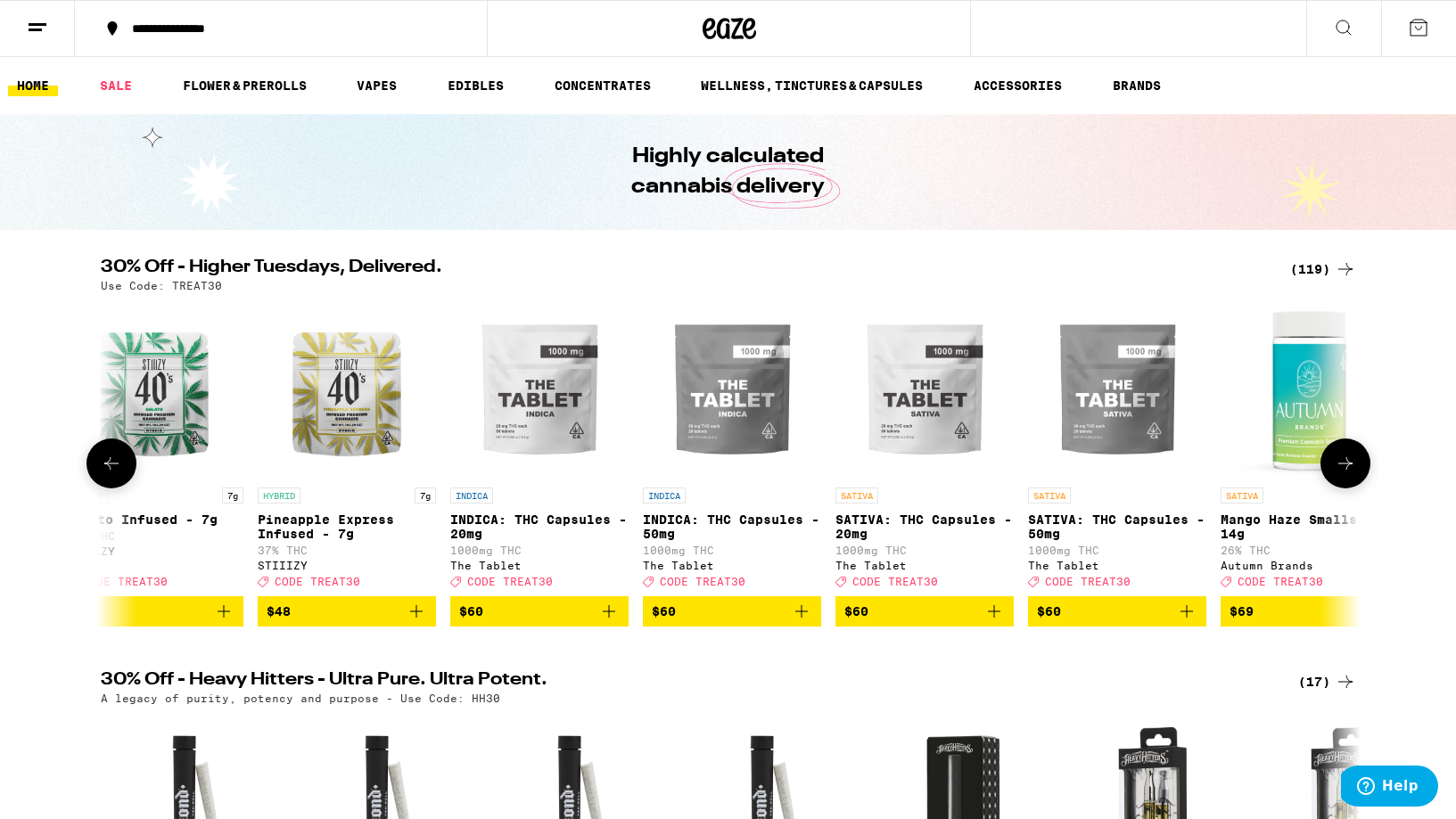
click at [1337, 468] on icon at bounding box center [1345, 463] width 22 height 22
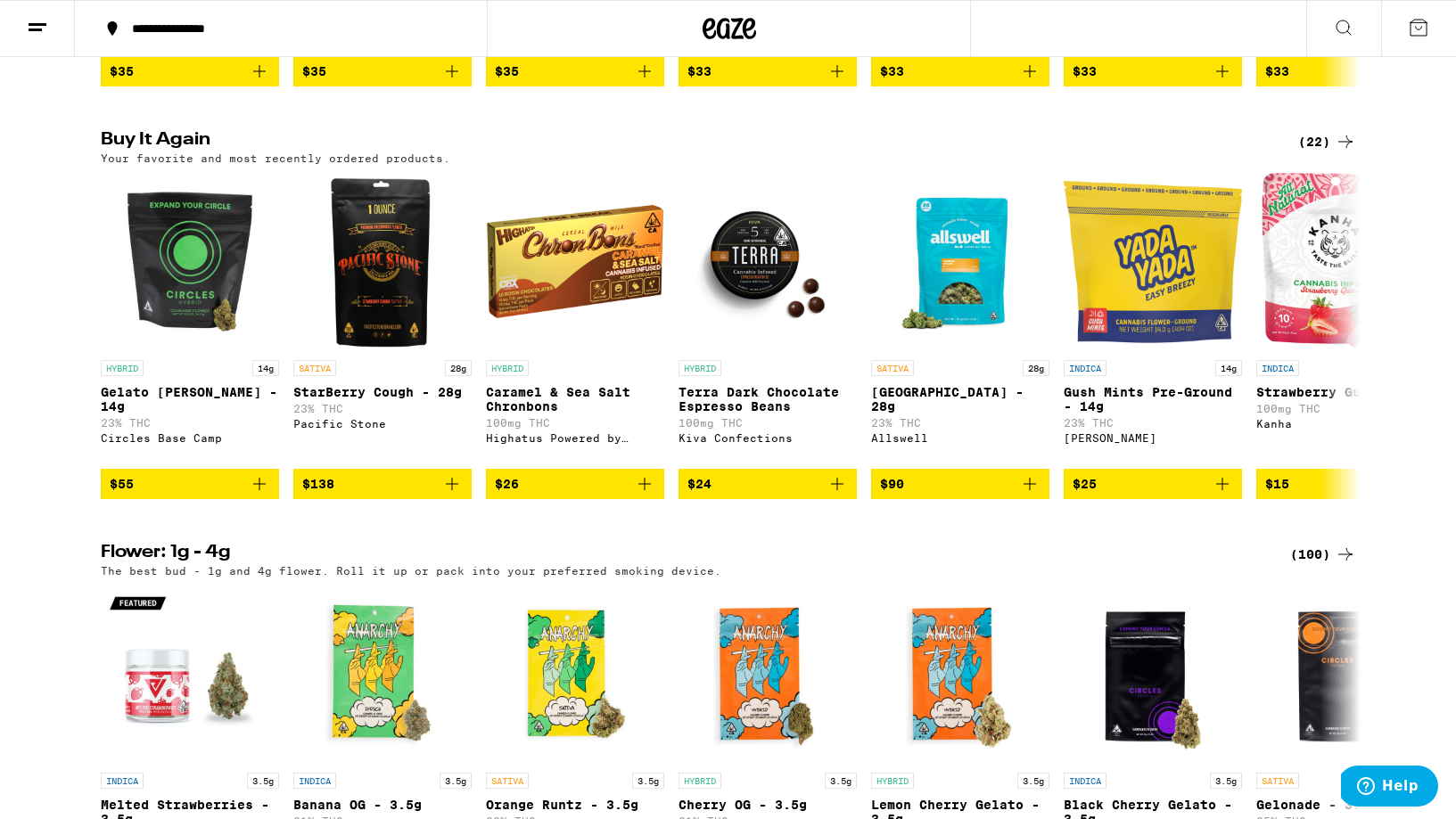
scroll to position [1768, 0]
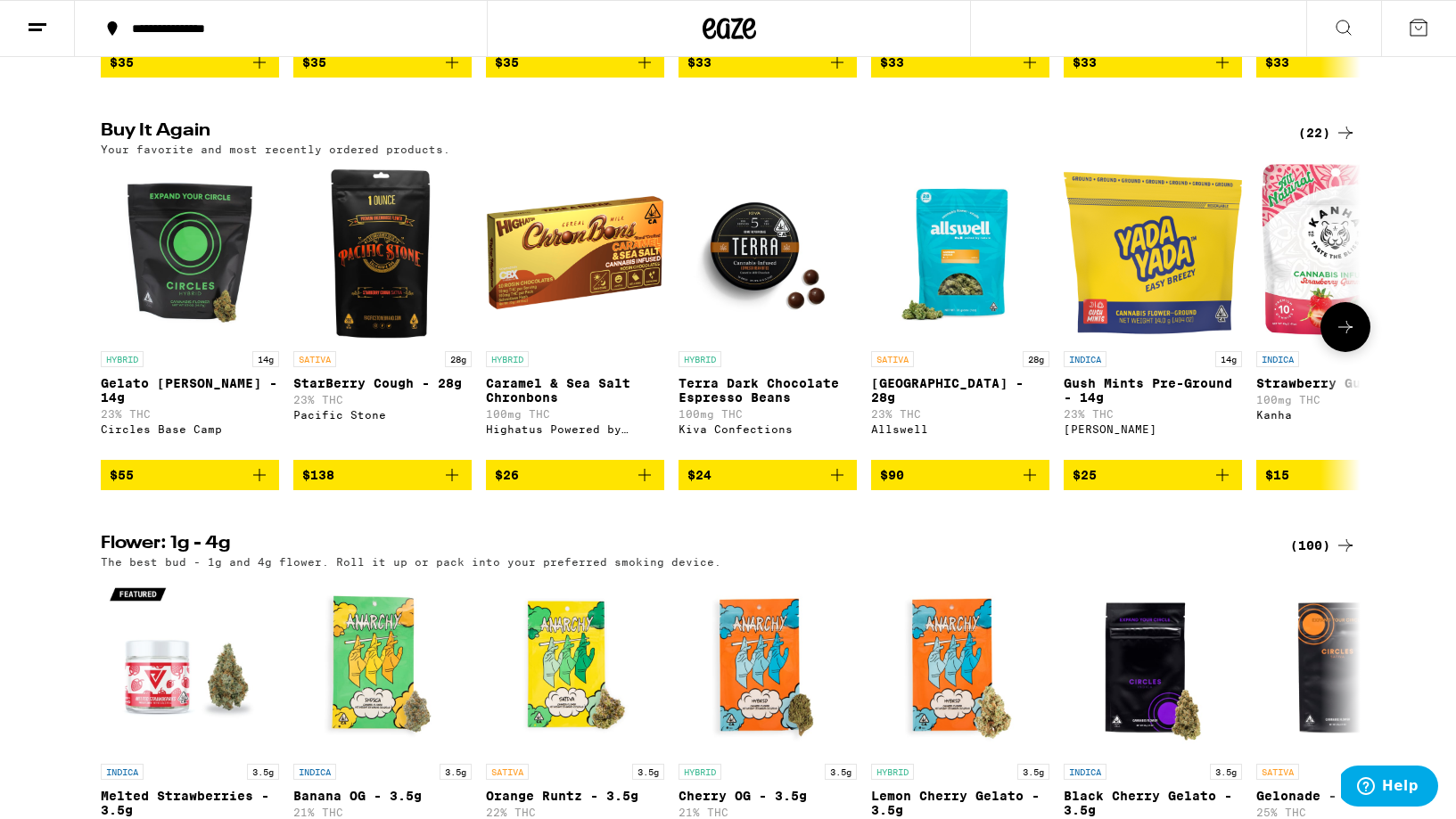
click at [949, 485] on span "$90" at bounding box center [960, 475] width 160 height 22
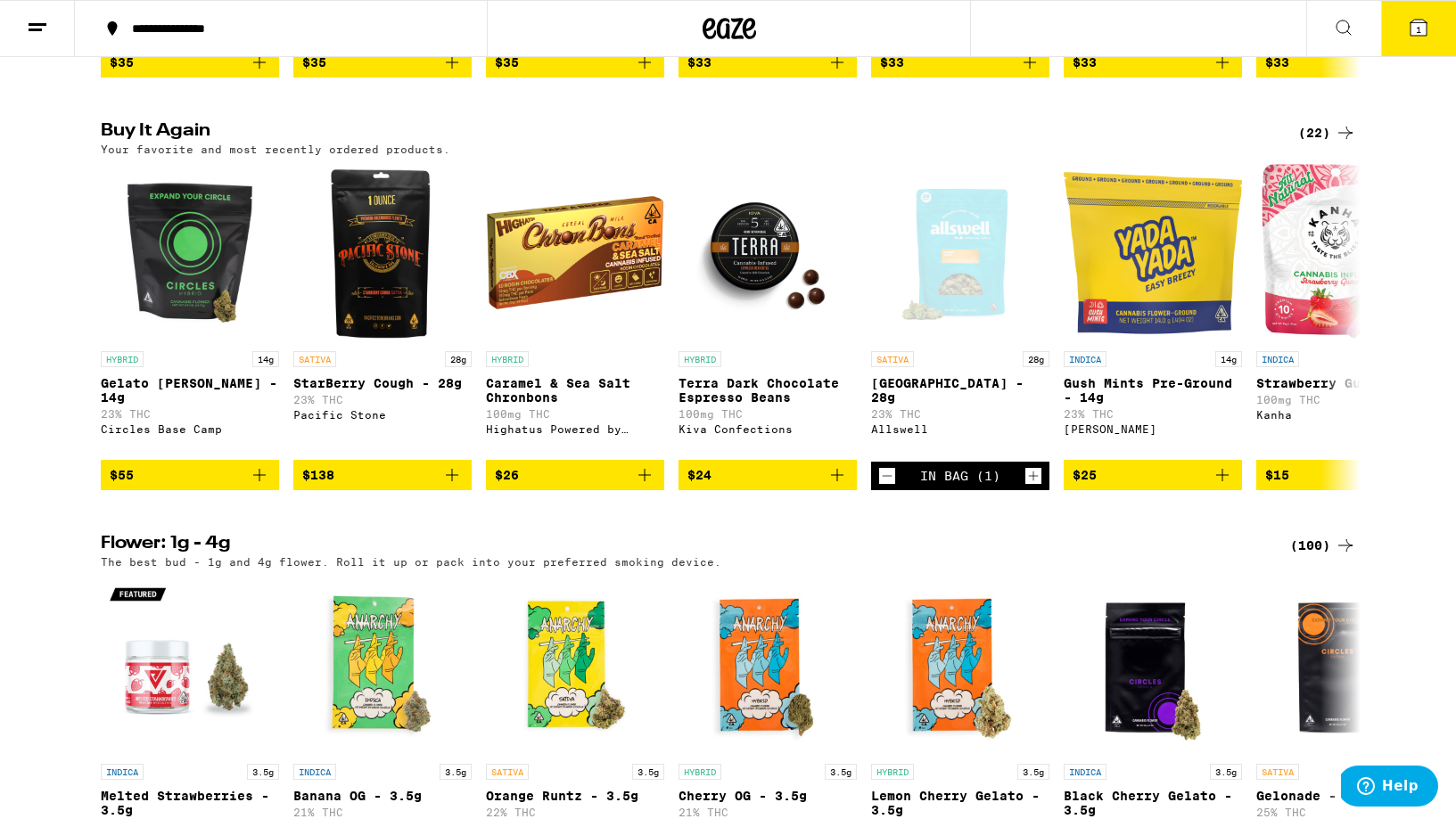
click at [1430, 41] on button "1" at bounding box center [1418, 29] width 75 height 55
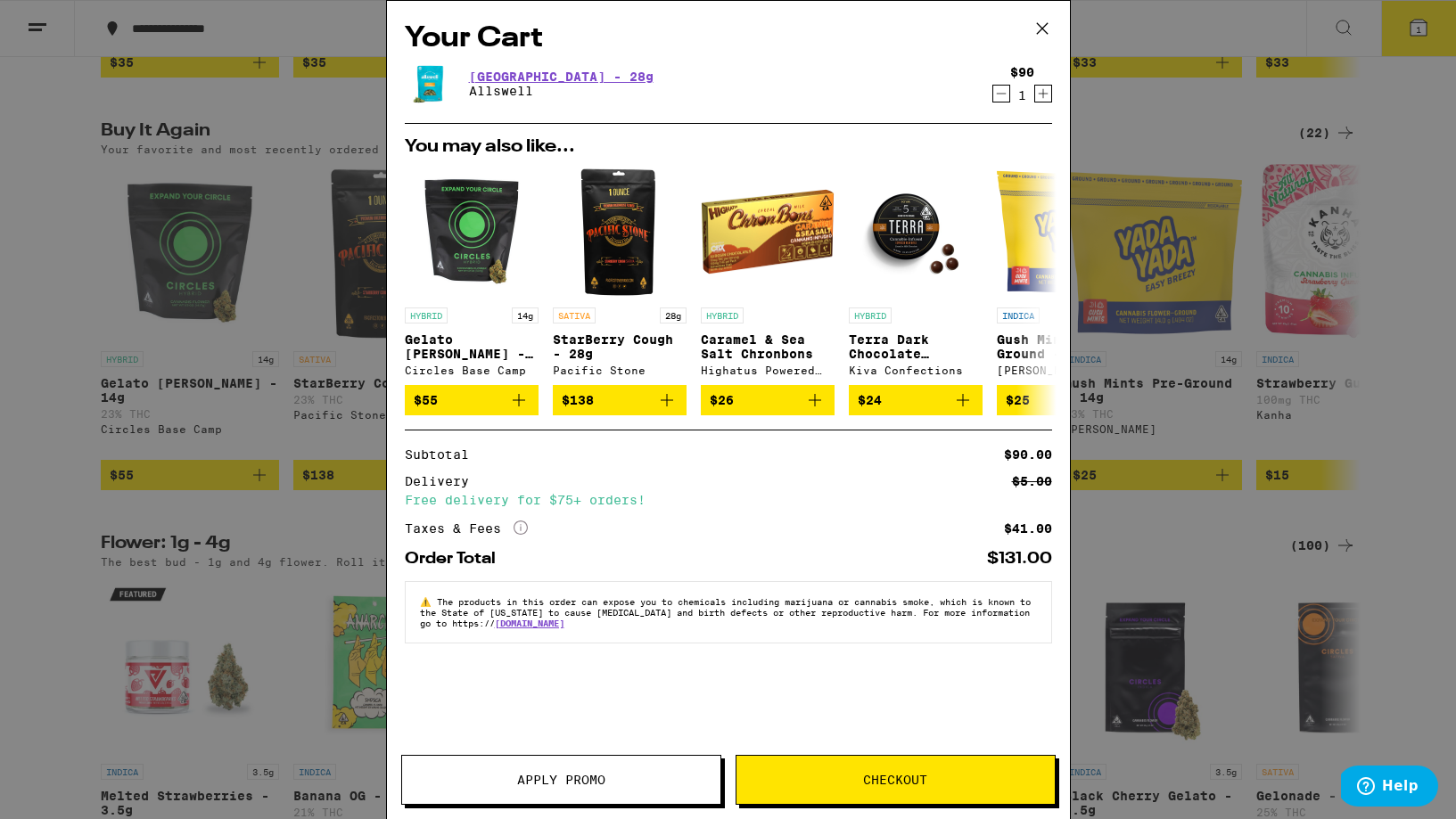
click at [920, 786] on span "Checkout" at bounding box center [894, 779] width 64 height 13
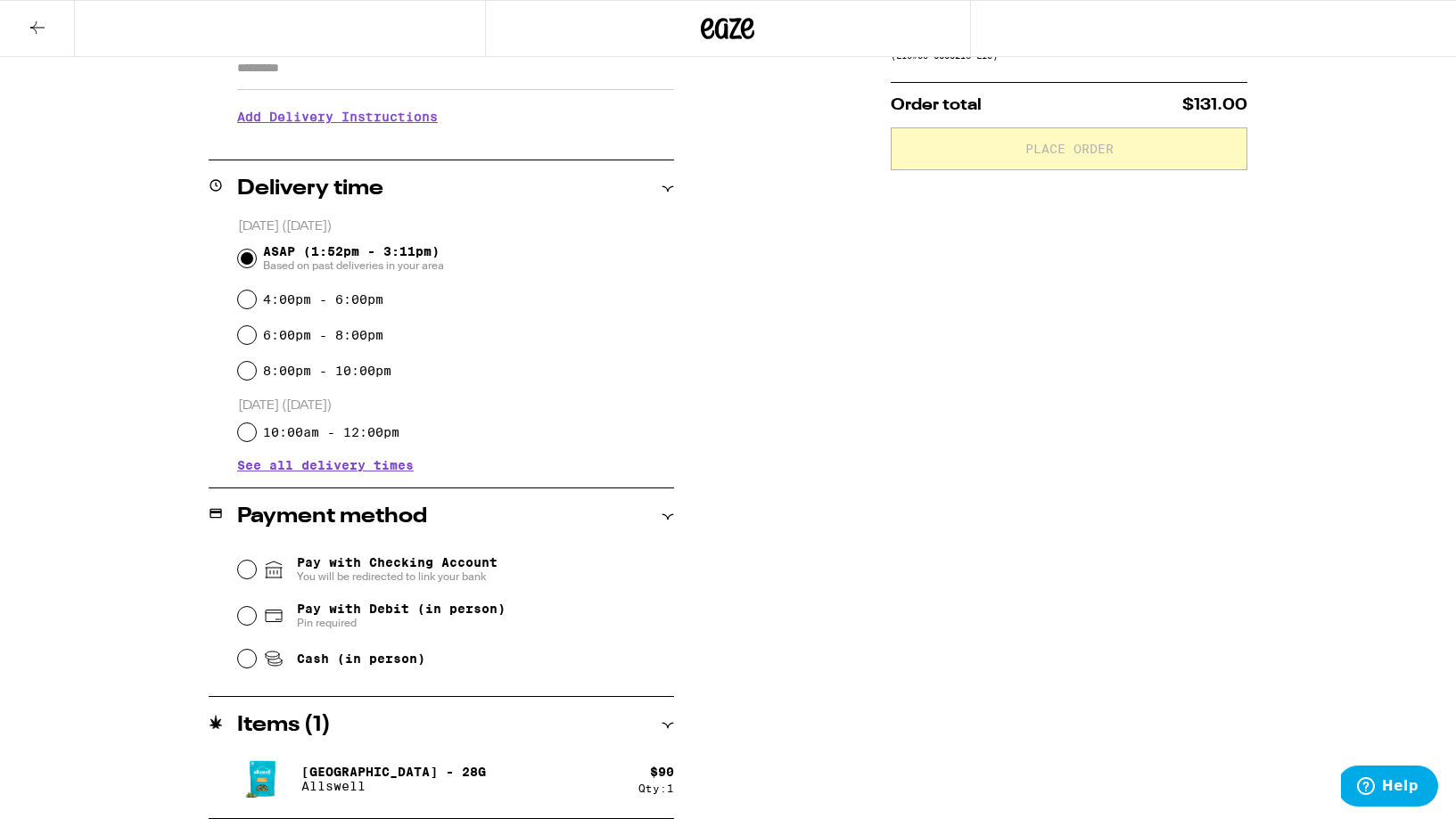
scroll to position [336, 0]
click at [248, 655] on input "Cash (in person)" at bounding box center [247, 659] width 18 height 18
radio input "true"
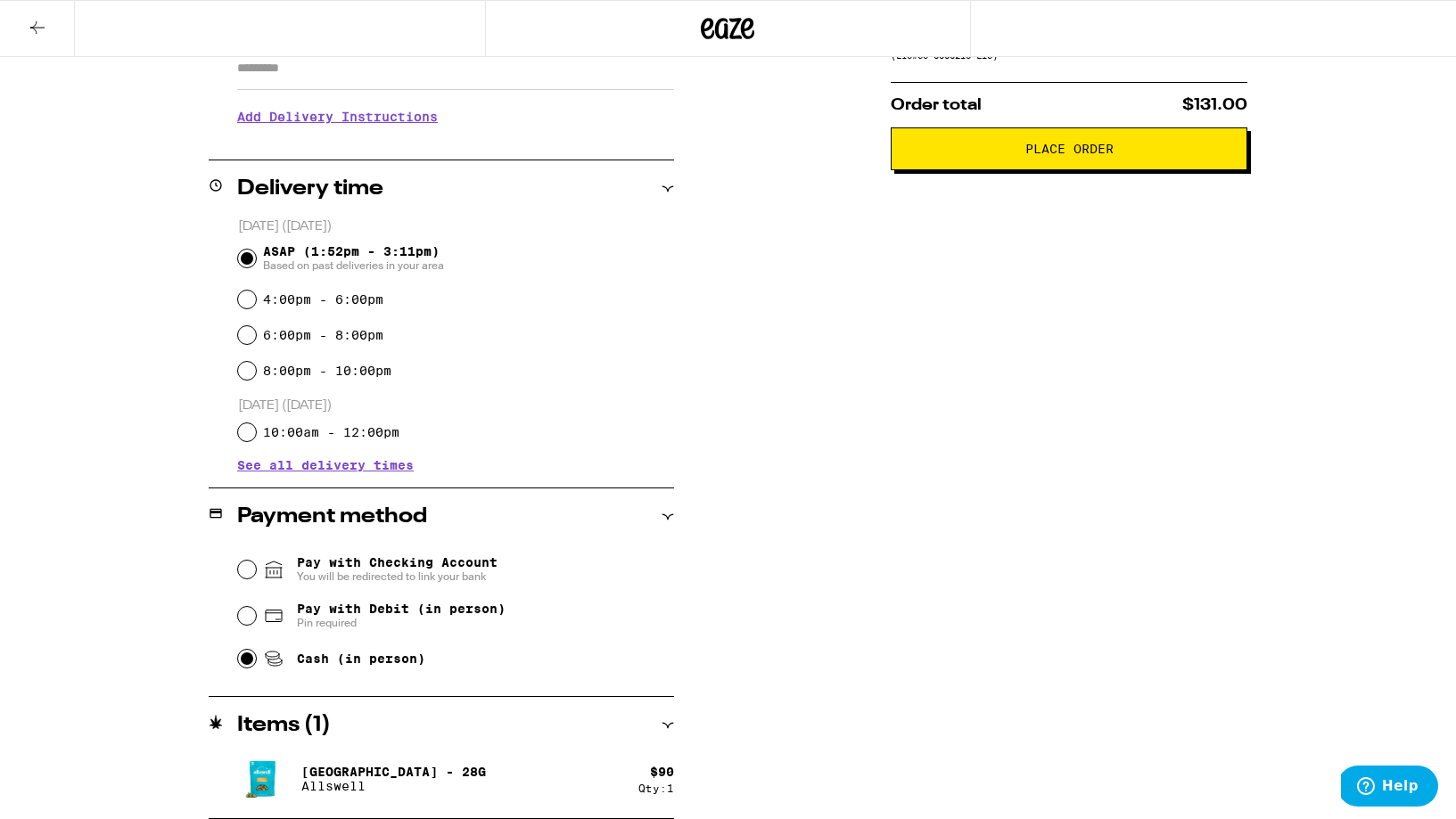
click at [1089, 150] on span "Place Order" at bounding box center [1069, 149] width 88 height 13
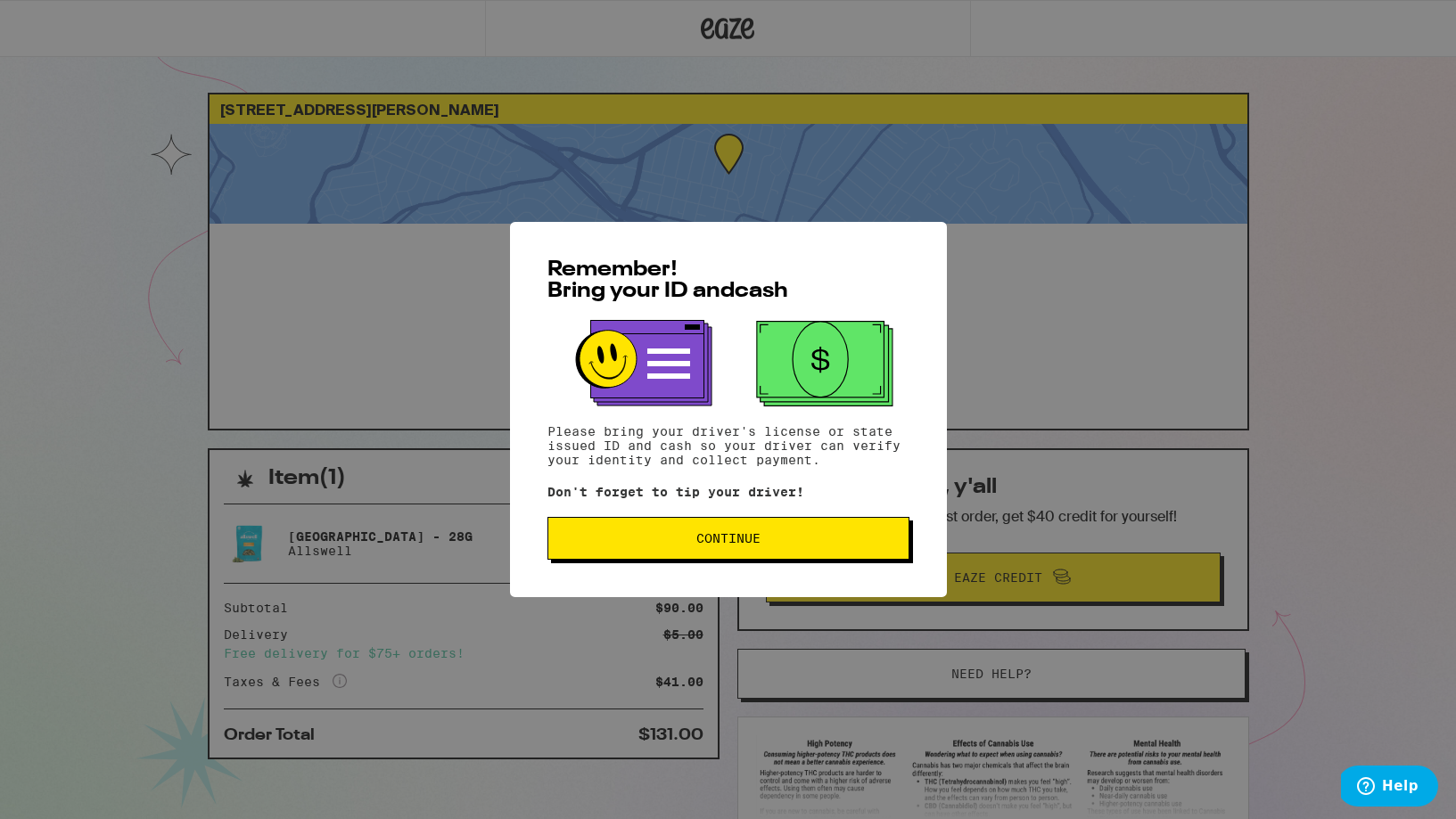
click at [814, 556] on button "Continue" at bounding box center [728, 538] width 362 height 43
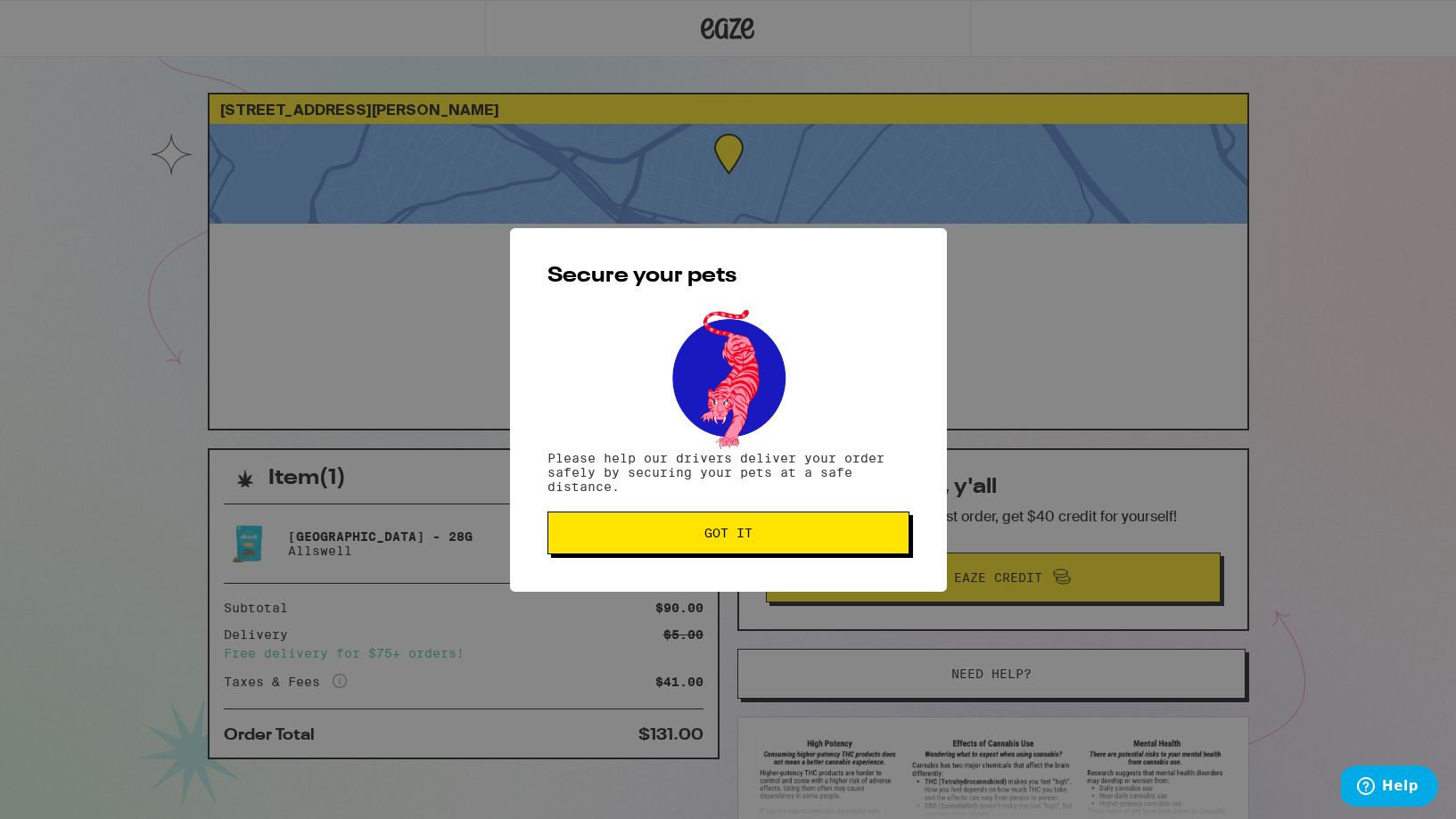
click at [798, 539] on span "Got it" at bounding box center [728, 533] width 332 height 13
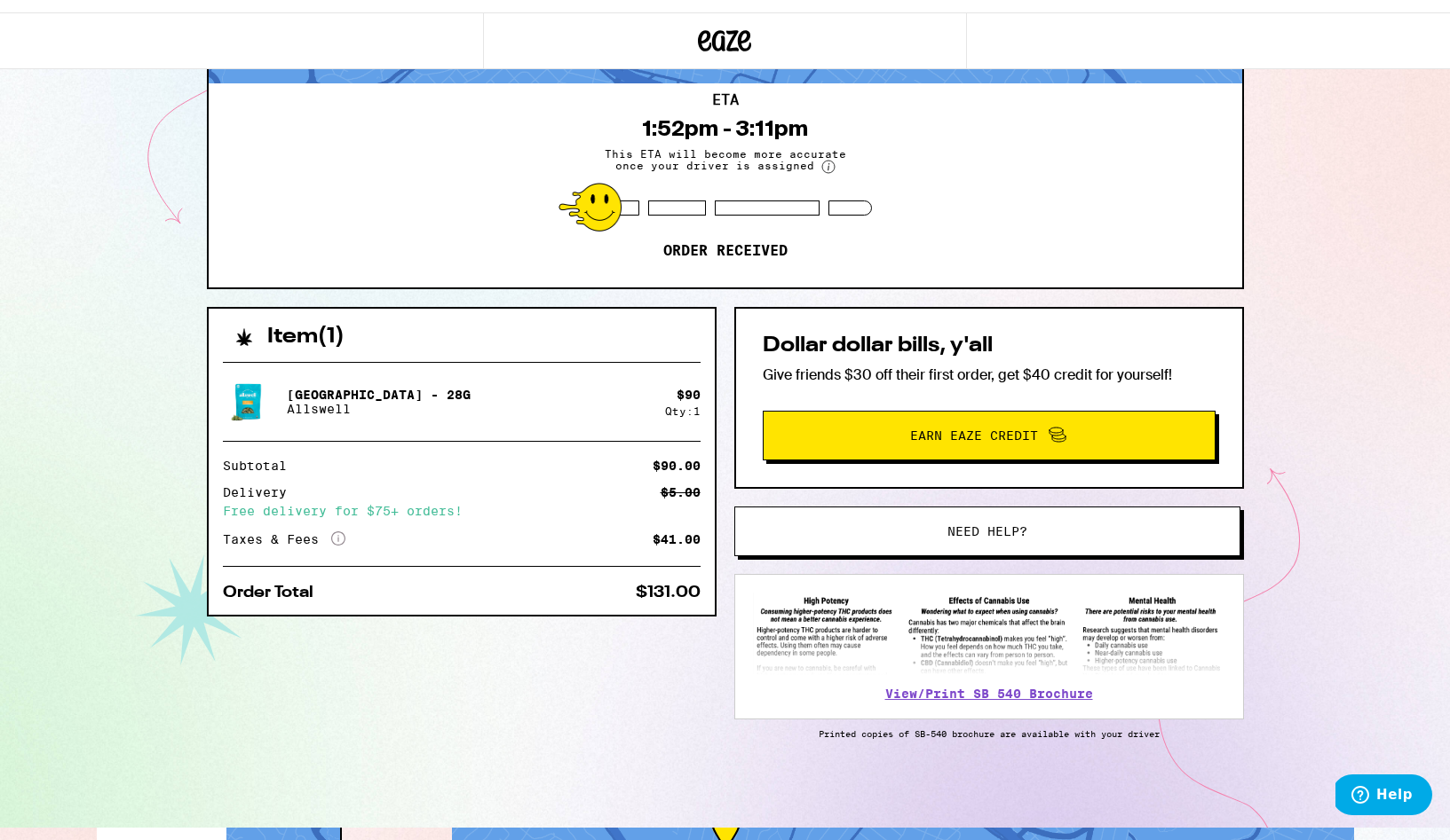
scroll to position [130, 0]
